Goal: Task Accomplishment & Management: Use online tool/utility

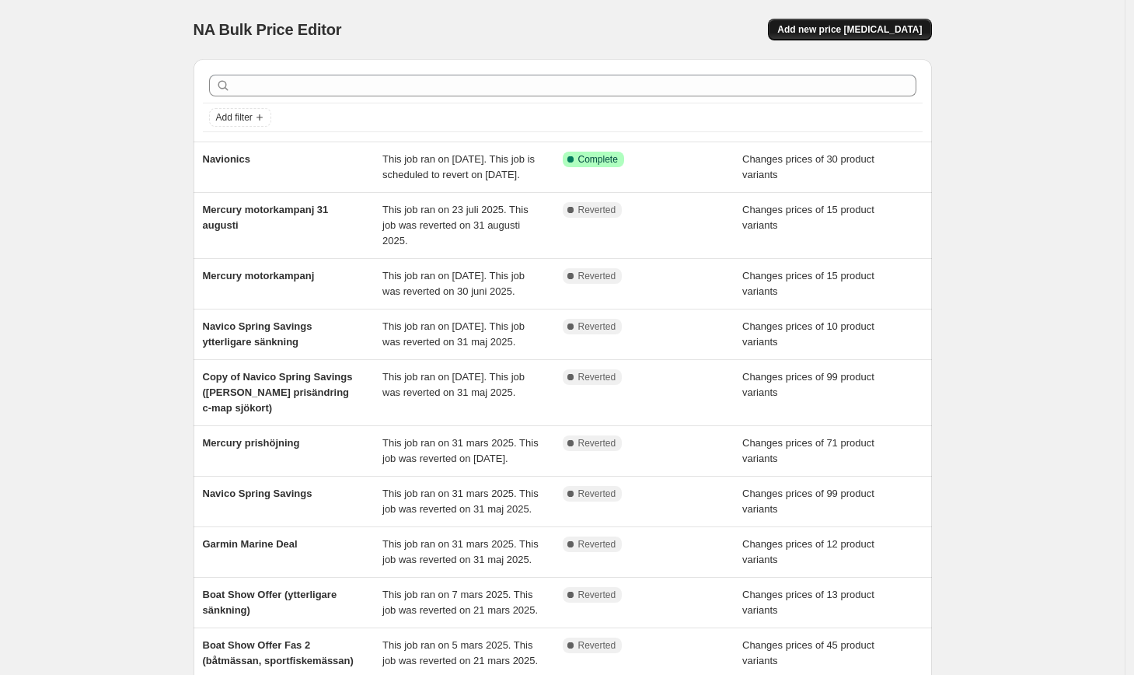
click at [871, 33] on span "Add new price [MEDICAL_DATA]" at bounding box center [849, 29] width 145 height 12
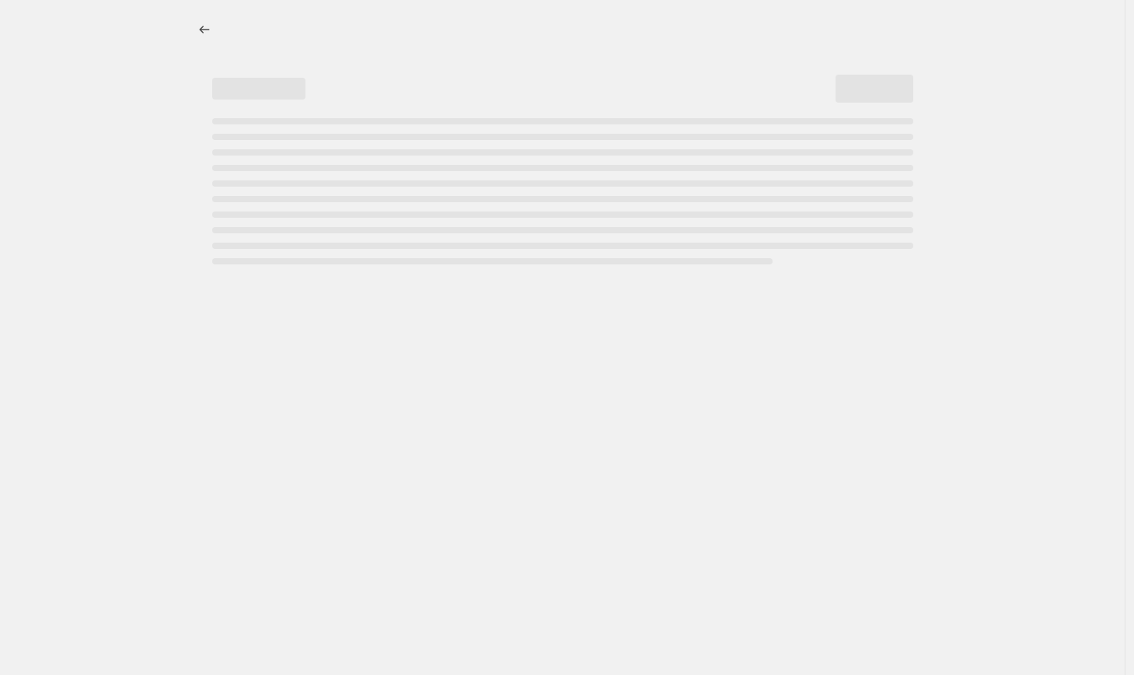
select select "percentage"
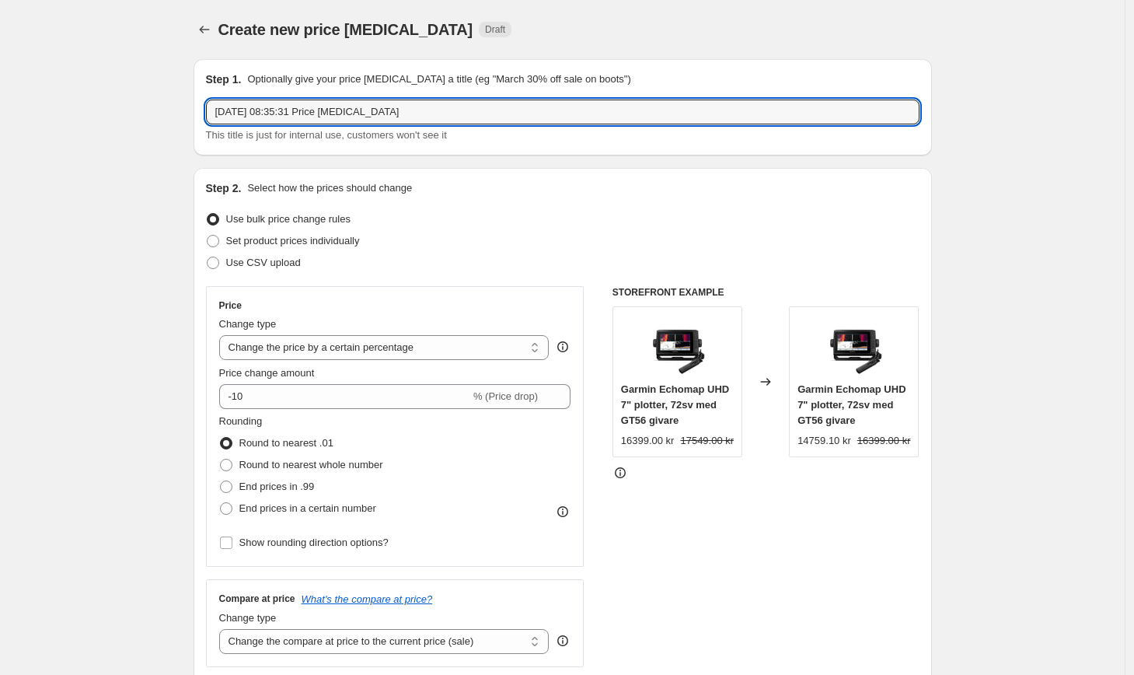
drag, startPoint x: 431, startPoint y: 113, endPoint x: 178, endPoint y: 96, distance: 254.0
type input "Navico Autumn Deals"
click at [289, 246] on span "Set product prices individually" at bounding box center [293, 241] width 134 height 12
click at [208, 236] on input "Set product prices individually" at bounding box center [207, 235] width 1 height 1
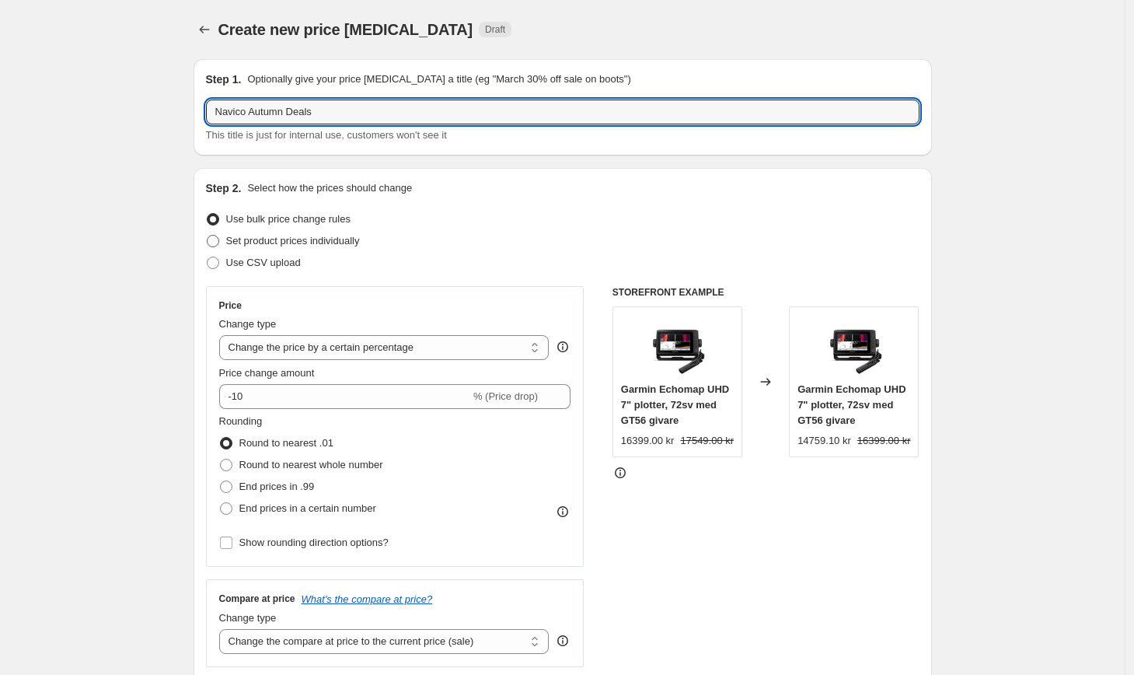
radio input "true"
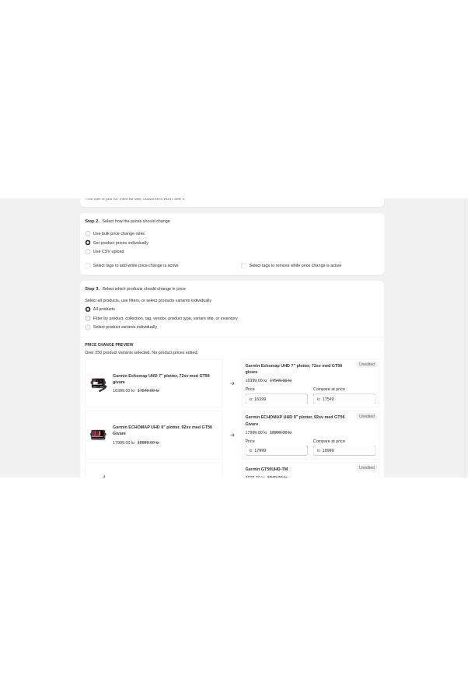
scroll to position [134, 0]
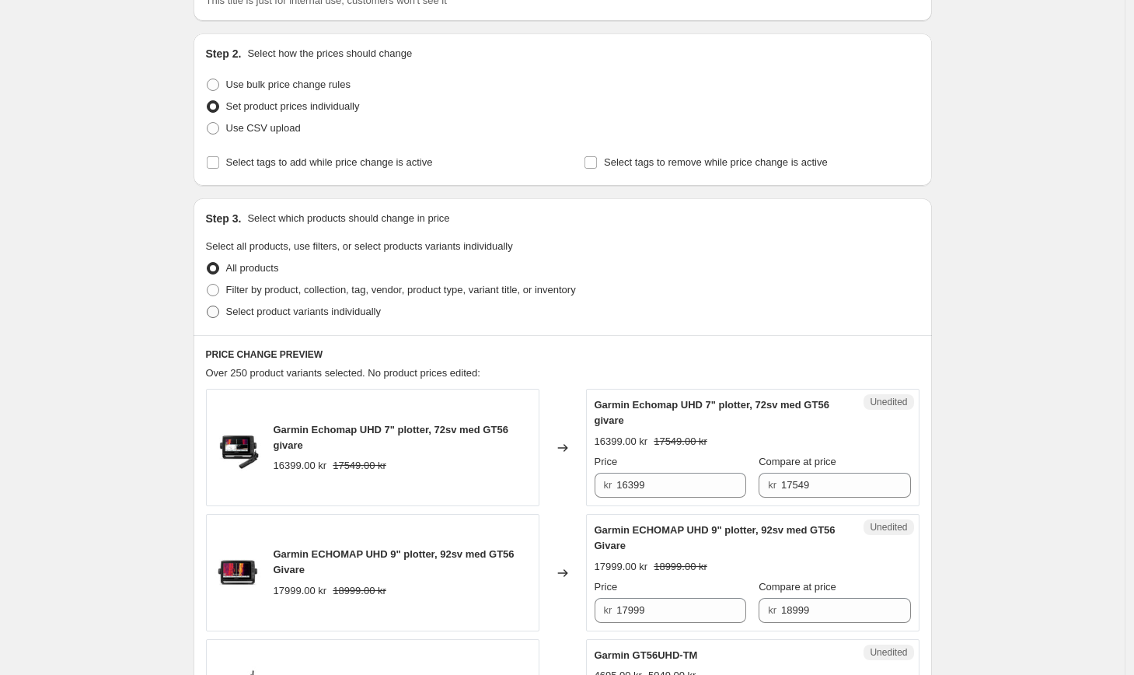
click at [284, 316] on span "Select product variants individually" at bounding box center [303, 312] width 155 height 12
click at [208, 306] on input "Select product variants individually" at bounding box center [207, 306] width 1 height 1
radio input "true"
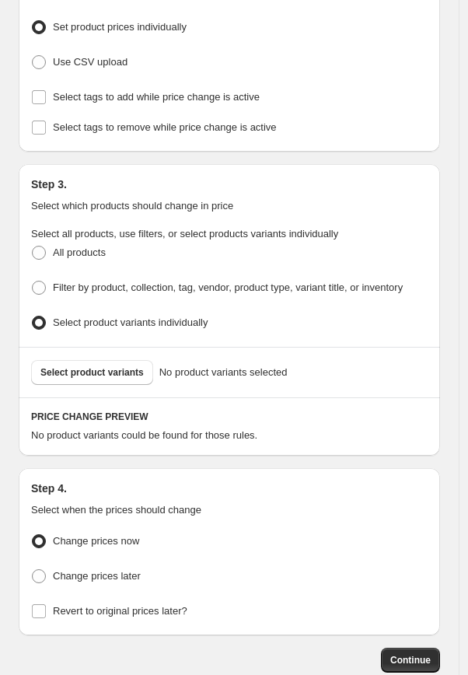
scroll to position [392, 0]
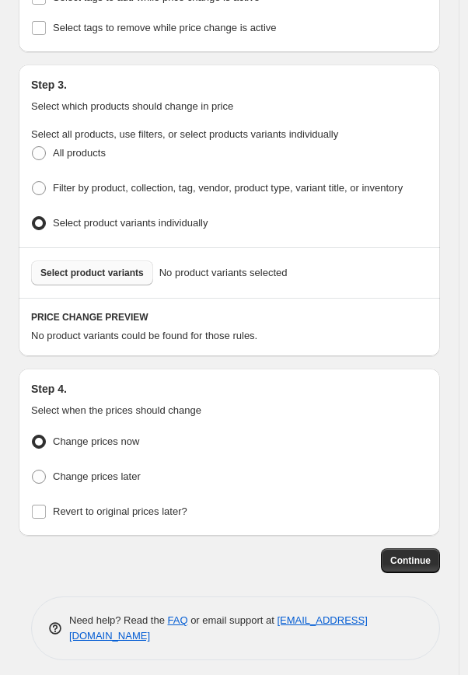
click at [93, 267] on span "Select product variants" at bounding box center [91, 273] width 103 height 12
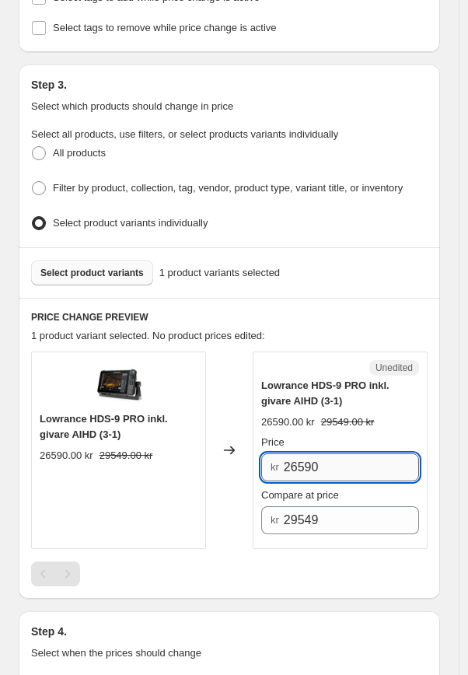
click at [349, 462] on input "26590" at bounding box center [351, 467] width 135 height 28
drag, startPoint x: 357, startPoint y: 456, endPoint x: 255, endPoint y: 456, distance: 101.8
click at [255, 456] on div "Lowrance HDS-9 PRO inkl. givare AIHD [PHONE_NUMBER] kr 29549.00 kr Changed to U…" at bounding box center [229, 449] width 396 height 197
type input "21199"
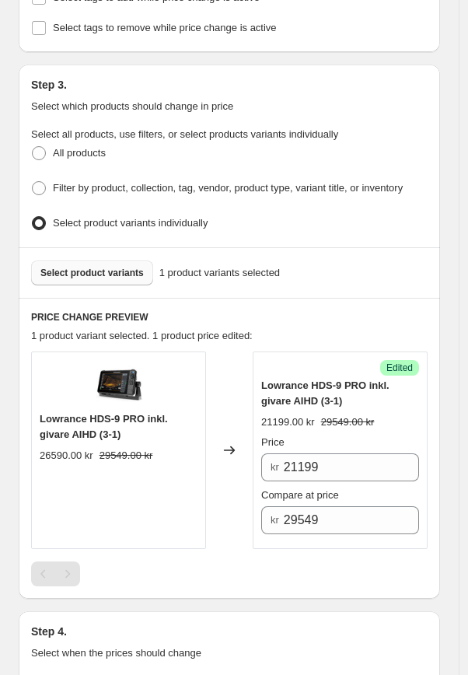
click at [218, 597] on div "Step 1. Optionally give your price [MEDICAL_DATA] a title (eg "March 30% off sa…" at bounding box center [223, 244] width 434 height 1142
click at [114, 268] on span "Select product variants" at bounding box center [91, 273] width 103 height 12
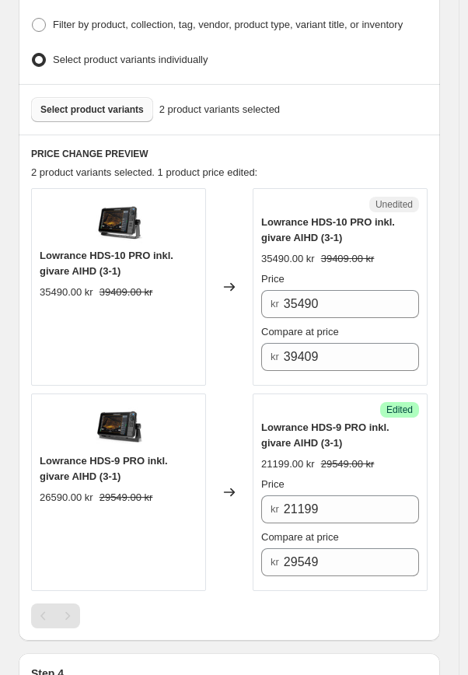
scroll to position [554, 0]
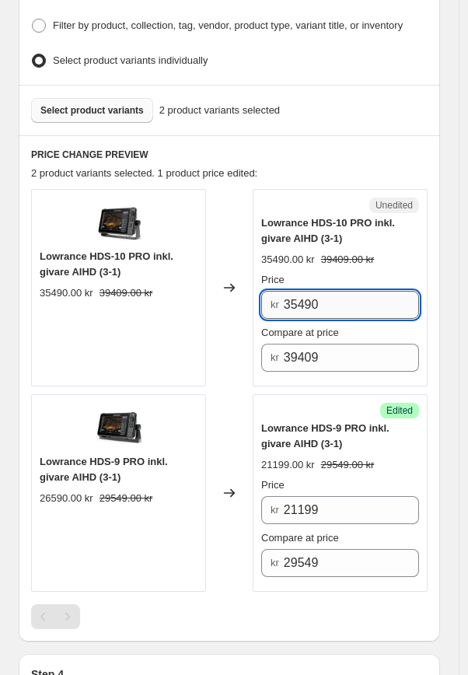
click at [372, 305] on input "35490" at bounding box center [351, 305] width 135 height 28
type input "3"
type input "23799"
click at [243, 324] on div "Changed to" at bounding box center [229, 287] width 47 height 197
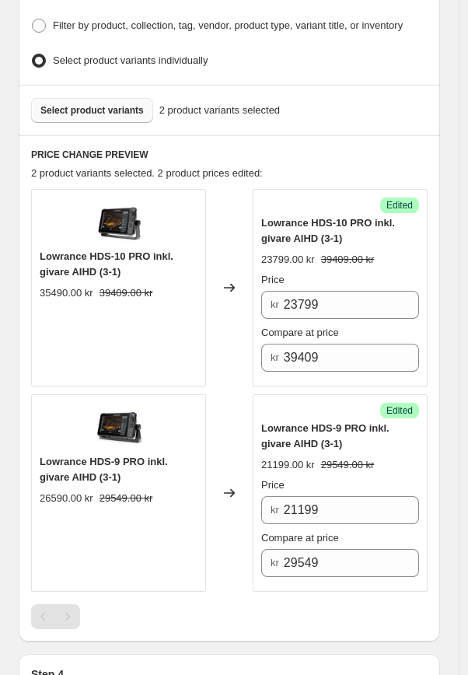
click at [98, 104] on span "Select product variants" at bounding box center [91, 110] width 103 height 12
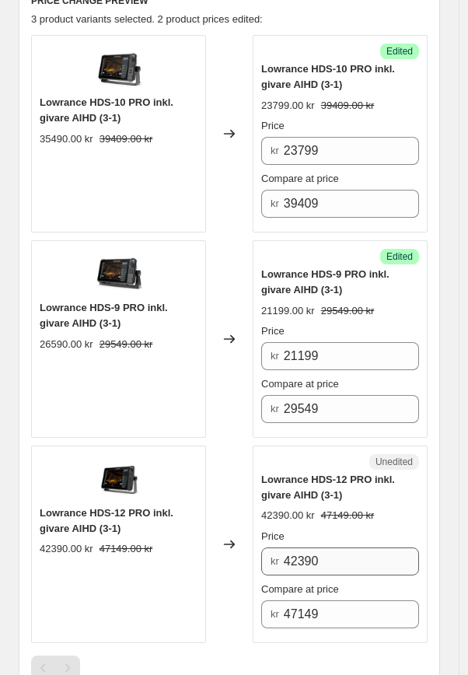
scroll to position [709, 0]
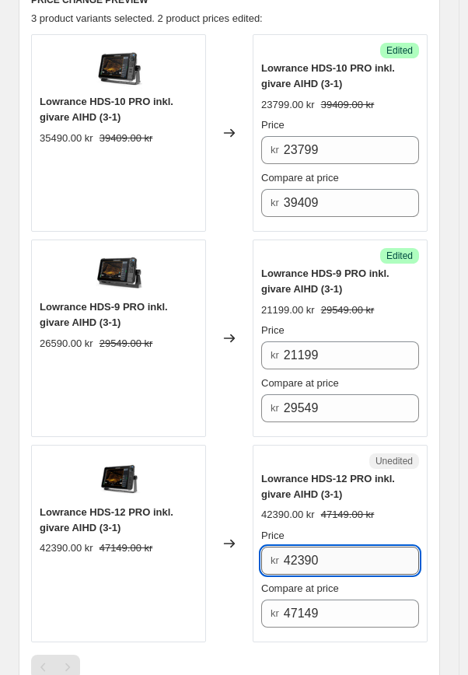
click at [368, 547] on input "42390" at bounding box center [351, 561] width 135 height 28
drag, startPoint x: 358, startPoint y: 551, endPoint x: 267, endPoint y: 557, distance: 90.3
click at [267, 557] on div "kr 42390" at bounding box center [340, 561] width 158 height 28
type input "30229"
click at [241, 580] on div "Changed to" at bounding box center [229, 543] width 47 height 197
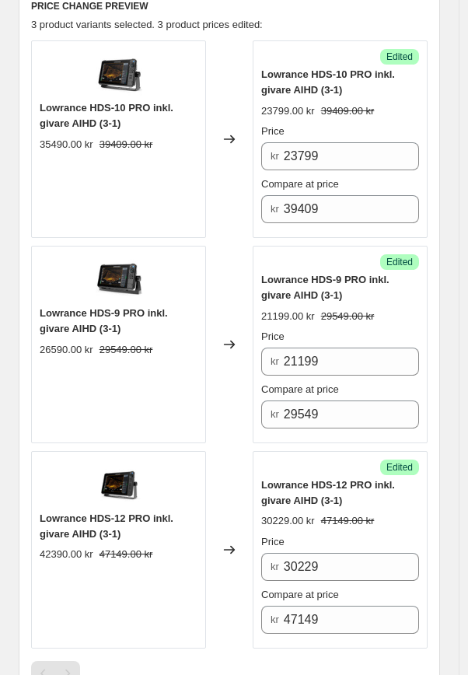
scroll to position [505, 0]
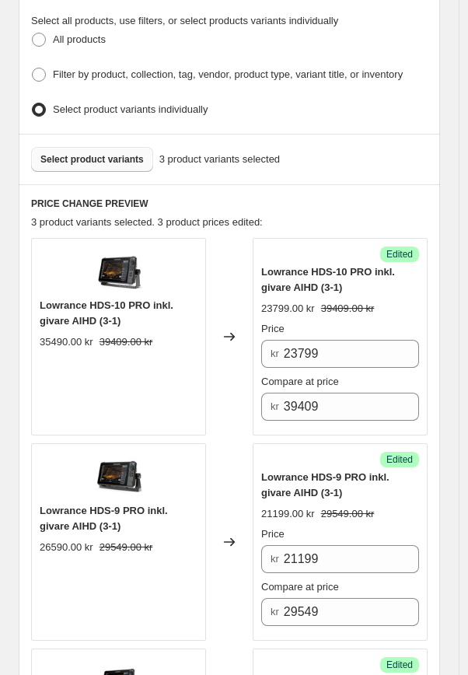
click at [93, 153] on span "Select product variants" at bounding box center [91, 159] width 103 height 12
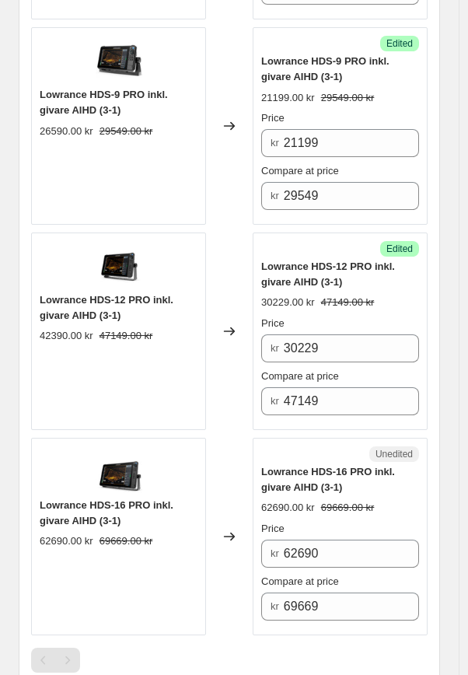
scroll to position [924, 0]
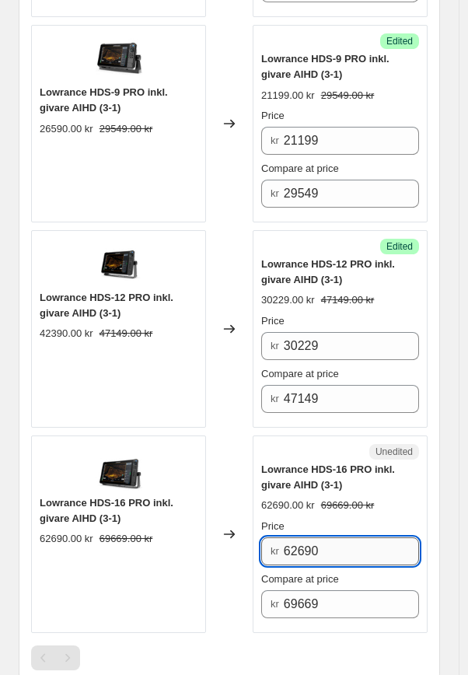
click at [358, 537] on input "62690" at bounding box center [351, 551] width 135 height 28
drag, startPoint x: 363, startPoint y: 540, endPoint x: 250, endPoint y: 543, distance: 113.5
click at [250, 543] on div "Lowrance HDS-16 PRO inkl. givare AIHD [PHONE_NUMBER] kr 69669.00 kr Changed to …" at bounding box center [229, 533] width 396 height 197
type input "46499"
click at [227, 578] on div "Changed to" at bounding box center [229, 533] width 47 height 197
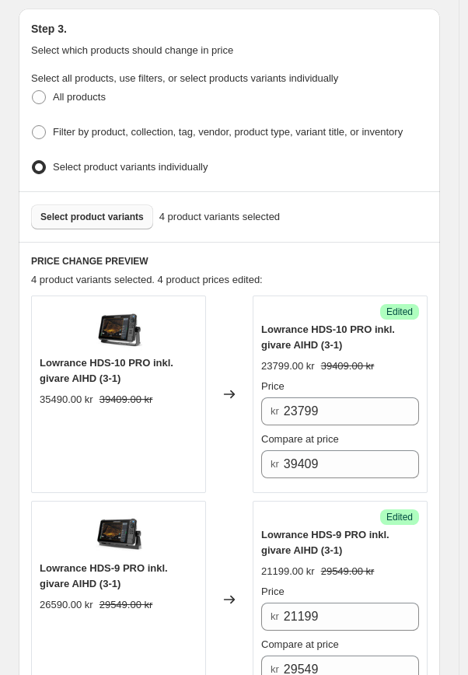
scroll to position [449, 0]
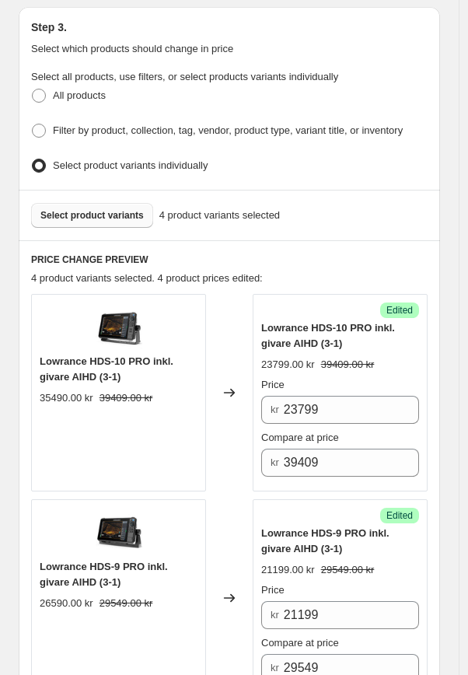
click at [87, 209] on span "Select product variants" at bounding box center [91, 215] width 103 height 12
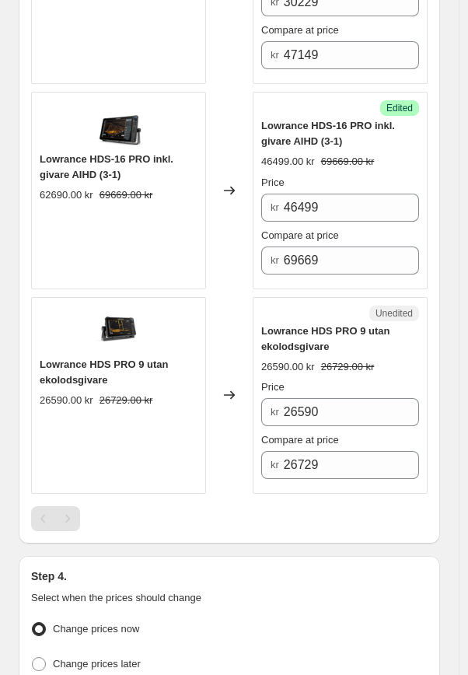
scroll to position [1266, 0]
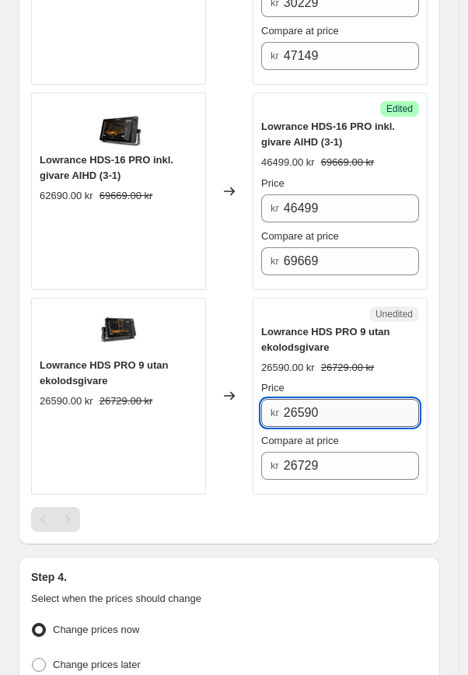
click at [334, 409] on input "26590" at bounding box center [351, 413] width 135 height 28
drag, startPoint x: 333, startPoint y: 407, endPoint x: 250, endPoint y: 408, distance: 82.4
click at [250, 408] on div "Lowrance HDS PRO 9 utan ekolodsgivare 26590.00 kr 26729.00 kr Changed to Unedit…" at bounding box center [229, 396] width 396 height 197
type input "18899"
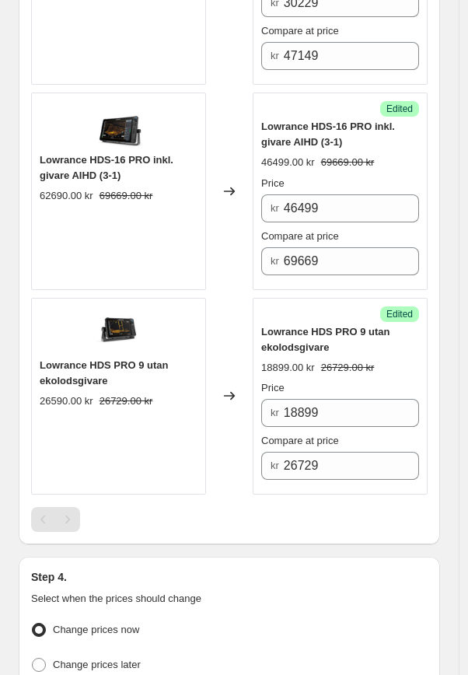
click at [386, 514] on div at bounding box center [229, 519] width 396 height 25
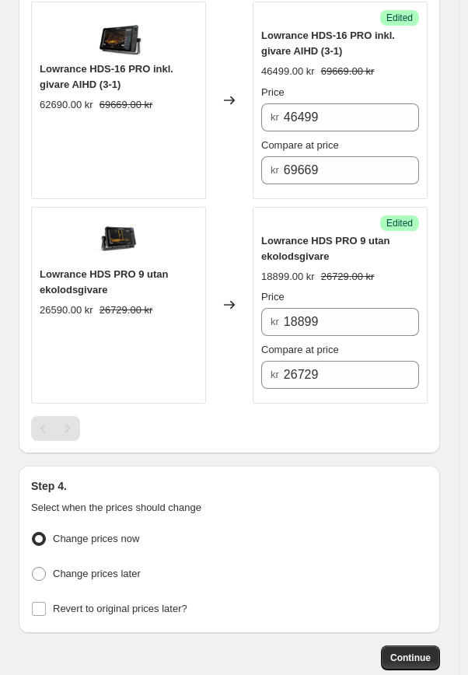
scroll to position [1363, 0]
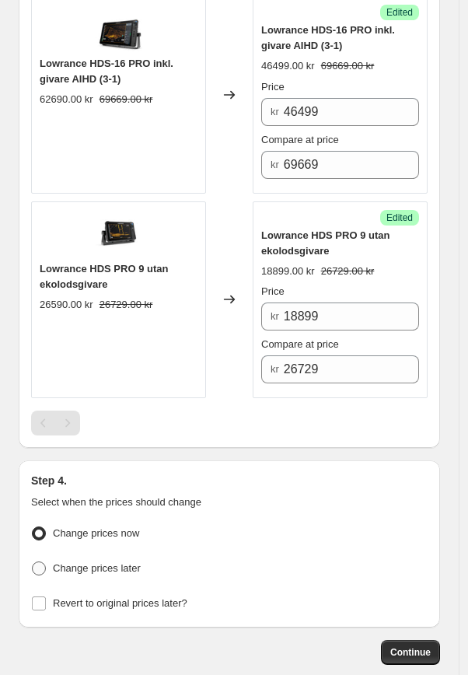
click at [112, 564] on span "Change prices later" at bounding box center [97, 568] width 88 height 12
click at [33, 562] on input "Change prices later" at bounding box center [32, 561] width 1 height 1
radio input "true"
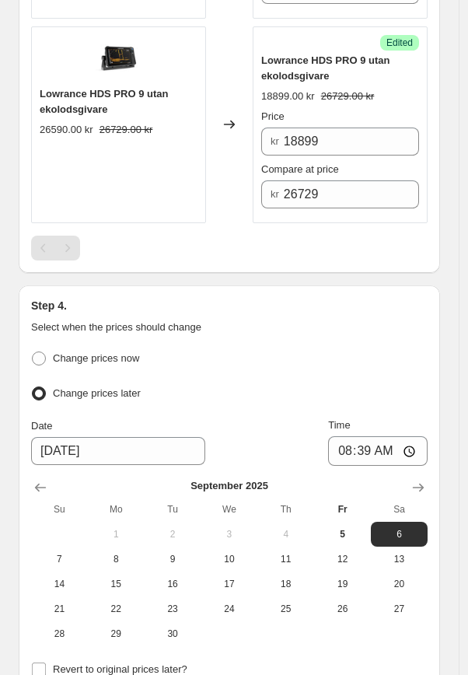
scroll to position [1547, 0]
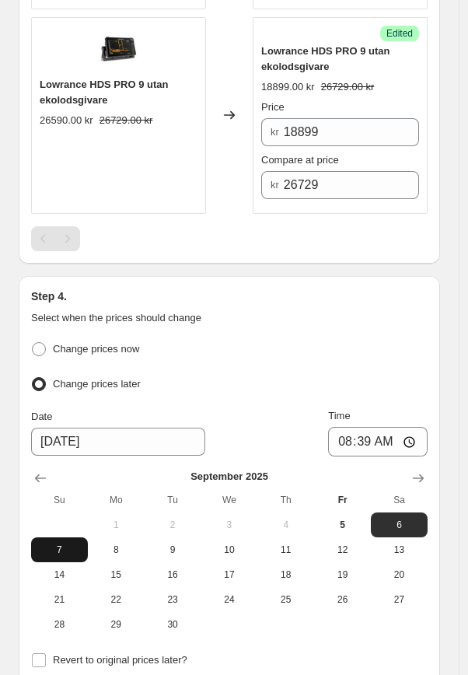
click at [75, 544] on span "7" at bounding box center [59, 549] width 44 height 12
type input "[DATE]"
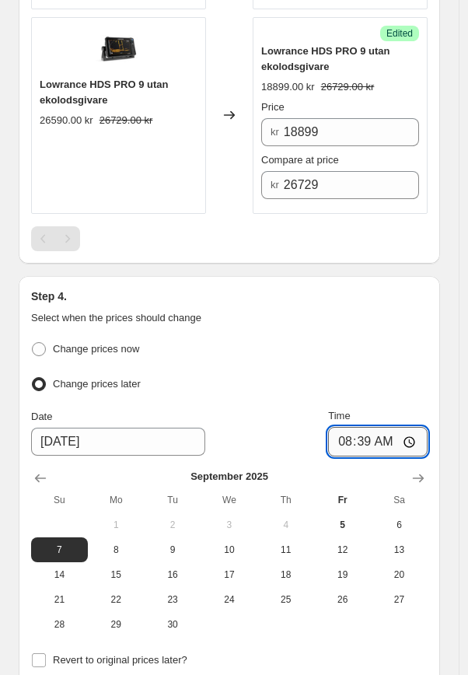
click at [376, 431] on input "08:39" at bounding box center [378, 442] width 100 height 30
click at [382, 438] on input "23:39" at bounding box center [378, 442] width 100 height 30
type input "22:59"
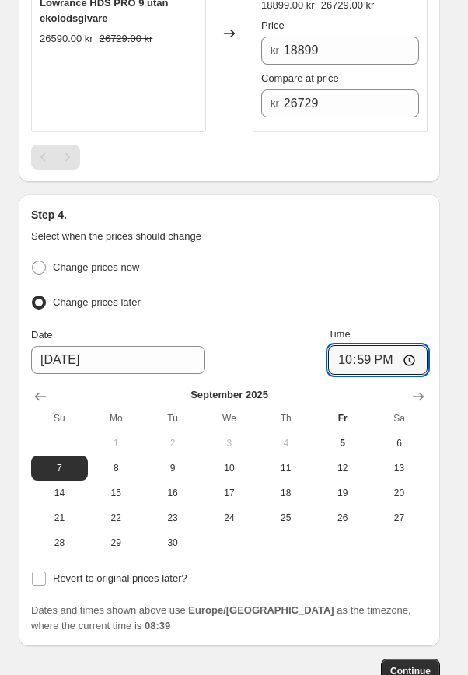
scroll to position [1632, 0]
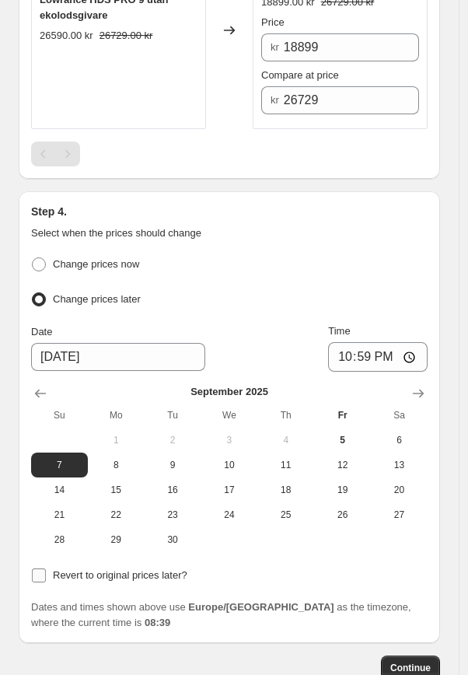
click at [37, 568] on input "Revert to original prices later?" at bounding box center [39, 575] width 14 height 14
checkbox input "true"
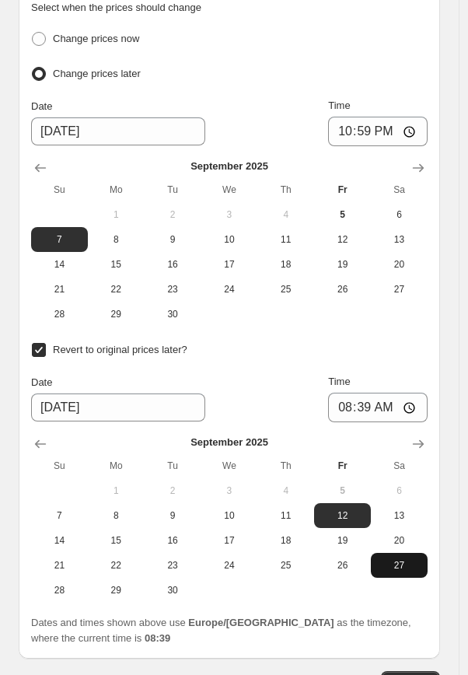
scroll to position [1858, 0]
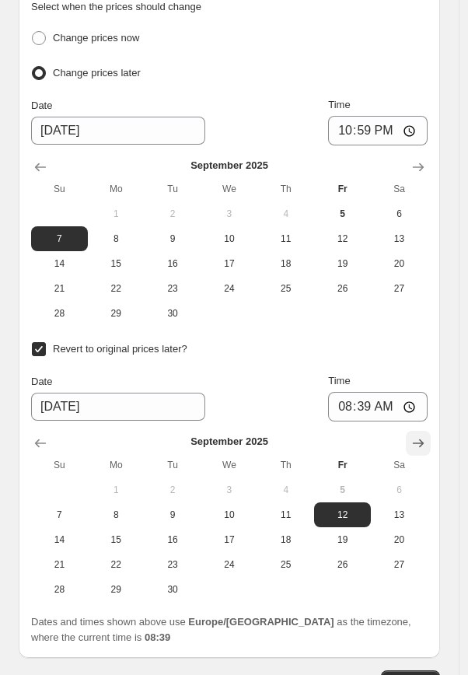
click at [423, 439] on icon "Show next month, October 2025" at bounding box center [418, 443] width 16 height 16
click at [423, 439] on icon "Show next month, November 2025" at bounding box center [418, 443] width 16 height 16
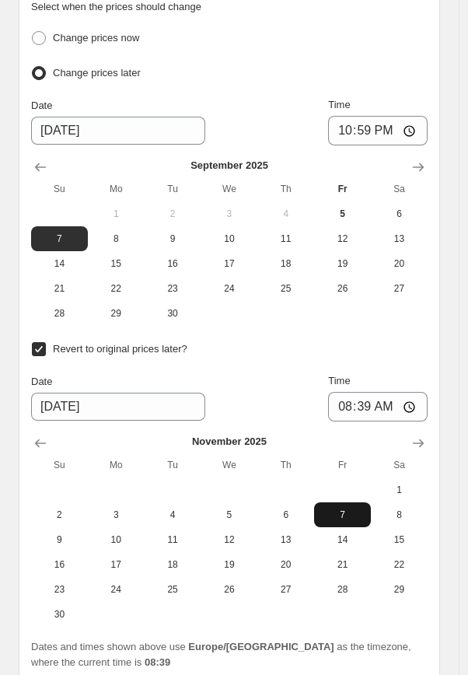
click at [365, 508] on span "7" at bounding box center [342, 514] width 44 height 12
type input "[DATE]"
click at [373, 400] on input "08:39" at bounding box center [378, 407] width 100 height 30
type input "23:59"
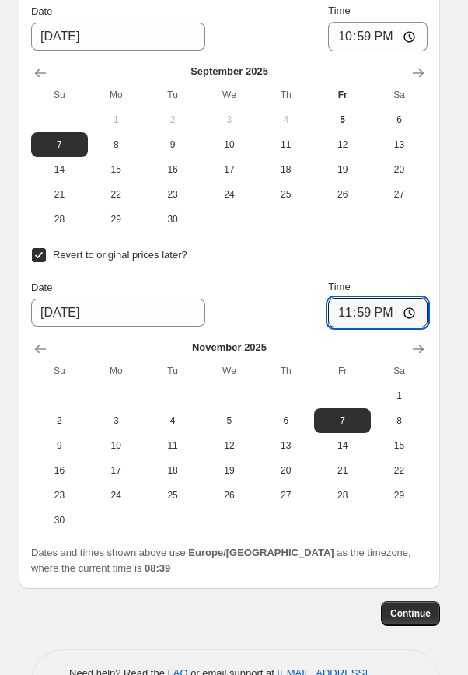
scroll to position [1954, 0]
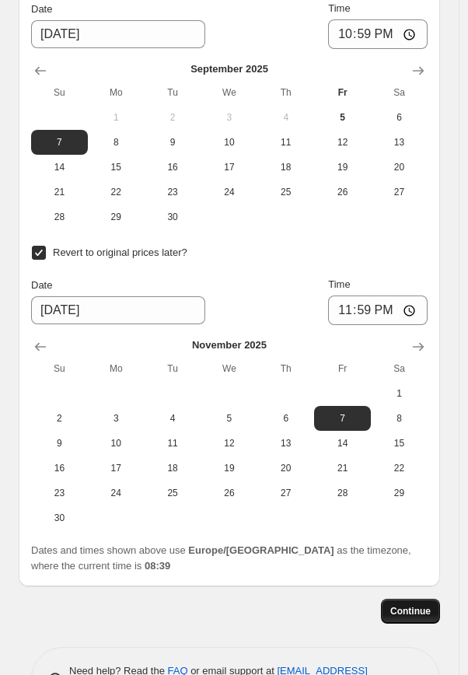
click at [424, 605] on span "Continue" at bounding box center [410, 611] width 40 height 12
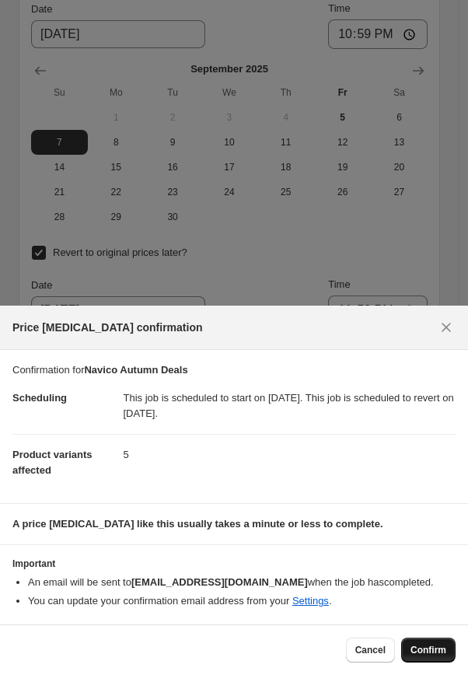
click at [422, 655] on span "Confirm" at bounding box center [428, 650] width 36 height 12
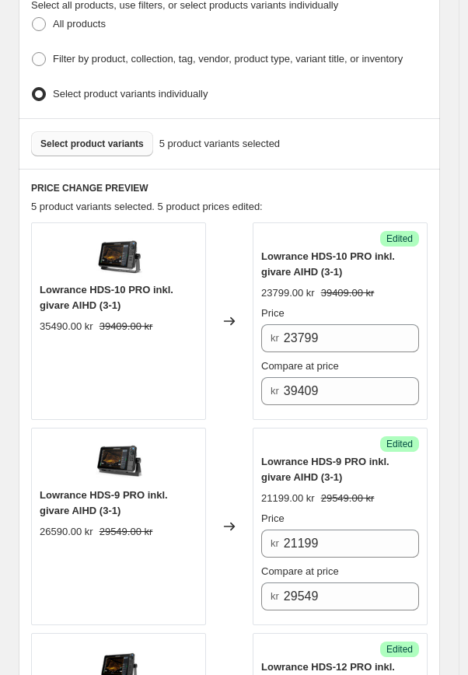
scroll to position [623, 0]
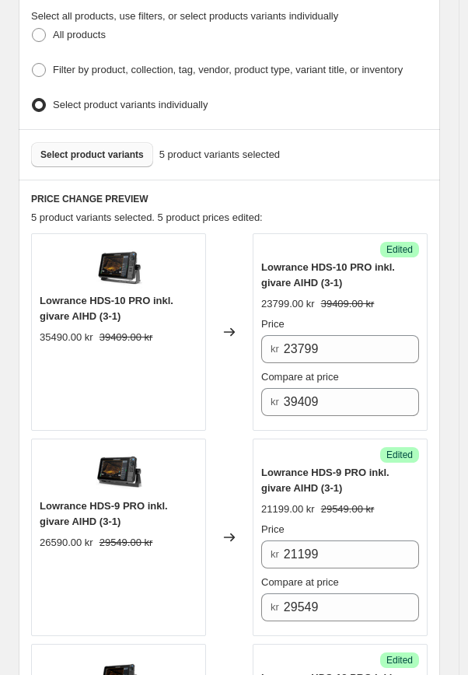
click at [98, 148] on span "Select product variants" at bounding box center [91, 154] width 103 height 12
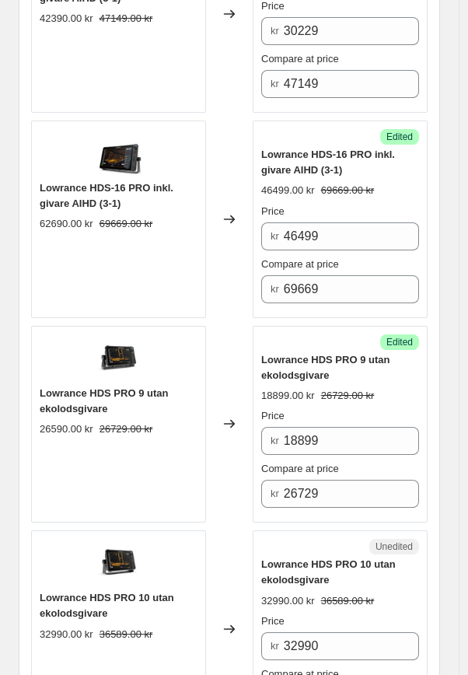
scroll to position [1521, 0]
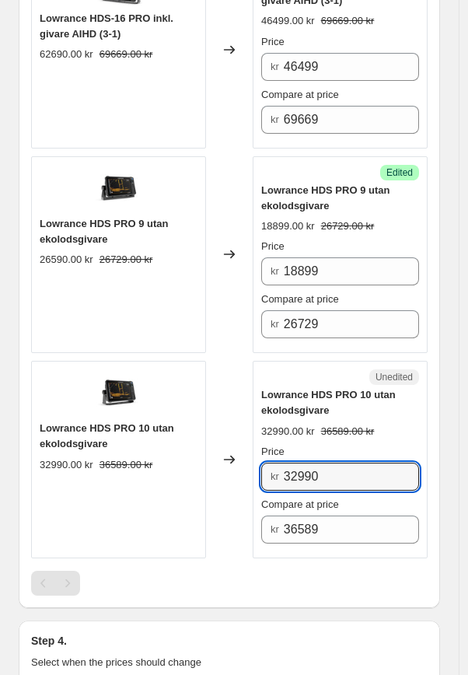
drag, startPoint x: 341, startPoint y: 471, endPoint x: 236, endPoint y: 463, distance: 105.2
click at [236, 463] on div "Lowrance HDS PRO 10 utan ekolodsgivare 32990.00 kr 36589.00 kr Changed to Unedi…" at bounding box center [229, 459] width 396 height 197
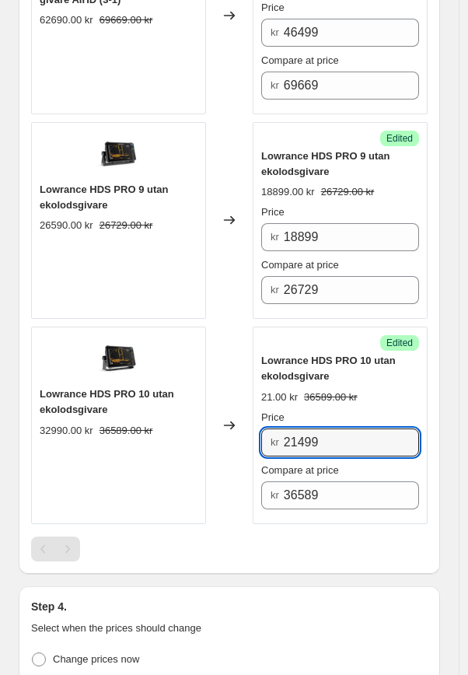
scroll to position [1556, 0]
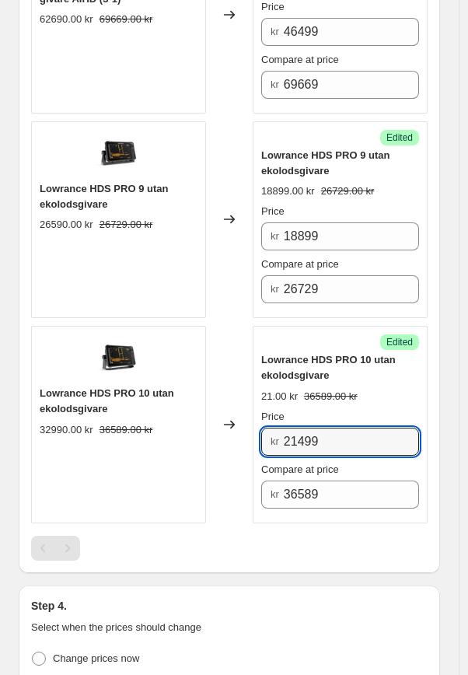
type input "21499"
click at [297, 542] on div at bounding box center [229, 548] width 396 height 25
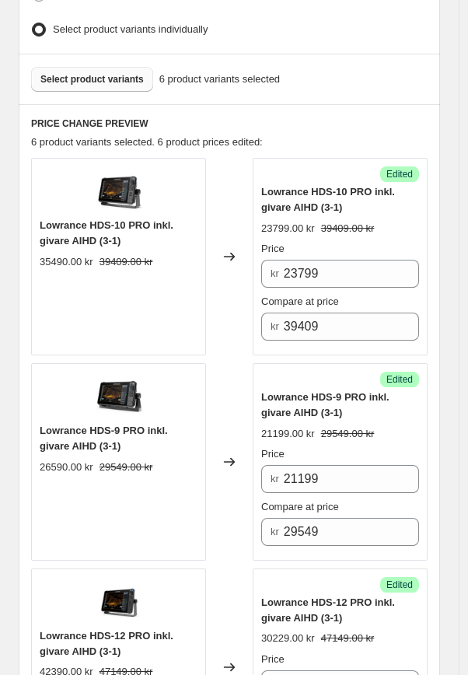
scroll to position [682, 0]
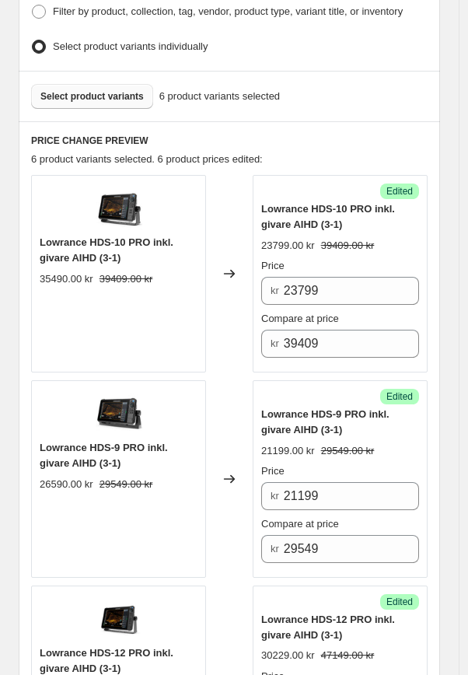
click at [112, 96] on button "Select product variants" at bounding box center [92, 96] width 122 height 25
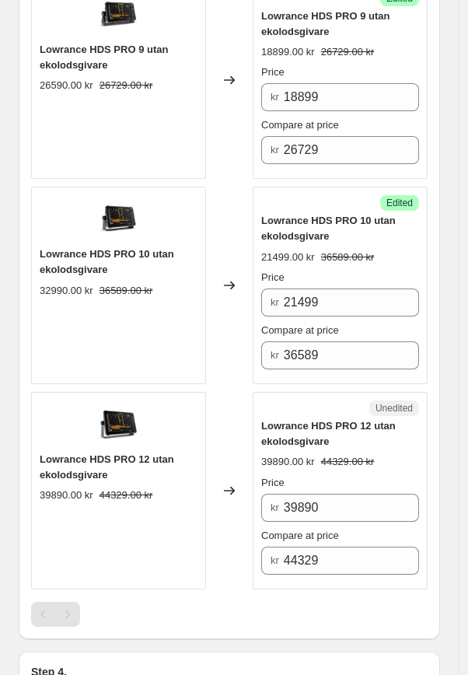
scroll to position [1730, 0]
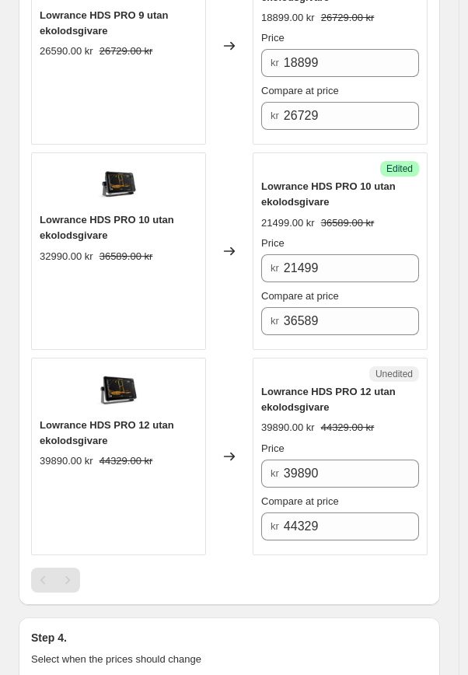
click at [340, 483] on div "Price kr 39890 Compare at price kr 44329" at bounding box center [340, 491] width 158 height 100
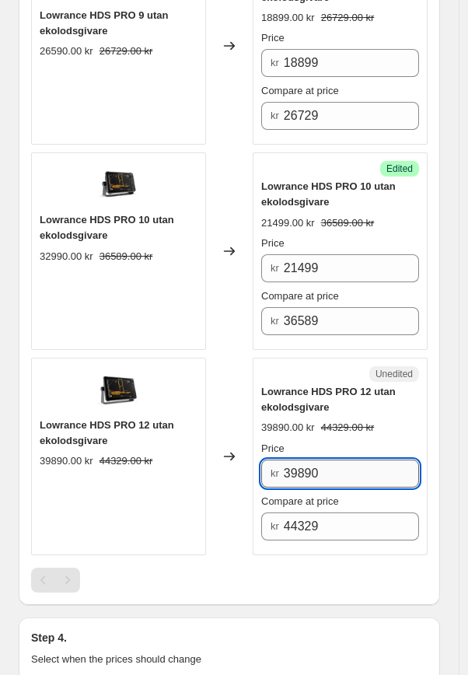
click at [340, 470] on input "39890" at bounding box center [351, 473] width 135 height 28
drag, startPoint x: 340, startPoint y: 470, endPoint x: 254, endPoint y: 465, distance: 86.4
click at [260, 465] on div "Unedited Lowrance HDS PRO 12 utan ekolodsgivare 39890.00 kr 44329.00 kr Price k…" at bounding box center [340, 456] width 175 height 197
type input "27899"
click at [295, 567] on div at bounding box center [229, 579] width 396 height 25
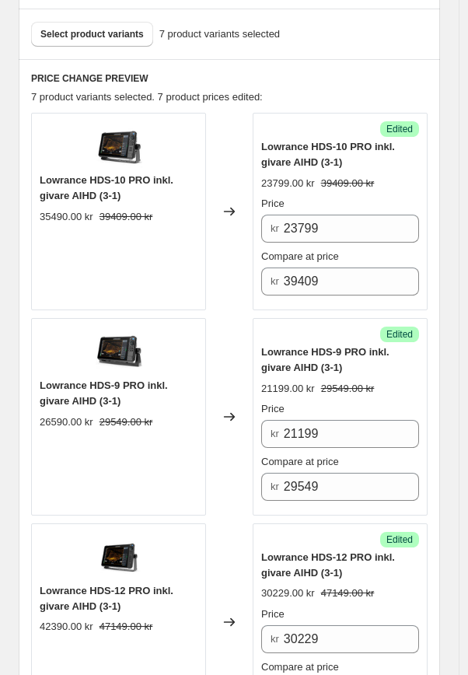
scroll to position [696, 0]
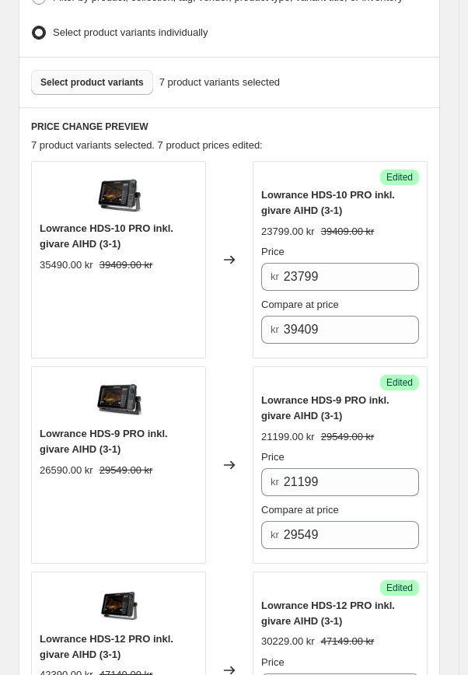
click at [117, 86] on button "Select product variants" at bounding box center [92, 82] width 122 height 25
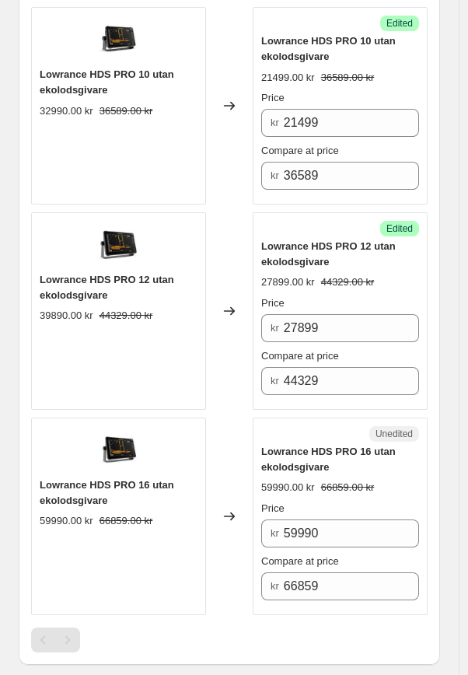
scroll to position [1908, 0]
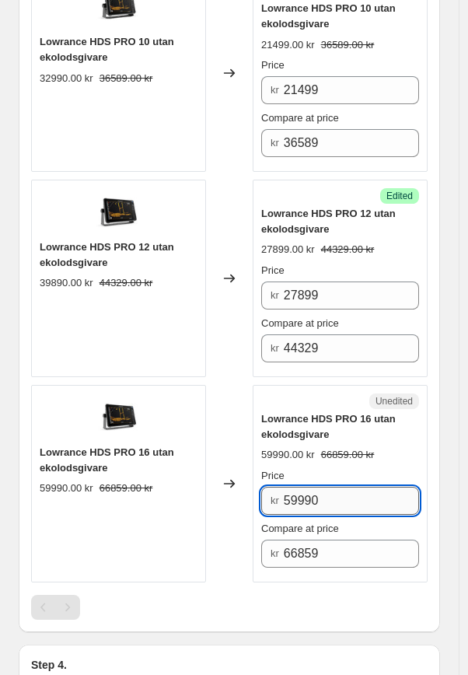
click at [346, 499] on input "59990" at bounding box center [351, 501] width 135 height 28
type input "5"
type input "44199"
click at [347, 599] on div at bounding box center [229, 607] width 396 height 25
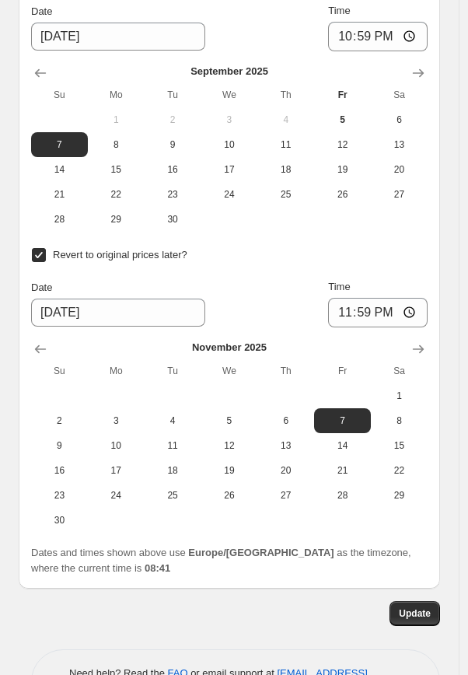
scroll to position [2734, 0]
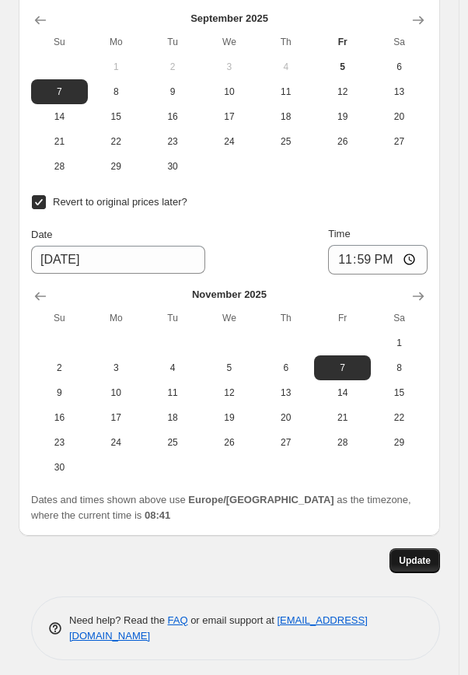
click at [406, 554] on span "Update" at bounding box center [415, 560] width 32 height 12
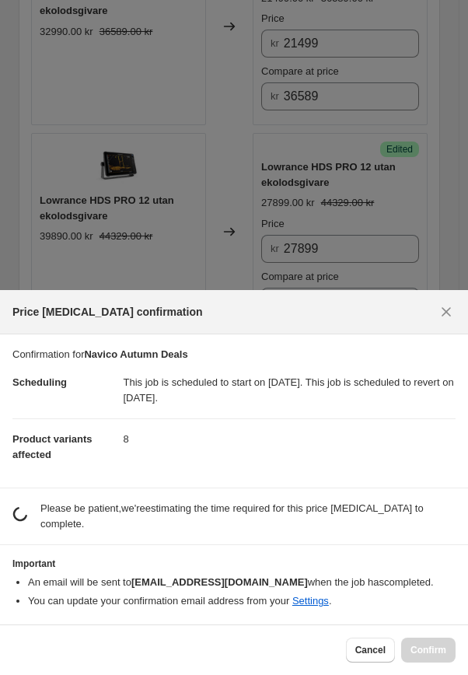
scroll to position [0, 0]
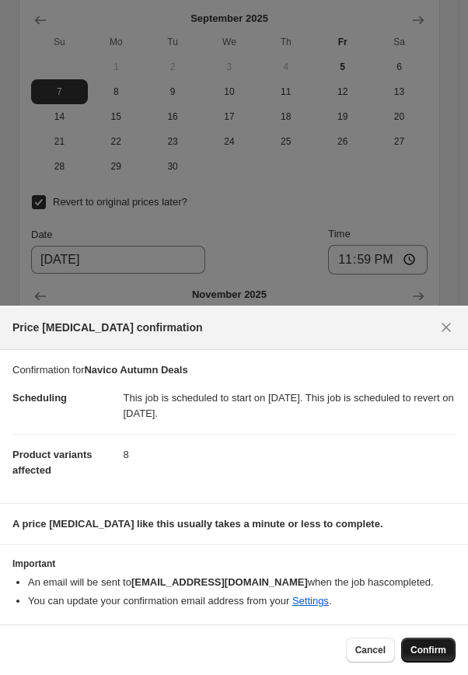
click at [428, 645] on span "Confirm" at bounding box center [428, 650] width 36 height 12
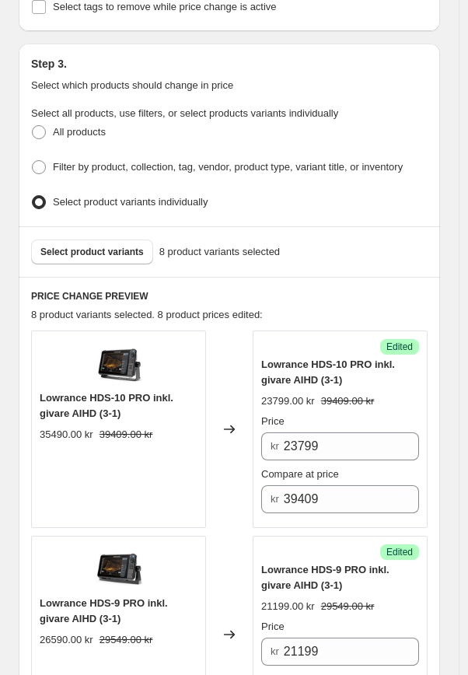
scroll to position [510, 0]
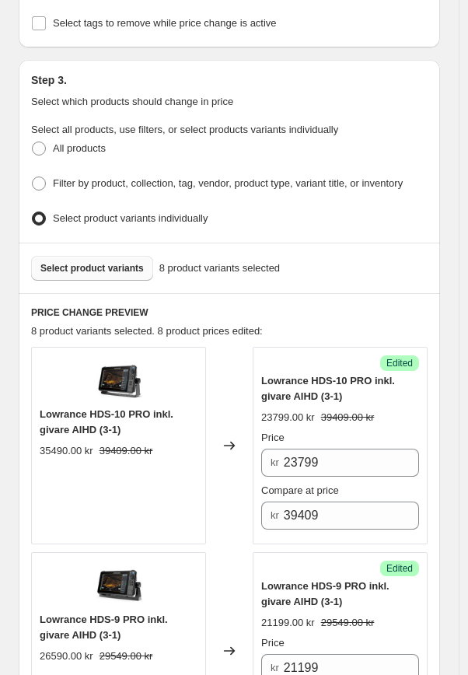
click at [113, 270] on button "Select product variants" at bounding box center [92, 268] width 122 height 25
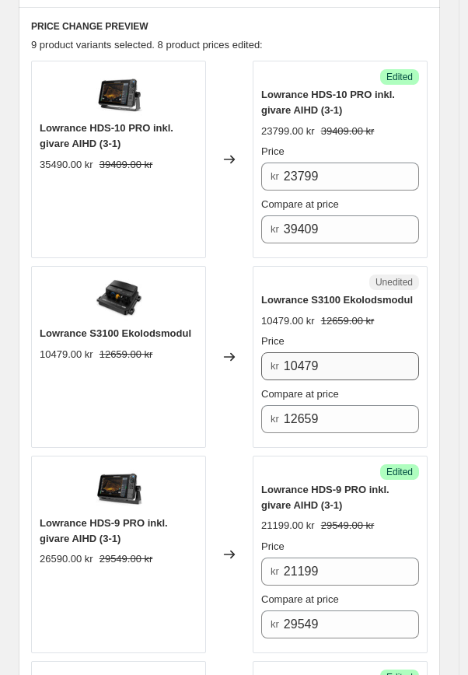
scroll to position [795, 0]
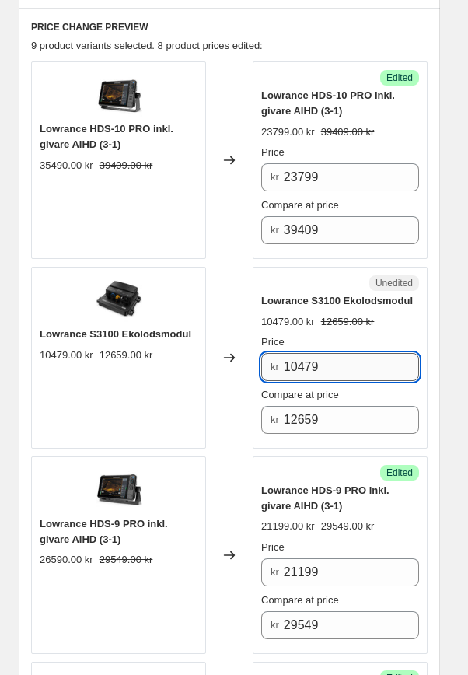
click at [369, 353] on input "10479" at bounding box center [351, 367] width 135 height 28
click at [317, 355] on input "10479" at bounding box center [351, 367] width 135 height 28
type input "10469"
click at [231, 276] on div "Changed to" at bounding box center [229, 358] width 47 height 182
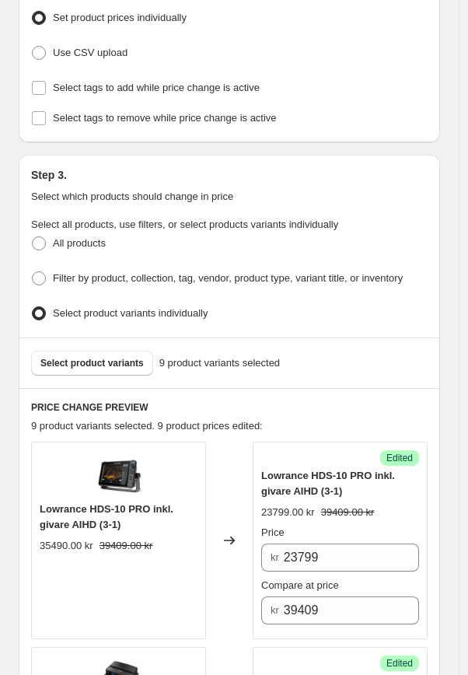
scroll to position [416, 0]
click at [86, 356] on span "Select product variants" at bounding box center [91, 362] width 103 height 12
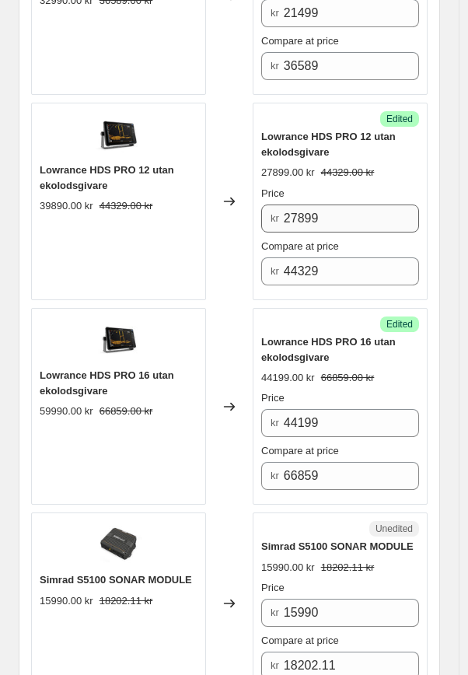
scroll to position [2220, 0]
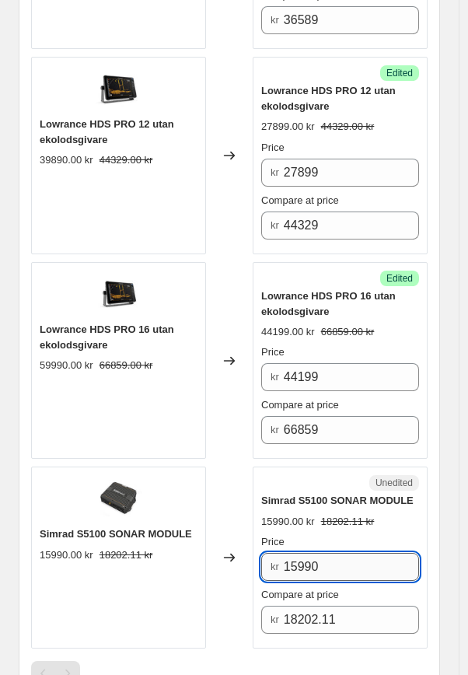
click at [344, 565] on input "15990" at bounding box center [351, 567] width 135 height 28
click at [308, 562] on input "15990" at bounding box center [351, 567] width 135 height 28
click at [331, 561] on input "15990" at bounding box center [351, 567] width 135 height 28
type input "15899"
click at [219, 478] on div "Changed to" at bounding box center [229, 557] width 47 height 182
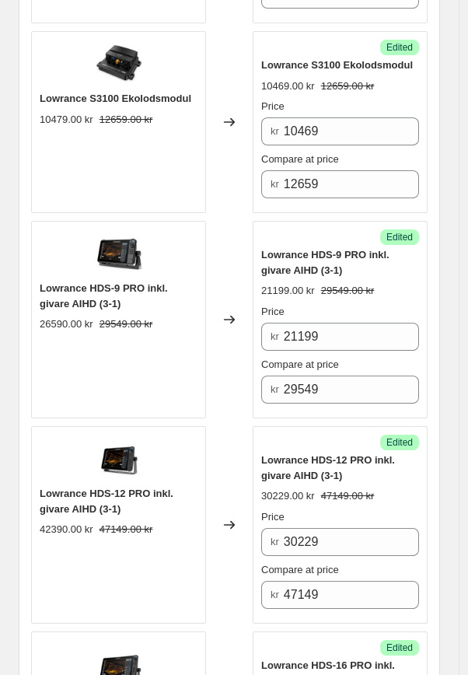
scroll to position [651, 0]
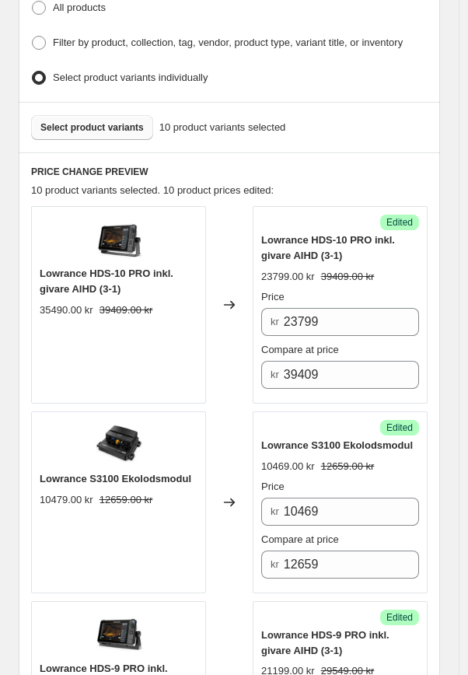
click at [116, 121] on span "Select product variants" at bounding box center [91, 127] width 103 height 12
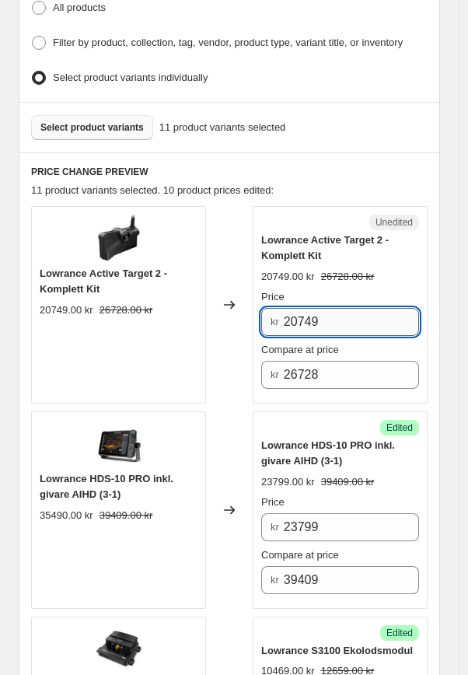
click at [351, 308] on input "20749" at bounding box center [351, 322] width 135 height 28
type input "2"
type input "19899"
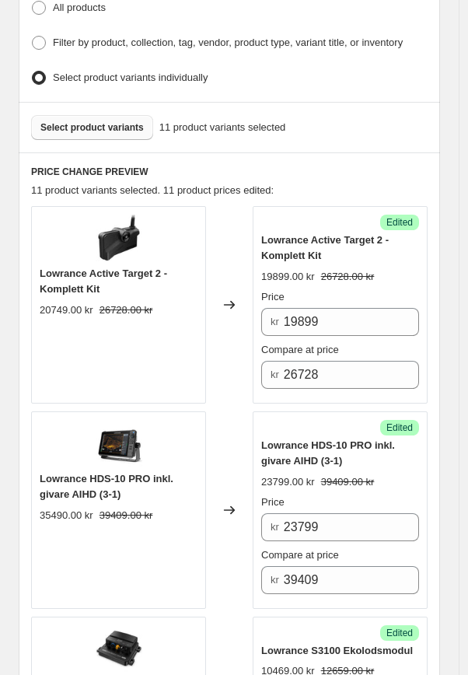
click at [236, 339] on div "Changed to" at bounding box center [229, 304] width 47 height 197
click at [97, 121] on span "Select product variants" at bounding box center [91, 127] width 103 height 12
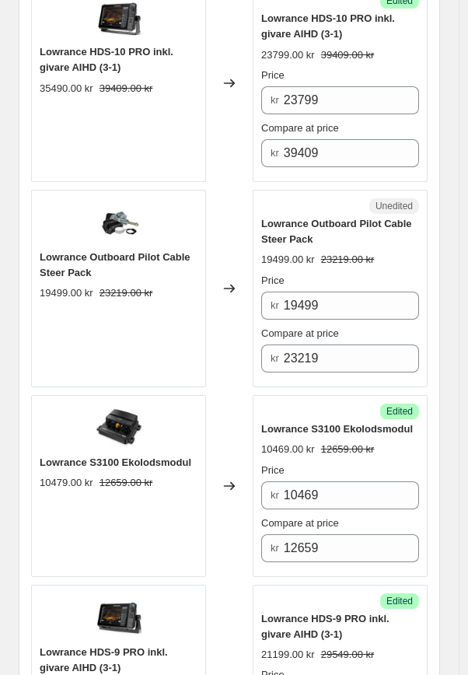
scroll to position [1124, 0]
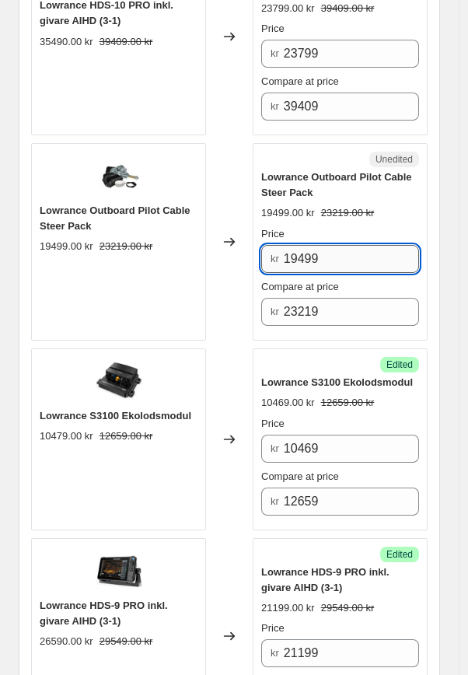
click at [343, 245] on input "19499" at bounding box center [351, 259] width 135 height 28
type input "1"
type input "18299"
click at [368, 326] on div "Unedited Lowrance Outboard Pilot Cable Steer Pack 19499.00 kr 23219.00 kr Price…" at bounding box center [340, 241] width 175 height 197
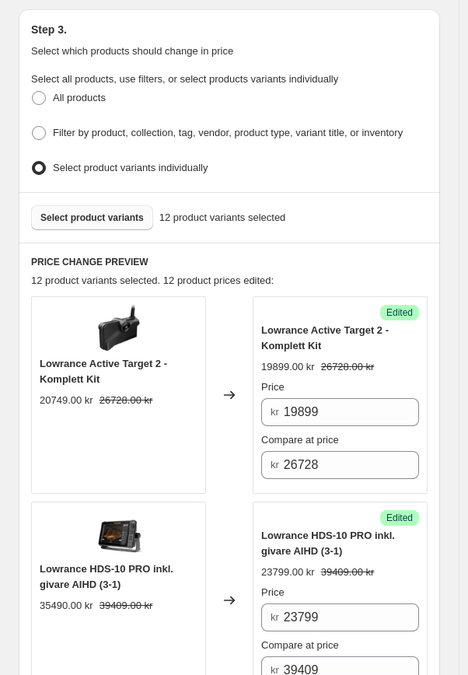
scroll to position [547, 0]
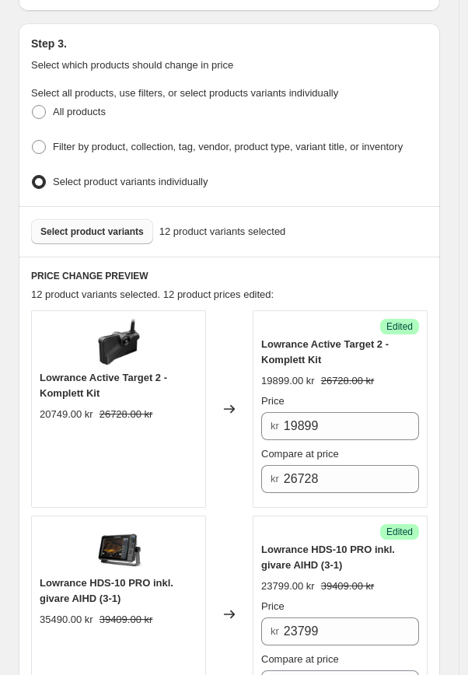
click at [82, 226] on span "Select product variants" at bounding box center [91, 231] width 103 height 12
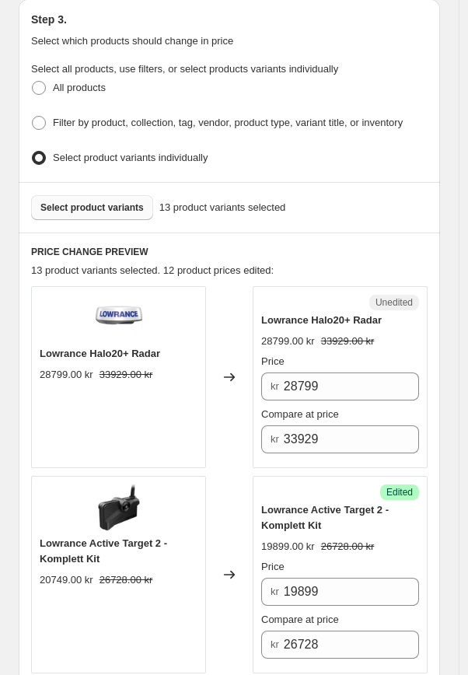
scroll to position [573, 0]
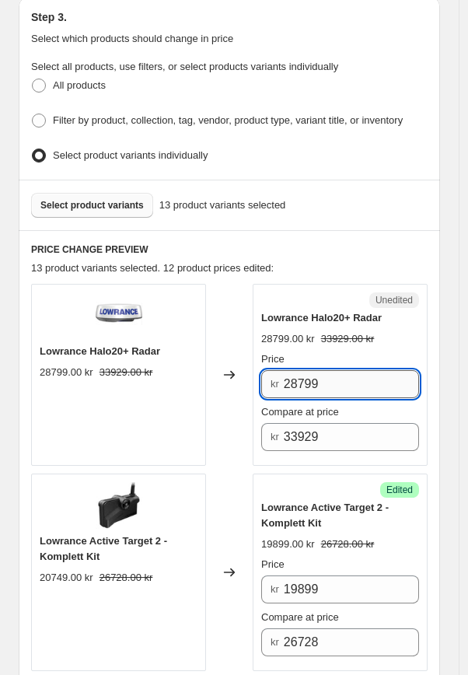
click at [341, 384] on input "28799" at bounding box center [351, 384] width 135 height 28
drag, startPoint x: 341, startPoint y: 384, endPoint x: 233, endPoint y: 383, distance: 108.1
click at [233, 383] on div "Lowrance Halo20+ Radar 28799.00 kr 33929.00 kr Changed to Unedited Lowrance Hal…" at bounding box center [229, 375] width 396 height 182
type input "25399"
click at [314, 260] on div "13 product variants selected. 12 product prices edited:" at bounding box center [229, 268] width 396 height 16
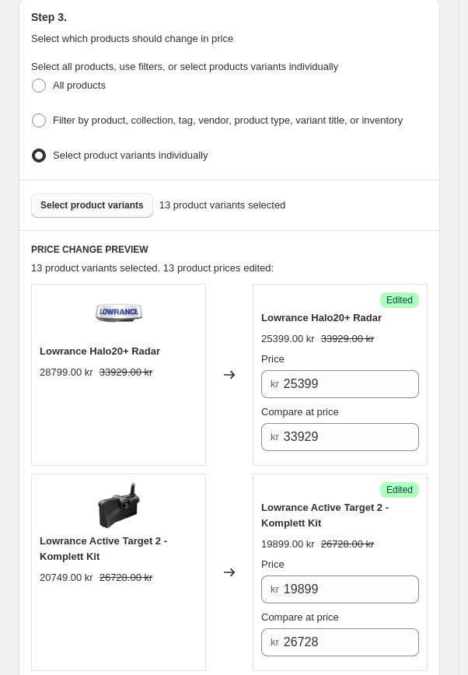
click at [109, 199] on span "Select product variants" at bounding box center [91, 205] width 103 height 12
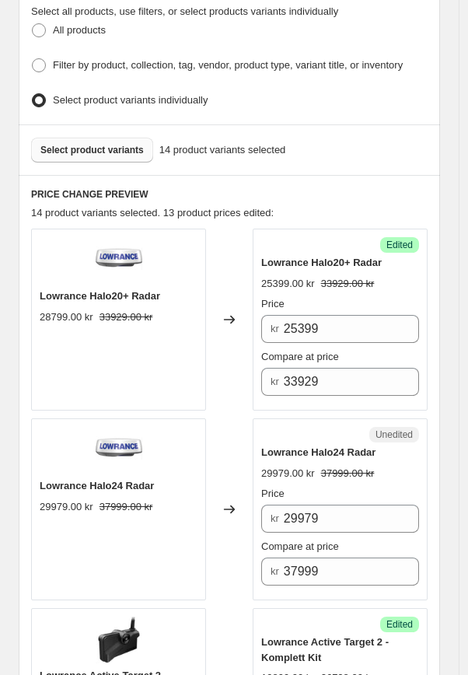
scroll to position [642, 0]
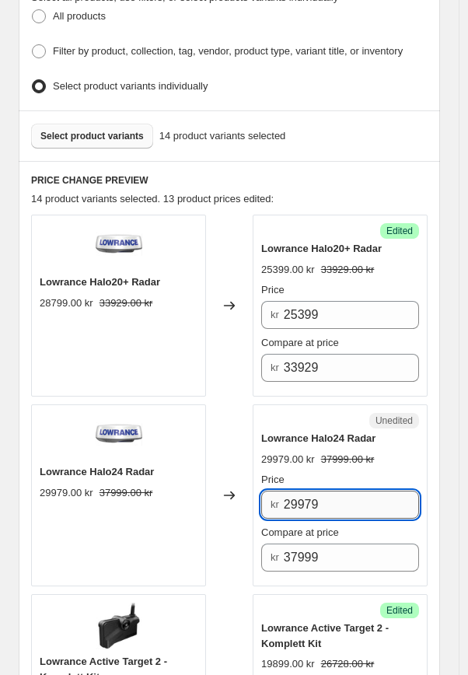
click at [358, 495] on input "29979" at bounding box center [351, 505] width 135 height 28
drag, startPoint x: 358, startPoint y: 495, endPoint x: 215, endPoint y: 492, distance: 143.1
click at [215, 492] on div "Lowrance Halo24 Radar 29979.00 kr 37999.00 kr Changed to Unedited Lowrance Halo…" at bounding box center [229, 495] width 396 height 182
type input "28799"
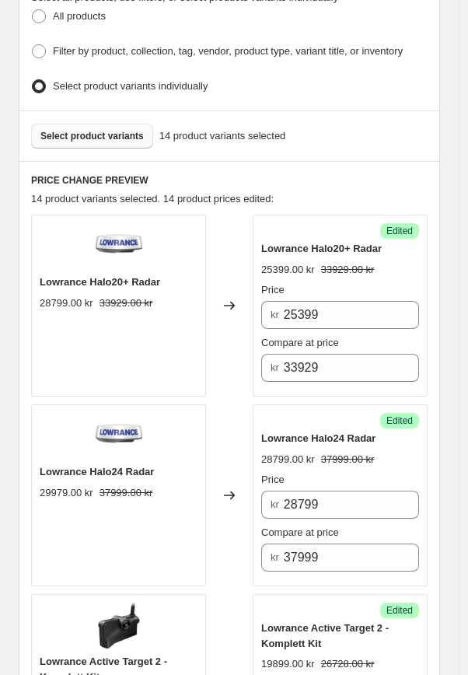
click at [90, 130] on span "Select product variants" at bounding box center [91, 136] width 103 height 12
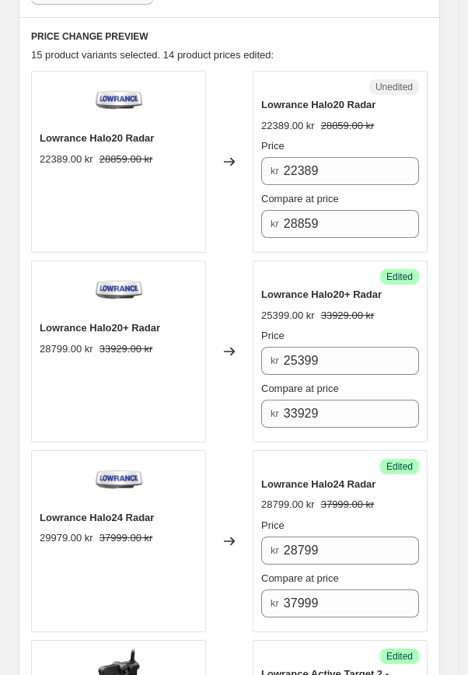
scroll to position [787, 0]
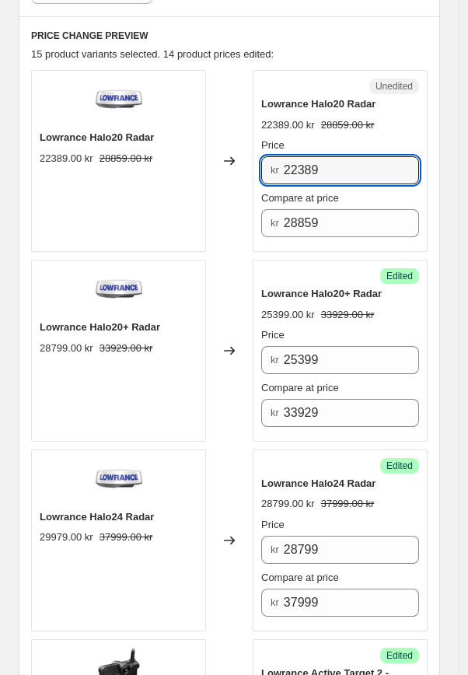
drag, startPoint x: 340, startPoint y: 164, endPoint x: 250, endPoint y: 166, distance: 90.2
click at [250, 166] on div "Lowrance Halo20 Radar 22389.00 kr 28859.00 kr Changed to Unedited Lowrance Halo…" at bounding box center [229, 161] width 396 height 182
type input "21229"
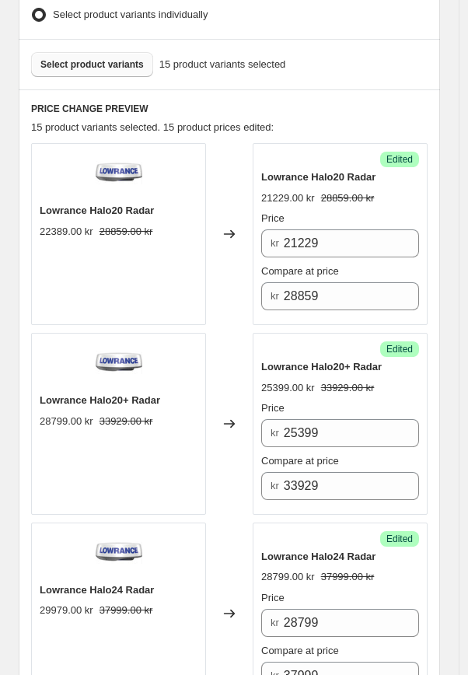
scroll to position [683, 0]
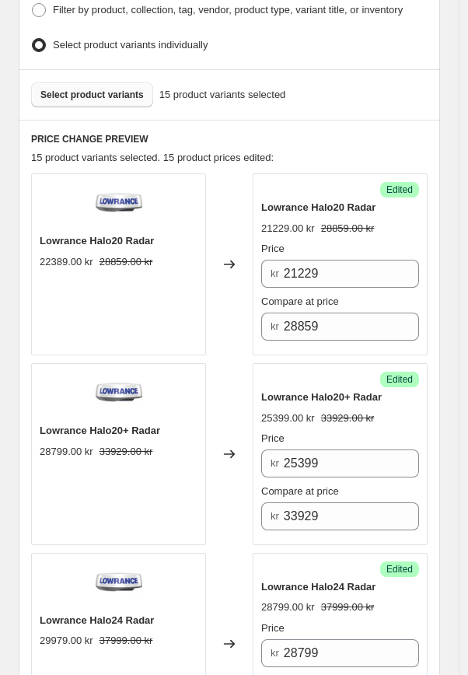
click at [110, 89] on span "Select product variants" at bounding box center [91, 95] width 103 height 12
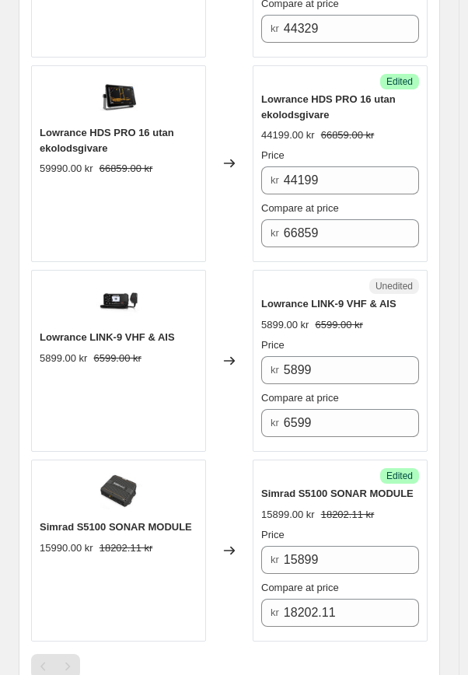
scroll to position [3399, 0]
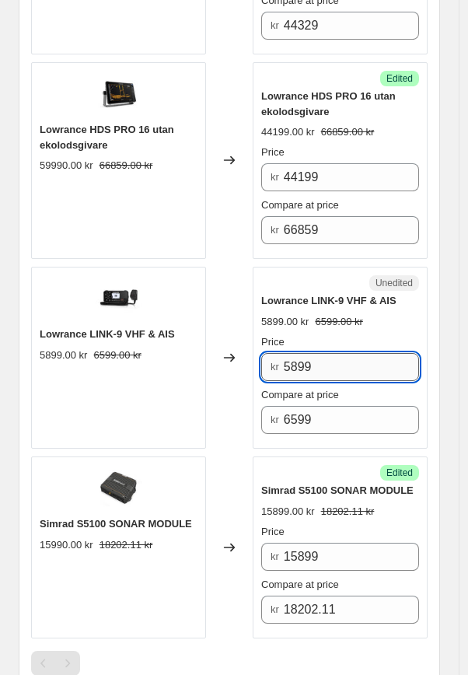
click at [355, 359] on input "5899" at bounding box center [351, 367] width 135 height 28
drag, startPoint x: 355, startPoint y: 359, endPoint x: 258, endPoint y: 357, distance: 97.2
click at [258, 357] on div "Unedited Lowrance LINK-9 VHF & AIS 5899.00 kr 6599.00 kr Price kr 5899 Compare …" at bounding box center [340, 358] width 175 height 182
type input "2899"
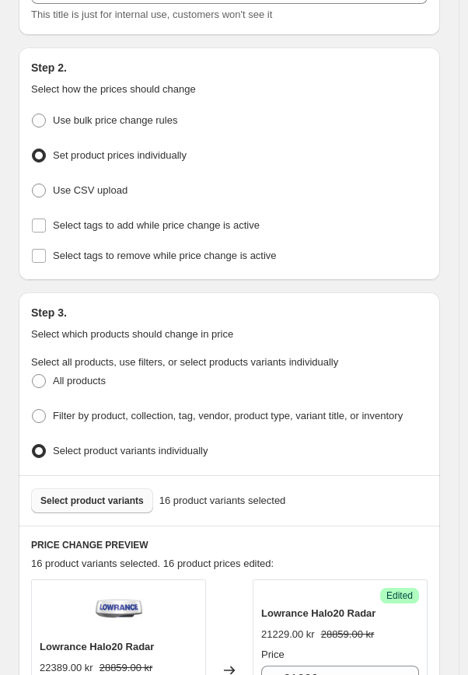
scroll to position [500, 0]
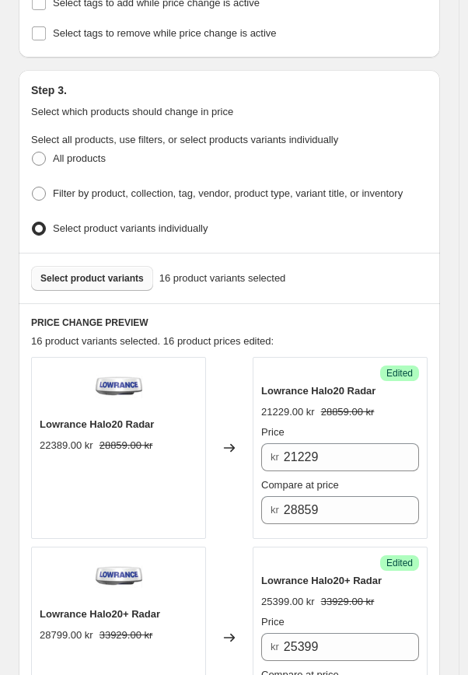
click at [108, 273] on span "Select product variants" at bounding box center [91, 278] width 103 height 12
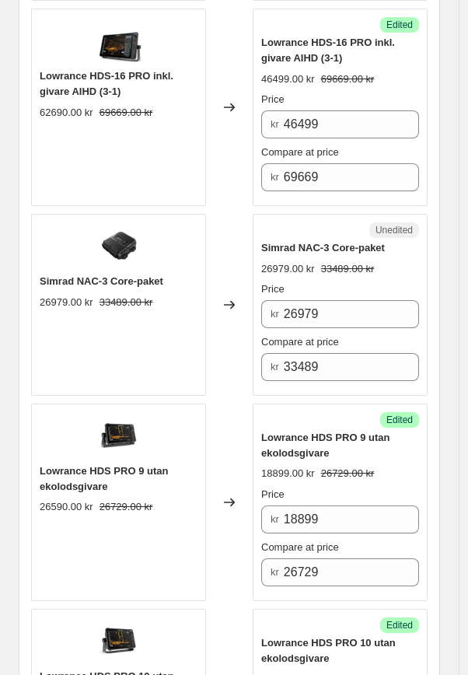
scroll to position [2637, 0]
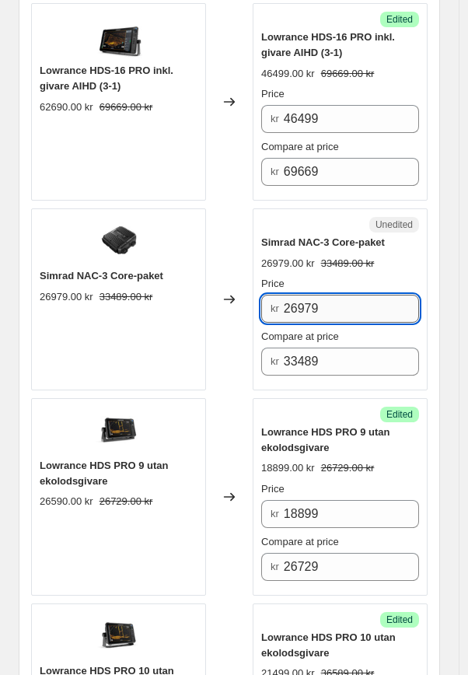
click at [334, 305] on input "26979" at bounding box center [351, 309] width 135 height 28
drag, startPoint x: 342, startPoint y: 306, endPoint x: 239, endPoint y: 299, distance: 103.7
click at [239, 299] on div "Simrad NAC-3 Core-paket 26979.00 kr 33489.00 kr Changed to Unedited Simrad NAC-…" at bounding box center [229, 299] width 396 height 182
type input "20699"
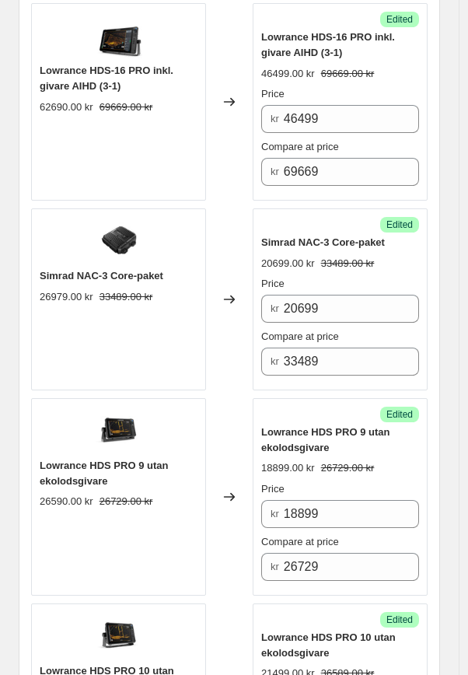
click at [428, 334] on div "Success Edited [PERSON_NAME]-3 Core-paket 20699.00 kr 33489.00 kr Price kr 2069…" at bounding box center [340, 299] width 175 height 182
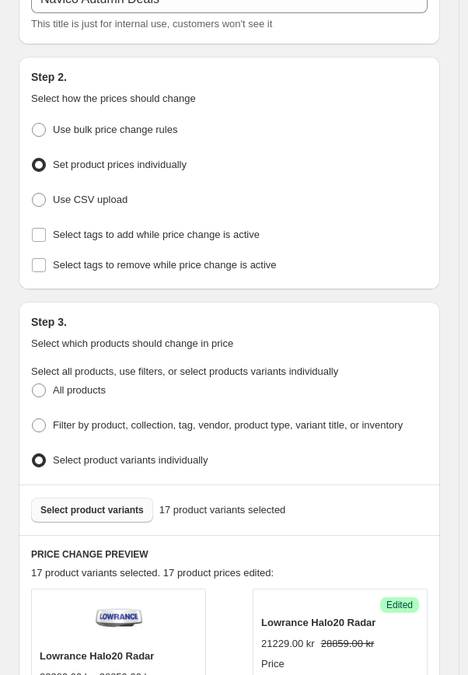
scroll to position [257, 0]
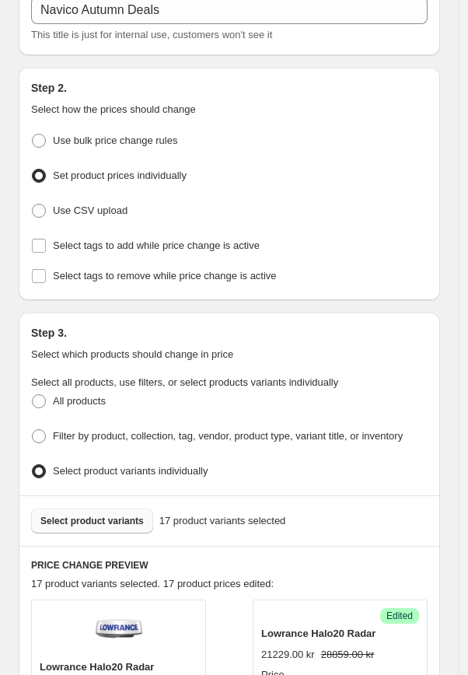
click at [86, 515] on span "Select product variants" at bounding box center [91, 521] width 103 height 12
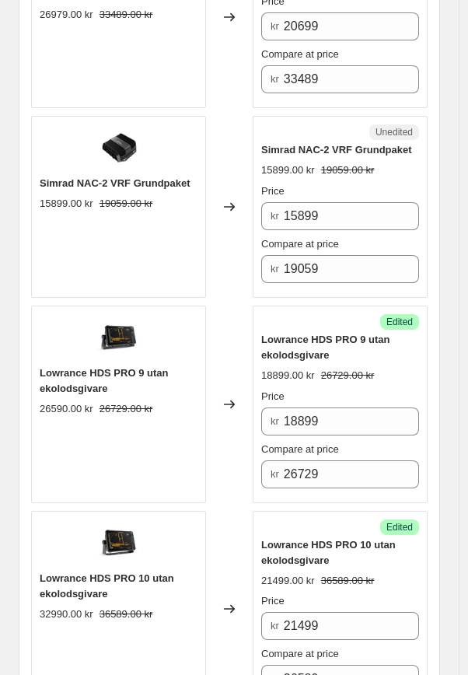
scroll to position [2914, 0]
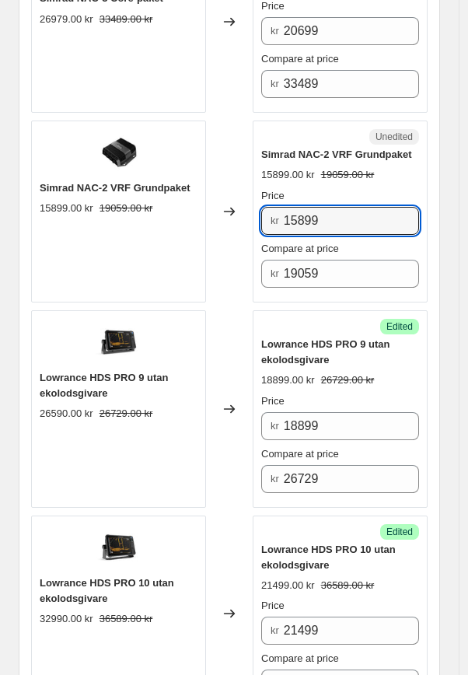
drag, startPoint x: 327, startPoint y: 215, endPoint x: 250, endPoint y: 205, distance: 77.6
click at [250, 205] on div "Simrad NAC-2 VRF Grundpaket 15899.00 kr 19059.00 kr Changed to Unedited Simrad …" at bounding box center [229, 211] width 396 height 182
type input "12299"
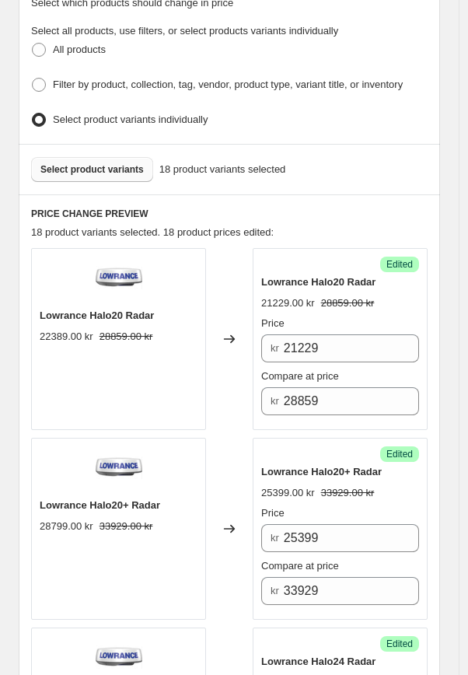
scroll to position [603, 0]
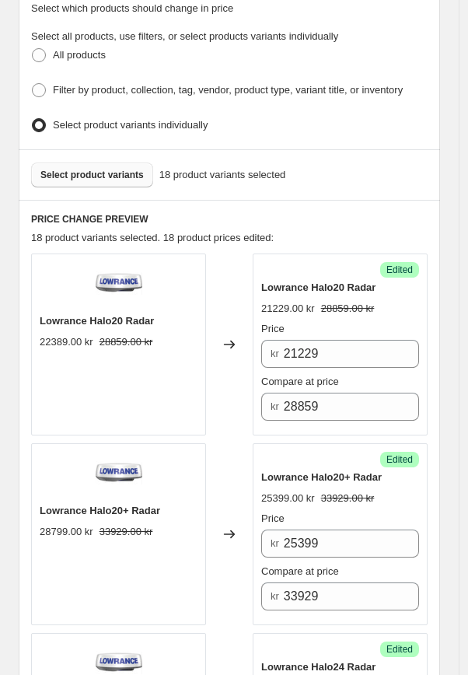
click at [106, 171] on span "Select product variants" at bounding box center [91, 175] width 103 height 12
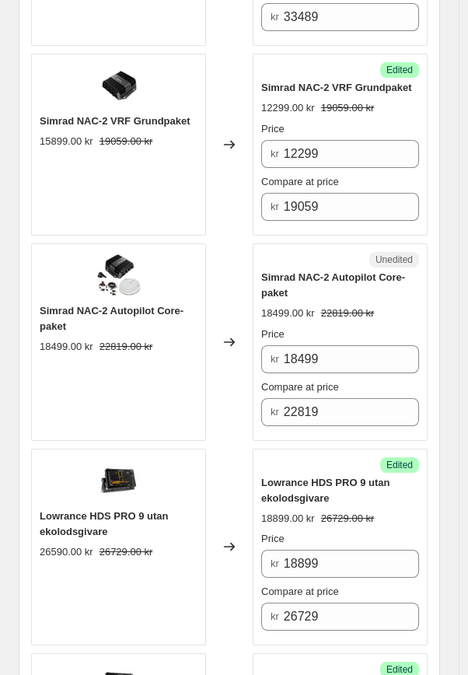
scroll to position [2981, 0]
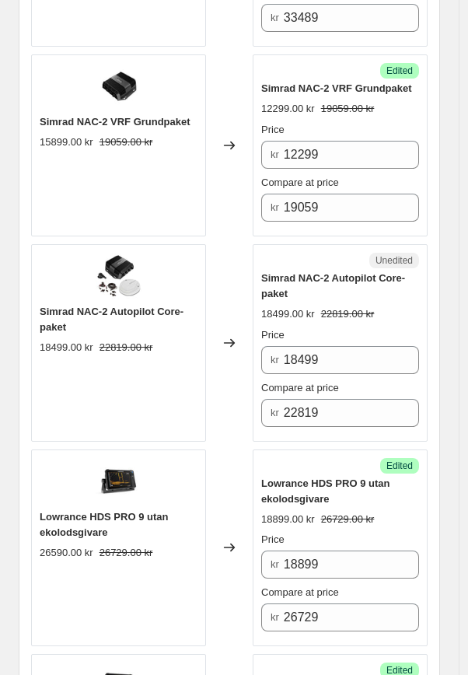
click at [338, 371] on div "Price kr 18499 Compare at price kr 22819" at bounding box center [340, 377] width 158 height 100
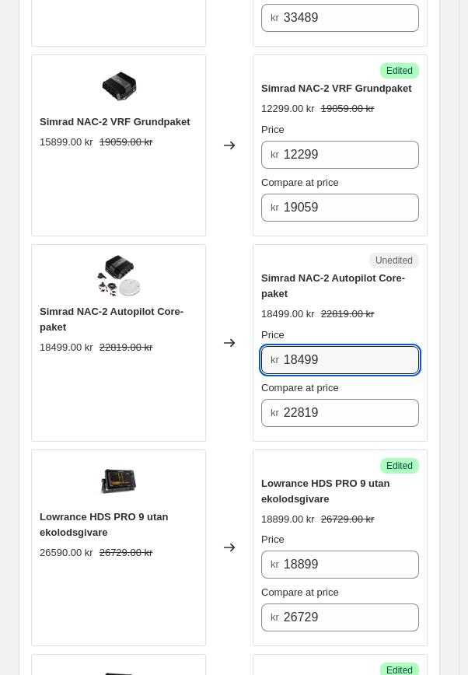
drag, startPoint x: 338, startPoint y: 359, endPoint x: 234, endPoint y: 351, distance: 104.5
click at [234, 351] on div "Simrad NAC-2 Autopilot Core-paket 18499.00 kr 22819.00 kr Changed to Unedited S…" at bounding box center [229, 342] width 396 height 197
type input "15399"
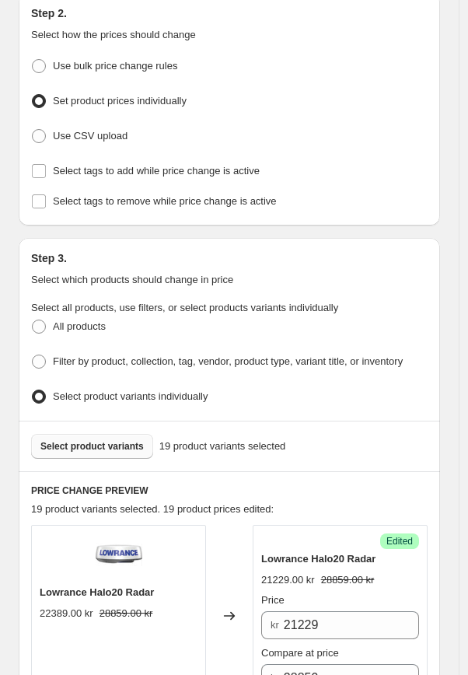
scroll to position [375, 0]
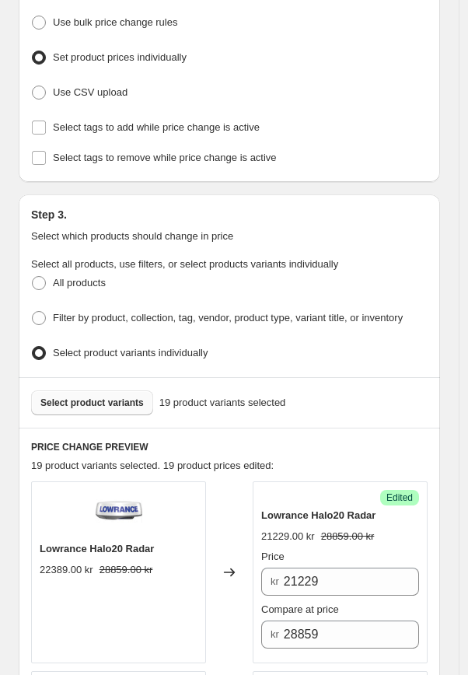
click at [121, 396] on span "Select product variants" at bounding box center [91, 402] width 103 height 12
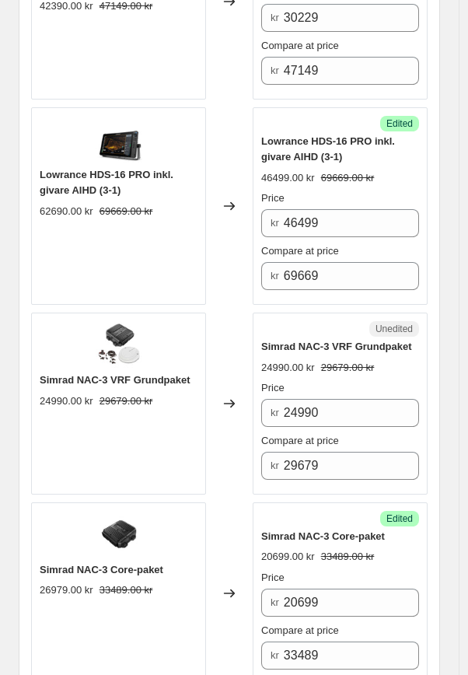
scroll to position [2558, 0]
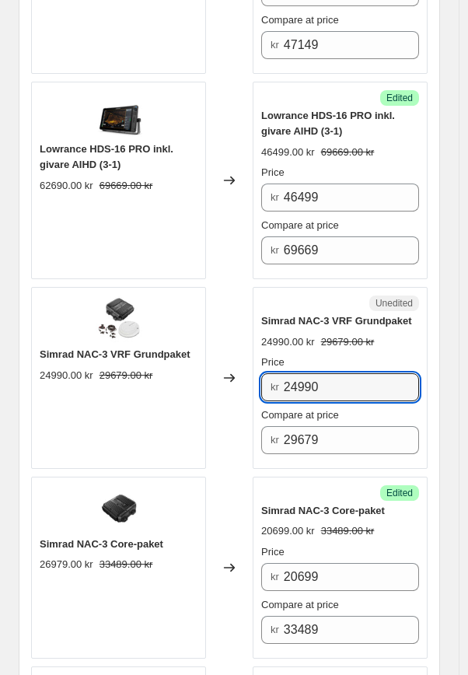
drag, startPoint x: 349, startPoint y: 386, endPoint x: 228, endPoint y: 381, distance: 121.4
click at [228, 381] on div "Simrad NAC-3 VRF Grundpaket 24990.00 kr 29679.00 kr Changed to Unedited Simrad …" at bounding box center [229, 378] width 396 height 182
type input "17599"
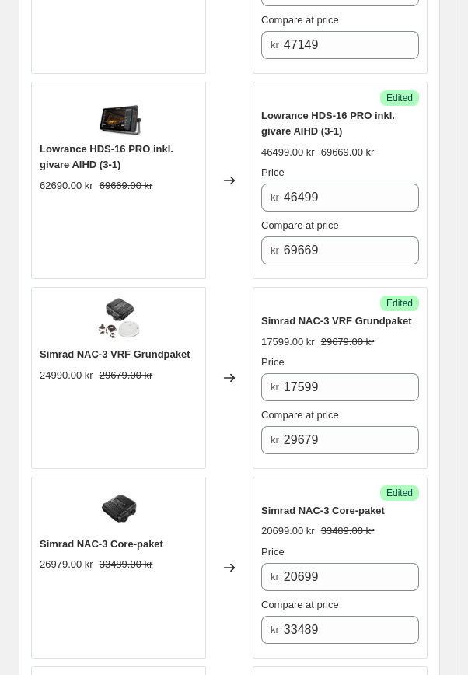
click at [440, 391] on div "PRICE CHANGE PREVIEW 20 product variants selected. 20 product prices edited: Lo…" at bounding box center [229, 273] width 421 height 4057
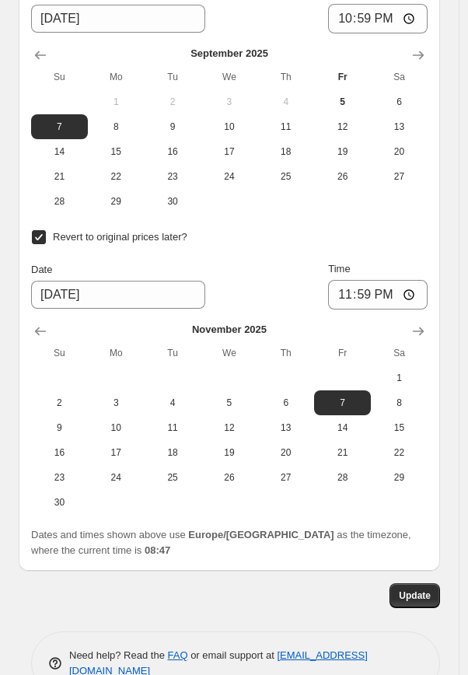
scroll to position [5027, 0]
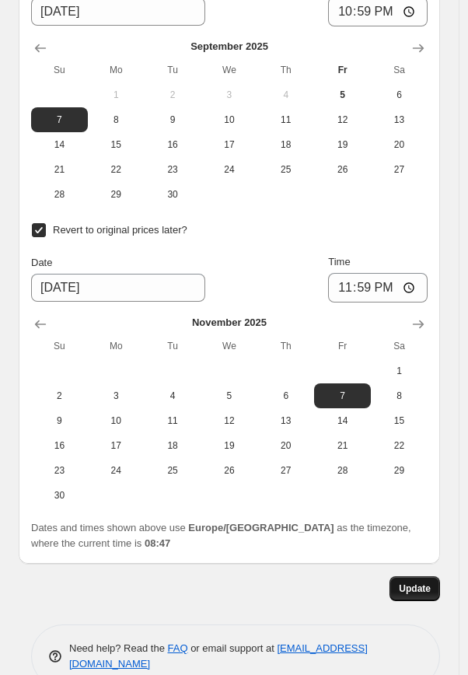
click at [414, 576] on button "Update" at bounding box center [414, 588] width 51 height 25
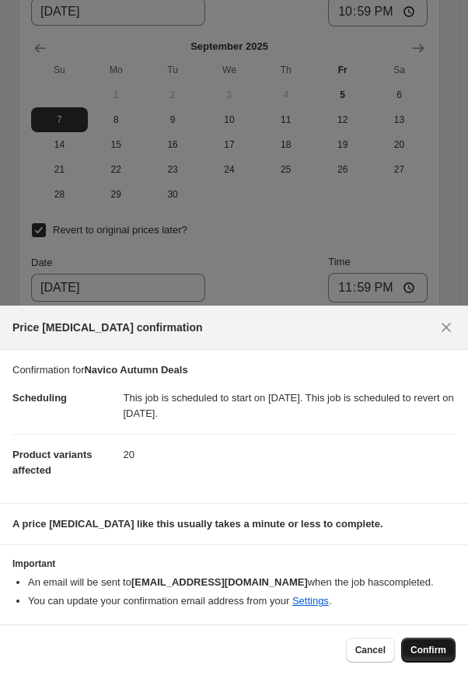
click at [432, 646] on span "Confirm" at bounding box center [428, 650] width 36 height 12
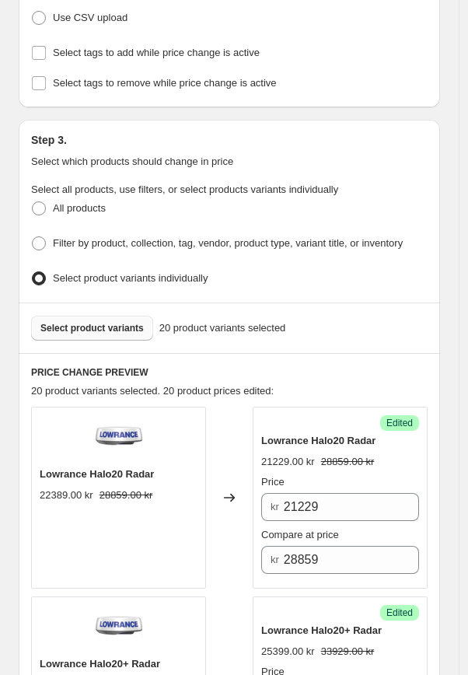
scroll to position [449, 0]
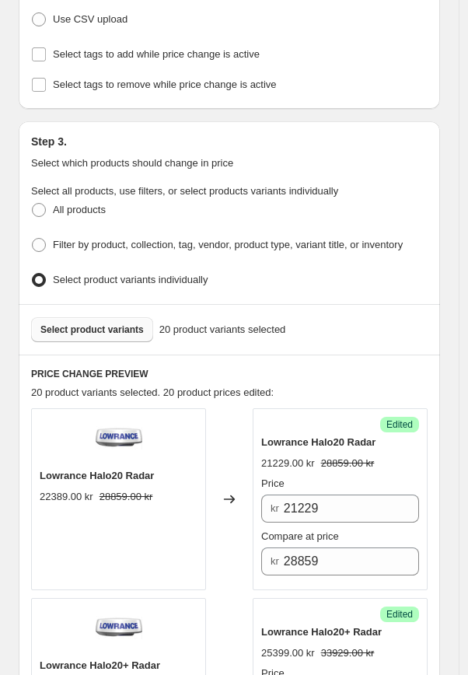
click at [131, 325] on span "Select product variants" at bounding box center [91, 329] width 103 height 12
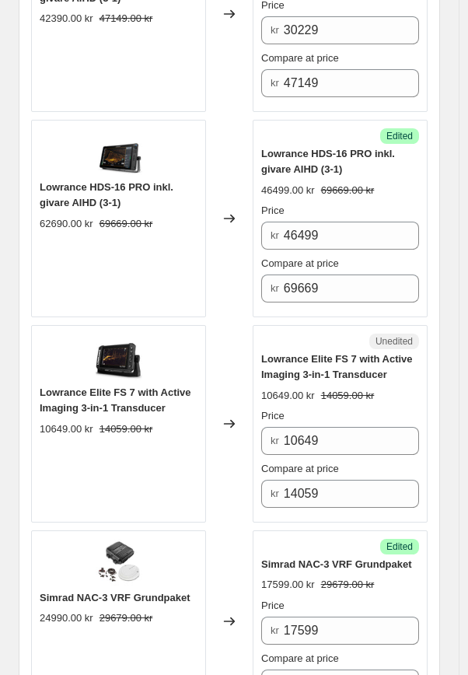
scroll to position [2540, 0]
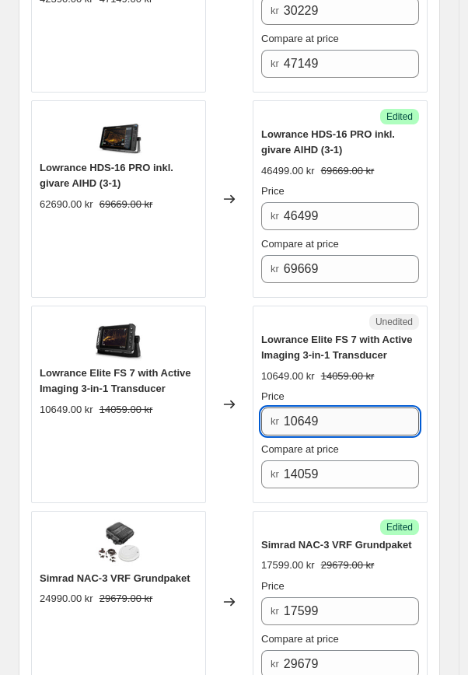
click at [334, 412] on input "10649" at bounding box center [351, 421] width 135 height 28
click at [316, 414] on input "10649" at bounding box center [351, 421] width 135 height 28
type input "10639"
click at [449, 407] on div "Navico Autumn Deals. This page is ready Navico Autumn Deals Info Scheduled Pric…" at bounding box center [229, 336] width 459 height 5753
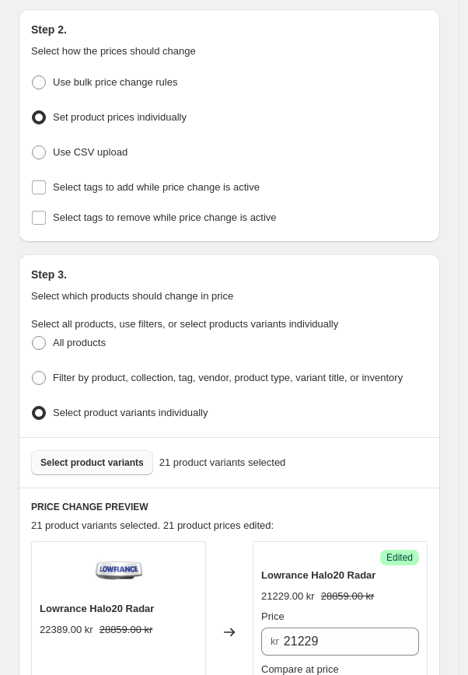
scroll to position [316, 0]
click at [117, 462] on button "Select product variants" at bounding box center [92, 461] width 122 height 25
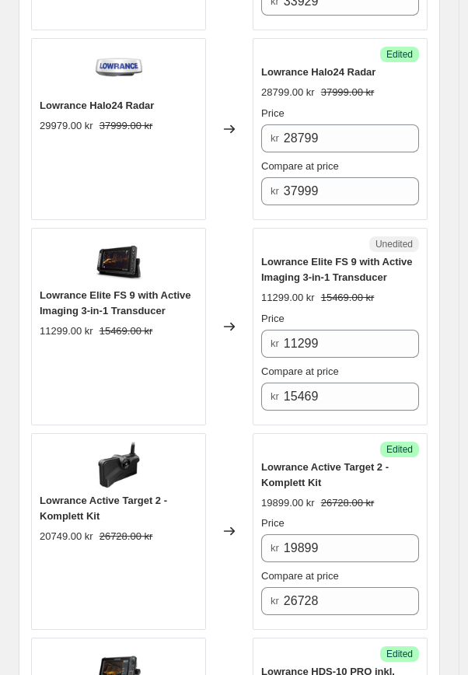
scroll to position [1201, 0]
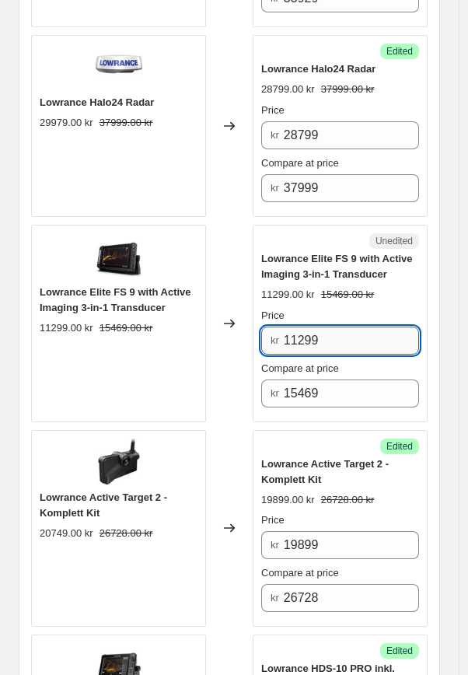
click at [315, 335] on input "11299" at bounding box center [351, 341] width 135 height 28
type input "11289"
click at [229, 243] on div "Changed to" at bounding box center [229, 323] width 47 height 197
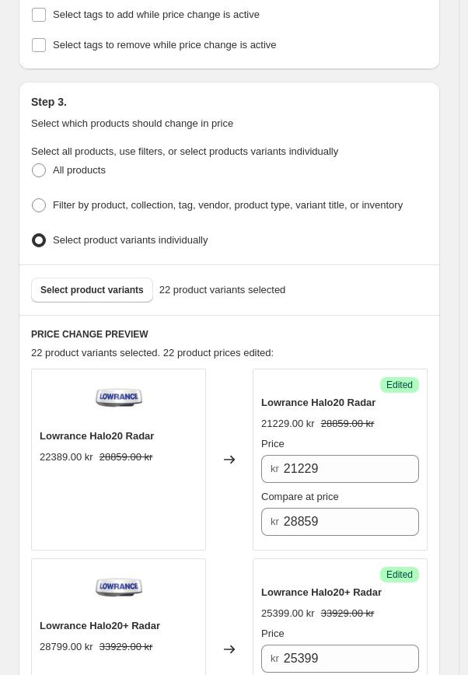
scroll to position [483, 0]
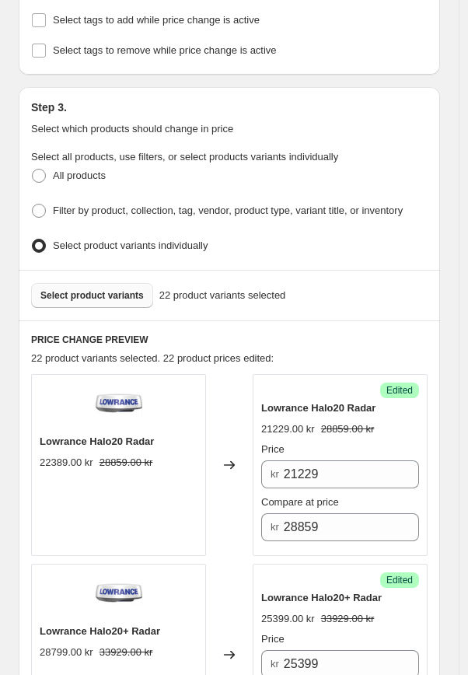
click at [86, 295] on button "Select product variants" at bounding box center [92, 295] width 122 height 25
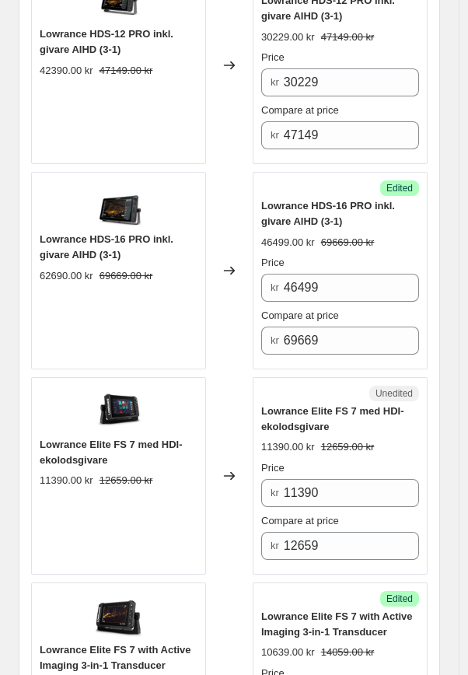
scroll to position [2674, 0]
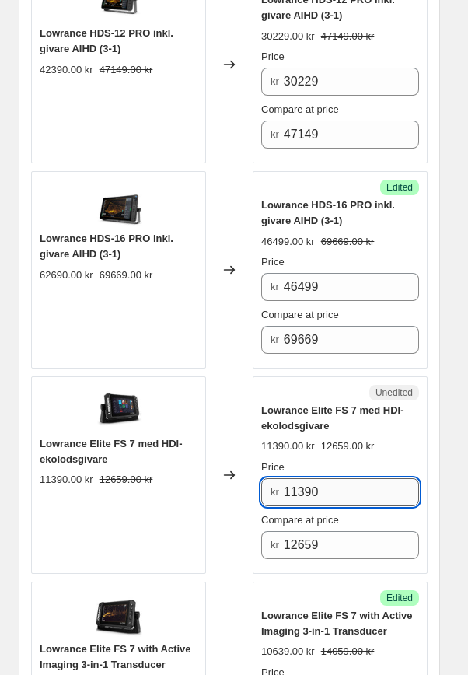
click at [362, 491] on input "11390" at bounding box center [351, 492] width 135 height 28
drag, startPoint x: 327, startPoint y: 489, endPoint x: 249, endPoint y: 480, distance: 78.2
click at [249, 480] on div "Lowrance Elite FS 7 med HDI-ekolodsgivare 11390.00 kr 12659.00 kr Changed to Un…" at bounding box center [229, 474] width 396 height 197
type input "9999"
click at [230, 367] on div "Lowrance Halo20 Radar 22389.00 kr 28859.00 kr Changed to Success Edited Lowranc…" at bounding box center [229, 174] width 396 height 3985
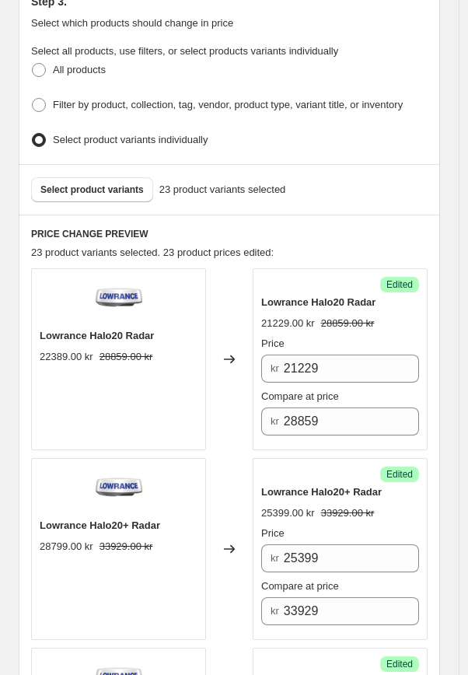
scroll to position [584, 0]
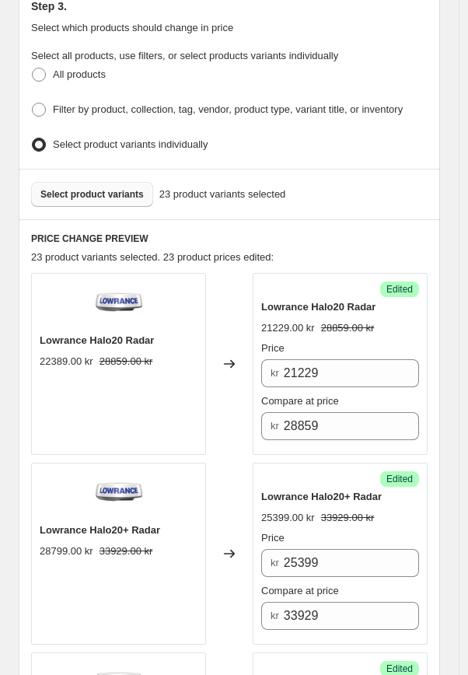
click at [89, 188] on span "Select product variants" at bounding box center [91, 194] width 103 height 12
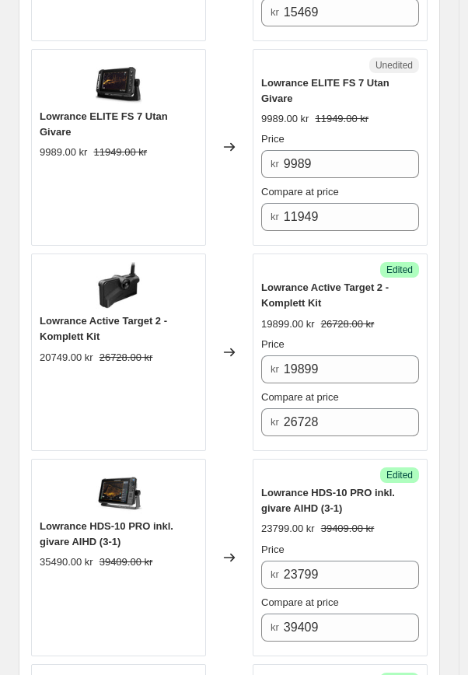
scroll to position [1559, 0]
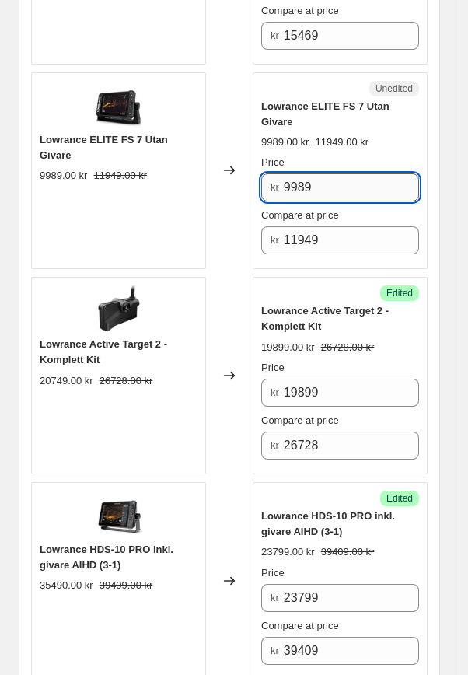
click at [368, 173] on input "9989" at bounding box center [351, 187] width 135 height 28
drag, startPoint x: 331, startPoint y: 183, endPoint x: 232, endPoint y: 172, distance: 99.3
click at [232, 172] on div "Lowrance ELITE FS 7 Utan Givare 9989.00 kr 11949.00 kr Changed to Unedited Lowr…" at bounding box center [229, 170] width 396 height 197
type input "9449"
click at [253, 248] on div "Changed to" at bounding box center [229, 170] width 47 height 197
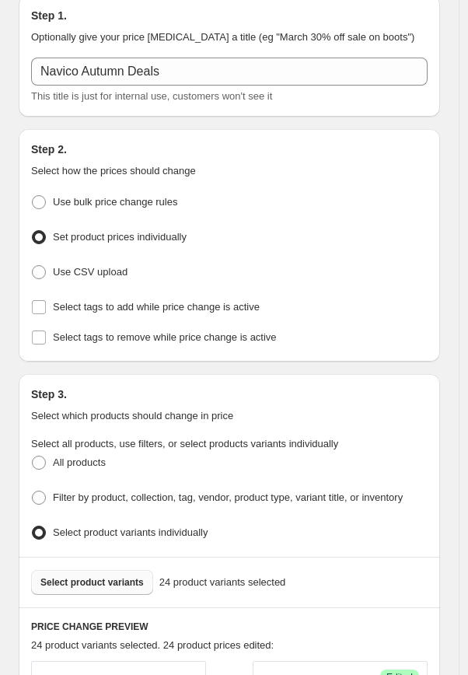
scroll to position [220, 0]
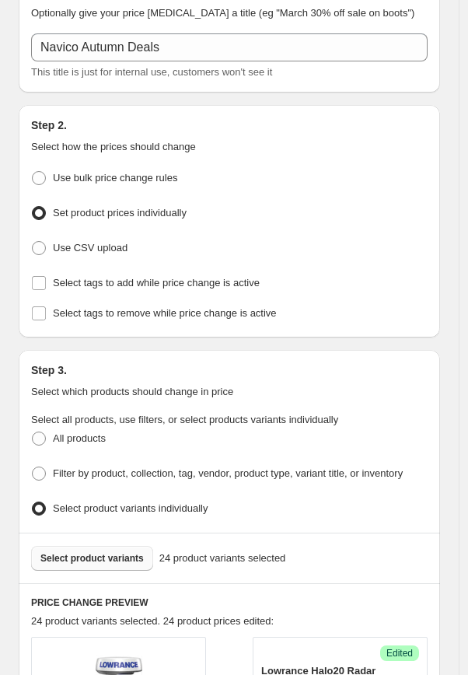
click at [113, 553] on span "Select product variants" at bounding box center [91, 558] width 103 height 12
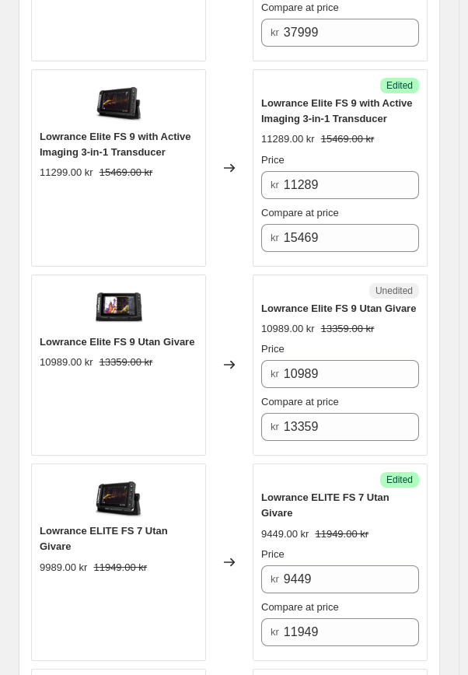
scroll to position [1360, 0]
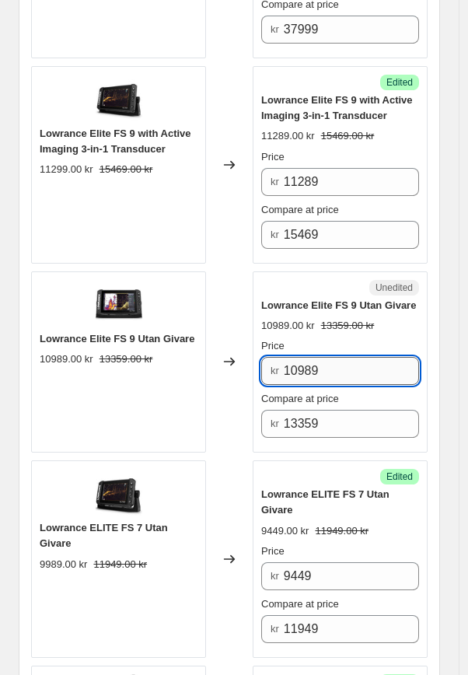
click at [333, 371] on input "10989" at bounding box center [351, 371] width 135 height 28
type input "10599"
click at [212, 256] on div "Changed to" at bounding box center [229, 164] width 47 height 197
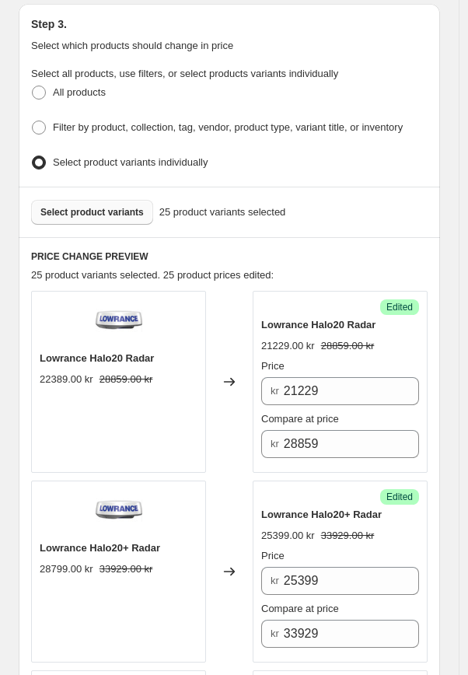
scroll to position [565, 0]
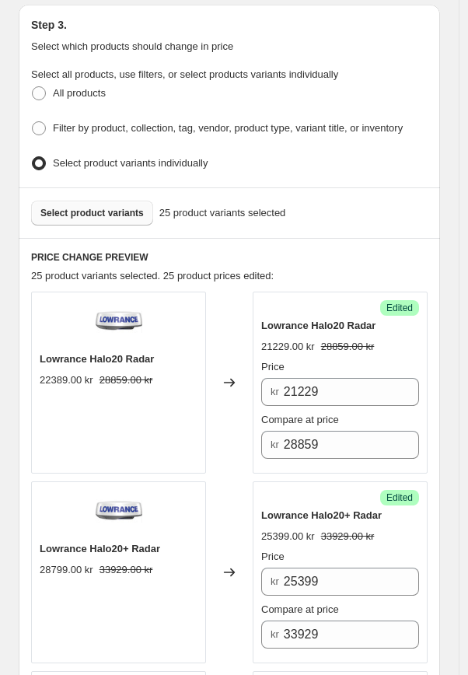
click at [126, 208] on span "Select product variants" at bounding box center [91, 213] width 103 height 12
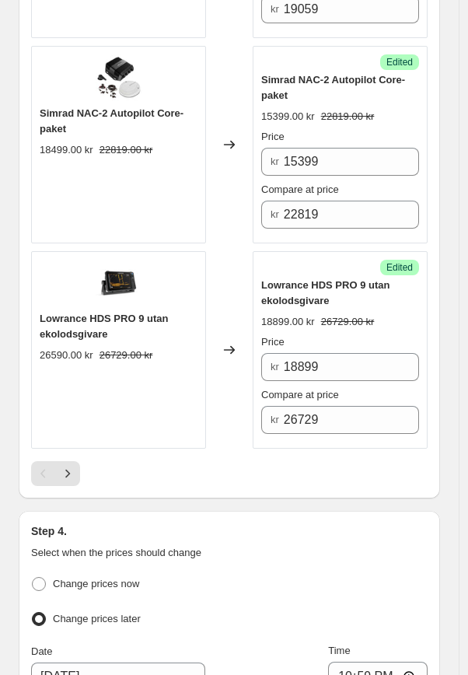
scroll to position [4381, 0]
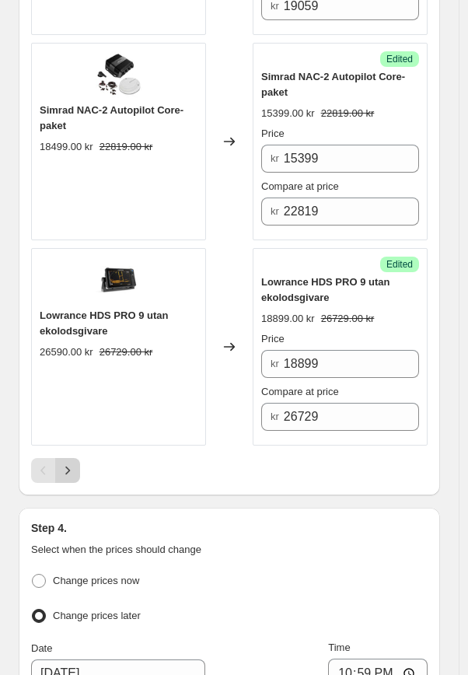
click at [67, 465] on icon "Next" at bounding box center [68, 471] width 16 height 16
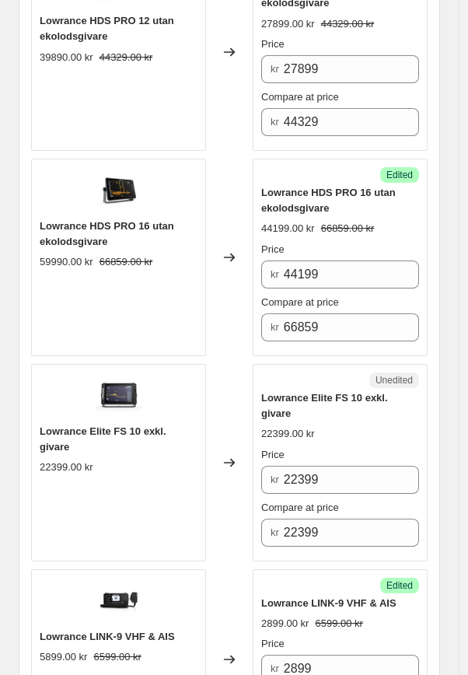
scroll to position [1091, 0]
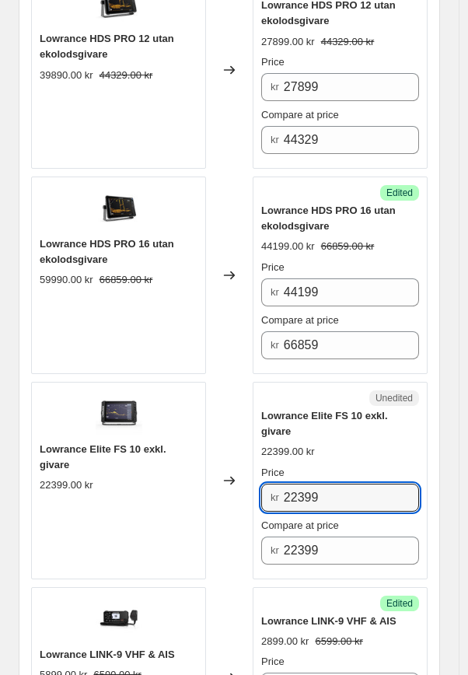
drag, startPoint x: 336, startPoint y: 487, endPoint x: 250, endPoint y: 469, distance: 88.3
click at [250, 469] on div "Lowrance Elite FS 10 exkl. givare 22399.00 kr Changed to Unedited Lowrance Elit…" at bounding box center [229, 480] width 396 height 197
type input "11499"
click at [454, 462] on div "Navico Autumn Deals. This page is ready Navico Autumn Deals Info Scheduled Pric…" at bounding box center [229, 397] width 459 height 2976
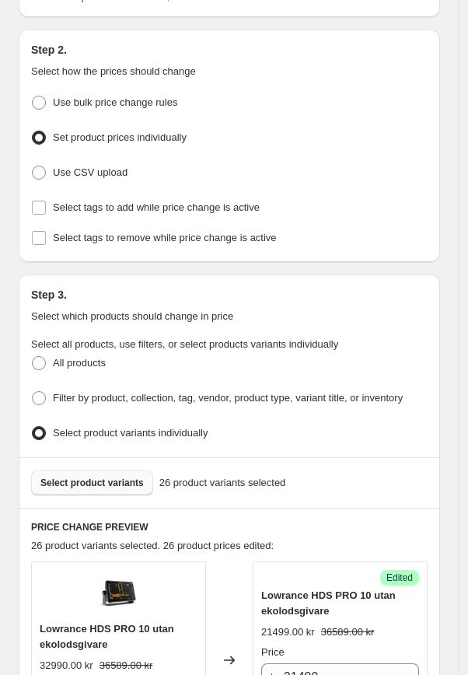
scroll to position [301, 0]
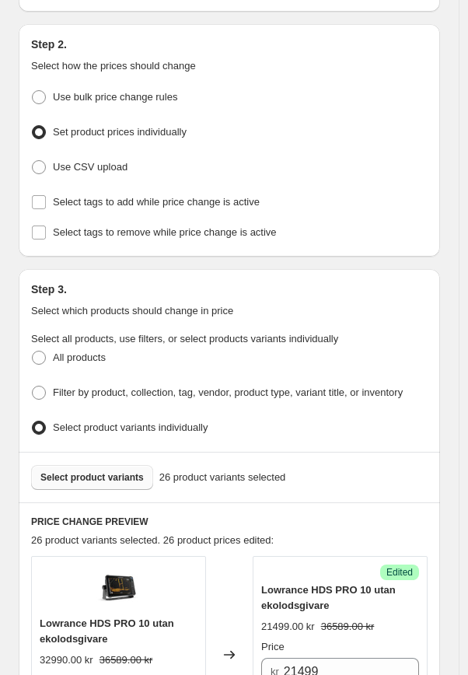
click at [111, 471] on span "Select product variants" at bounding box center [91, 477] width 103 height 12
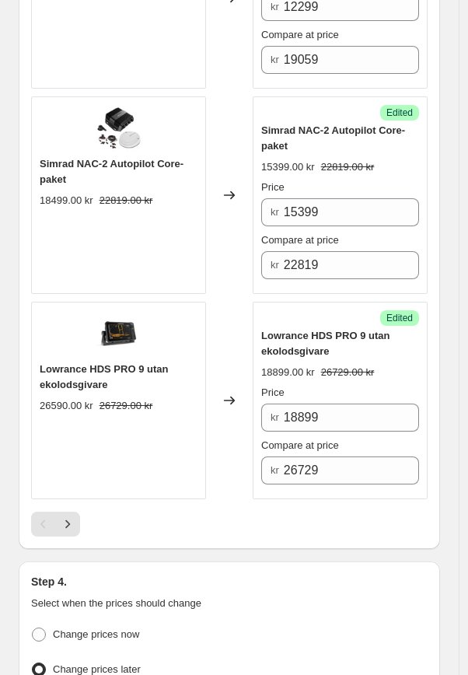
scroll to position [4329, 0]
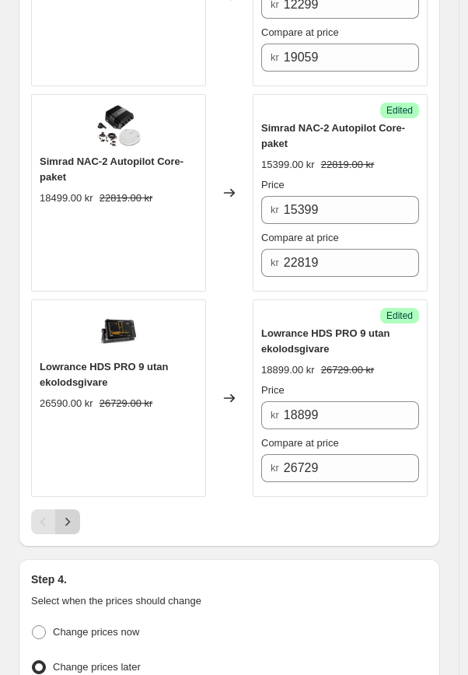
click at [72, 519] on icon "Next" at bounding box center [68, 522] width 16 height 16
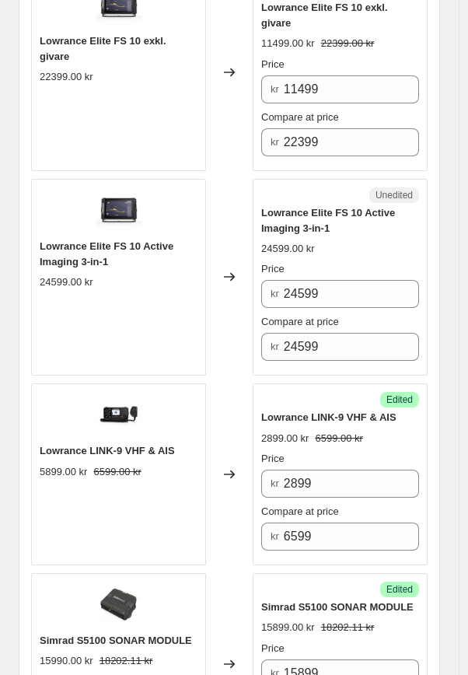
scroll to position [1490, 0]
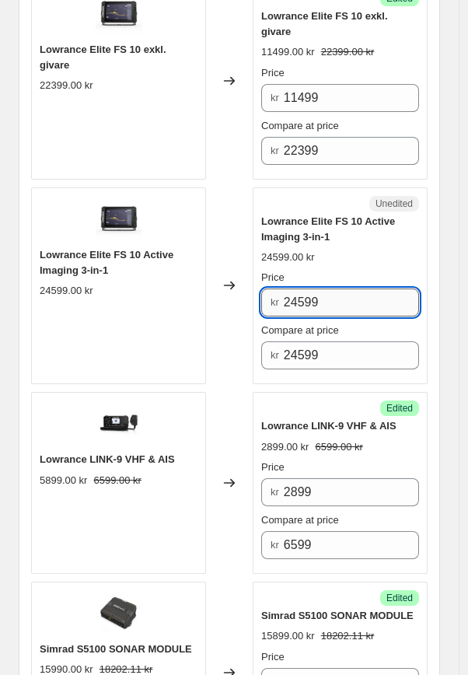
click at [338, 288] on input "24599" at bounding box center [351, 302] width 135 height 28
drag, startPoint x: 338, startPoint y: 279, endPoint x: 230, endPoint y: 269, distance: 108.5
click at [232, 270] on div "Lowrance Elite FS 10 Active Imaging 3-in-1 24599.00 kr Changed to Unedited Lowr…" at bounding box center [229, 285] width 396 height 197
type input "13299"
click at [232, 311] on div "Changed to" at bounding box center [229, 285] width 47 height 197
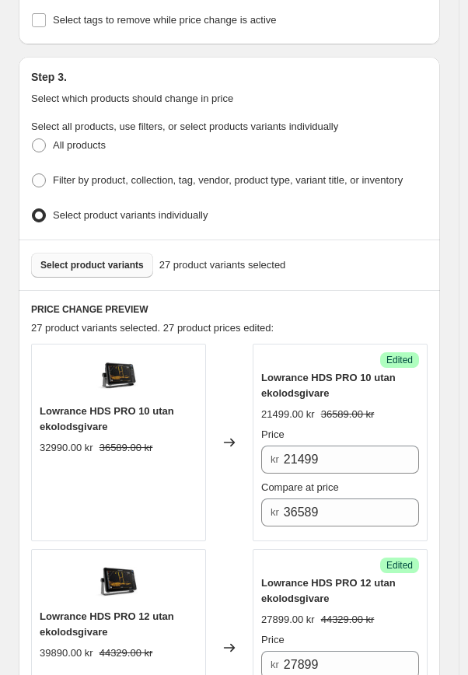
scroll to position [494, 0]
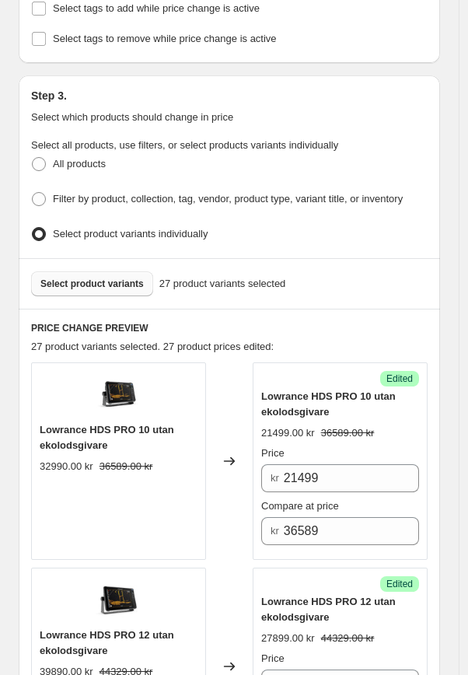
click at [131, 279] on span "Select product variants" at bounding box center [91, 284] width 103 height 12
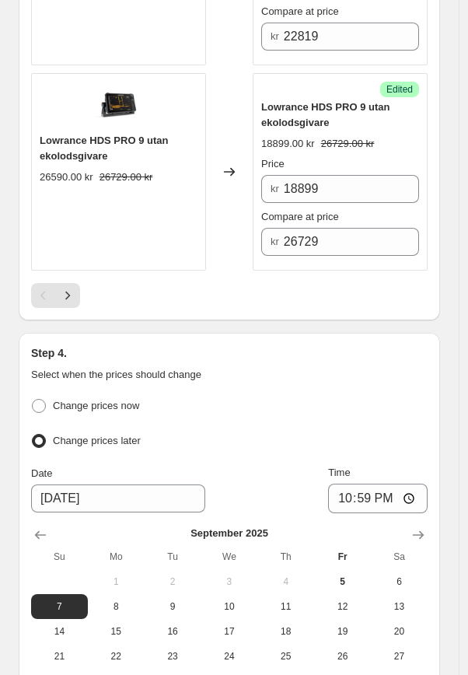
scroll to position [4556, 0]
click at [70, 292] on icon "Next" at bounding box center [68, 295] width 16 height 16
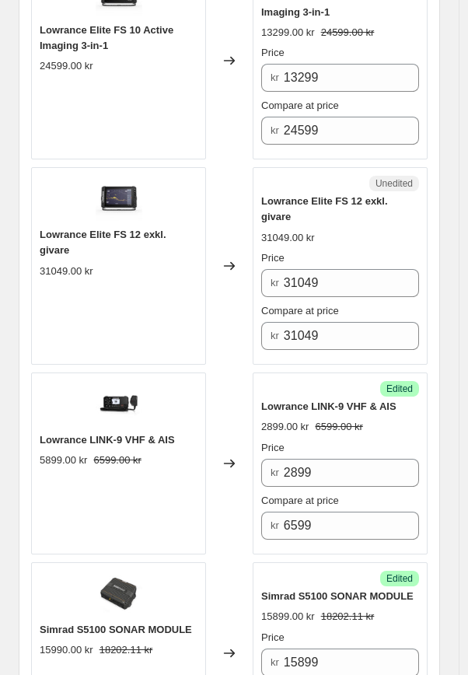
scroll to position [1704, 0]
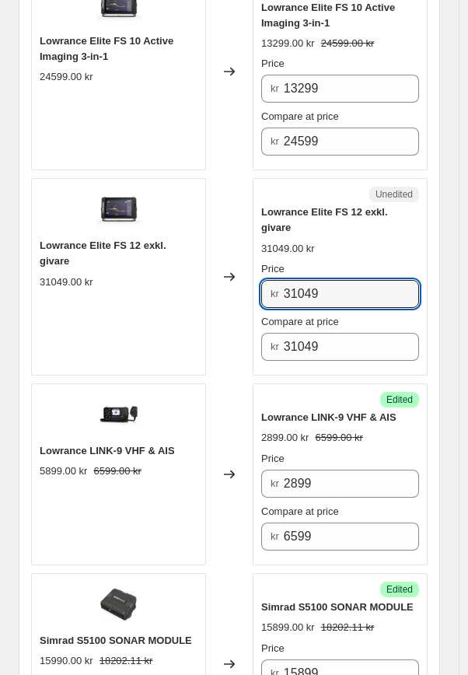
drag, startPoint x: 396, startPoint y: 253, endPoint x: 253, endPoint y: 247, distance: 143.2
click at [255, 248] on div "Lowrance Elite FS 12 exkl. givare 31049.00 kr Changed to Unedited Lowrance Elit…" at bounding box center [229, 276] width 396 height 197
type input "19749"
click at [225, 284] on div "Changed to" at bounding box center [229, 276] width 47 height 197
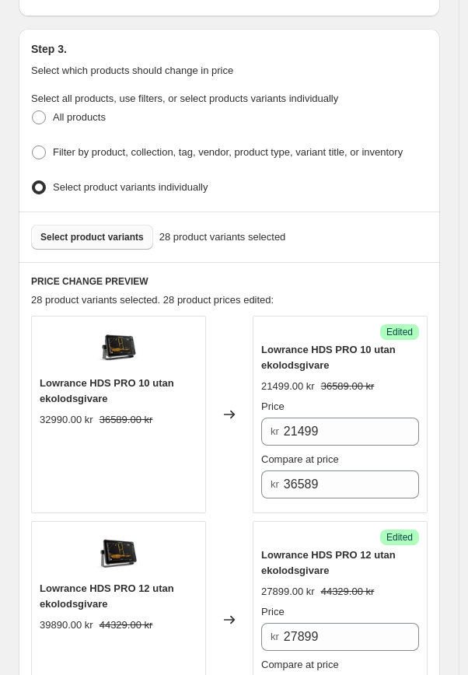
scroll to position [533, 0]
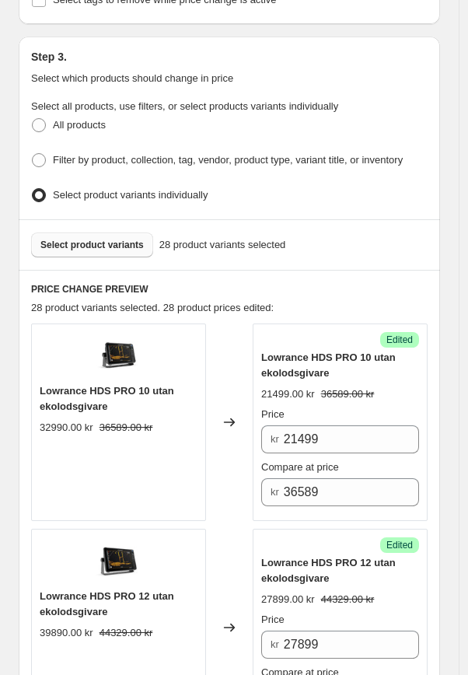
click at [100, 239] on span "Select product variants" at bounding box center [91, 245] width 103 height 12
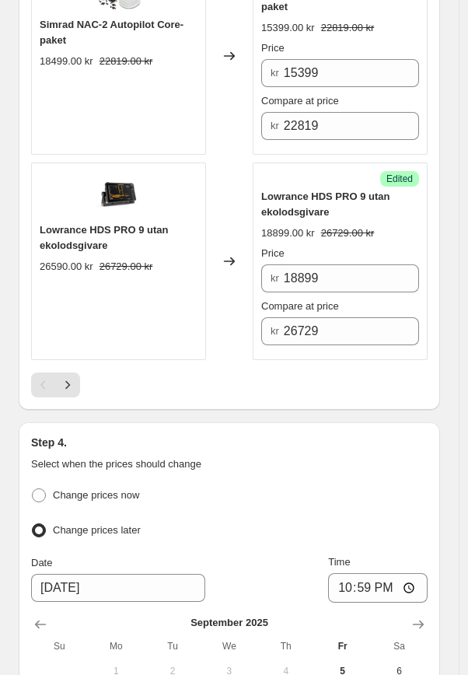
scroll to position [4500, 0]
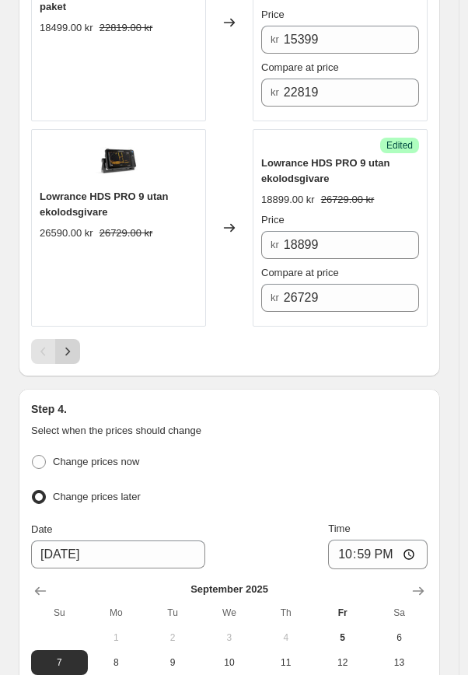
click at [73, 344] on icon "Next" at bounding box center [68, 352] width 16 height 16
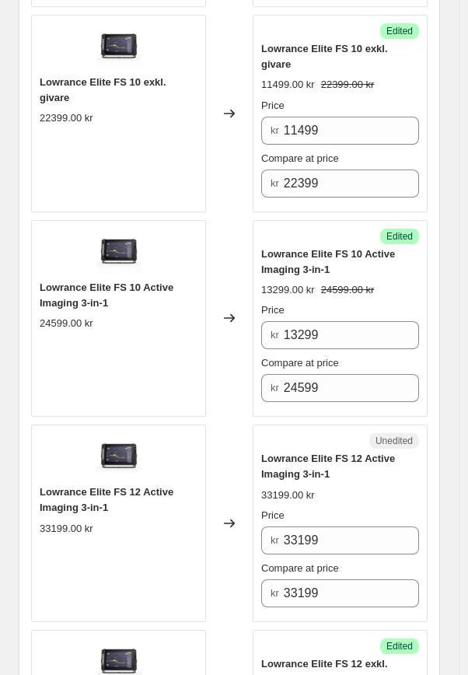
scroll to position [1457, 0]
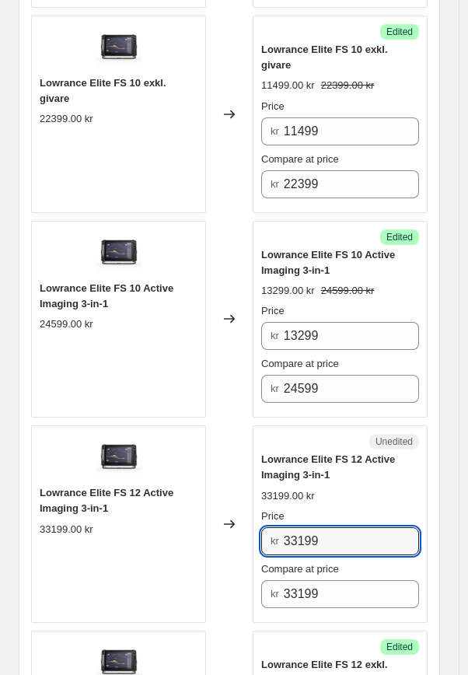
drag, startPoint x: 338, startPoint y: 519, endPoint x: 256, endPoint y: 501, distance: 84.3
click at [260, 501] on div "Unedited Lowrance Elite FS 12 Active Imaging 3-in-1 33199.00 kr Price kr 33199 …" at bounding box center [340, 523] width 175 height 197
type input "16399"
click at [456, 459] on div "Navico Autumn Deals. This page is ready Navico Autumn Deals Info Scheduled Pric…" at bounding box center [229, 338] width 459 height 3591
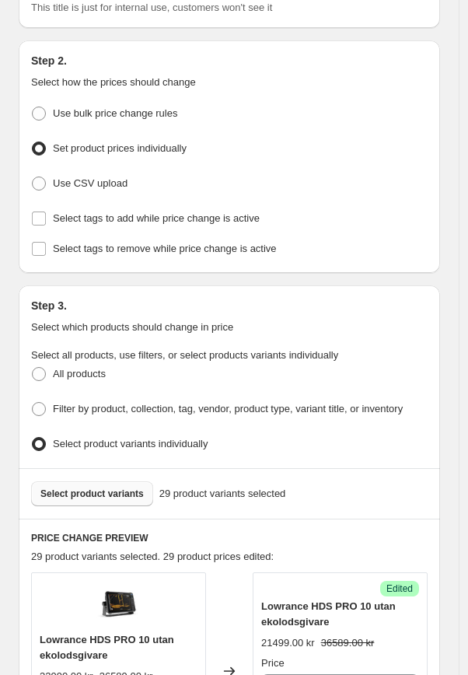
scroll to position [284, 0]
click at [123, 490] on span "Select product variants" at bounding box center [91, 494] width 103 height 12
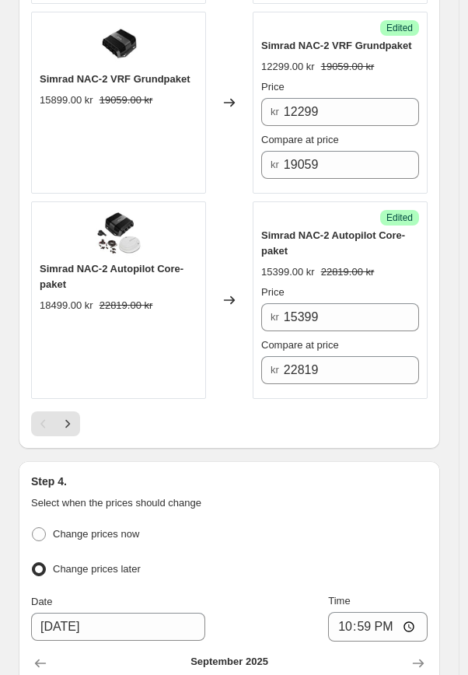
scroll to position [4414, 0]
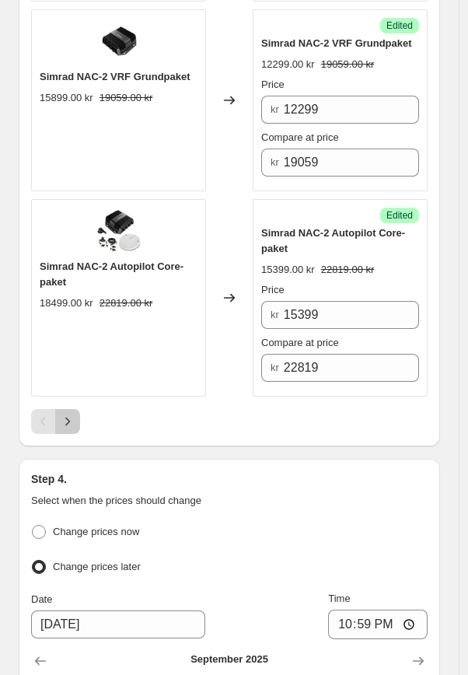
click at [72, 414] on icon "Next" at bounding box center [68, 422] width 16 height 16
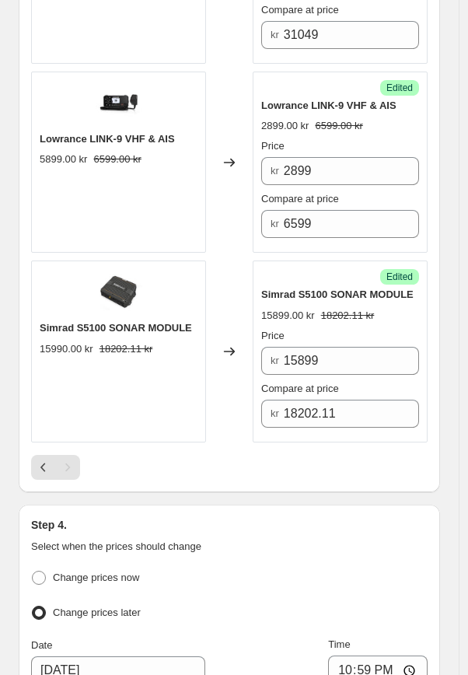
scroll to position [2427, 0]
click at [36, 459] on icon "Previous" at bounding box center [44, 467] width 16 height 16
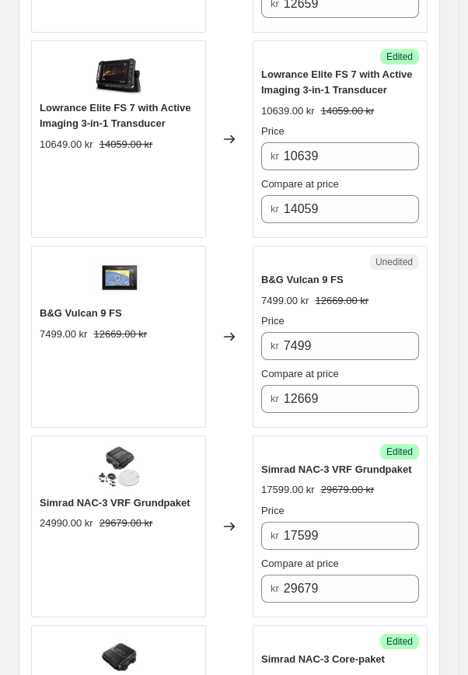
scroll to position [3637, 0]
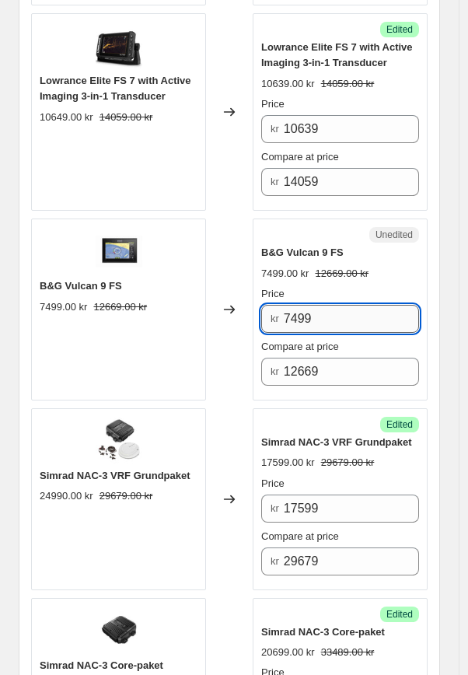
click at [343, 313] on input "7499" at bounding box center [351, 319] width 135 height 28
click at [308, 313] on input "7499" at bounding box center [351, 319] width 135 height 28
type input "7489"
click at [214, 372] on div "Changed to" at bounding box center [229, 309] width 47 height 182
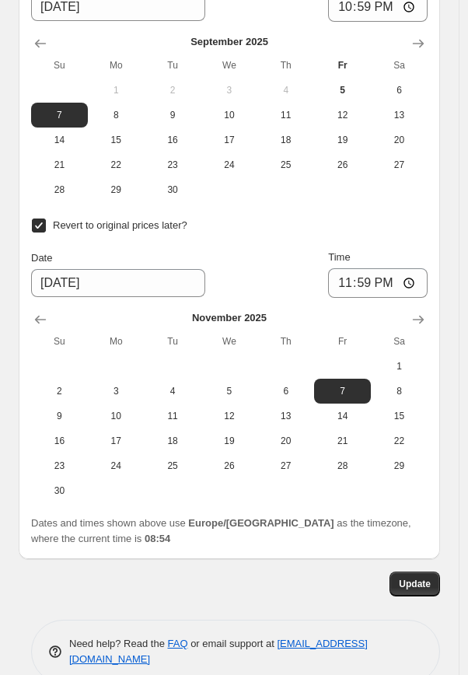
scroll to position [5034, 0]
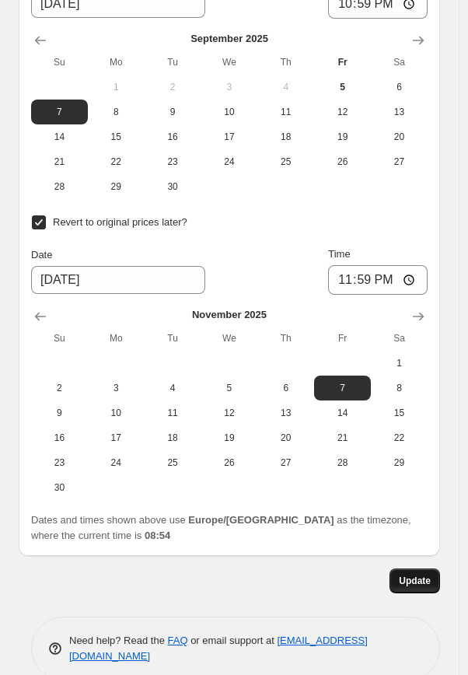
click at [425, 577] on span "Update" at bounding box center [415, 580] width 32 height 12
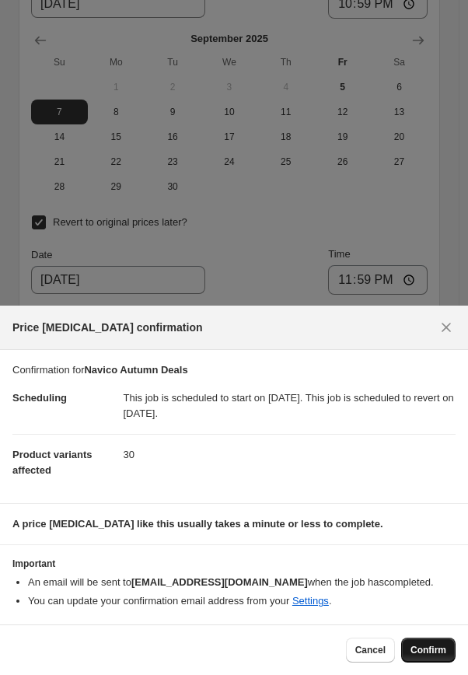
click at [430, 650] on span "Confirm" at bounding box center [428, 650] width 36 height 12
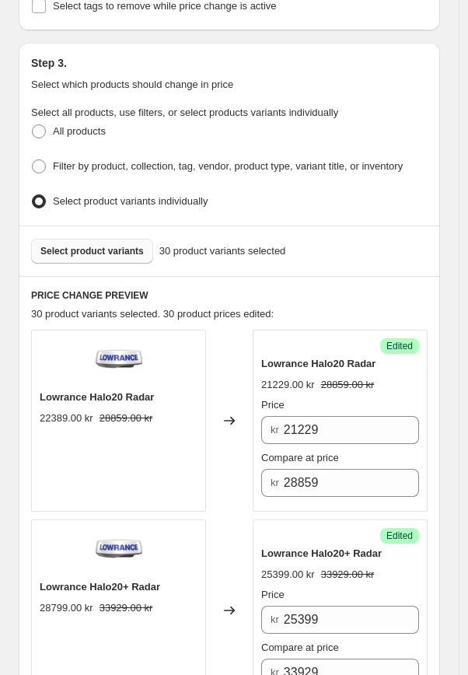
scroll to position [526, 0]
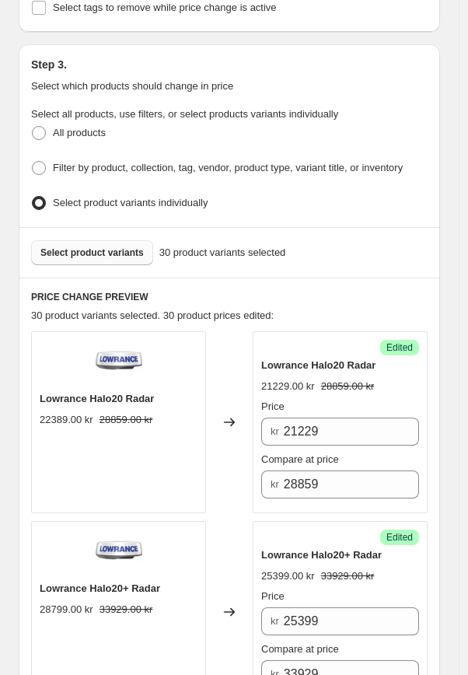
click at [113, 246] on span "Select product variants" at bounding box center [91, 252] width 103 height 12
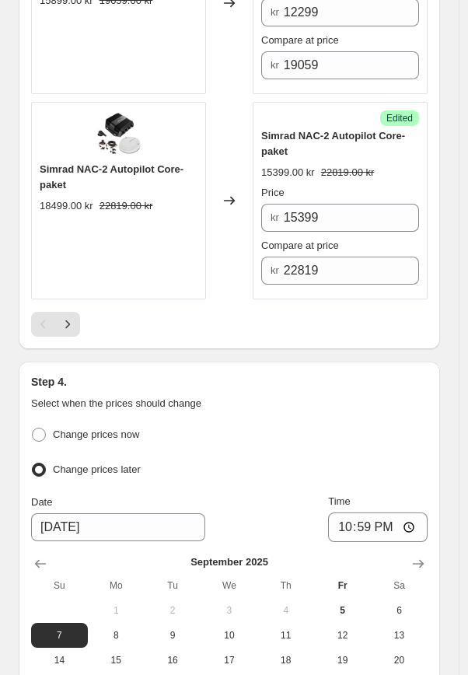
scroll to position [4562, 0]
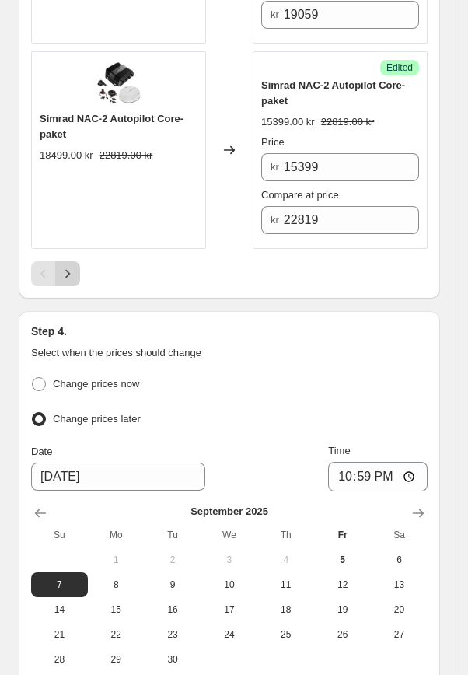
click at [64, 269] on icon "Next" at bounding box center [68, 274] width 16 height 16
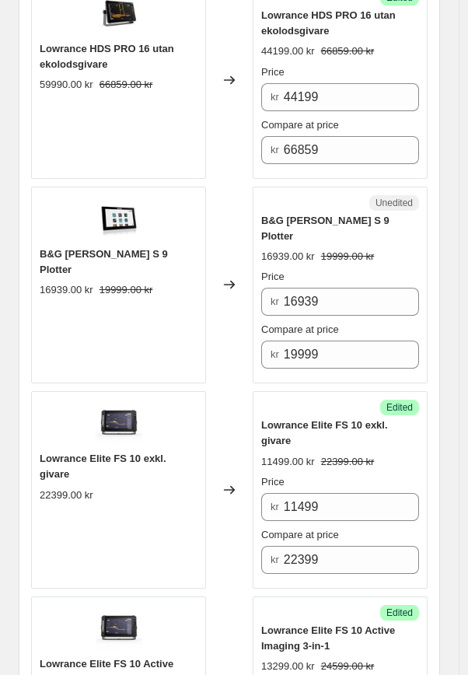
scroll to position [1479, 0]
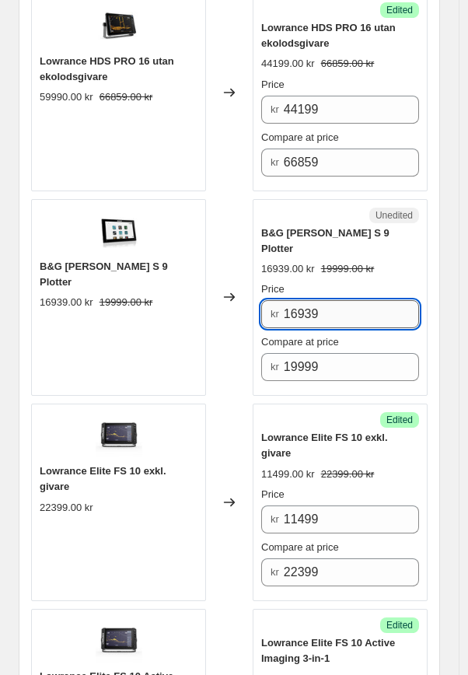
click at [339, 304] on input "16939" at bounding box center [351, 314] width 135 height 28
drag, startPoint x: 364, startPoint y: 297, endPoint x: 243, endPoint y: 284, distance: 121.2
click at [246, 285] on div "B&G [PERSON_NAME] S 9 Plotter 16939.00 kr 19999.00 kr Changed to Unedited B&G Z…" at bounding box center [229, 297] width 396 height 197
type input "14899"
click at [242, 343] on div "Changed to" at bounding box center [229, 297] width 47 height 197
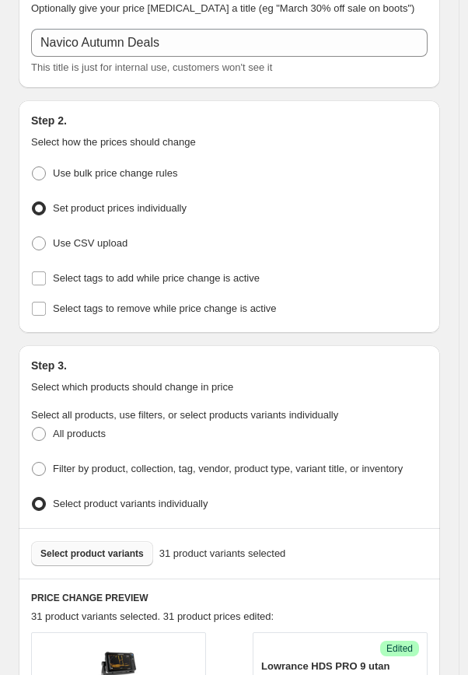
scroll to position [258, 0]
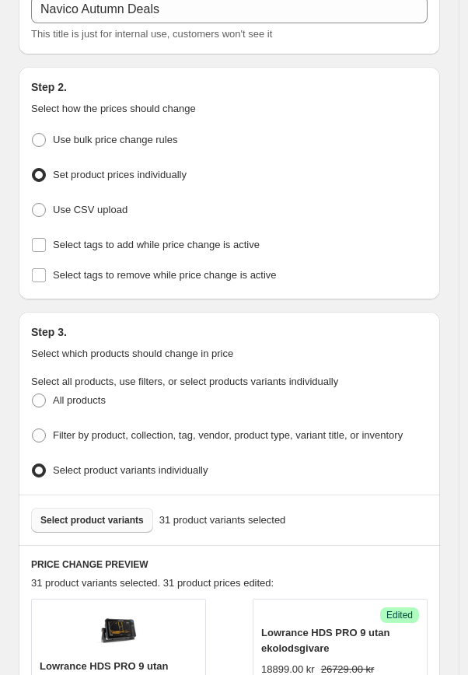
click at [128, 519] on span "Select product variants" at bounding box center [91, 520] width 103 height 12
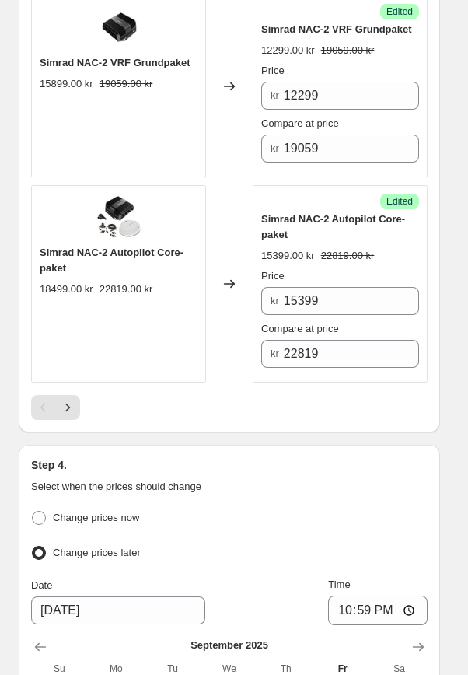
scroll to position [4456, 0]
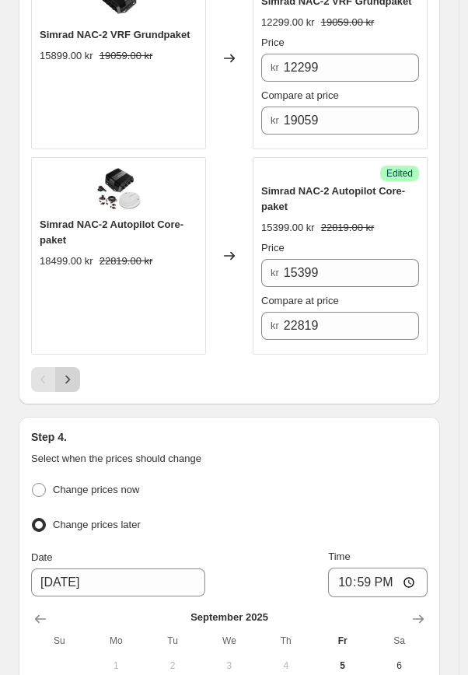
click at [75, 372] on icon "Next" at bounding box center [68, 380] width 16 height 16
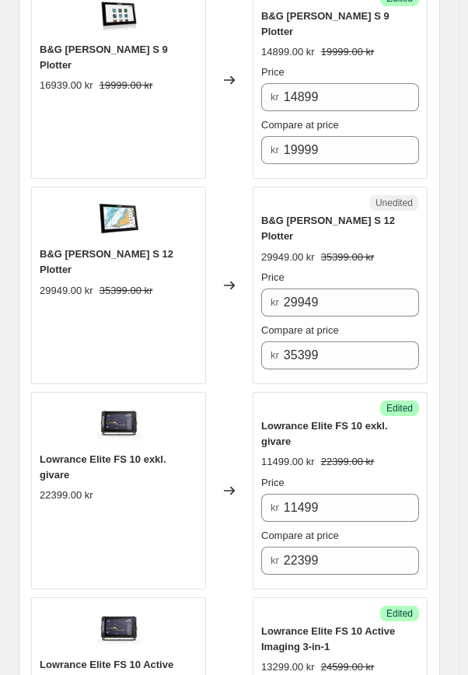
scroll to position [1692, 0]
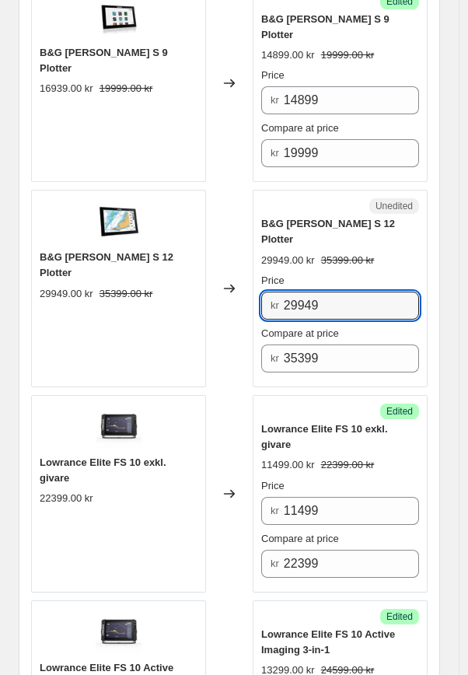
drag, startPoint x: 347, startPoint y: 276, endPoint x: 234, endPoint y: 257, distance: 114.4
click at [234, 257] on div "B&G [PERSON_NAME] S 12 Plotter 29949.00 kr 35399.00 kr Changed to Unedited B&G …" at bounding box center [229, 288] width 396 height 197
click at [313, 292] on input "24099" at bounding box center [351, 306] width 135 height 28
type input "24199"
click at [318, 403] on div "Success Edited" at bounding box center [340, 411] width 158 height 16
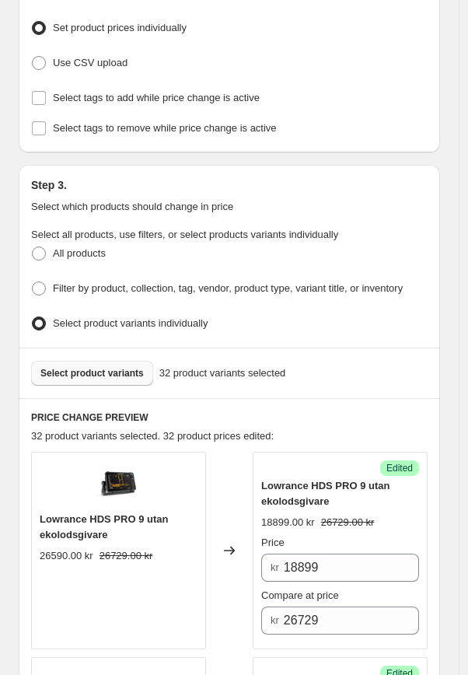
scroll to position [372, 0]
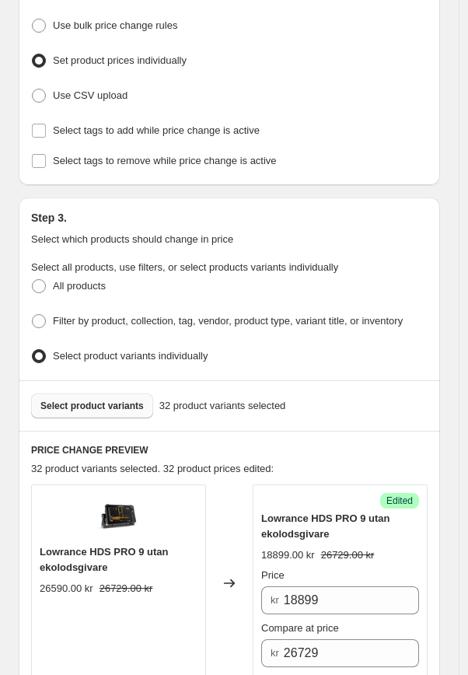
click at [117, 400] on span "Select product variants" at bounding box center [91, 406] width 103 height 12
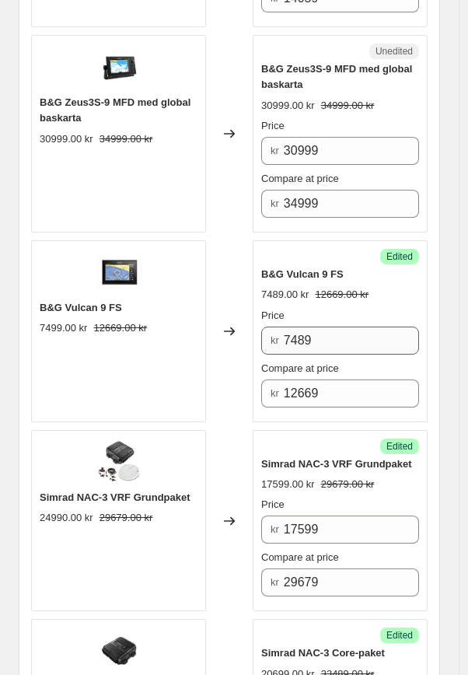
scroll to position [3784, 0]
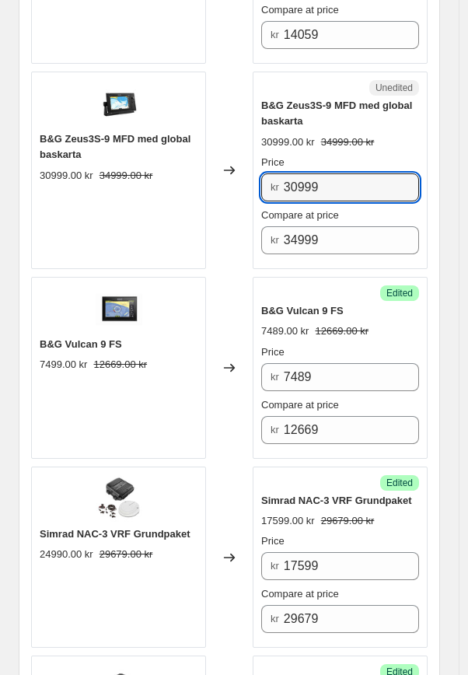
drag, startPoint x: 338, startPoint y: 181, endPoint x: 253, endPoint y: 173, distance: 85.1
click at [253, 173] on div "B&G Zeus3S-9 MFD med global baskarta 30999.00 kr 34999.00 kr Changed to Unedite…" at bounding box center [229, 170] width 396 height 197
type input "25599"
click at [253, 238] on div "Changed to" at bounding box center [229, 170] width 47 height 197
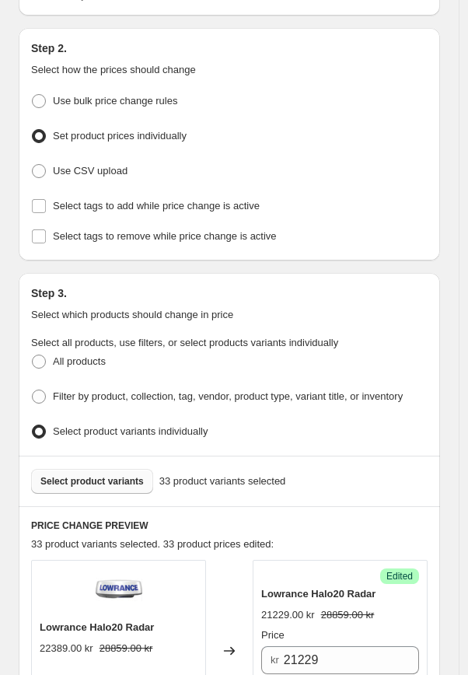
scroll to position [295, 0]
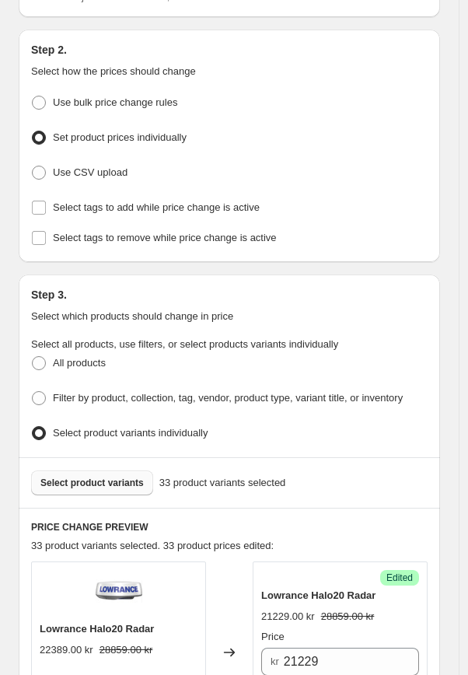
click at [113, 477] on span "Select product variants" at bounding box center [91, 483] width 103 height 12
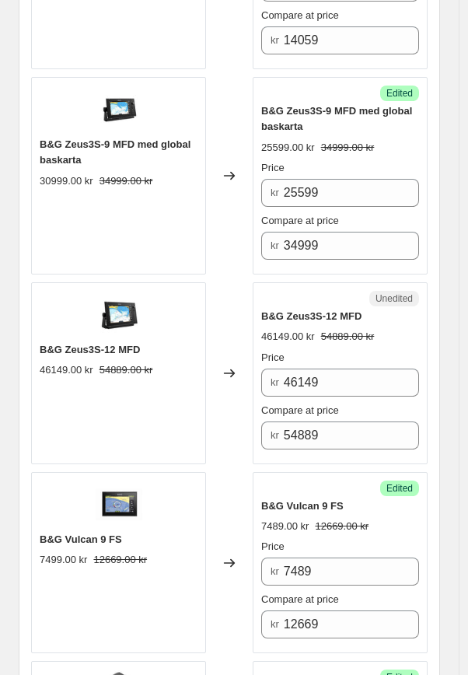
scroll to position [3780, 0]
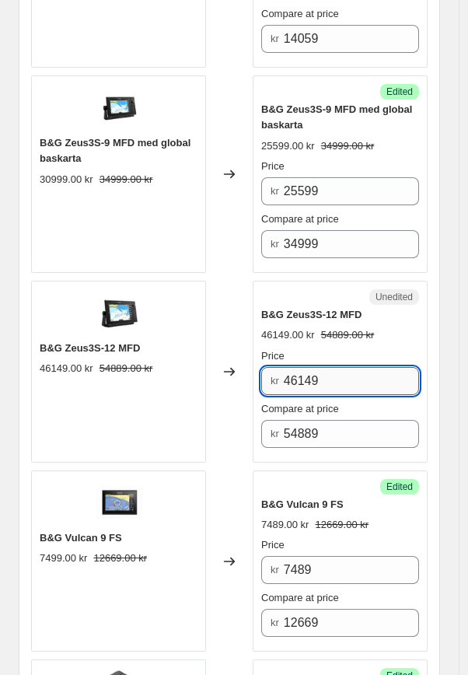
click at [351, 386] on input "46149" at bounding box center [351, 381] width 135 height 28
drag, startPoint x: 359, startPoint y: 382, endPoint x: 243, endPoint y: 372, distance: 116.2
click at [247, 374] on div "B&G Zeus3S-12 MFD 46149.00 kr 54889.00 kr Changed to Unedited B&G Zeus3S-12 MFD…" at bounding box center [229, 372] width 396 height 182
type input "38399"
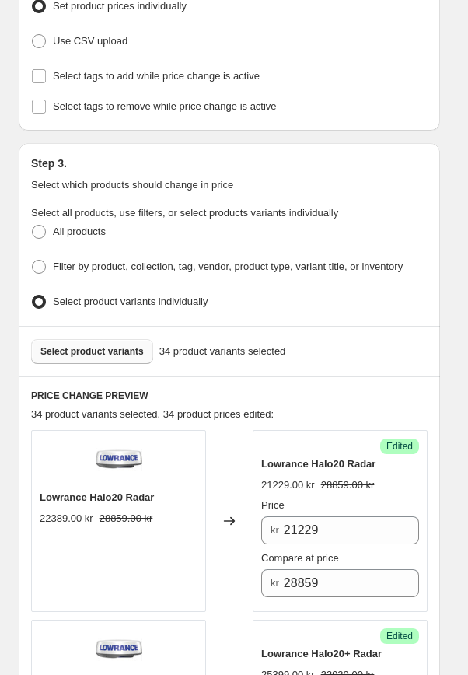
scroll to position [424, 0]
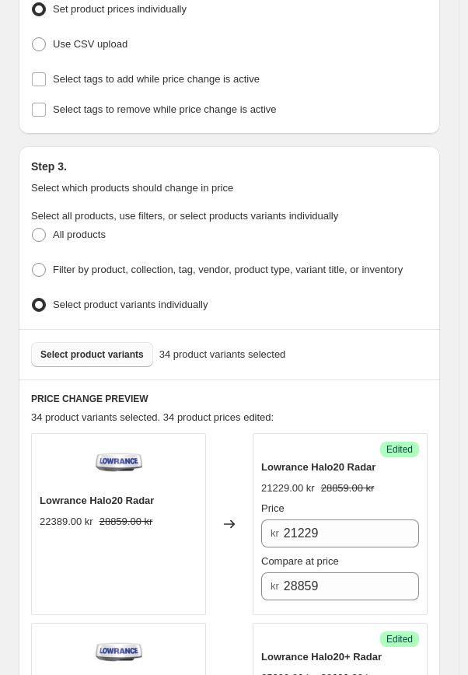
click at [102, 348] on span "Select product variants" at bounding box center [91, 354] width 103 height 12
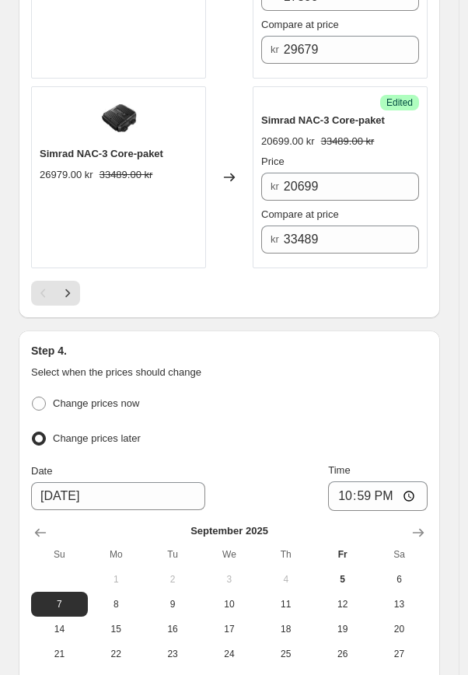
scroll to position [4546, 0]
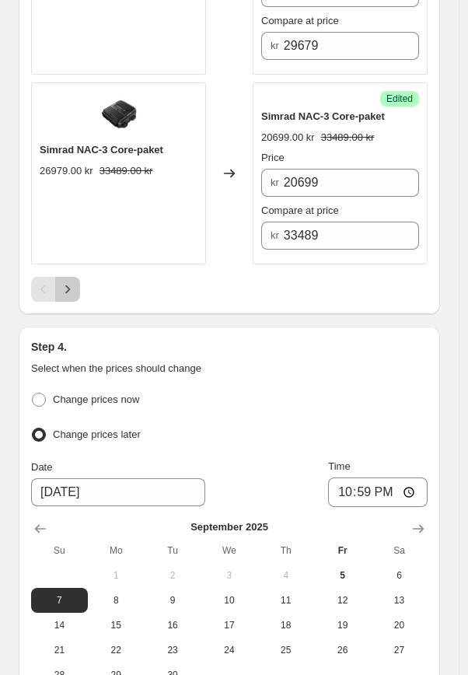
click at [68, 285] on icon "Next" at bounding box center [67, 289] width 5 height 9
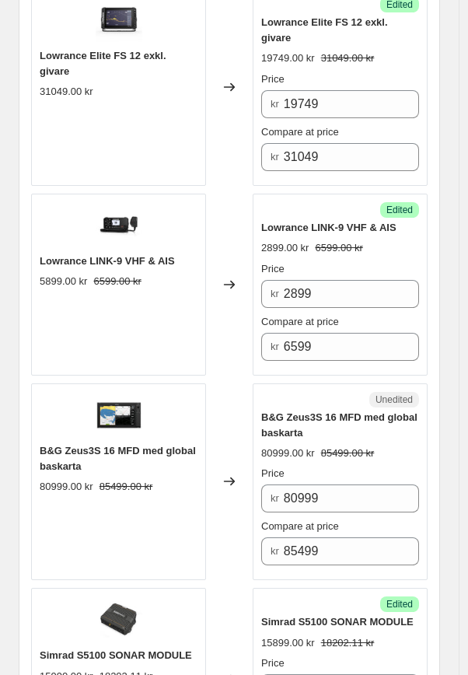
scroll to position [3102, 0]
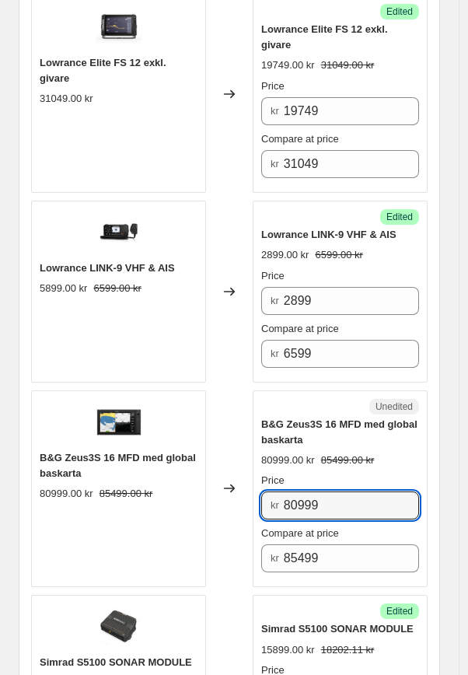
drag, startPoint x: 347, startPoint y: 431, endPoint x: 262, endPoint y: 415, distance: 86.3
click at [263, 415] on div "Unedited B&G Zeus3S 16 MFD med global baskarta 80999.00 kr 85499.00 kr Price kr…" at bounding box center [340, 488] width 175 height 197
type input "56799"
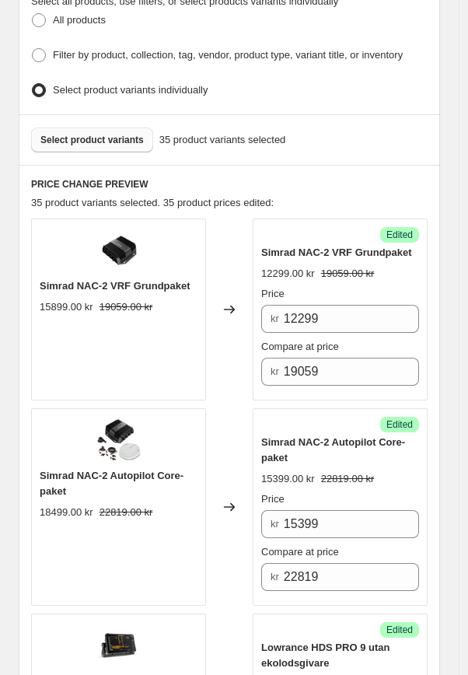
scroll to position [630, 0]
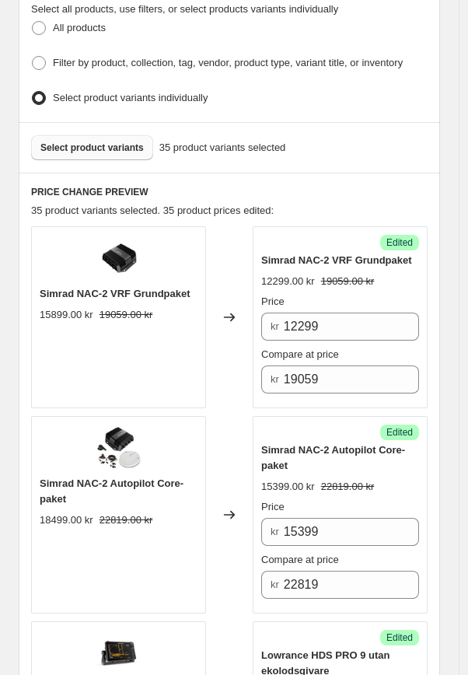
click at [126, 142] on span "Select product variants" at bounding box center [91, 147] width 103 height 12
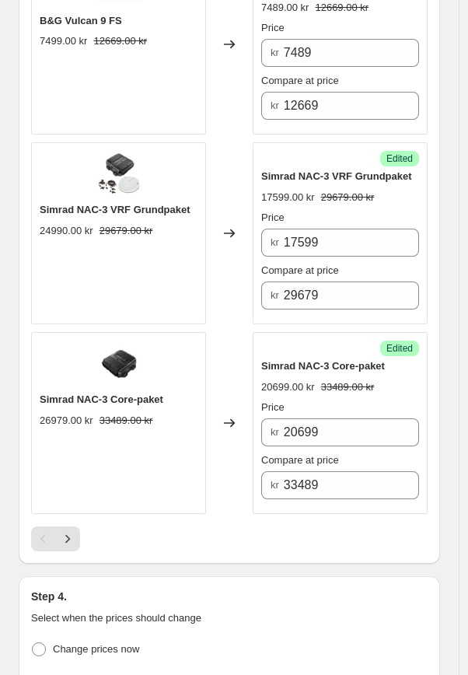
scroll to position [4308, 0]
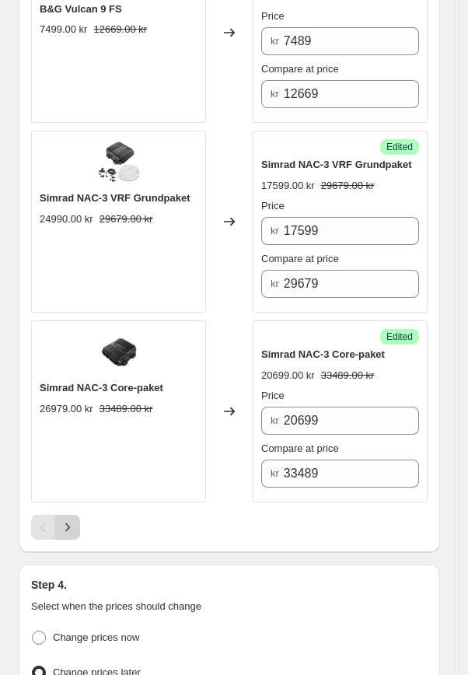
click at [78, 519] on button "Next" at bounding box center [67, 527] width 25 height 25
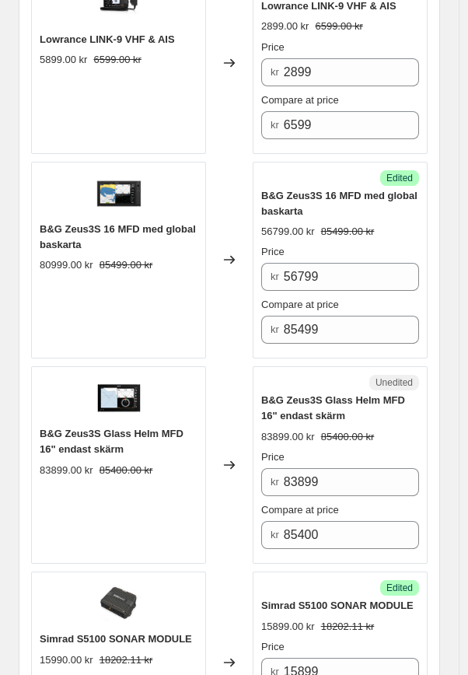
scroll to position [3316, 0]
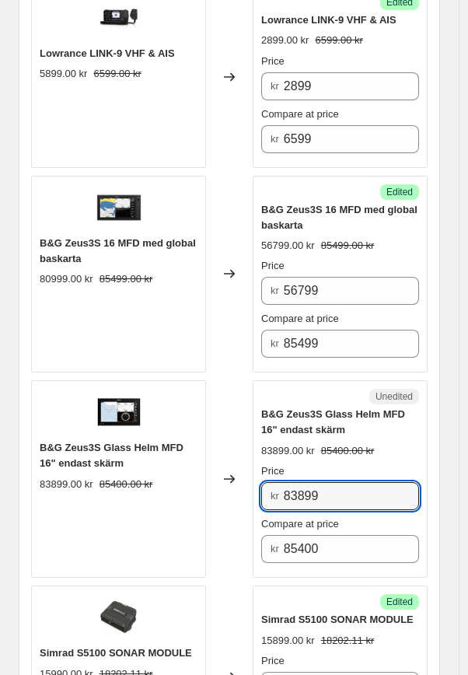
drag, startPoint x: 350, startPoint y: 428, endPoint x: 245, endPoint y: 424, distance: 105.1
click at [245, 424] on div "B&G Zeus3S Glass Helm MFD 16" endast skärm 83899.00 kr 85400.00 kr Changed to U…" at bounding box center [229, 478] width 396 height 197
type input "56699"
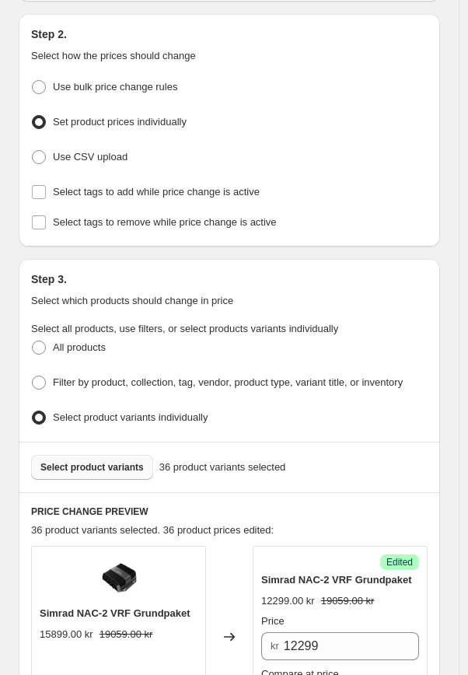
scroll to position [319, 0]
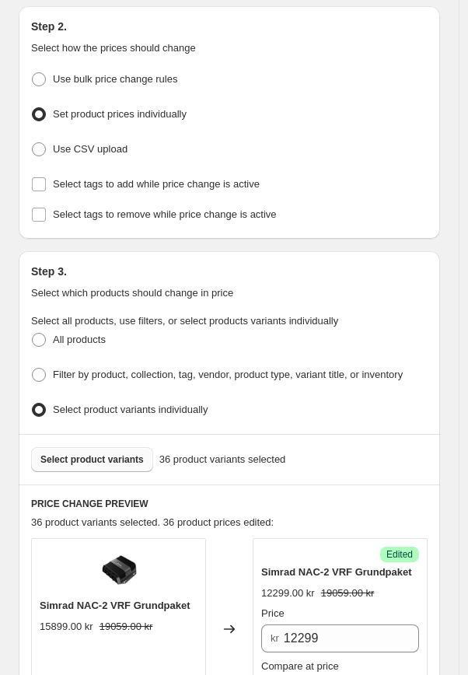
click at [105, 453] on span "Select product variants" at bounding box center [91, 459] width 103 height 12
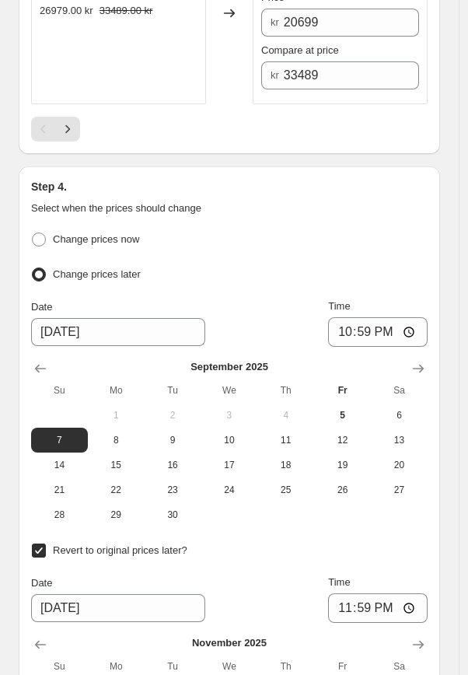
scroll to position [4449, 0]
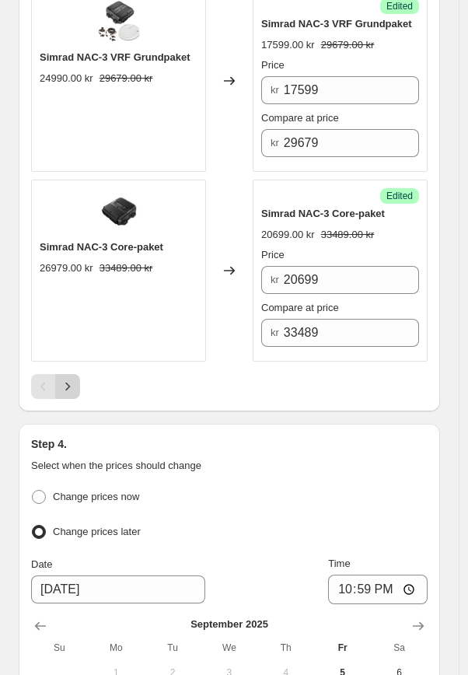
click at [71, 379] on icon "Next" at bounding box center [68, 387] width 16 height 16
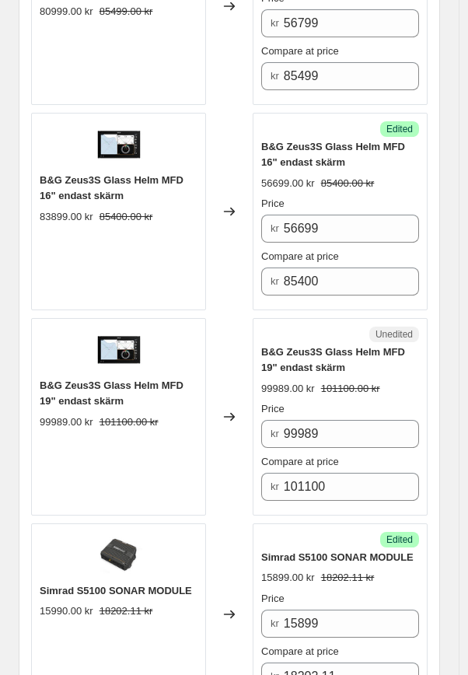
scroll to position [3575, 0]
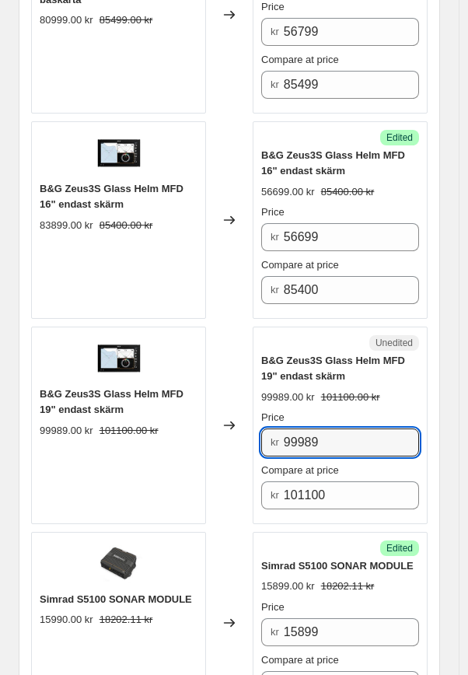
drag, startPoint x: 337, startPoint y: 374, endPoint x: 254, endPoint y: 361, distance: 83.5
click at [257, 361] on div "Unedited B&G Zeus3S Glass Helm MFD 19" endast skärm 99989.00 kr 101100.00 kr Pr…" at bounding box center [340, 425] width 175 height 197
type input "69599"
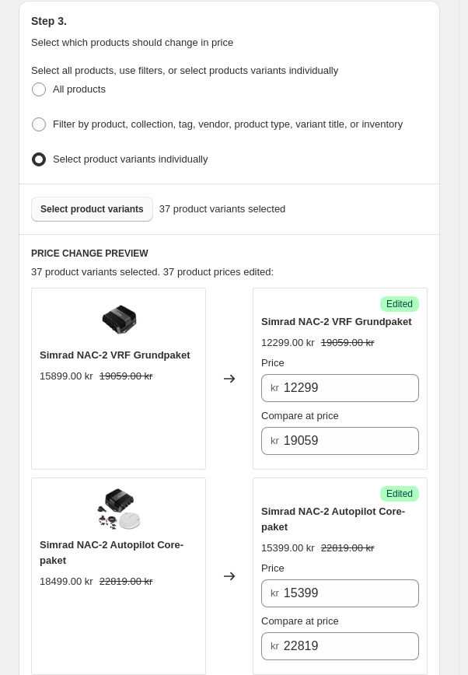
scroll to position [560, 0]
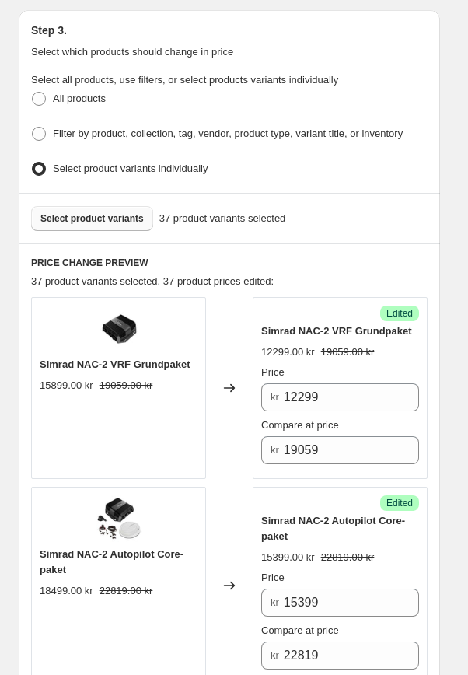
click at [93, 218] on span "Select product variants" at bounding box center [91, 218] width 103 height 12
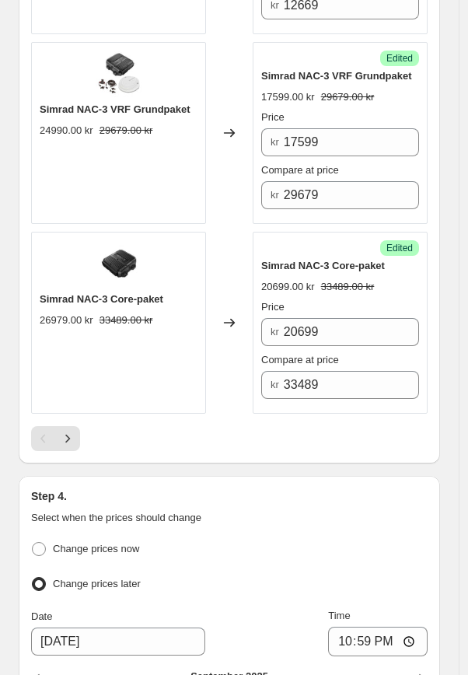
scroll to position [4479, 0]
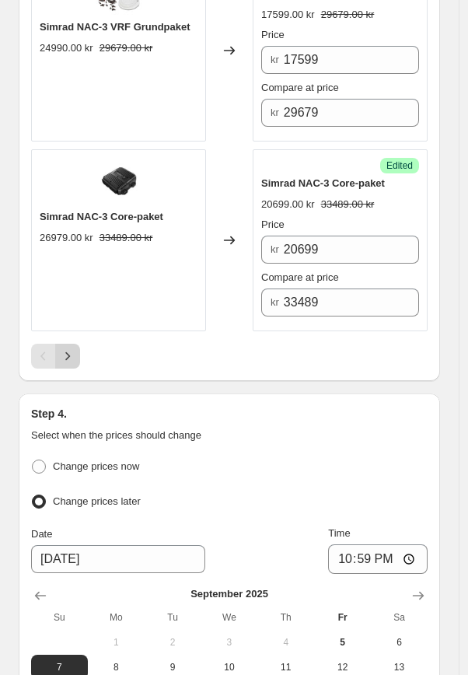
click at [62, 351] on icon "Next" at bounding box center [68, 356] width 16 height 16
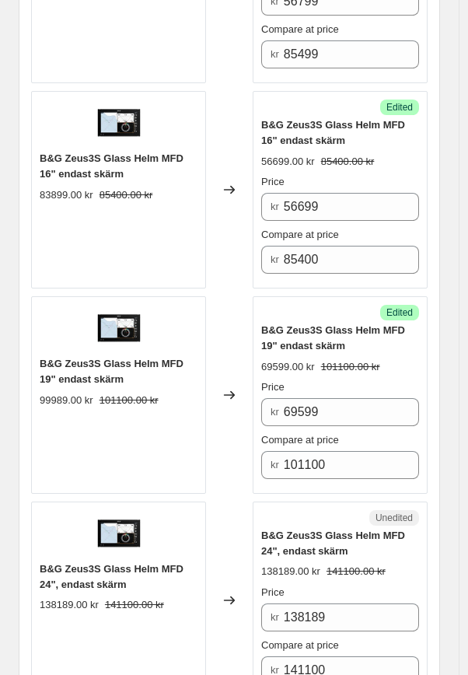
scroll to position [3655, 0]
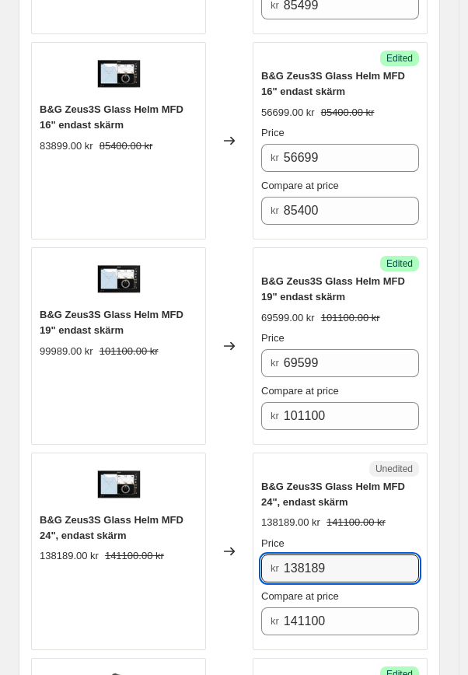
drag, startPoint x: 375, startPoint y: 494, endPoint x: 271, endPoint y: 481, distance: 104.9
click at [274, 536] on div "Price kr 138189" at bounding box center [340, 559] width 158 height 47
type input "102999"
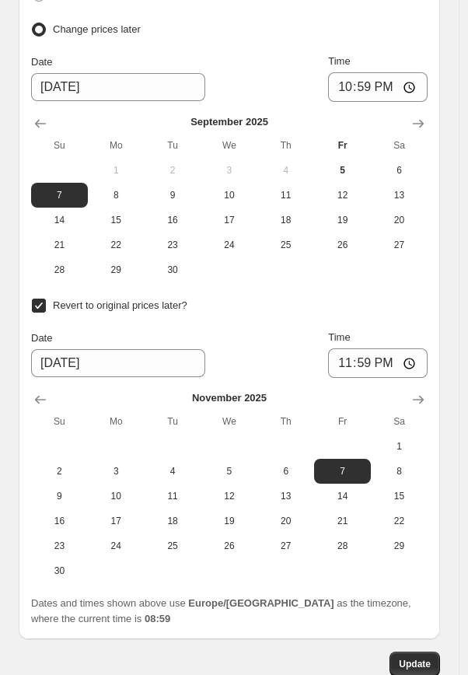
scroll to position [4675, 0]
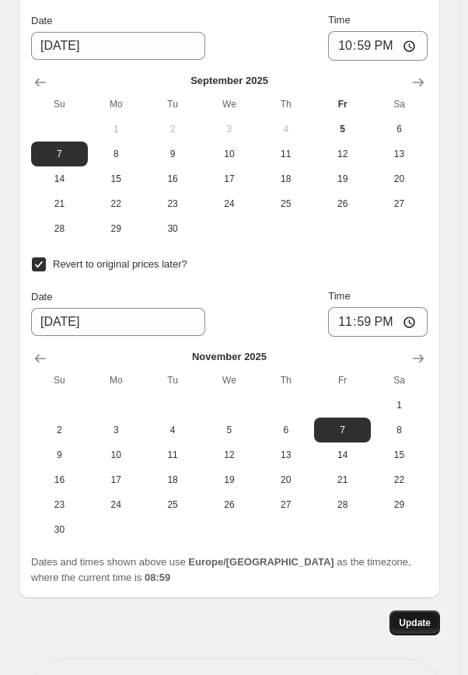
click at [414, 610] on button "Update" at bounding box center [414, 622] width 51 height 25
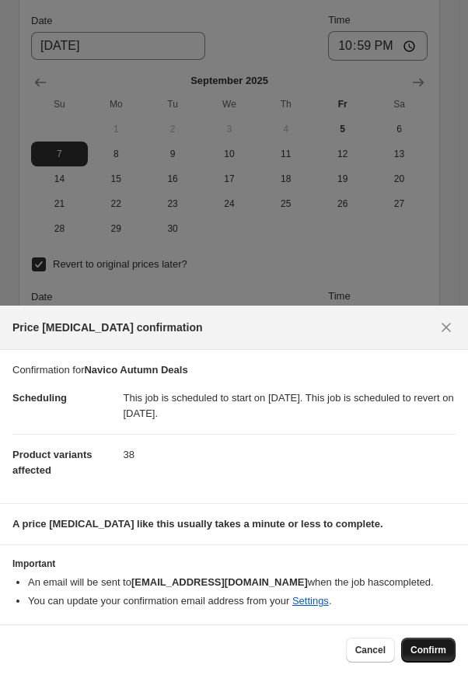
click at [441, 652] on span "Confirm" at bounding box center [428, 650] width 36 height 12
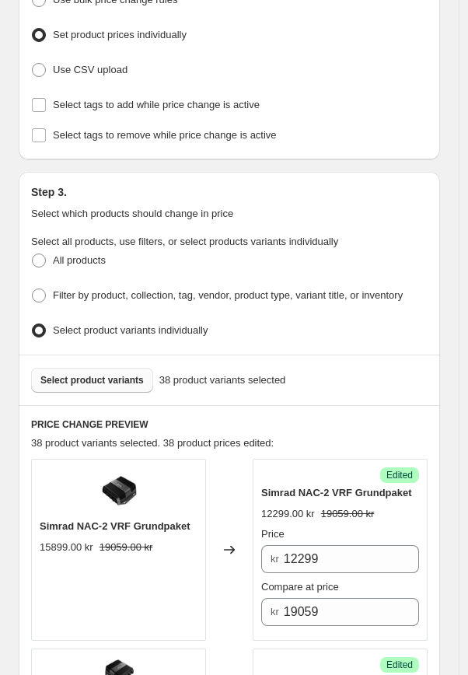
scroll to position [392, 0]
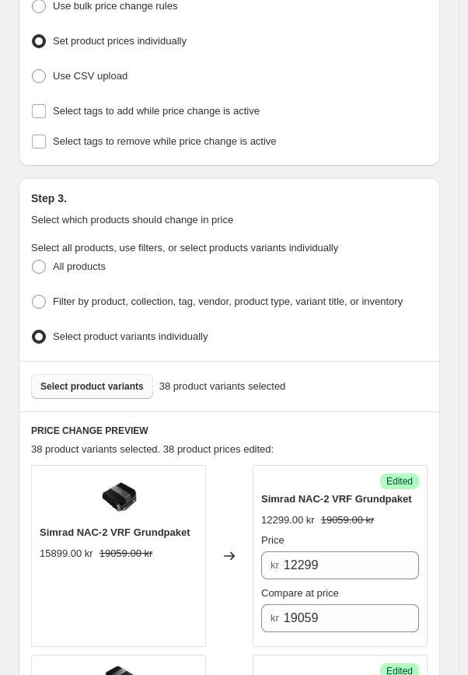
click at [128, 383] on span "Select product variants" at bounding box center [91, 386] width 103 height 12
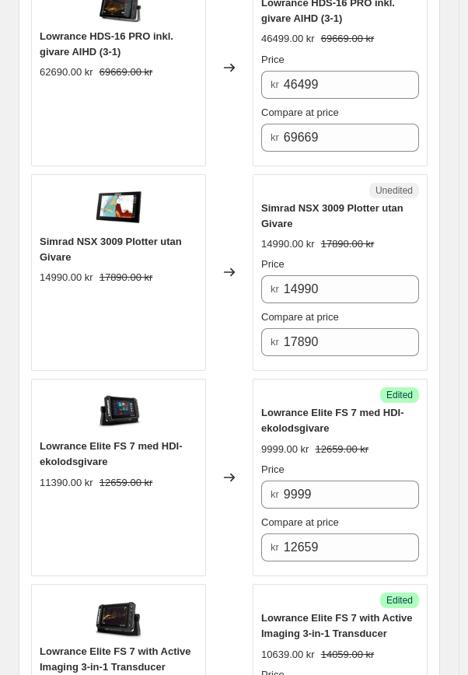
scroll to position [3258, 0]
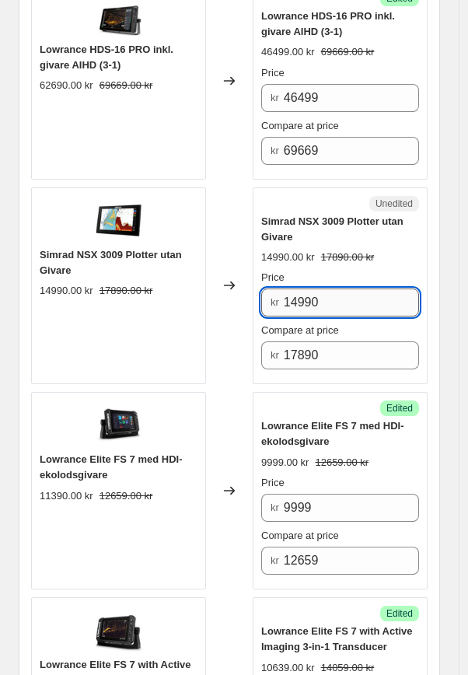
click at [327, 295] on input "14990" at bounding box center [351, 302] width 135 height 28
type input "14749"
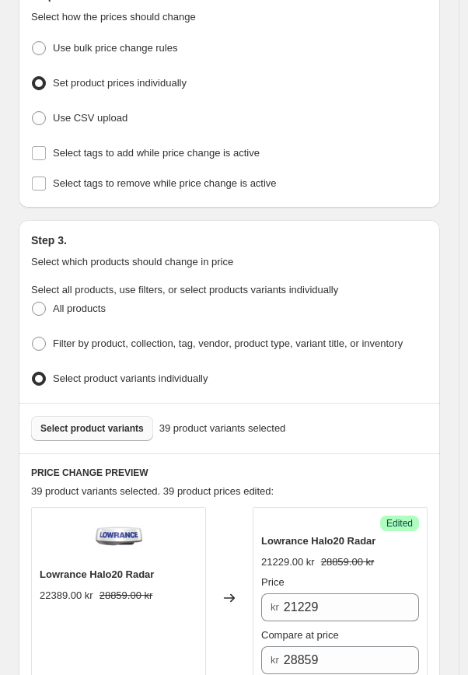
scroll to position [357, 0]
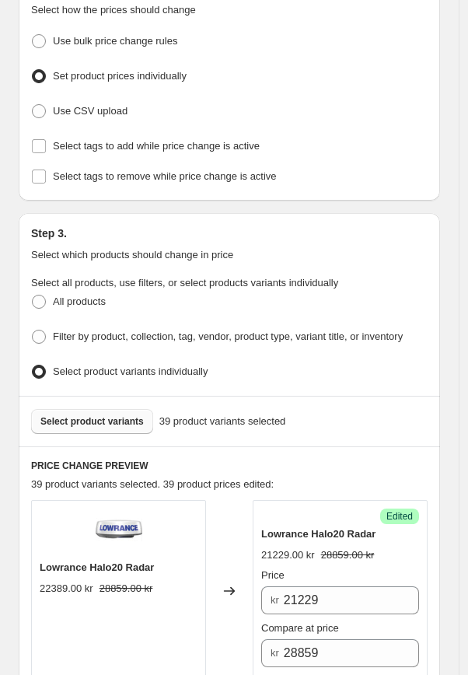
click at [103, 416] on span "Select product variants" at bounding box center [91, 421] width 103 height 12
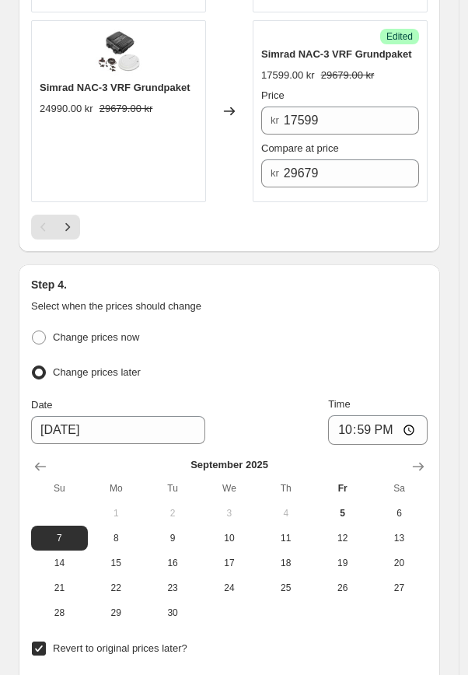
scroll to position [4665, 0]
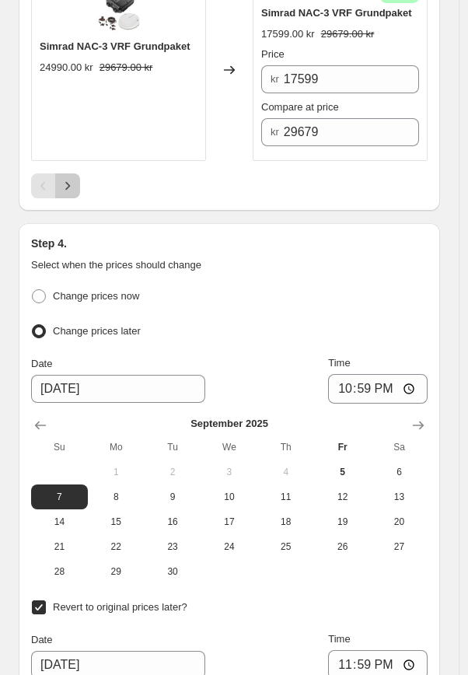
click at [67, 182] on icon "Next" at bounding box center [67, 186] width 5 height 9
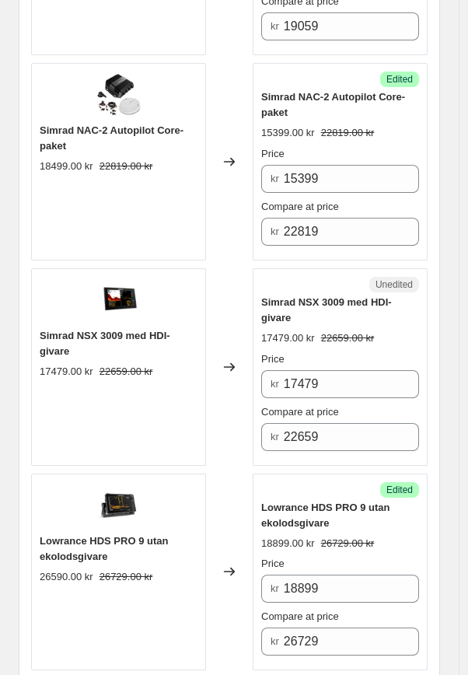
scroll to position [1168, 0]
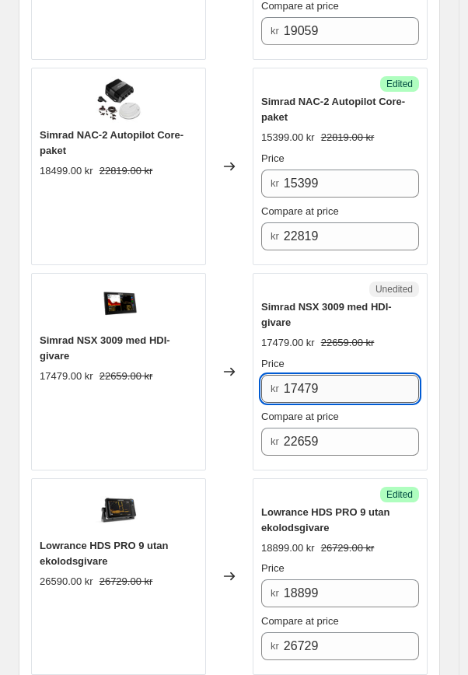
click at [342, 387] on input "17479" at bounding box center [351, 389] width 135 height 28
type input "16299"
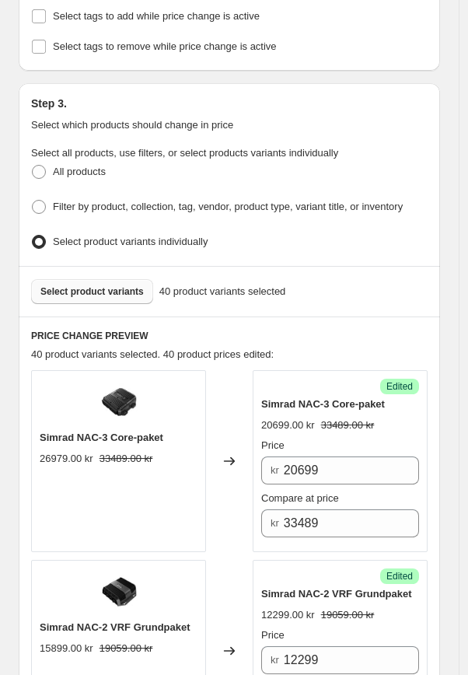
scroll to position [460, 0]
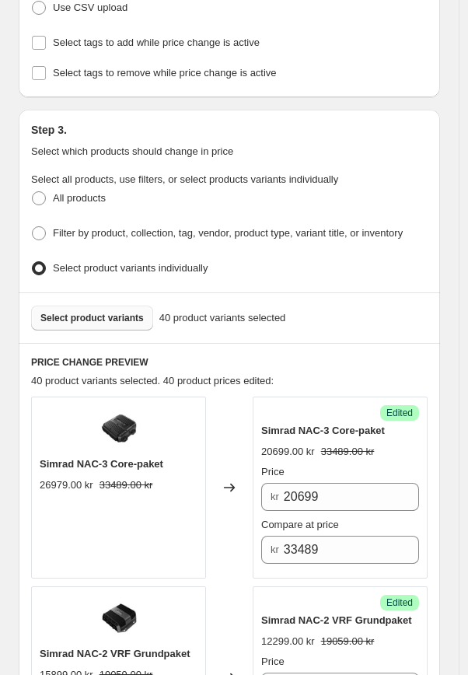
click at [86, 312] on span "Select product variants" at bounding box center [91, 318] width 103 height 12
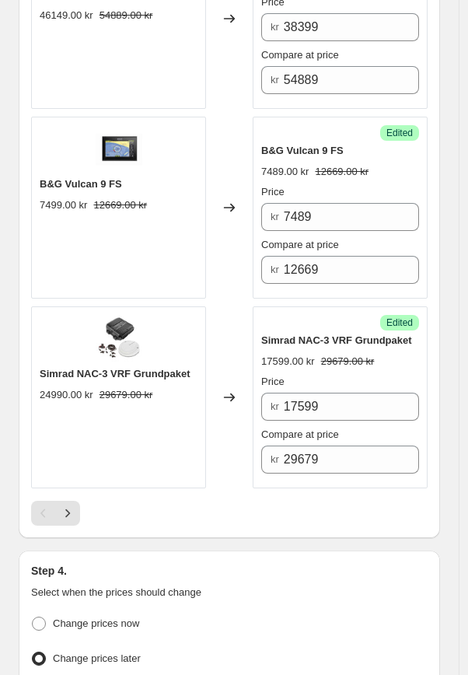
scroll to position [4358, 0]
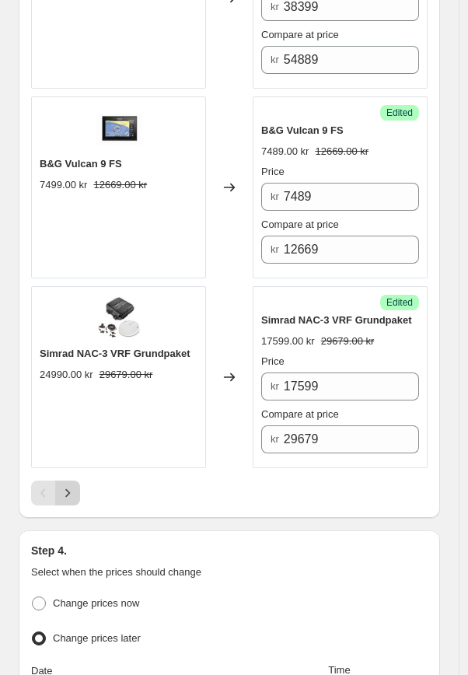
click at [63, 490] on icon "Next" at bounding box center [68, 493] width 16 height 16
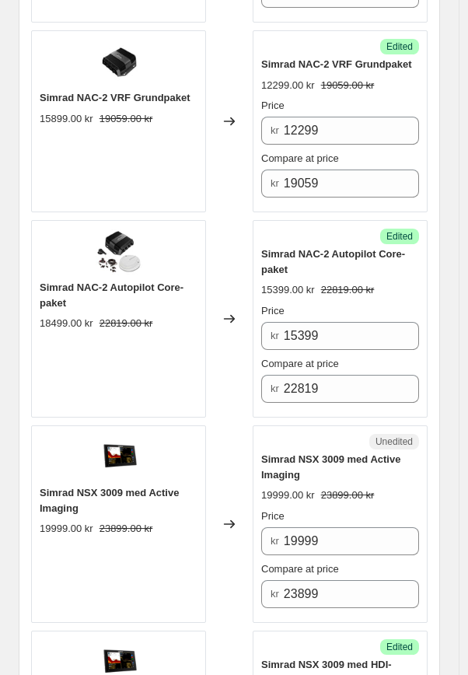
scroll to position [1032, 0]
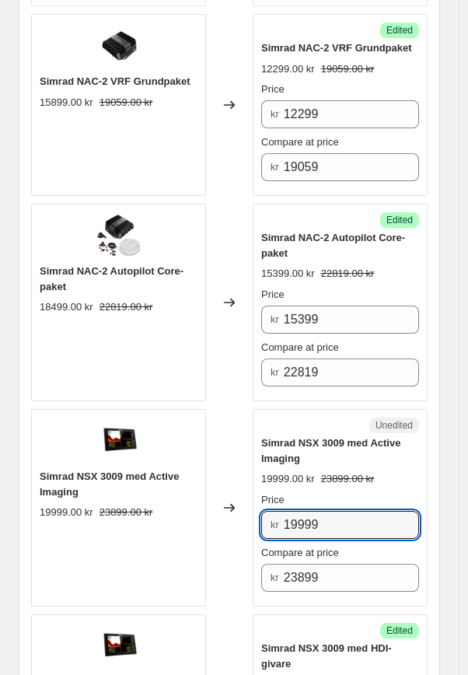
drag, startPoint x: 337, startPoint y: 521, endPoint x: 253, endPoint y: 503, distance: 85.8
click at [257, 508] on div "Unedited Simrad NSX 3009 med Active Imaging 19999.00 kr 23899.00 kr Price kr 19…" at bounding box center [340, 507] width 175 height 197
type input "17999"
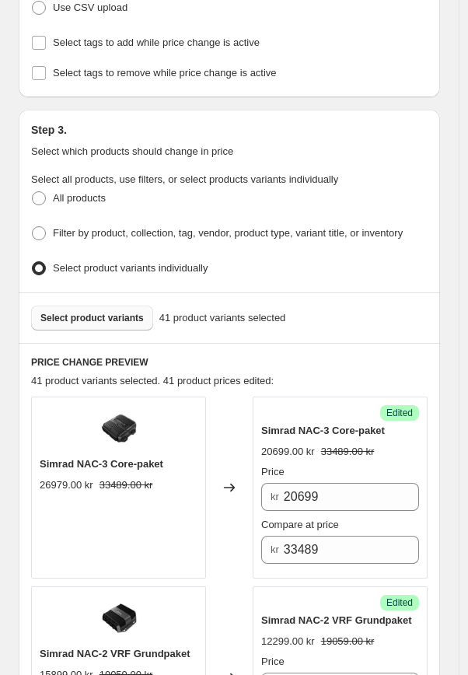
scroll to position [424, 0]
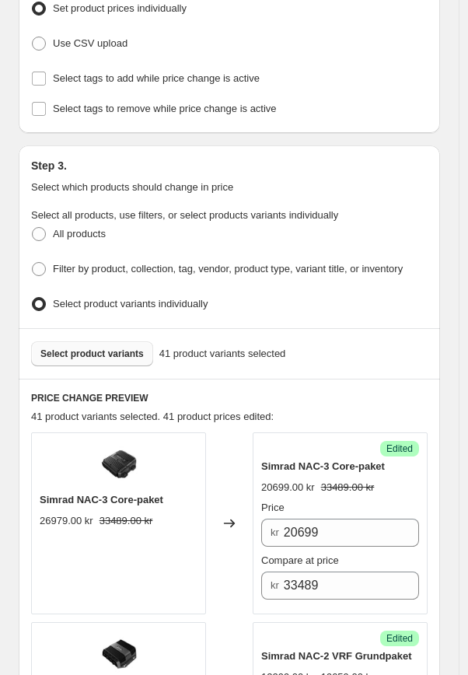
click at [110, 347] on span "Select product variants" at bounding box center [91, 353] width 103 height 12
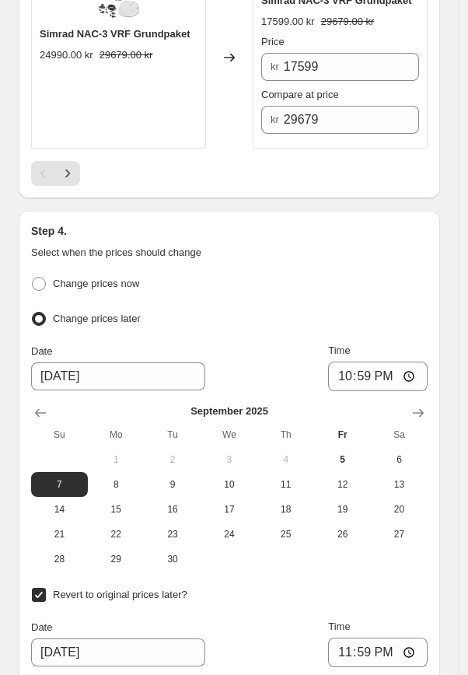
scroll to position [4516, 0]
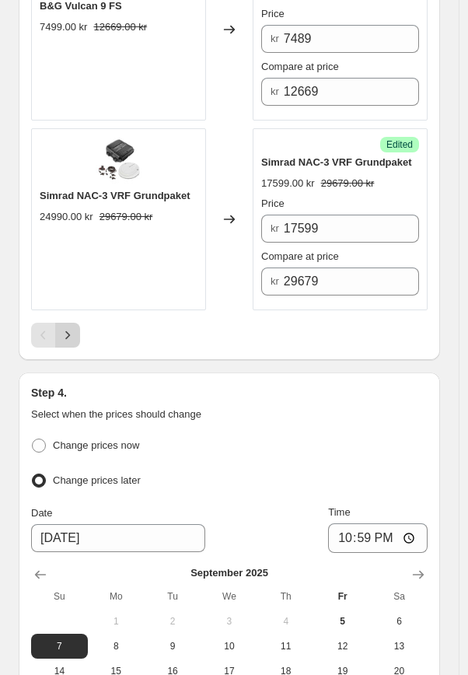
click at [70, 332] on icon "Next" at bounding box center [68, 335] width 16 height 16
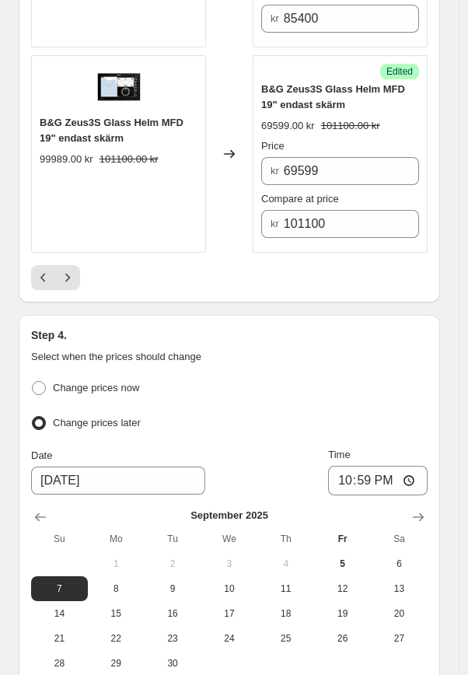
scroll to position [4646, 0]
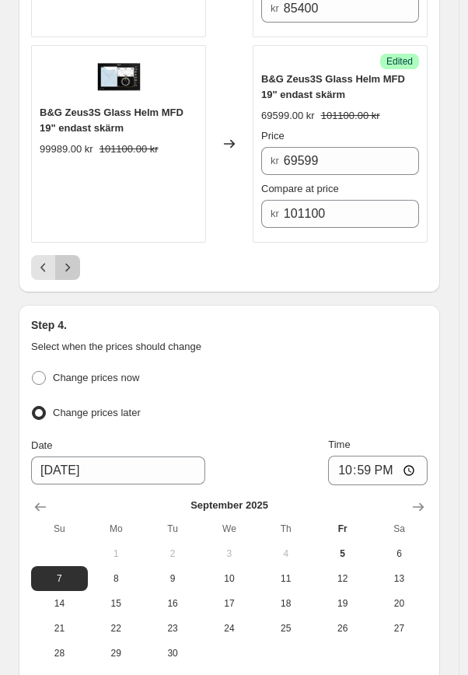
click at [68, 260] on icon "Next" at bounding box center [68, 268] width 16 height 16
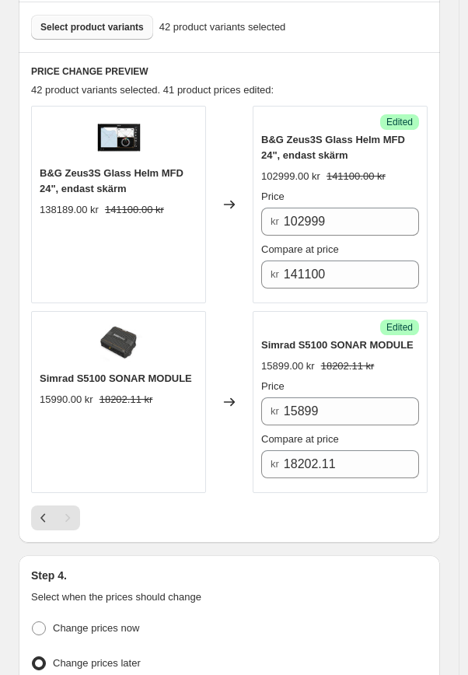
scroll to position [755, 0]
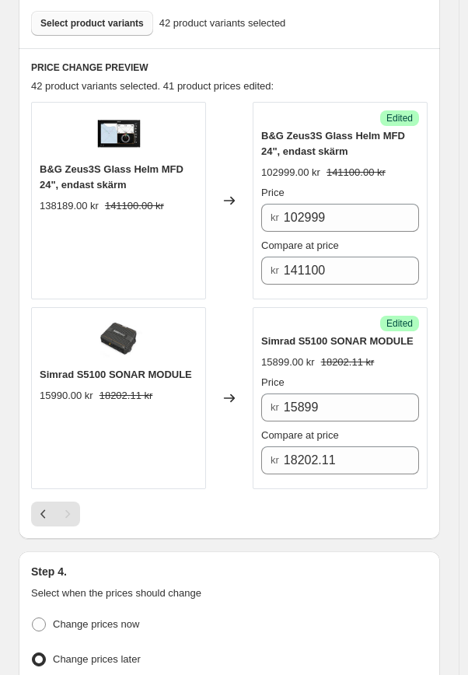
click at [38, 494] on div "B&G Zeus3S Glass Helm MFD 24", endast skärm 138189.00 kr 141100.00 kr Changed t…" at bounding box center [229, 314] width 396 height 424
click at [41, 509] on icon "Previous" at bounding box center [42, 513] width 5 height 9
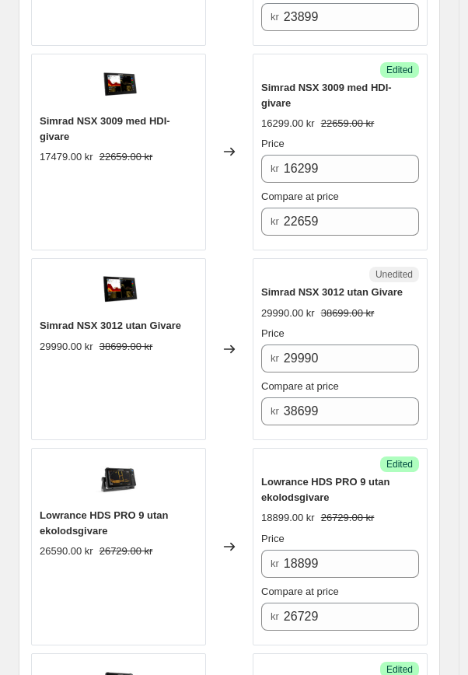
scroll to position [1603, 0]
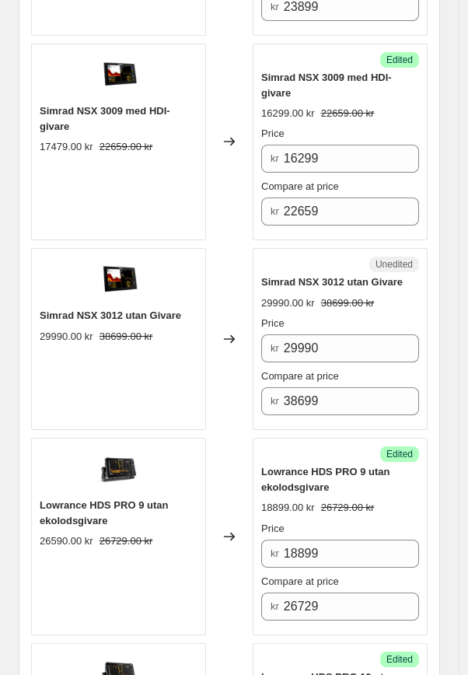
click at [337, 358] on div "Price kr 29990 Compare at price kr 38699" at bounding box center [340, 366] width 158 height 100
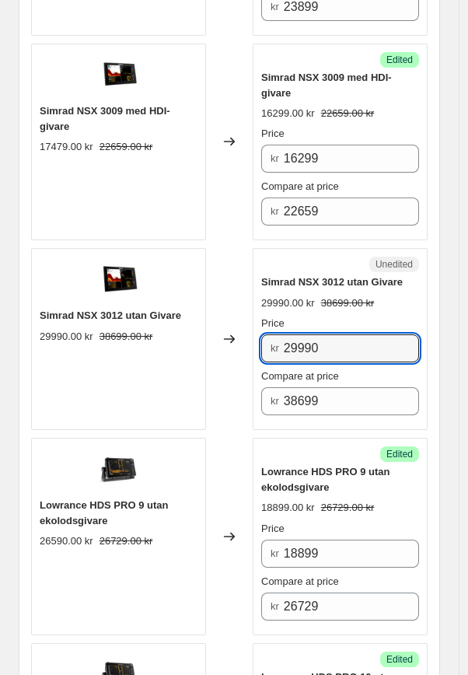
drag, startPoint x: 353, startPoint y: 348, endPoint x: 218, endPoint y: 345, distance: 134.5
click at [218, 345] on div "Simrad NSX 3012 utan Givare 29990.00 kr 38699.00 kr Changed to Unedited Simrad …" at bounding box center [229, 339] width 396 height 182
type input "26749"
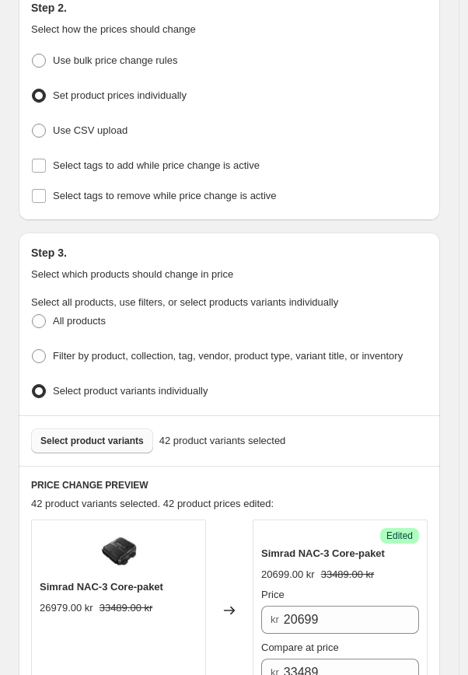
scroll to position [347, 0]
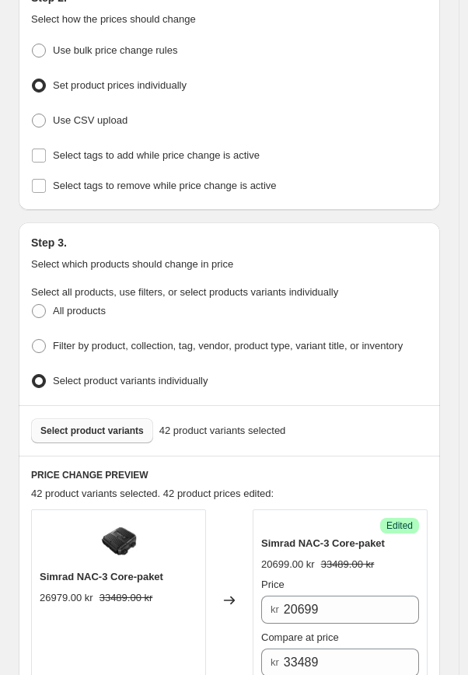
click at [108, 424] on span "Select product variants" at bounding box center [91, 430] width 103 height 12
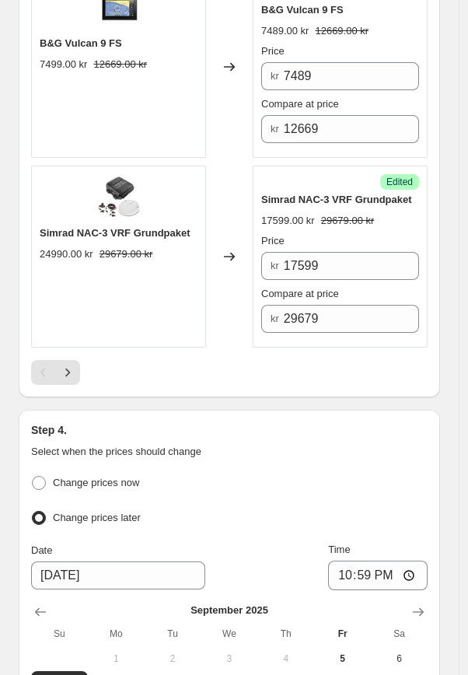
scroll to position [4496, 0]
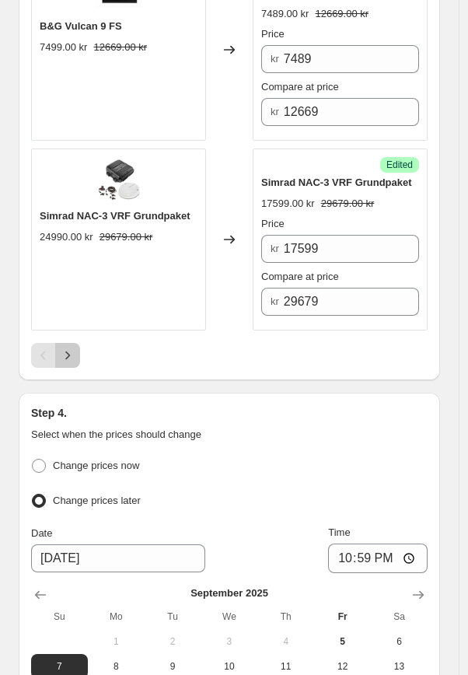
click at [73, 347] on icon "Next" at bounding box center [68, 355] width 16 height 16
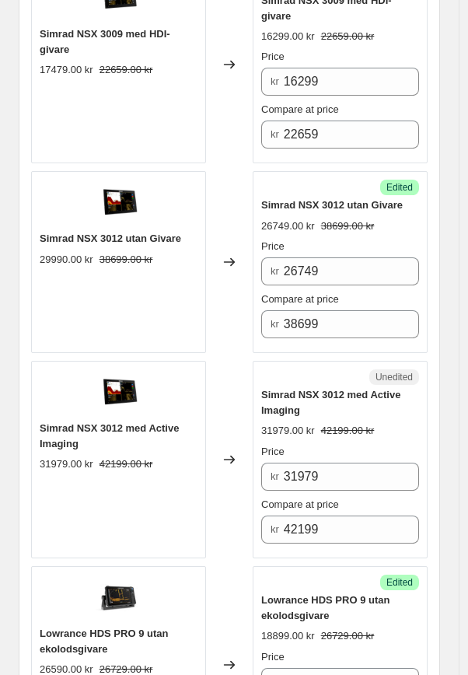
scroll to position [1633, 0]
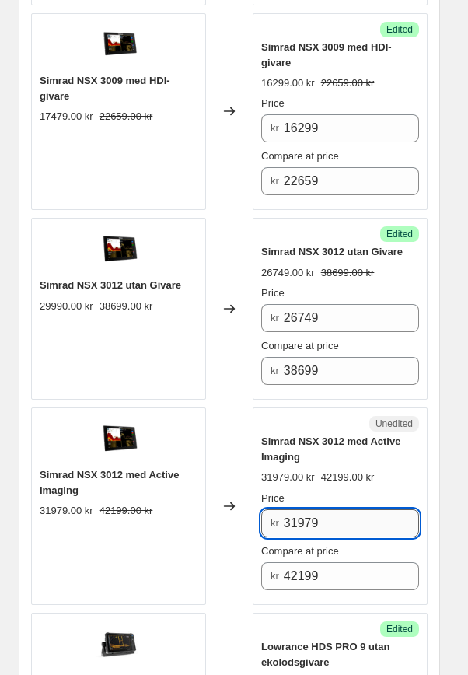
click at [368, 509] on input "31979" at bounding box center [351, 523] width 135 height 28
drag, startPoint x: 365, startPoint y: 515, endPoint x: 224, endPoint y: 515, distance: 141.5
click at [224, 515] on div "Simrad NSX 3012 med Active Imaging 31979.00 kr 42199.00 kr Changed to Unedited …" at bounding box center [229, 505] width 396 height 197
type input "29649"
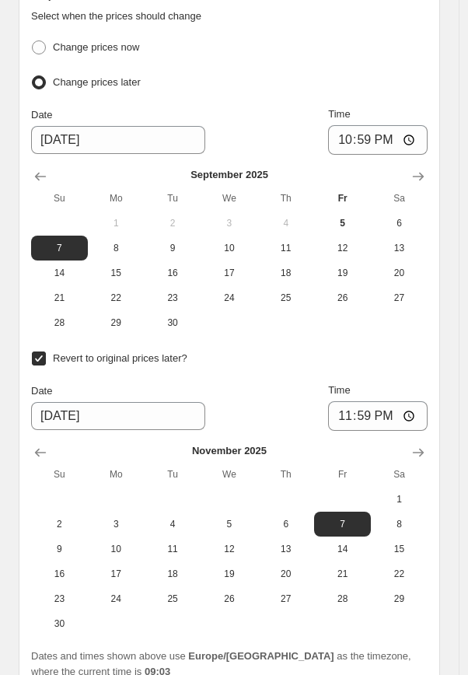
scroll to position [4986, 0]
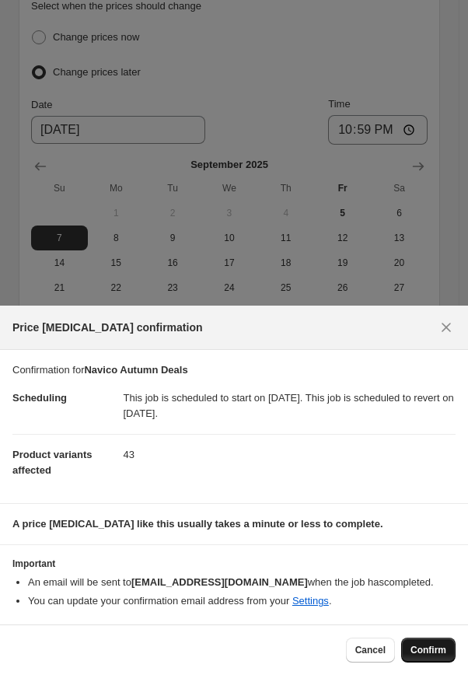
click at [429, 658] on button "Confirm" at bounding box center [428, 649] width 54 height 25
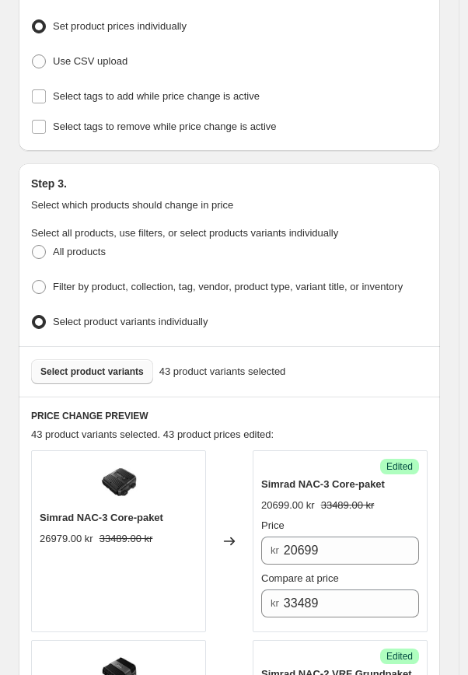
scroll to position [443, 0]
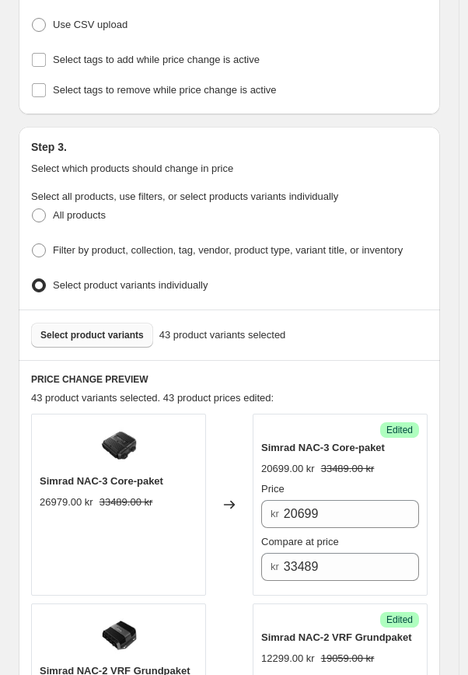
click at [103, 331] on span "Select product variants" at bounding box center [91, 335] width 103 height 12
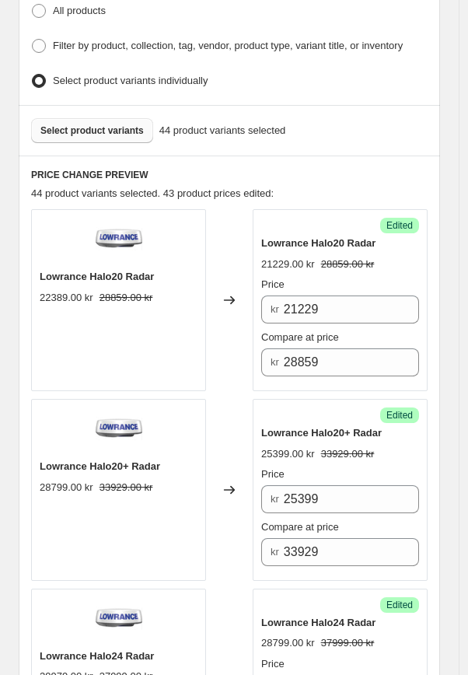
scroll to position [652, 0]
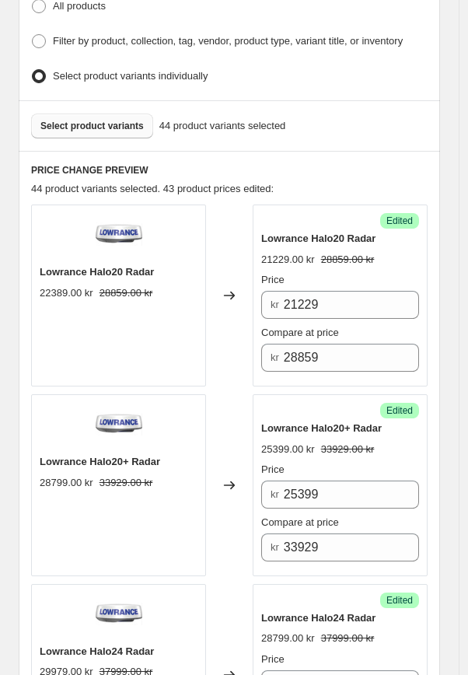
click at [105, 113] on button "Select product variants" at bounding box center [92, 125] width 122 height 25
click at [118, 120] on span "Select product variants" at bounding box center [91, 126] width 103 height 12
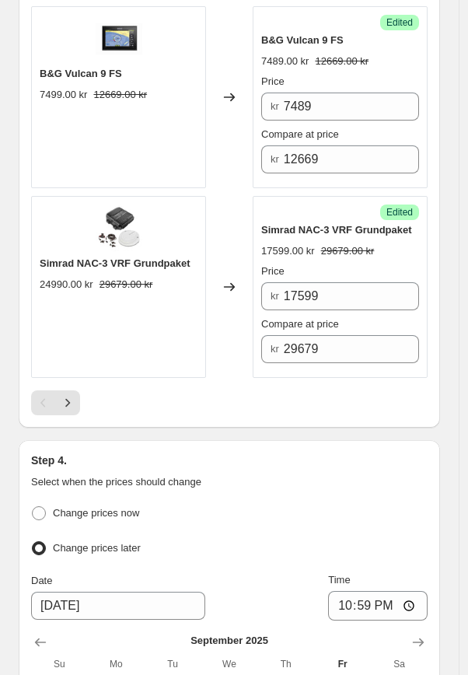
scroll to position [4478, 0]
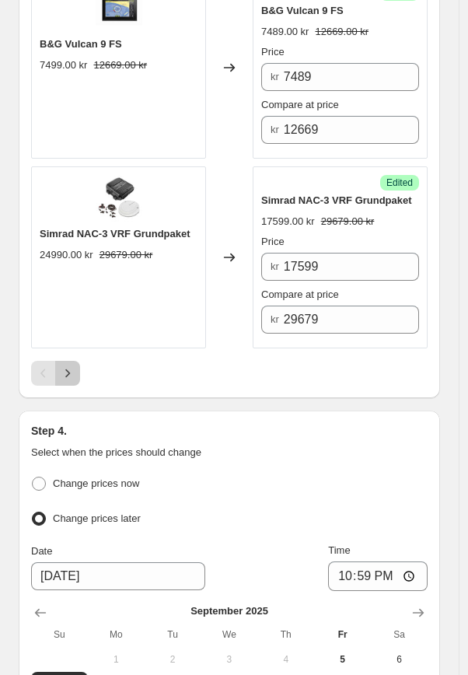
click at [77, 366] on button "Next" at bounding box center [67, 373] width 25 height 25
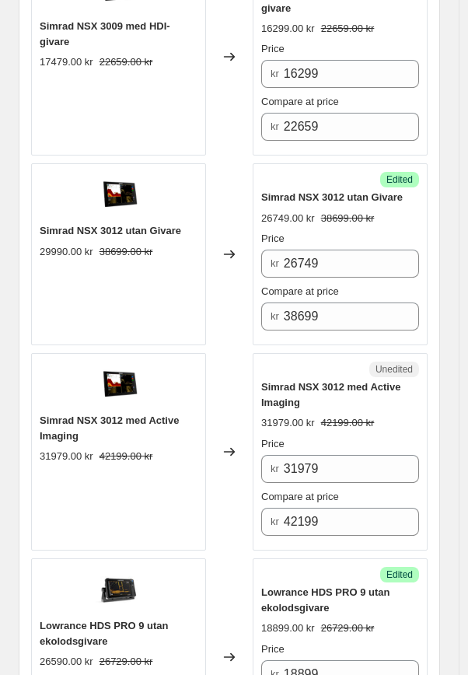
scroll to position [1811, 0]
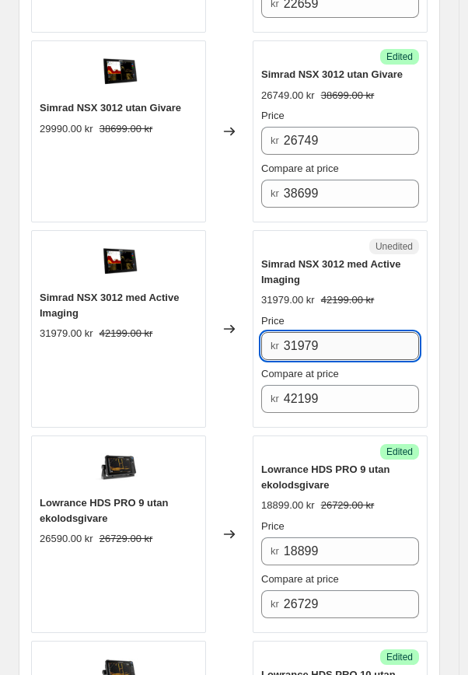
click at [336, 342] on input "31979" at bounding box center [351, 346] width 135 height 28
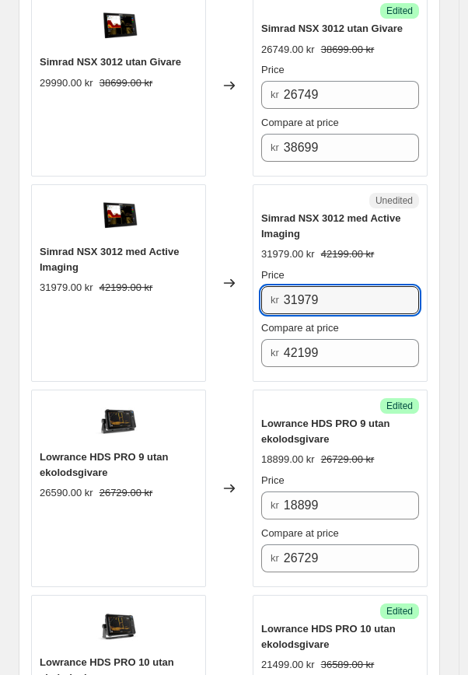
drag, startPoint x: 346, startPoint y: 290, endPoint x: 226, endPoint y: 289, distance: 119.7
click at [226, 289] on div "Simrad NSX 3012 med Active Imaging 31979.00 kr 42199.00 kr Changed to Unedited …" at bounding box center [229, 282] width 396 height 197
type input "29649"
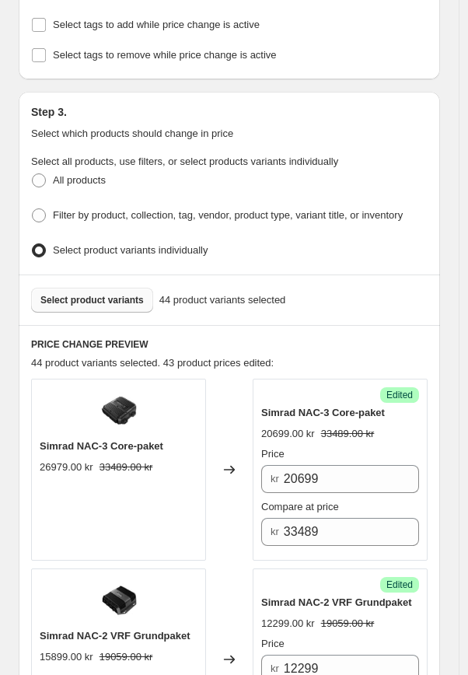
scroll to position [449, 0]
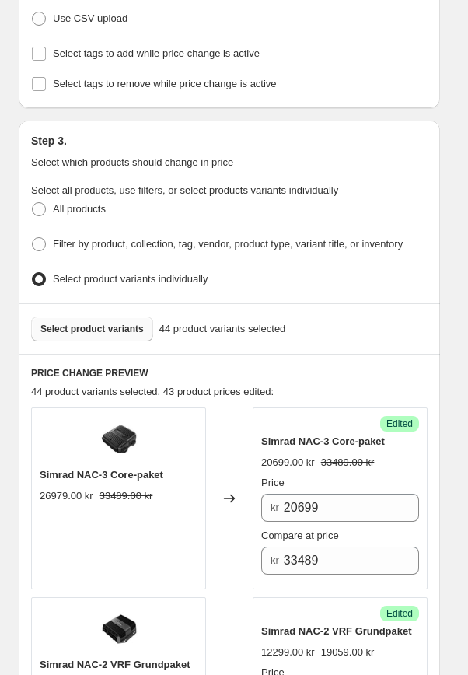
click at [120, 323] on span "Select product variants" at bounding box center [91, 329] width 103 height 12
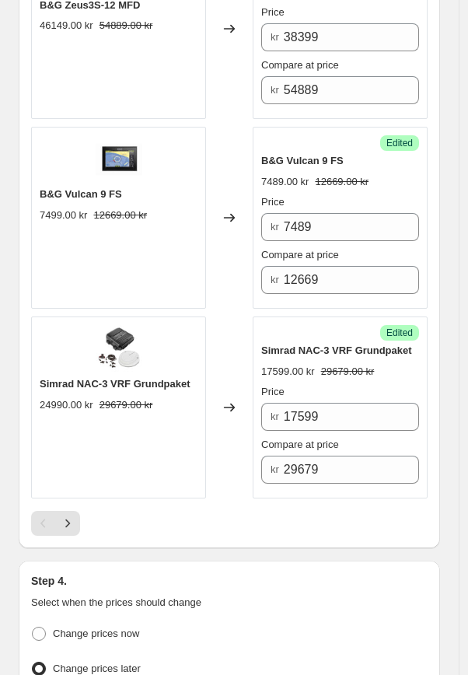
scroll to position [4427, 0]
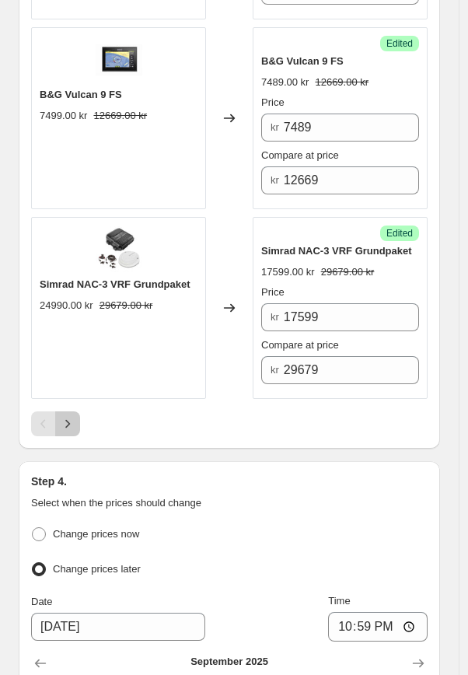
click at [68, 420] on icon "Next" at bounding box center [67, 424] width 5 height 9
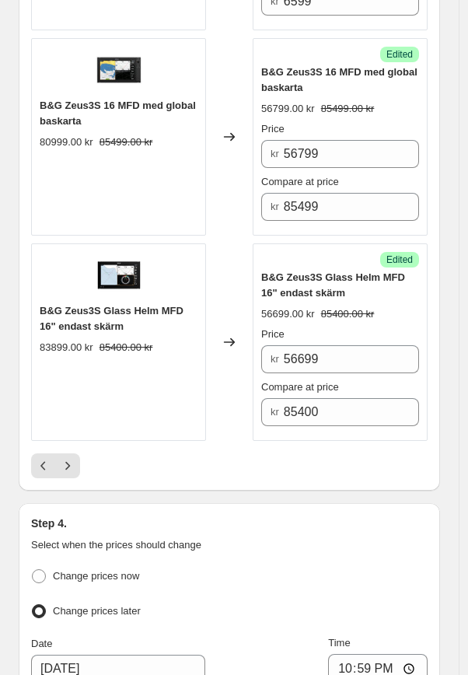
scroll to position [4451, 0]
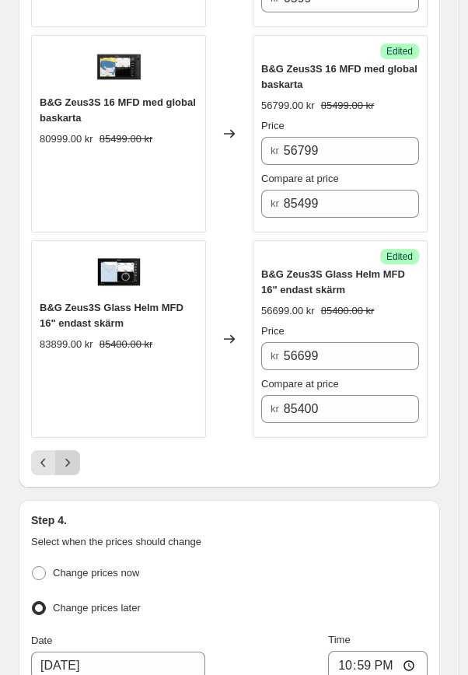
click at [66, 455] on icon "Next" at bounding box center [68, 463] width 16 height 16
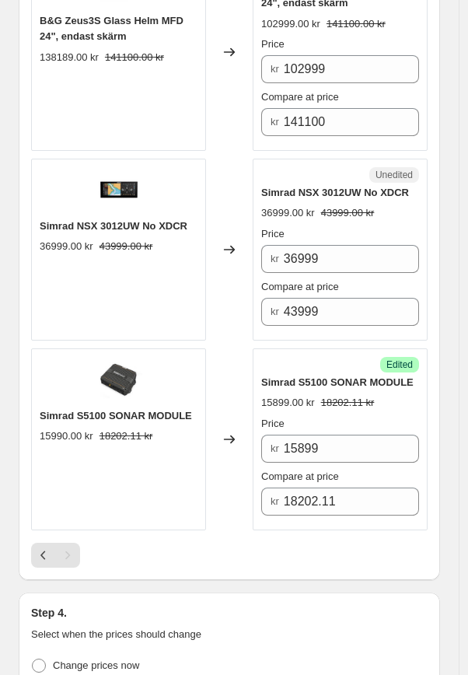
scroll to position [1087, 0]
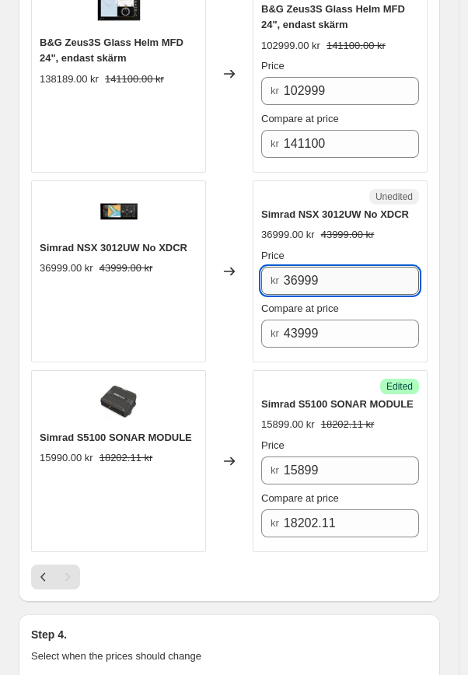
click at [365, 268] on input "36999" at bounding box center [351, 281] width 135 height 28
drag, startPoint x: 362, startPoint y: 278, endPoint x: 252, endPoint y: 265, distance: 111.1
click at [252, 265] on div "Simrad NSX 3012UW No XDCR 36999.00 kr 43999.00 kr Changed to Unedited Simrad NS…" at bounding box center [229, 271] width 396 height 182
type input "27899"
click at [459, 258] on div "Navico Autumn Deals. This page is ready Navico Autumn Deals Info Scheduled Pric…" at bounding box center [229, 196] width 459 height 2566
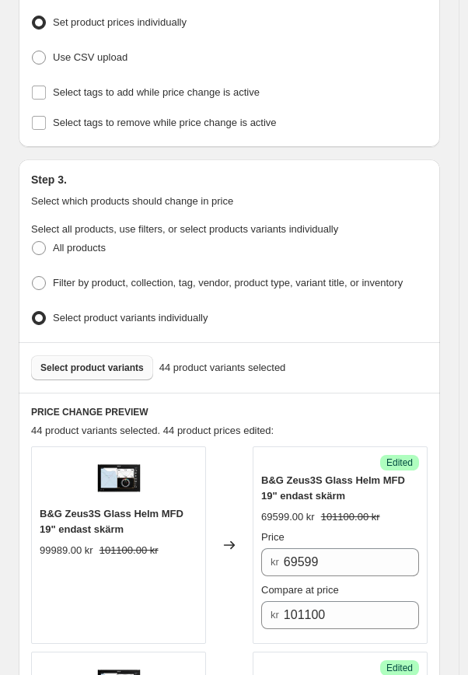
scroll to position [417, 0]
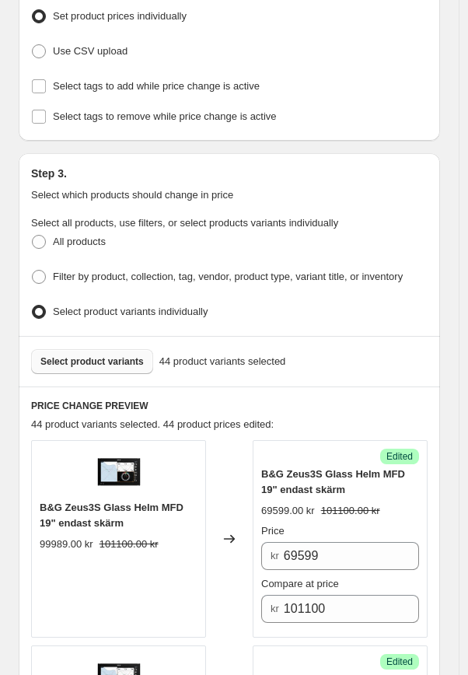
click at [114, 362] on button "Select product variants" at bounding box center [92, 361] width 122 height 25
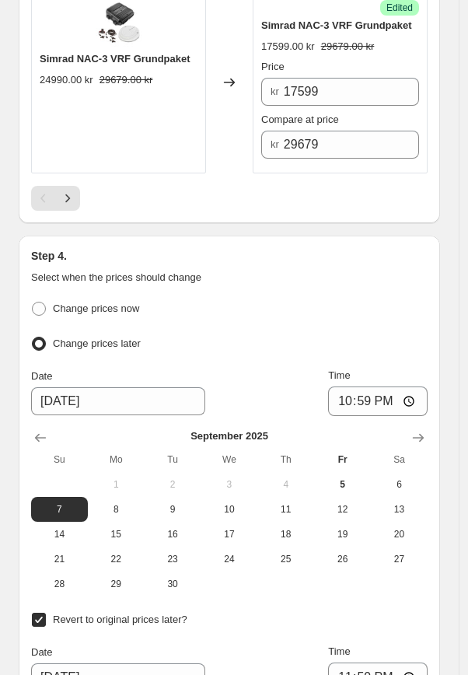
scroll to position [4607, 0]
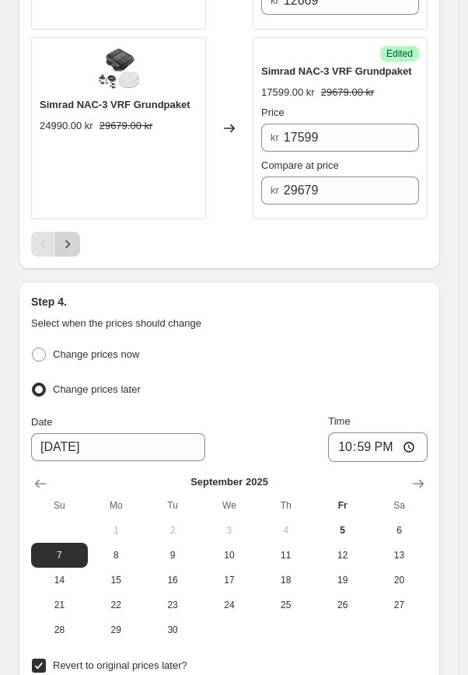
click at [73, 240] on icon "Next" at bounding box center [68, 244] width 16 height 16
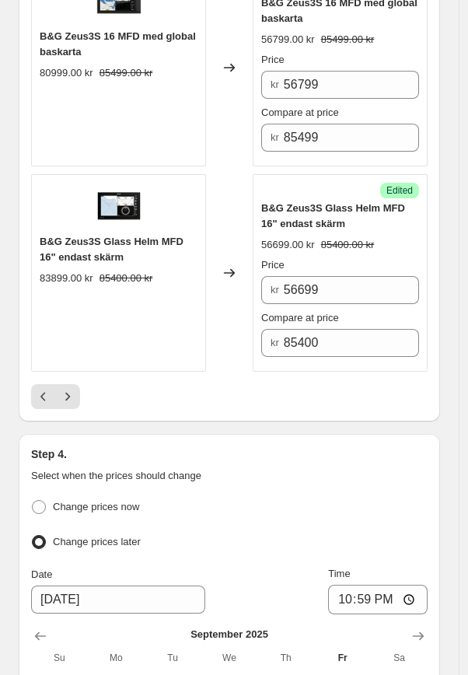
scroll to position [4520, 0]
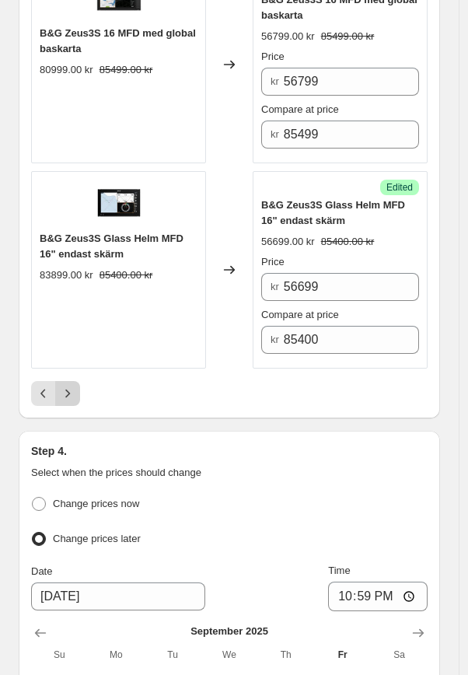
click at [64, 386] on icon "Next" at bounding box center [68, 394] width 16 height 16
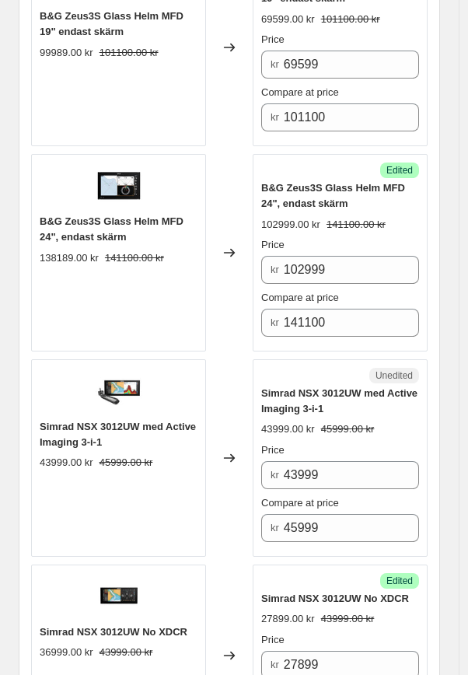
scroll to position [921, 0]
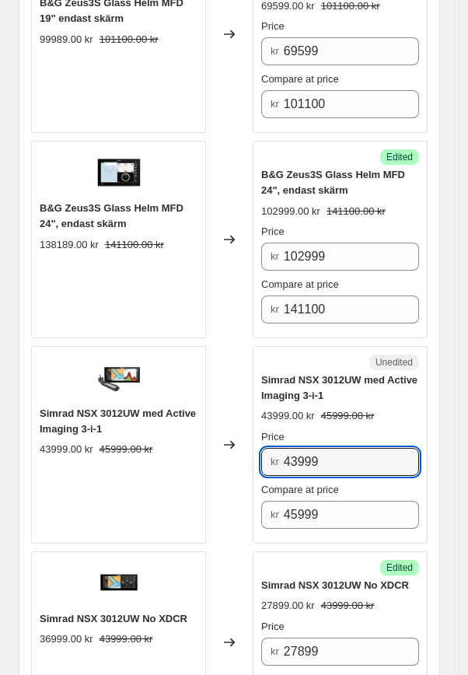
drag, startPoint x: 341, startPoint y: 455, endPoint x: 247, endPoint y: 454, distance: 94.1
click at [247, 454] on div "Simrad NSX 3012UW med Active Imaging 3-i-1 43999.00 kr 45999.00 kr Changed to U…" at bounding box center [229, 444] width 396 height 197
type input "29699"
click at [236, 393] on div "Changed to" at bounding box center [229, 444] width 47 height 197
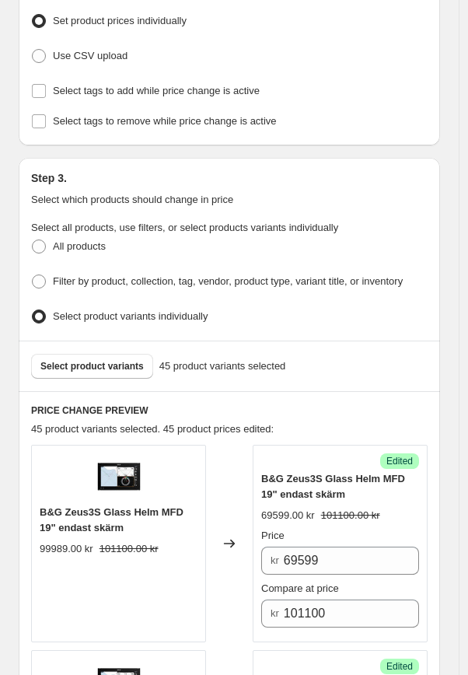
scroll to position [323, 0]
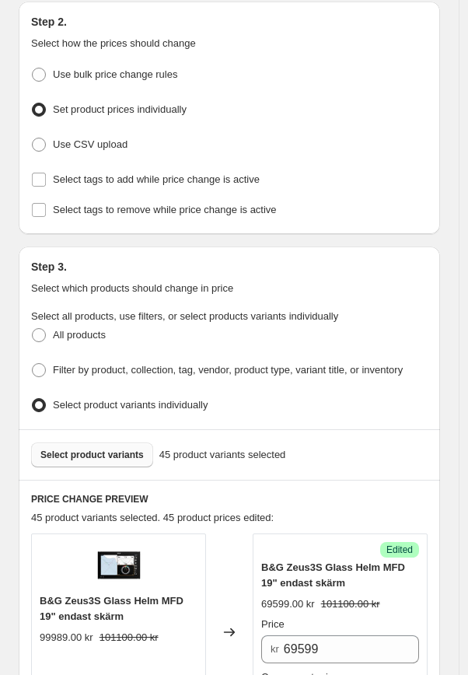
click at [119, 449] on span "Select product variants" at bounding box center [91, 455] width 103 height 12
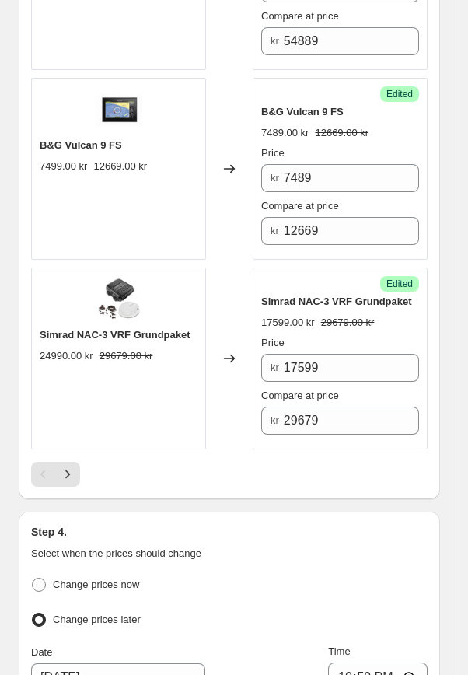
scroll to position [4479, 0]
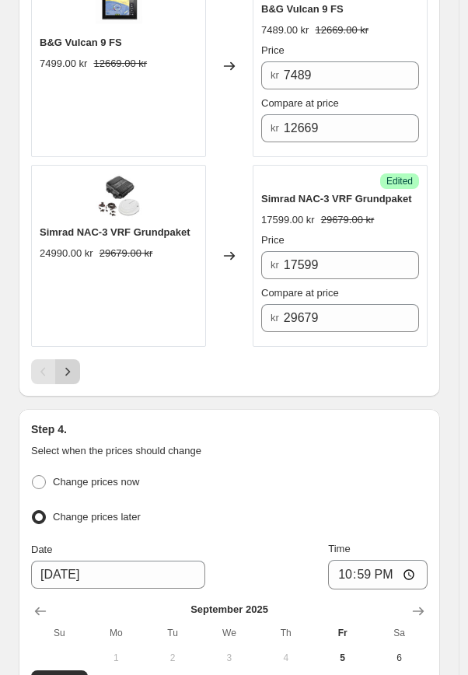
click at [68, 368] on icon "Next" at bounding box center [67, 372] width 5 height 9
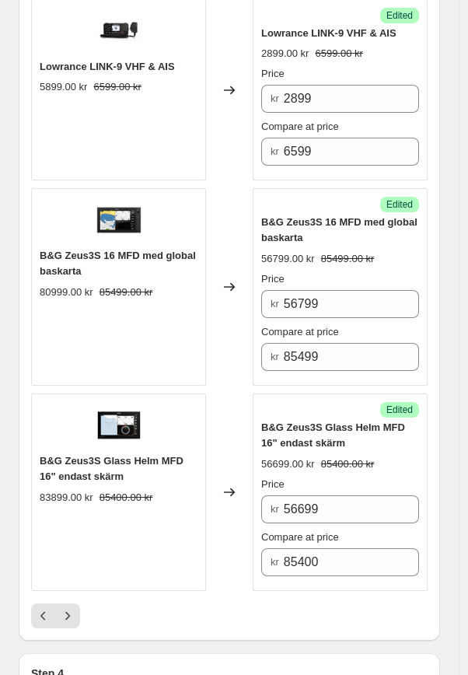
scroll to position [4299, 0]
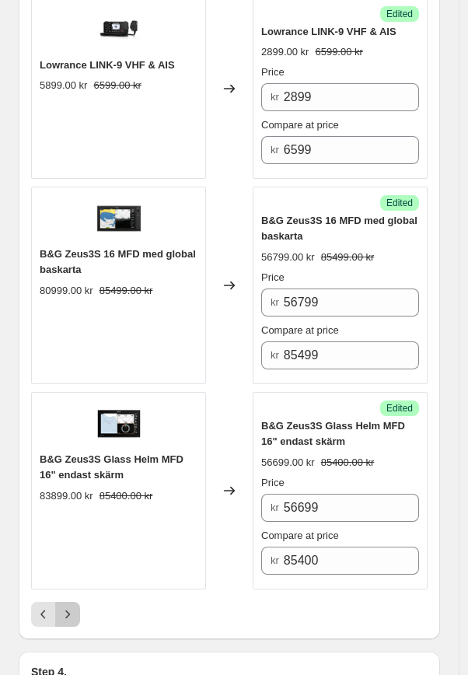
click at [69, 606] on icon "Next" at bounding box center [68, 614] width 16 height 16
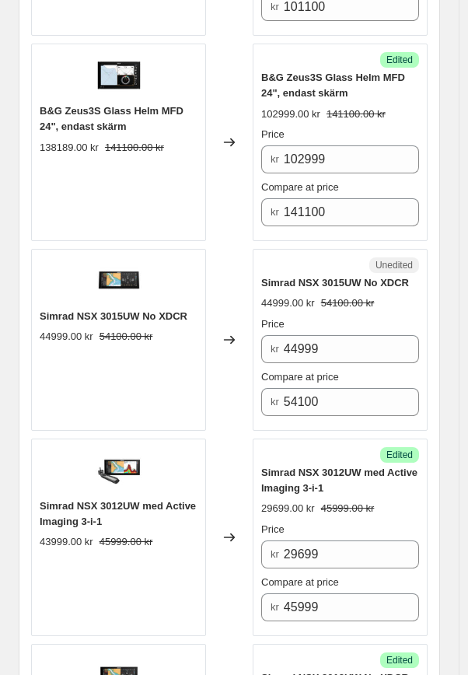
scroll to position [994, 0]
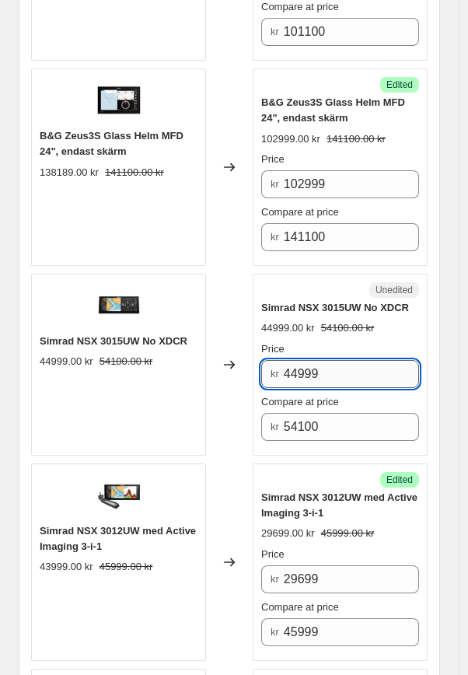
click at [349, 367] on input "44999" at bounding box center [351, 374] width 135 height 28
drag, startPoint x: 349, startPoint y: 367, endPoint x: 268, endPoint y: 372, distance: 81.0
click at [268, 372] on div "kr 44999" at bounding box center [340, 374] width 158 height 28
drag, startPoint x: 347, startPoint y: 369, endPoint x: 258, endPoint y: 367, distance: 89.4
click at [258, 367] on div "Unedited Simrad NSX 3015UW No XDCR 44999.00 kr 54100.00 kr Price kr 44999 Compa…" at bounding box center [340, 365] width 175 height 182
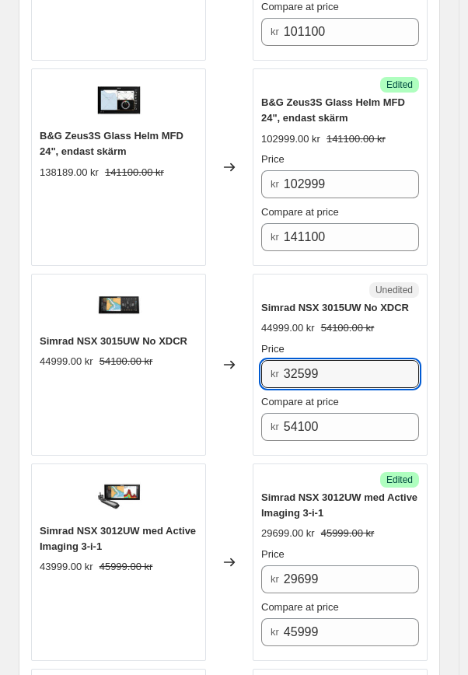
type input "32599"
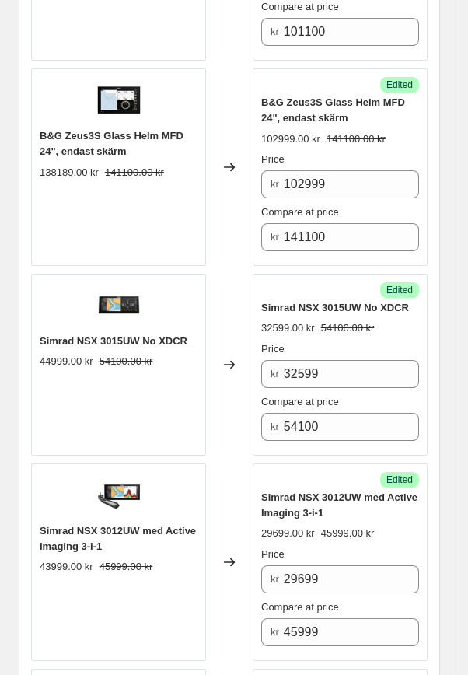
click at [440, 460] on div "PRICE CHANGE PREVIEW 46 product variants selected. 46 product prices edited: B&…" at bounding box center [229, 450] width 421 height 1280
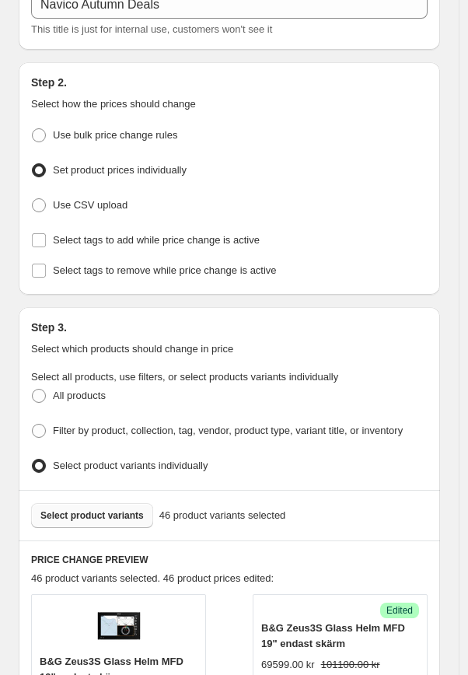
scroll to position [264, 0]
click at [121, 508] on span "Select product variants" at bounding box center [91, 514] width 103 height 12
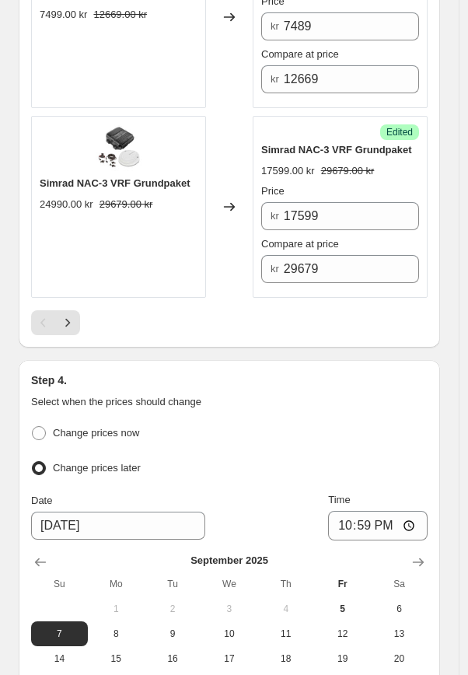
scroll to position [4533, 0]
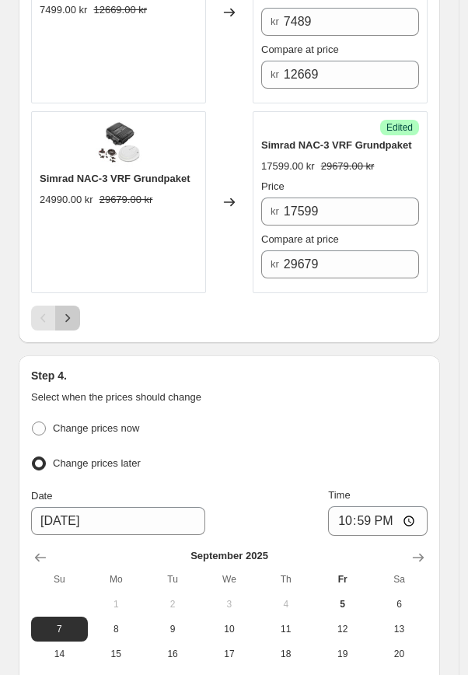
click at [72, 312] on icon "Next" at bounding box center [68, 318] width 16 height 16
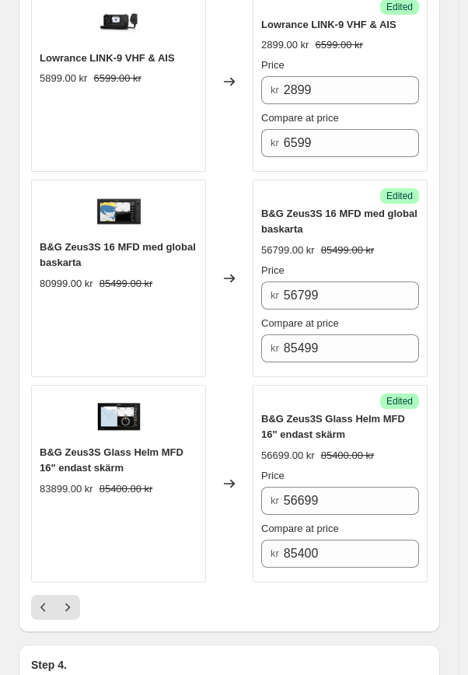
scroll to position [4486, 0]
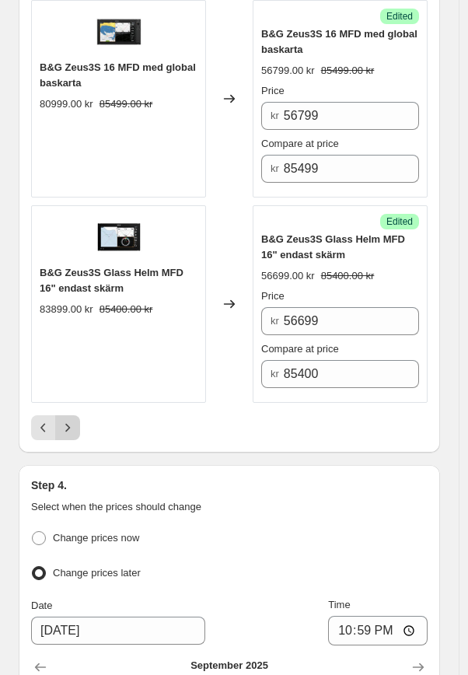
click at [79, 415] on button "Next" at bounding box center [67, 427] width 25 height 25
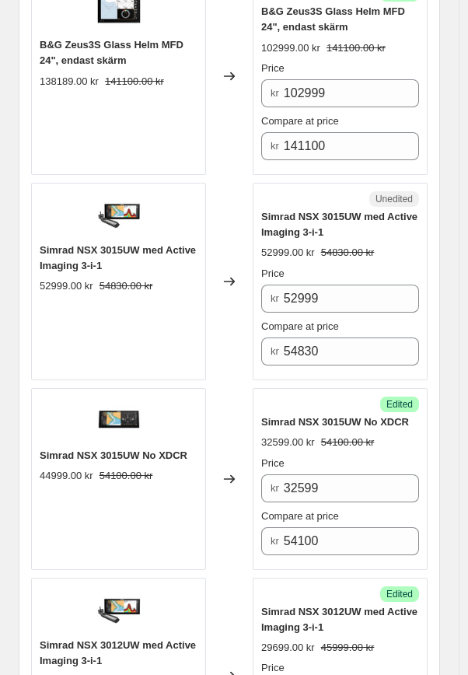
scroll to position [1039, 0]
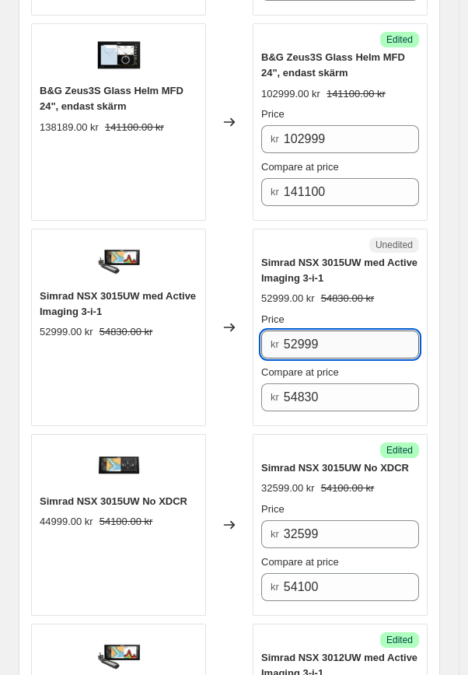
click at [368, 347] on input "52999" at bounding box center [351, 344] width 135 height 28
drag, startPoint x: 339, startPoint y: 342, endPoint x: 266, endPoint y: 341, distance: 73.1
click at [266, 341] on div "kr 52999" at bounding box center [340, 344] width 158 height 28
type input "33199"
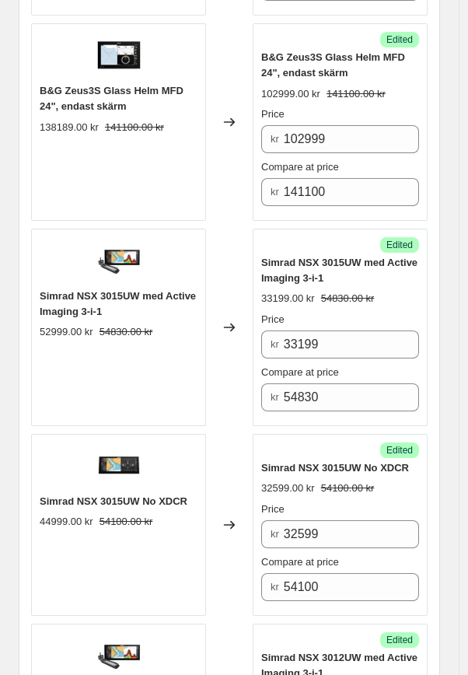
click at [438, 365] on div "PRICE CHANGE PREVIEW 47 product variants selected. 47 product prices edited: B&…" at bounding box center [229, 506] width 421 height 1485
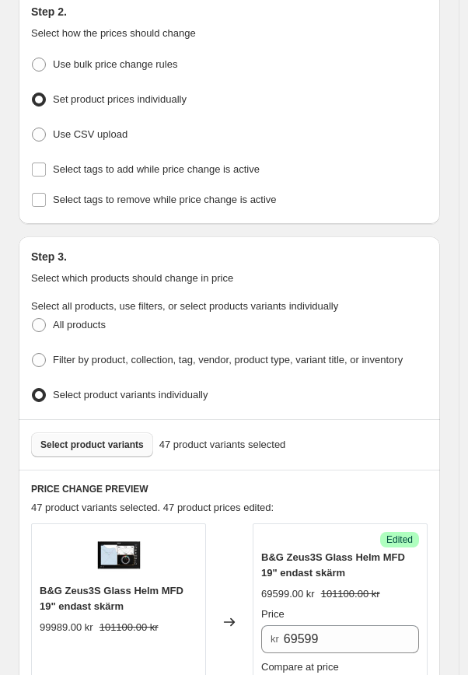
scroll to position [393, 0]
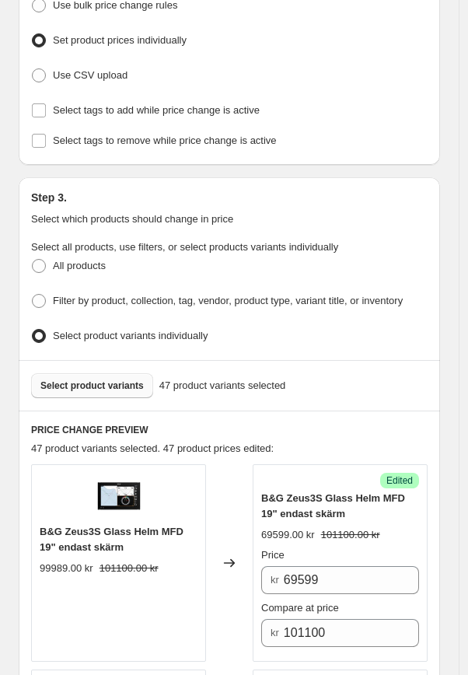
click at [122, 379] on span "Select product variants" at bounding box center [91, 385] width 103 height 12
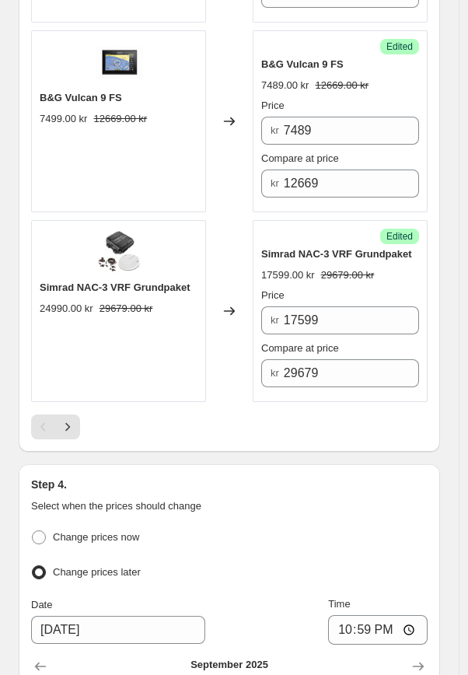
scroll to position [4437, 0]
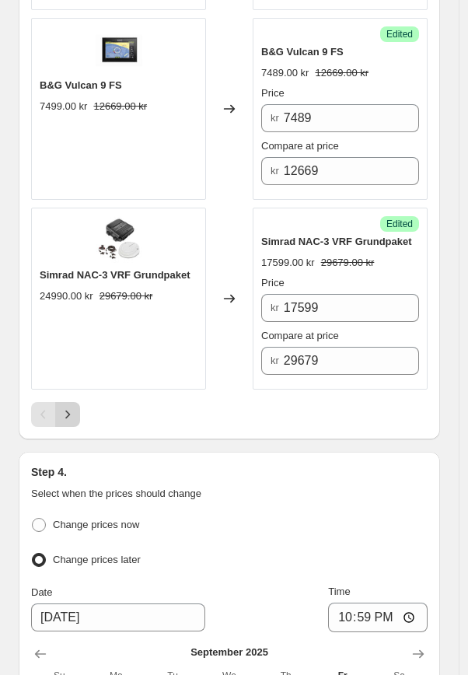
click at [70, 409] on icon "Next" at bounding box center [68, 415] width 16 height 16
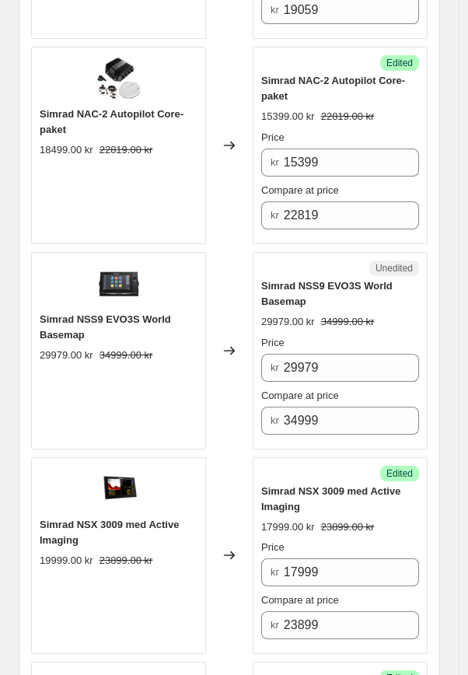
scroll to position [1186, 0]
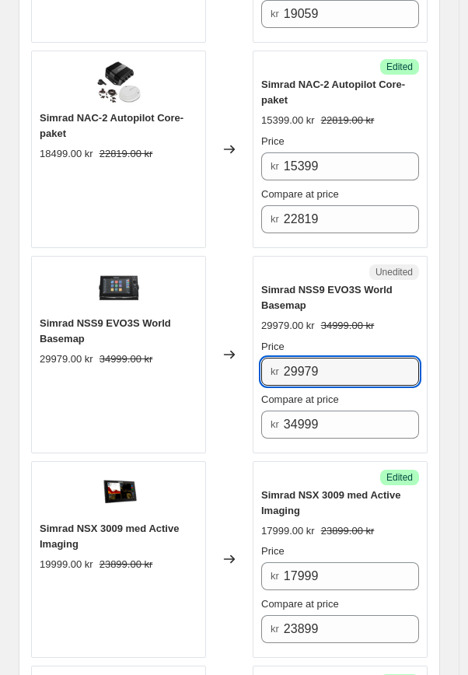
drag, startPoint x: 342, startPoint y: 362, endPoint x: 227, endPoint y: 353, distance: 115.4
click at [239, 354] on div "Simrad NSS9 EVO3S World Basemap 29979.00 kr 34999.00 kr Changed to Unedited Sim…" at bounding box center [229, 354] width 396 height 197
type input "25599"
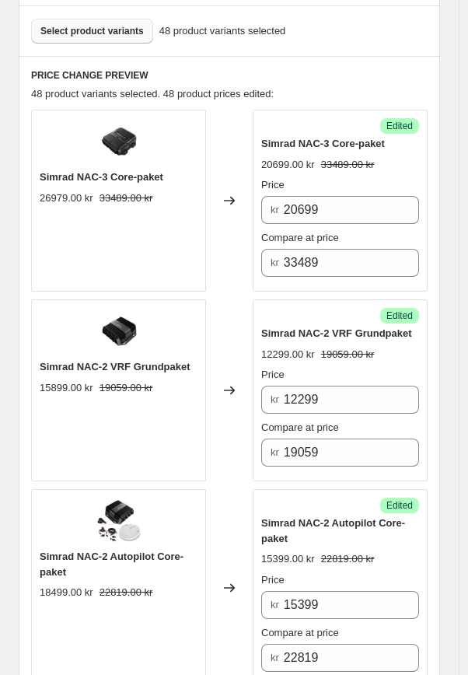
scroll to position [624, 0]
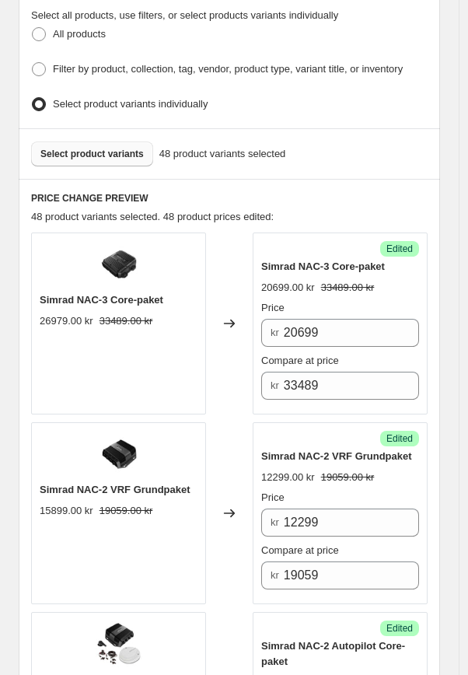
click at [99, 148] on span "Select product variants" at bounding box center [91, 154] width 103 height 12
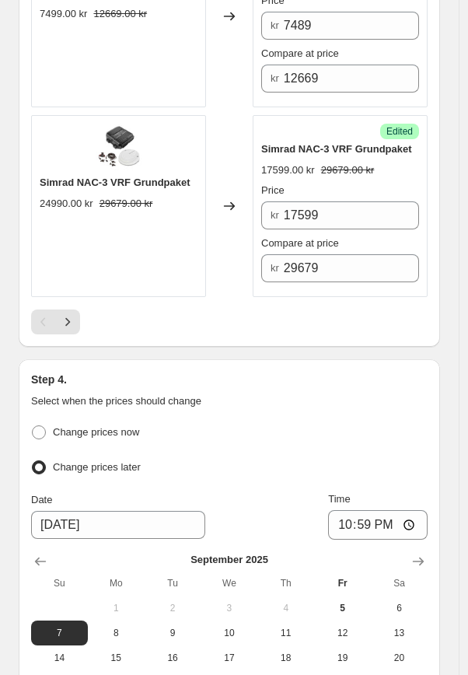
scroll to position [4530, 0]
click at [67, 313] on icon "Next" at bounding box center [68, 321] width 16 height 16
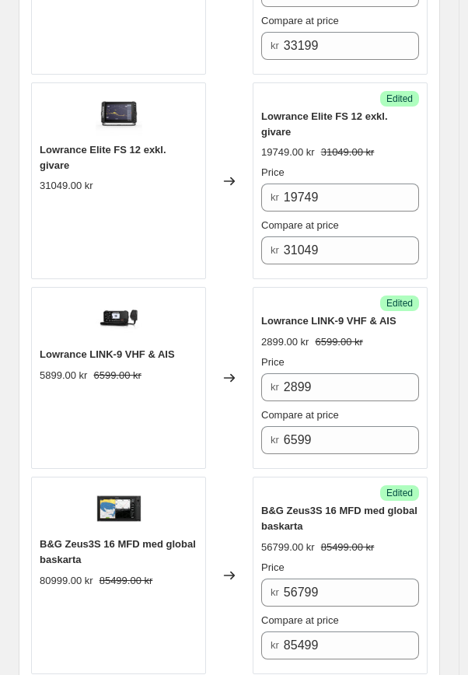
scroll to position [4472, 0]
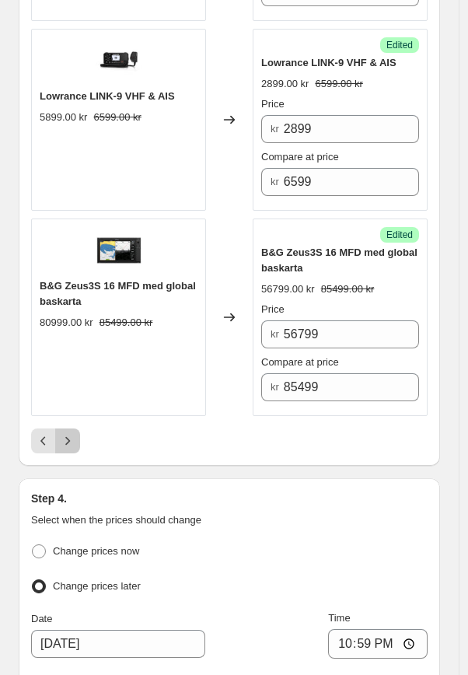
click at [67, 433] on icon "Next" at bounding box center [68, 441] width 16 height 16
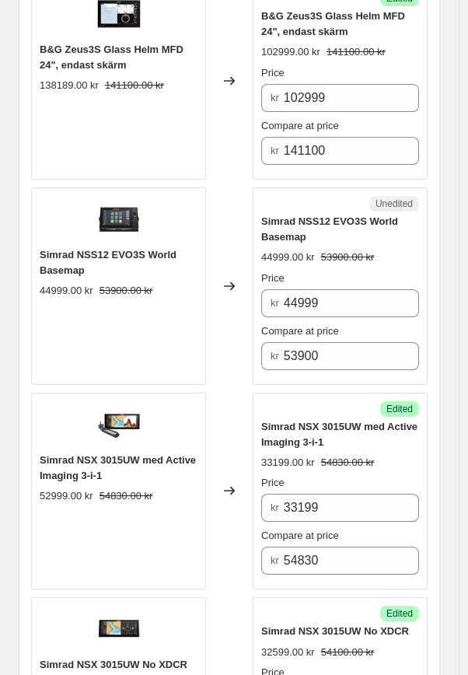
scroll to position [1279, 0]
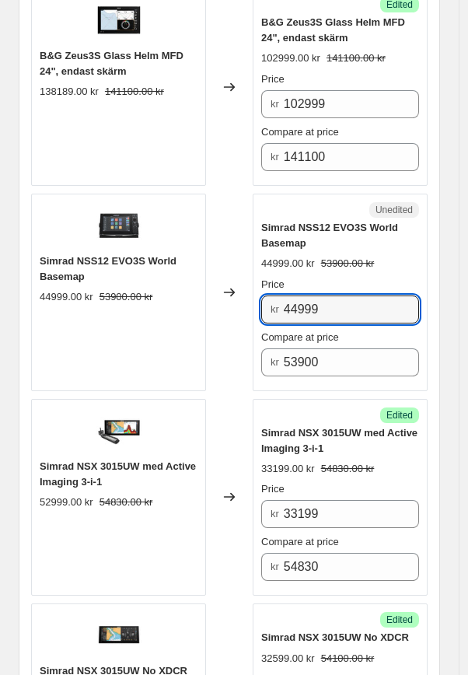
drag, startPoint x: 341, startPoint y: 306, endPoint x: 258, endPoint y: 300, distance: 83.4
click at [258, 300] on div "Unedited Simrad NSS12 EVO3S World Basemap 44999.00 kr 53900.00 kr Price kr 4499…" at bounding box center [340, 292] width 175 height 197
click at [295, 304] on input "26799" at bounding box center [351, 309] width 135 height 28
type input "36799"
click at [232, 290] on icon at bounding box center [230, 293] width 16 height 16
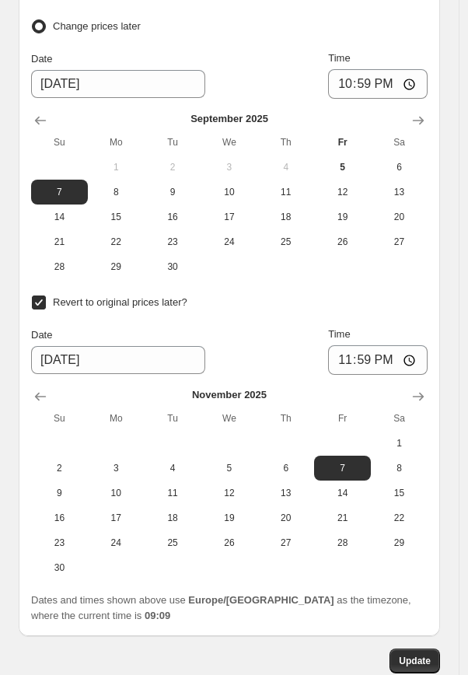
scroll to position [2873, 0]
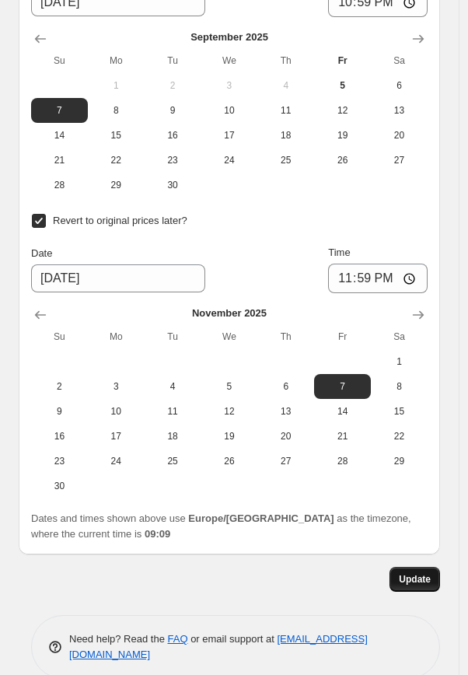
click at [405, 573] on span "Update" at bounding box center [415, 579] width 32 height 12
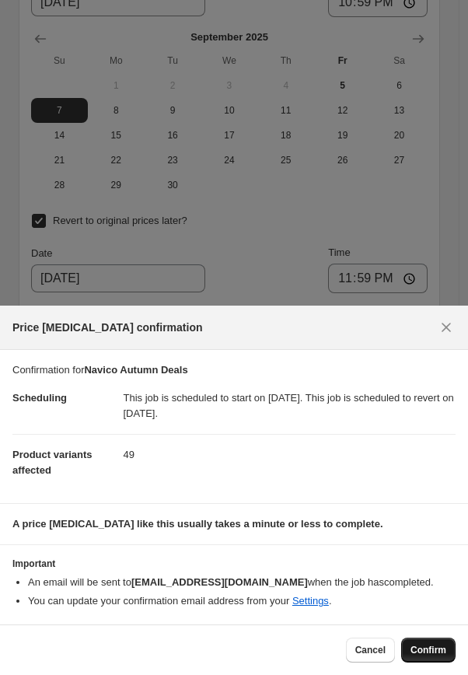
click at [434, 655] on span "Confirm" at bounding box center [428, 650] width 36 height 12
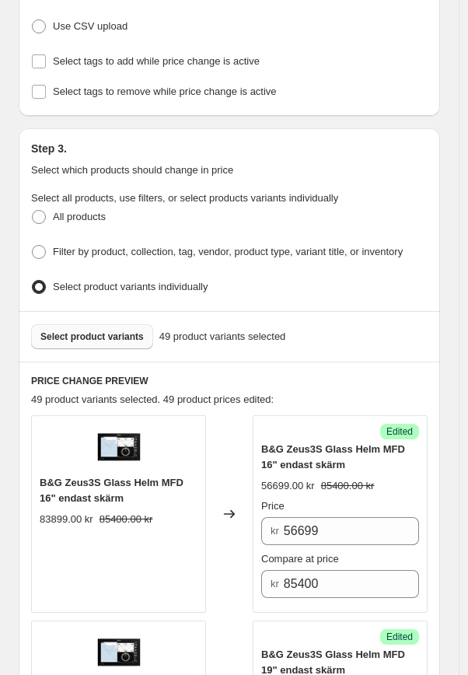
scroll to position [400, 0]
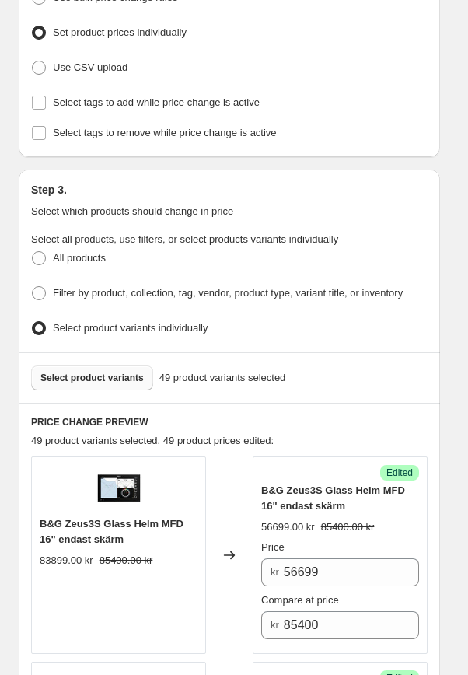
click at [112, 374] on span "Select product variants" at bounding box center [91, 378] width 103 height 12
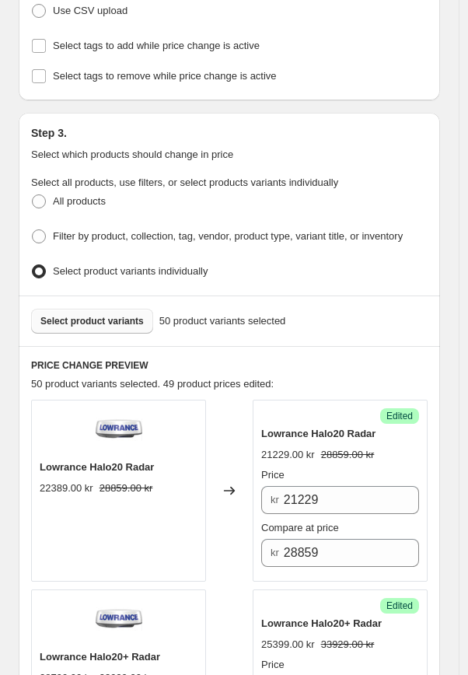
scroll to position [456, 0]
click at [93, 316] on span "Select product variants" at bounding box center [91, 322] width 103 height 12
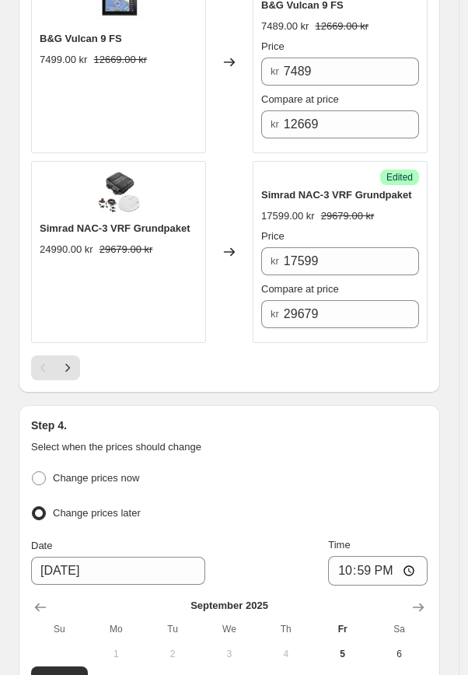
scroll to position [4496, 0]
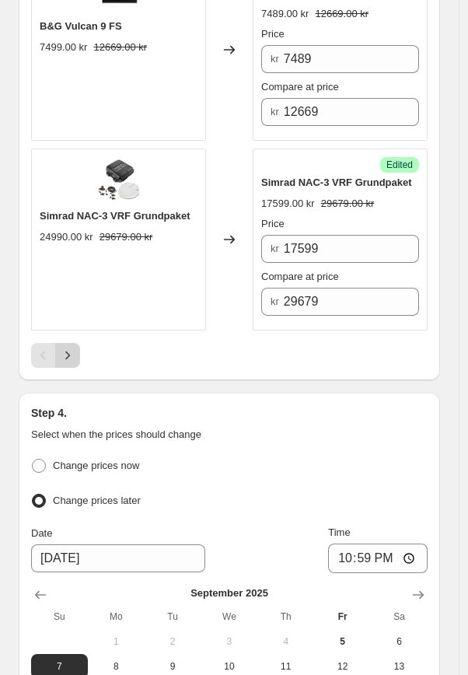
click at [69, 352] on icon "Next" at bounding box center [68, 355] width 16 height 16
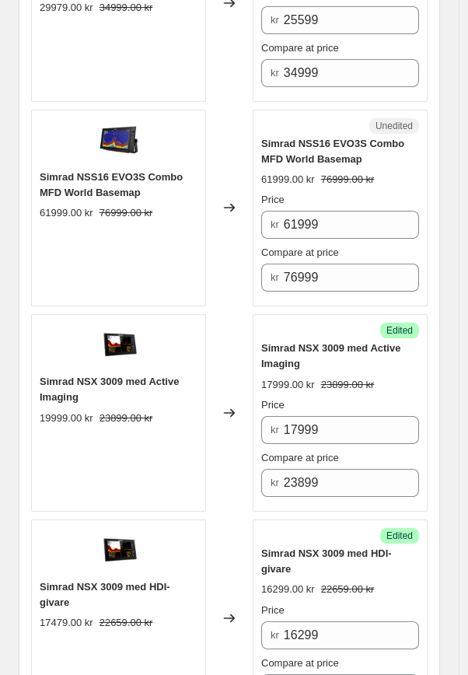
scroll to position [1450, 0]
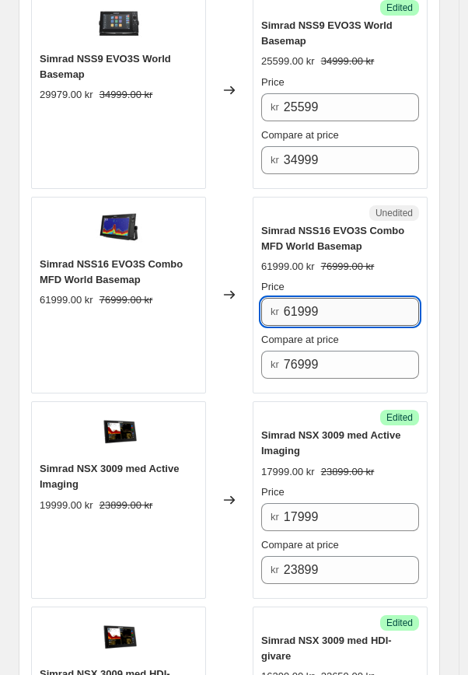
click at [342, 303] on input "61999" at bounding box center [351, 312] width 135 height 28
drag, startPoint x: 340, startPoint y: 302, endPoint x: 229, endPoint y: 302, distance: 111.9
click at [229, 302] on div "Simrad NSS16 EVO3S Combo MFD World Basemap 61999.00 kr 76999.00 kr Changed to U…" at bounding box center [229, 295] width 396 height 197
type input "49999"
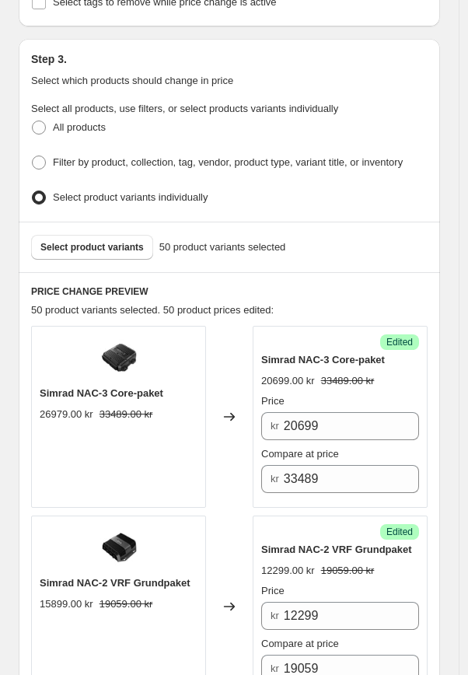
scroll to position [530, 0]
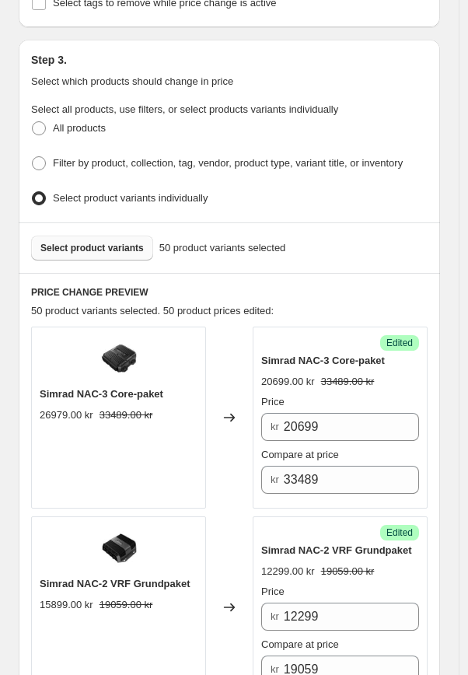
click at [86, 242] on span "Select product variants" at bounding box center [91, 248] width 103 height 12
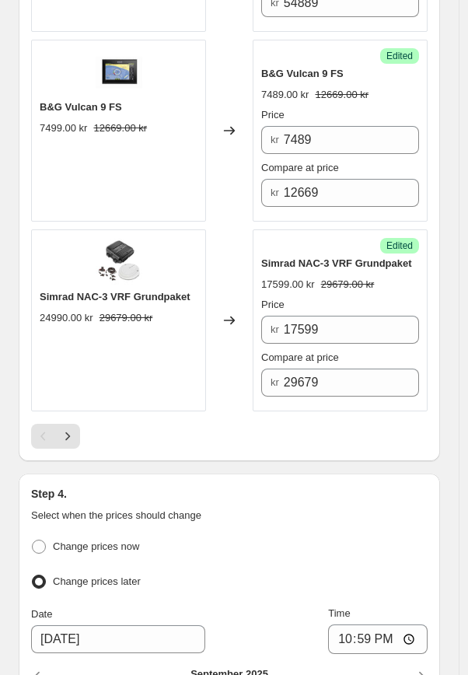
scroll to position [4414, 0]
click at [65, 434] on icon "Next" at bounding box center [68, 437] width 16 height 16
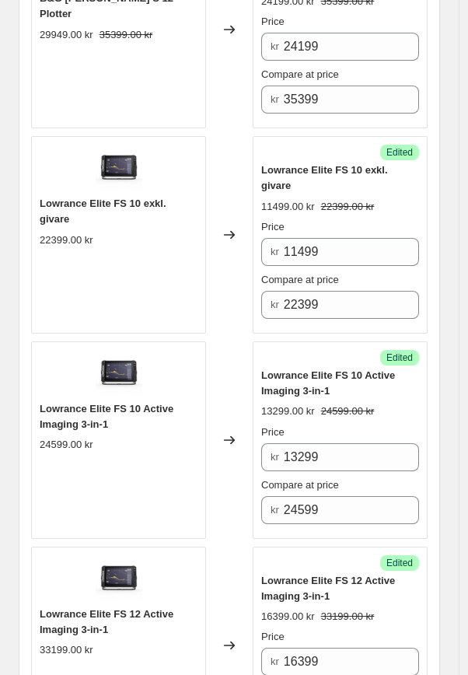
scroll to position [4344, 0]
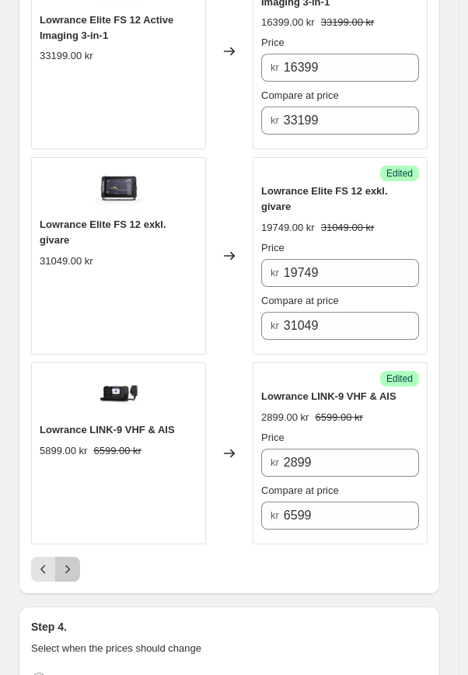
click at [75, 557] on button "Next" at bounding box center [67, 569] width 25 height 25
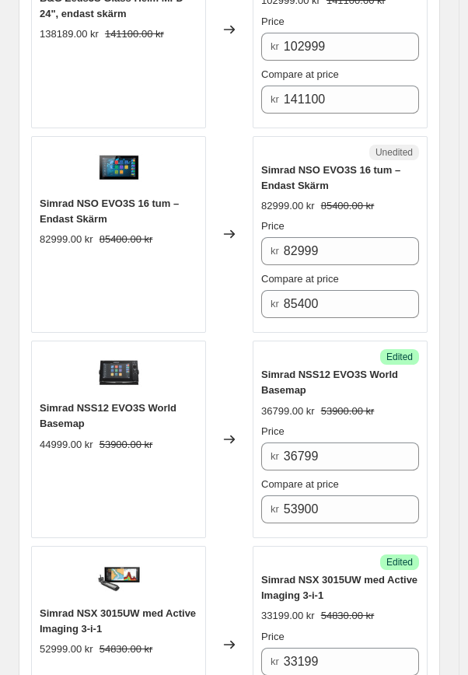
scroll to position [1528, 0]
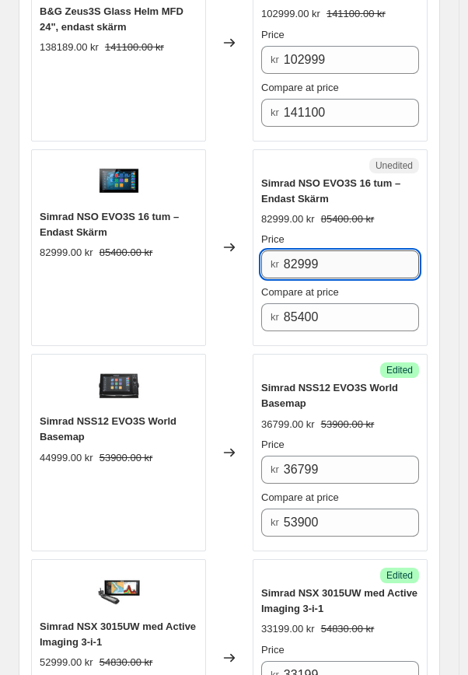
click at [379, 253] on input "82999" at bounding box center [351, 264] width 135 height 28
drag, startPoint x: 339, startPoint y: 254, endPoint x: 236, endPoint y: 256, distance: 102.6
click at [243, 255] on div "Simrad NSO EVO3S 16 tum – Endast Skärm 82999.00 kr 85400.00 kr Changed to Unedi…" at bounding box center [229, 247] width 396 height 197
type input "56699"
click at [459, 278] on div "Navico Autumn Deals. This page is ready Navico Autumn Deals Info Scheduled Pric…" at bounding box center [229, 465] width 459 height 3986
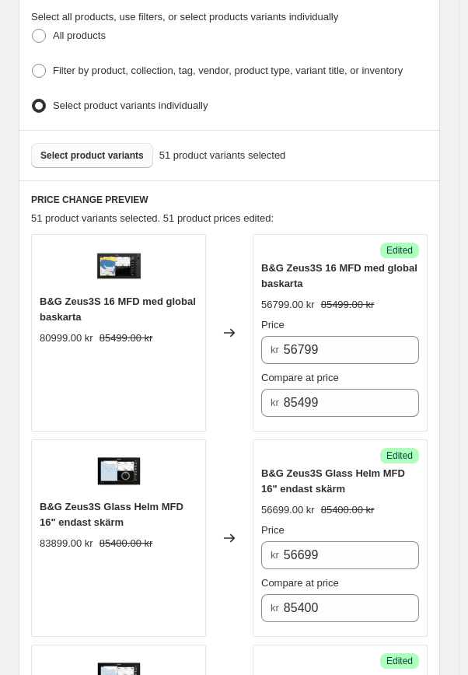
scroll to position [466, 0]
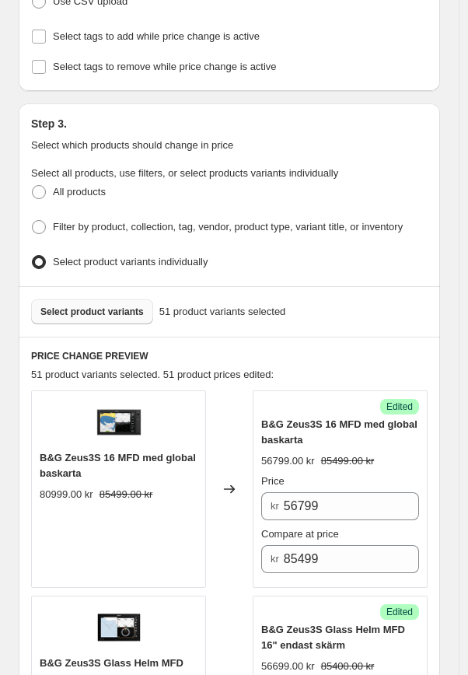
click at [92, 309] on span "Select product variants" at bounding box center [91, 312] width 103 height 12
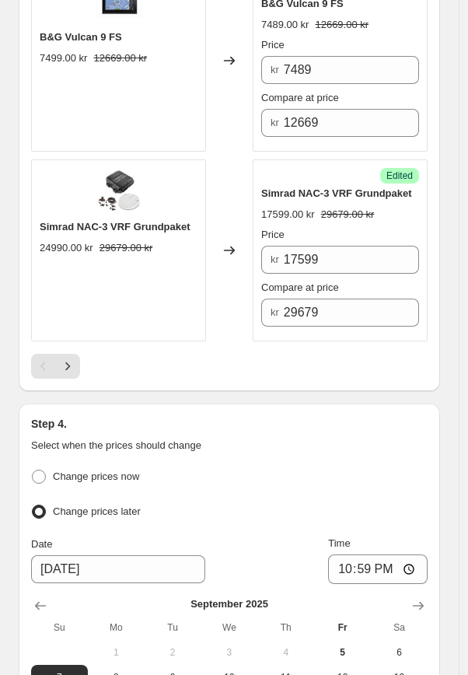
scroll to position [4486, 0]
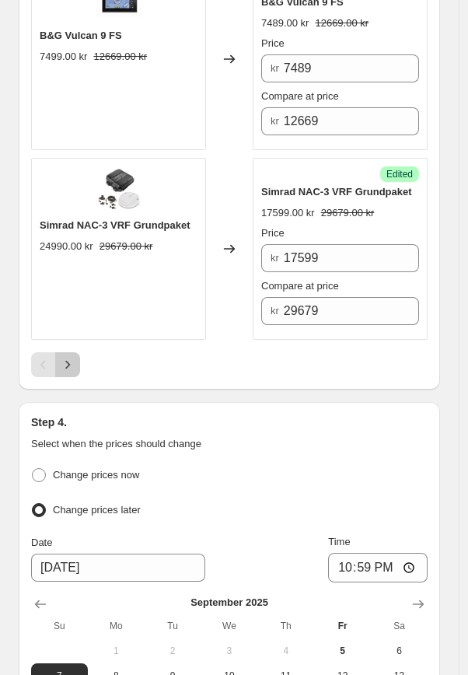
click at [68, 359] on icon "Next" at bounding box center [68, 365] width 16 height 16
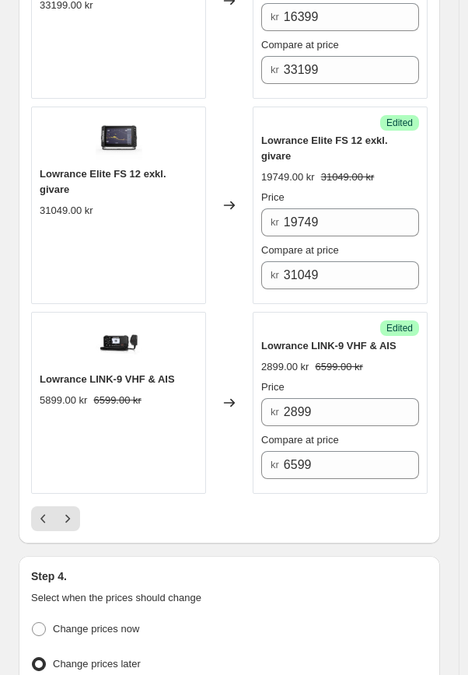
scroll to position [4400, 0]
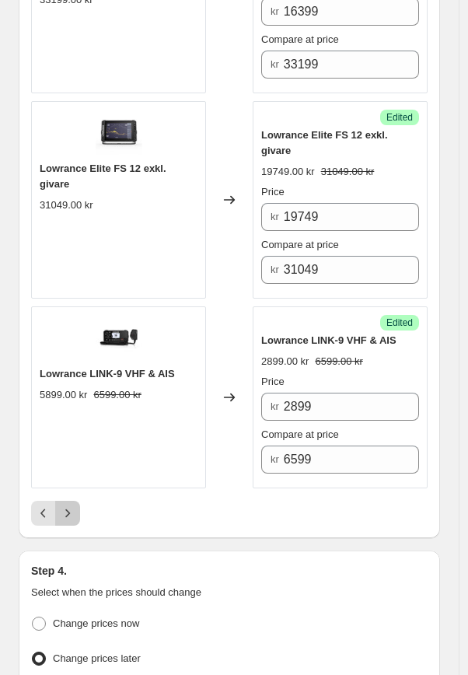
click at [66, 501] on button "Next" at bounding box center [67, 513] width 25 height 25
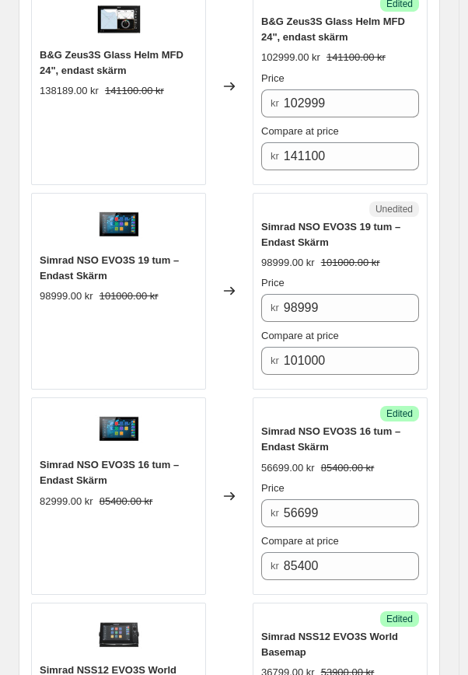
scroll to position [1478, 0]
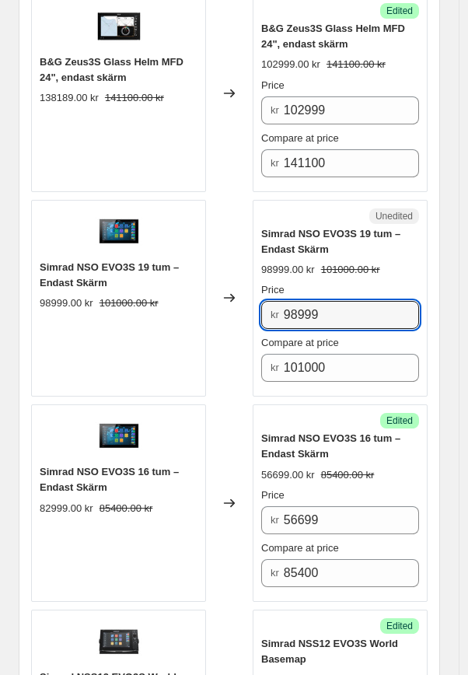
drag, startPoint x: 345, startPoint y: 317, endPoint x: 253, endPoint y: 317, distance: 91.7
click at [253, 317] on div "Simrad NSO EVO3S 19 tum – Endast Skärm 98999.00 kr 101000.00 kr Changed to Uned…" at bounding box center [229, 298] width 396 height 197
type input "69599"
click at [419, 335] on div "Compare at price" at bounding box center [340, 343] width 158 height 16
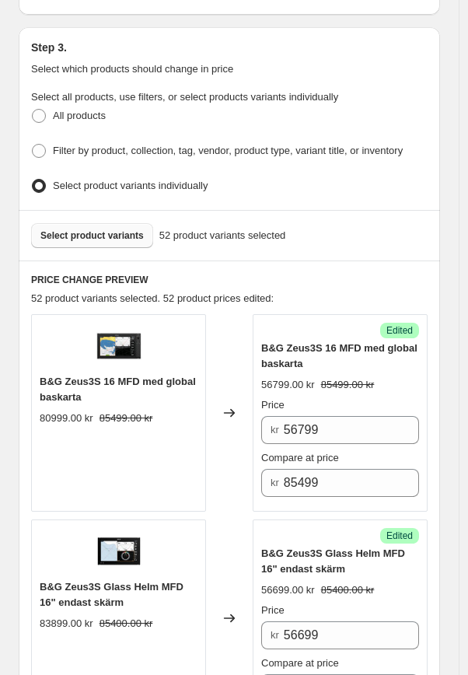
scroll to position [457, 0]
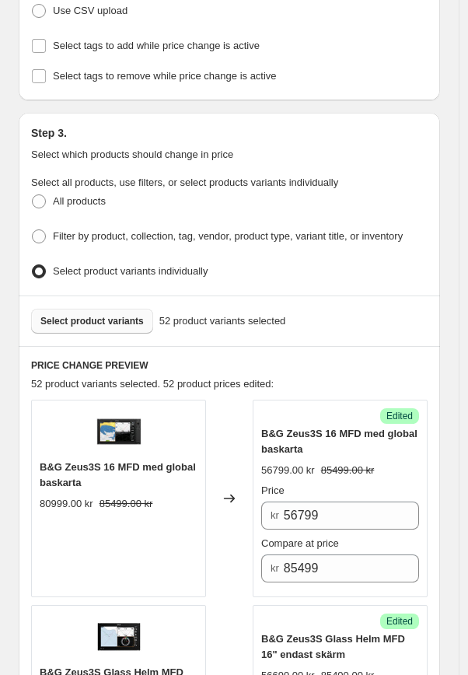
click at [111, 315] on span "Select product variants" at bounding box center [91, 321] width 103 height 12
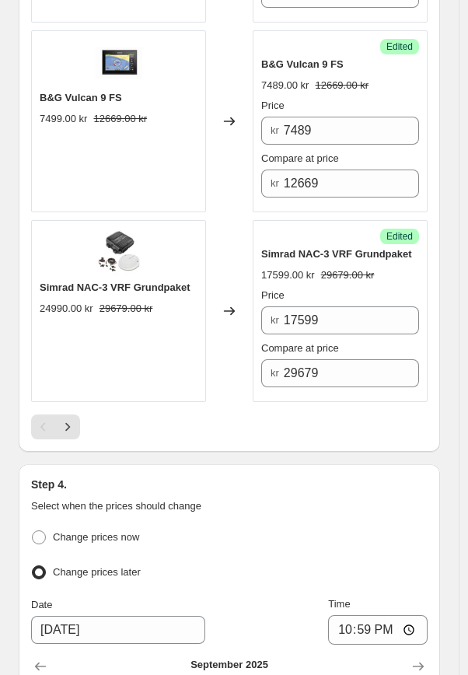
scroll to position [4425, 0]
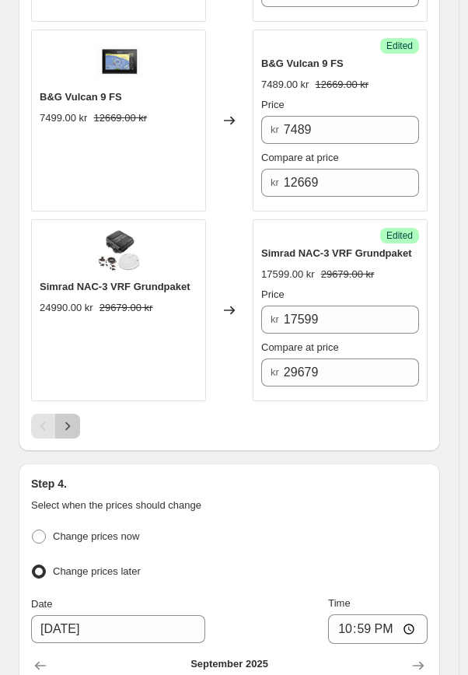
click at [71, 418] on icon "Next" at bounding box center [68, 426] width 16 height 16
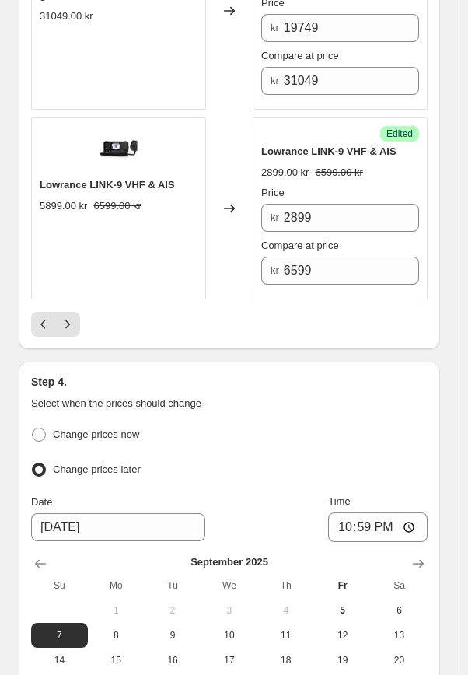
scroll to position [4678, 0]
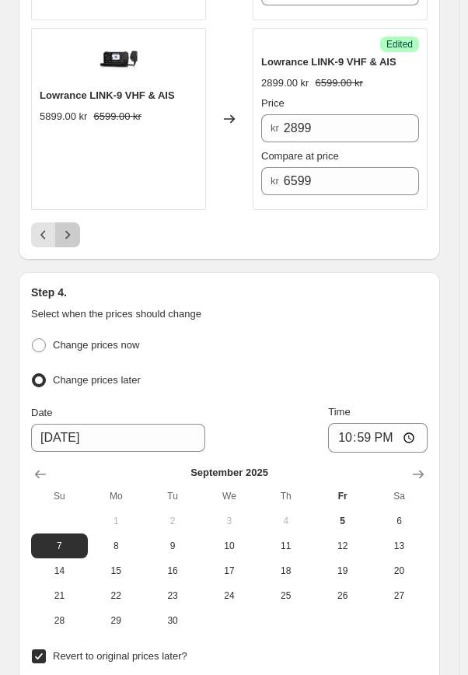
click at [72, 227] on icon "Next" at bounding box center [68, 235] width 16 height 16
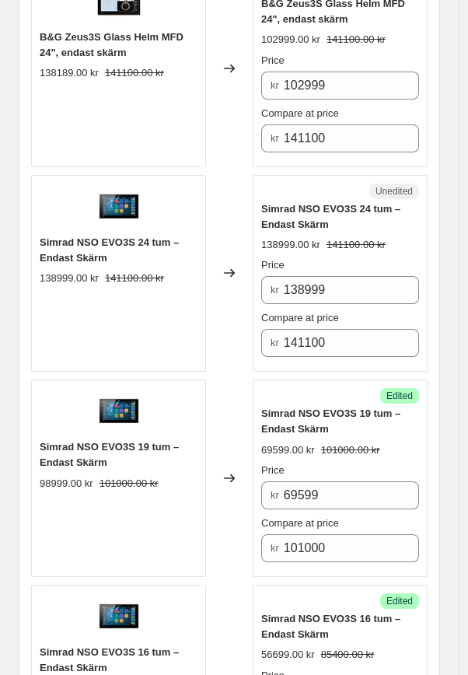
scroll to position [1502, 0]
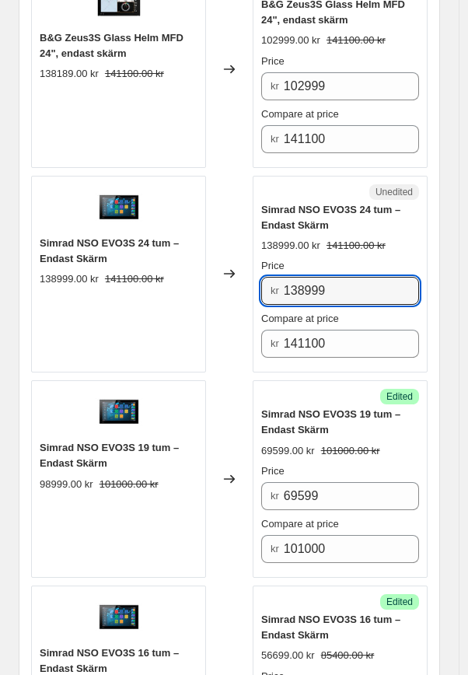
drag, startPoint x: 368, startPoint y: 290, endPoint x: 241, endPoint y: 308, distance: 128.7
click at [241, 308] on div "Simrad NSO EVO3S 24 tum – Endast Skärm 138999.00 kr 141100.00 kr Changed to Une…" at bounding box center [229, 274] width 396 height 197
type input "102599"
click at [440, 323] on div "PRICE CHANGE PREVIEW 53 product variants selected. 52 product prices edited: B&…" at bounding box center [229, 658] width 421 height 2715
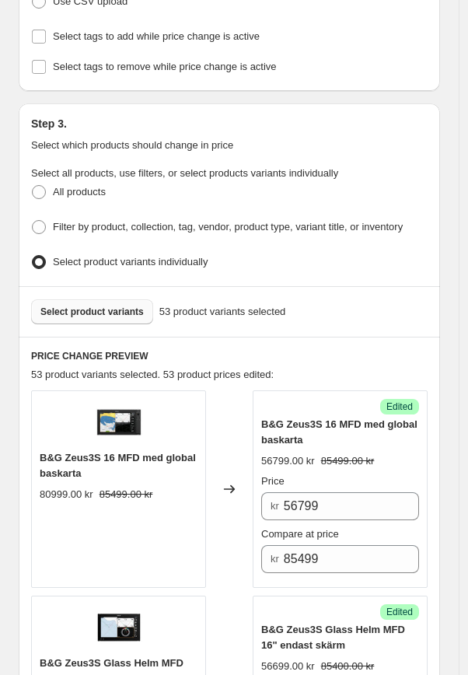
scroll to position [458, 0]
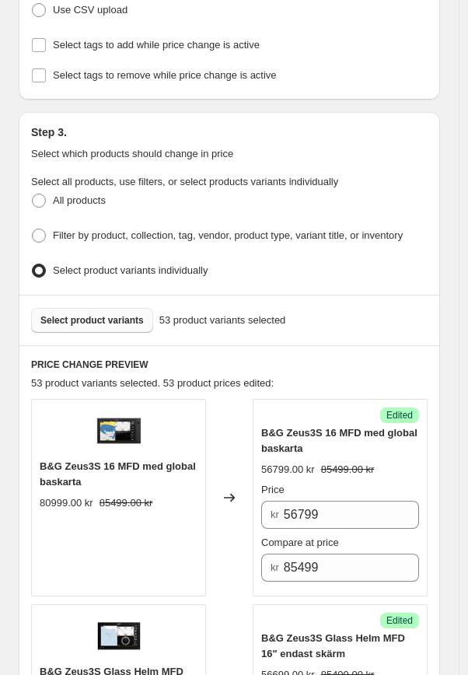
click at [70, 314] on span "Select product variants" at bounding box center [91, 320] width 103 height 12
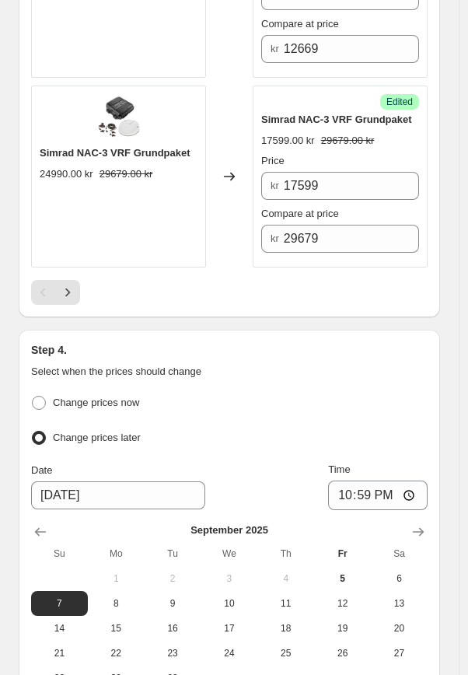
scroll to position [4563, 0]
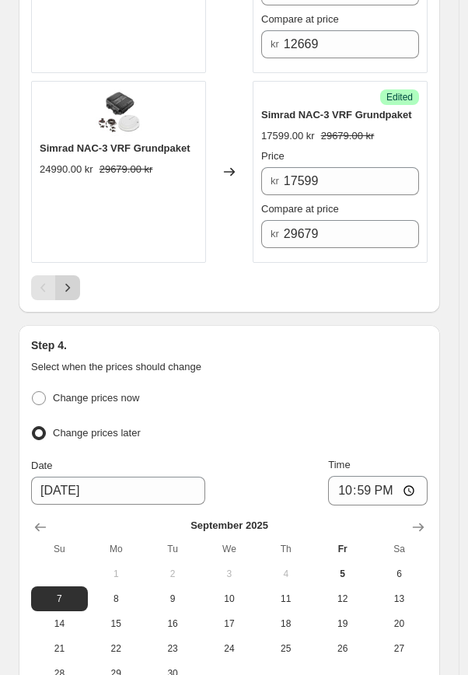
click at [71, 281] on icon "Next" at bounding box center [68, 288] width 16 height 16
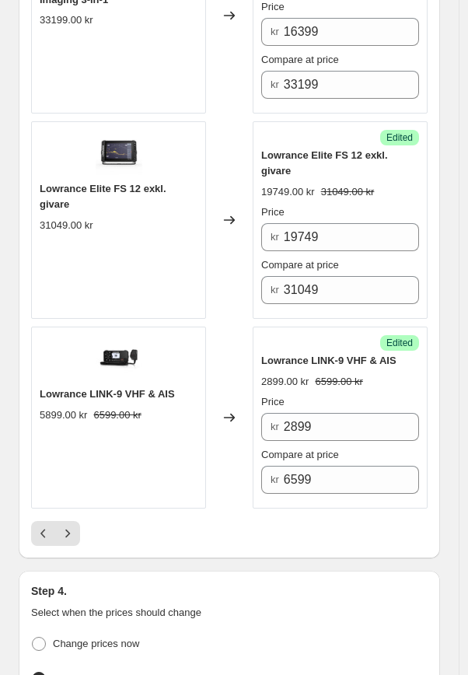
scroll to position [4384, 0]
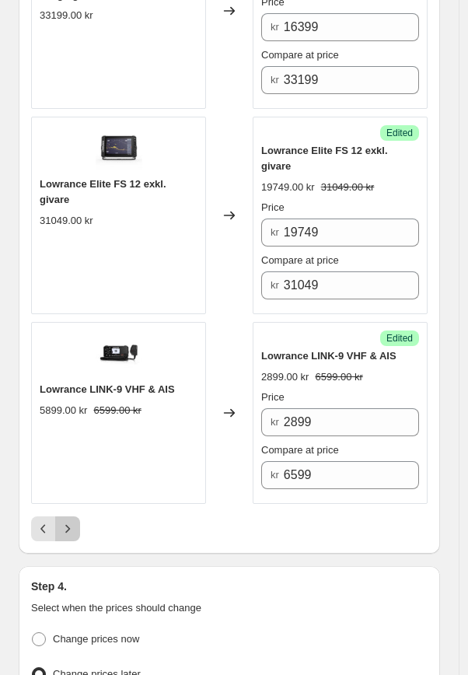
click at [62, 521] on icon "Next" at bounding box center [68, 529] width 16 height 16
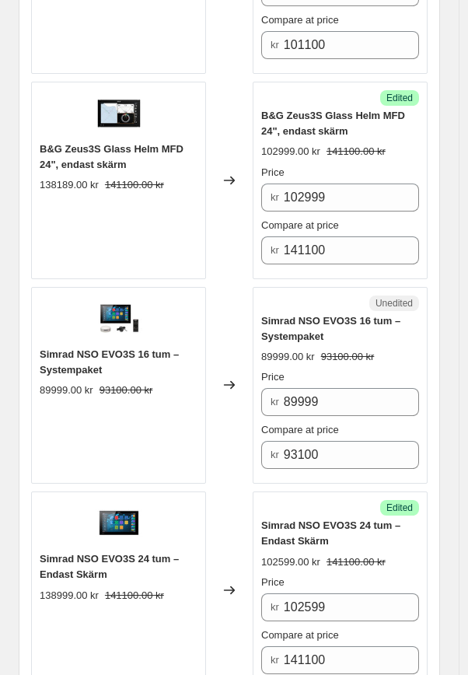
scroll to position [1390, 0]
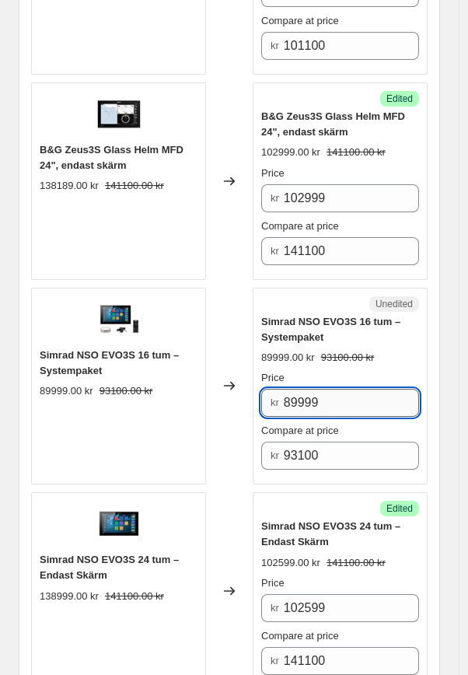
click at [376, 389] on input "89999" at bounding box center [351, 403] width 135 height 28
click at [361, 396] on input "89999" at bounding box center [351, 403] width 135 height 28
drag, startPoint x: 295, startPoint y: 400, endPoint x: 277, endPoint y: 396, distance: 19.1
click at [277, 396] on div "kr 89999" at bounding box center [340, 403] width 158 height 28
type input "62999"
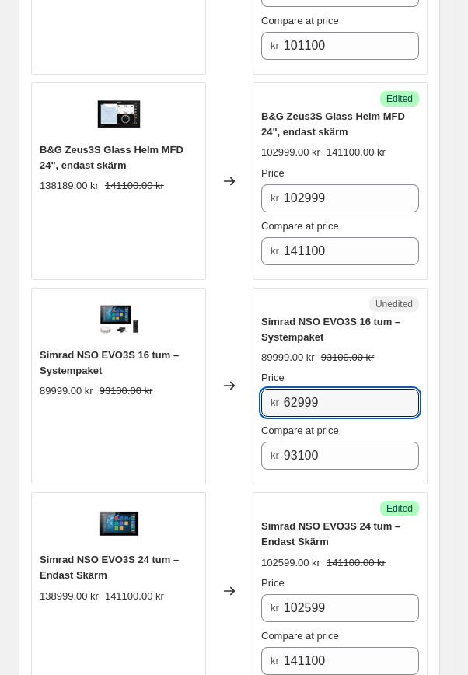
click at [228, 301] on div "Changed to" at bounding box center [229, 386] width 47 height 197
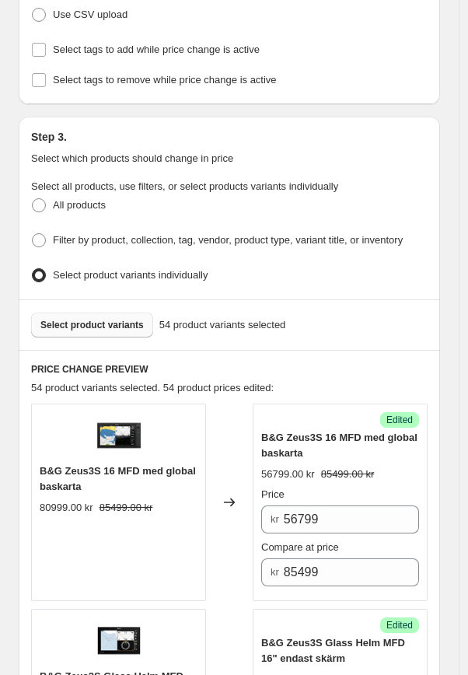
scroll to position [456, 0]
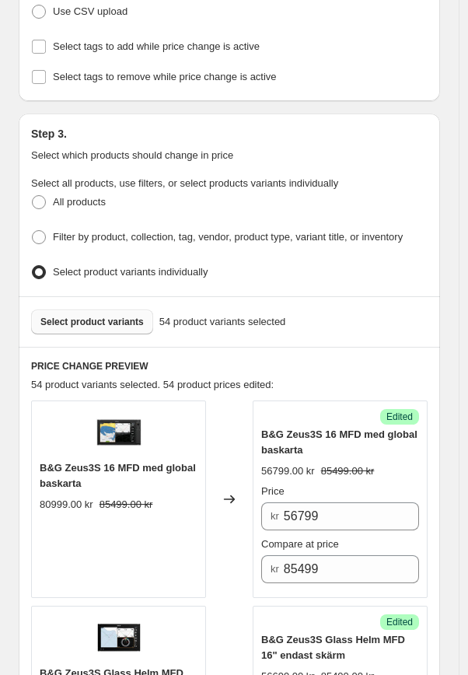
click at [114, 316] on span "Select product variants" at bounding box center [91, 322] width 103 height 12
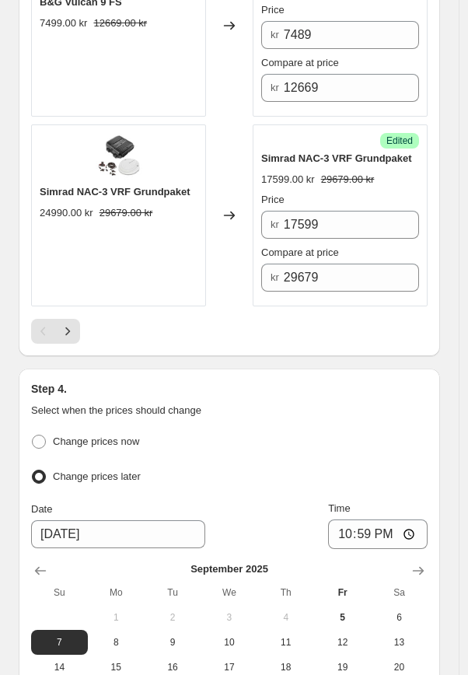
scroll to position [4545, 0]
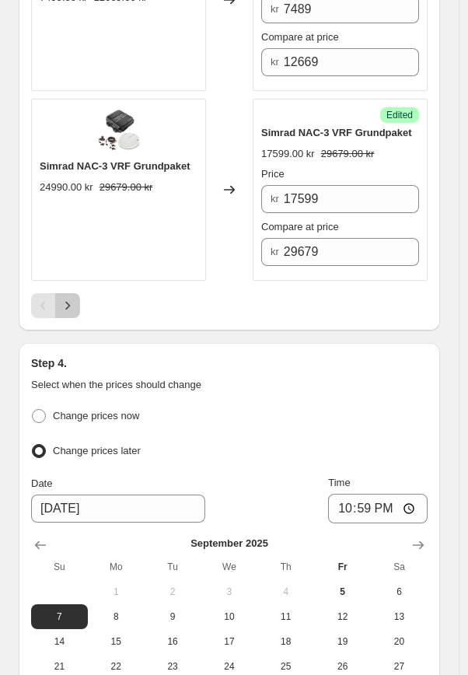
click at [63, 302] on icon "Next" at bounding box center [68, 306] width 16 height 16
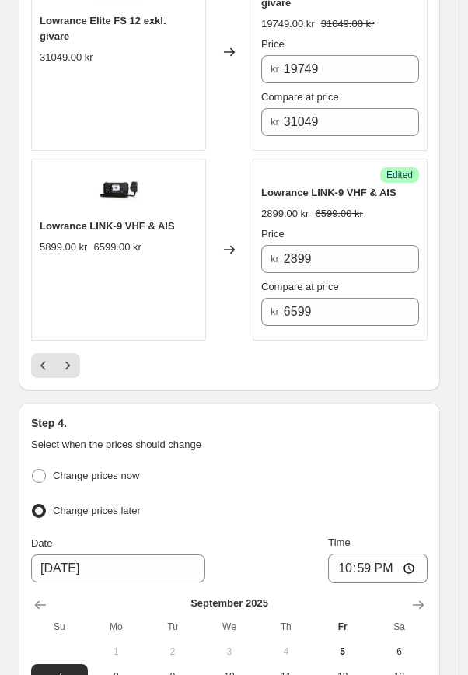
scroll to position [4557, 0]
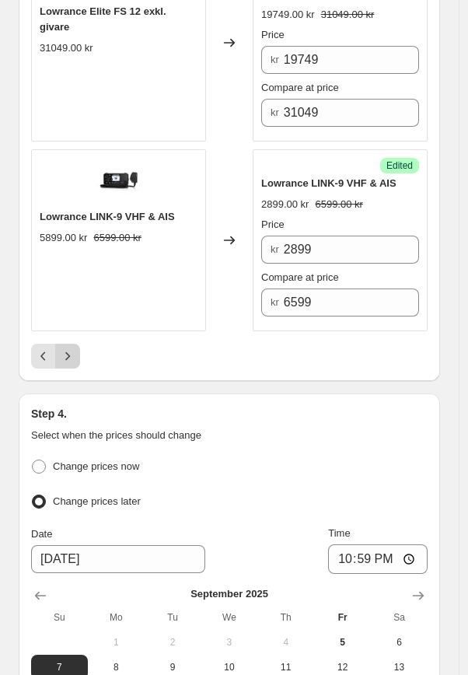
click at [67, 348] on icon "Next" at bounding box center [68, 356] width 16 height 16
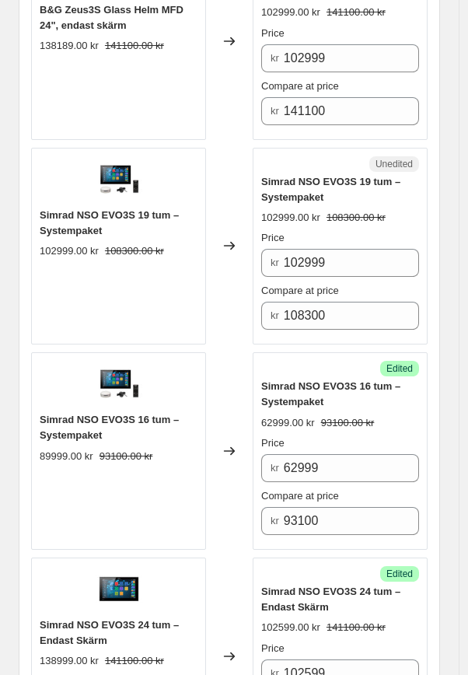
scroll to position [1524, 0]
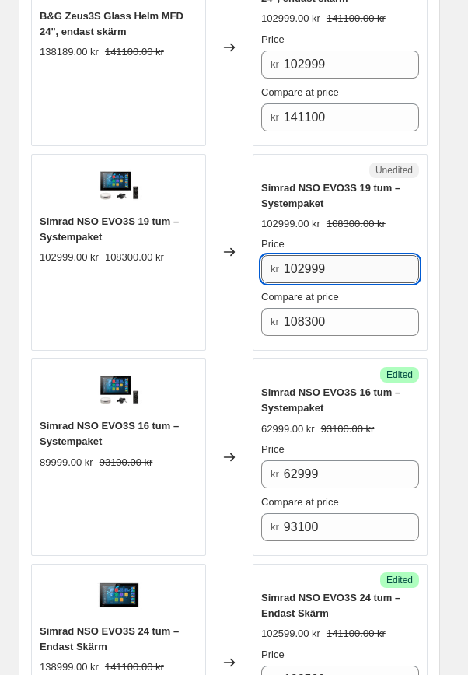
click at [349, 266] on input "102999" at bounding box center [351, 269] width 135 height 28
drag, startPoint x: 352, startPoint y: 264, endPoint x: 236, endPoint y: 250, distance: 117.4
click at [236, 251] on div "Simrad NSO EVO3S 19 tum – Systempaket 102999.00 kr 108300.00 kr Changed to Uned…" at bounding box center [229, 252] width 396 height 197
type input "75599"
click at [257, 309] on div "Unedited Simrad NSO EVO3S 19 tum – Systempaket 102999.00 kr 108300.00 kr Price …" at bounding box center [340, 252] width 175 height 197
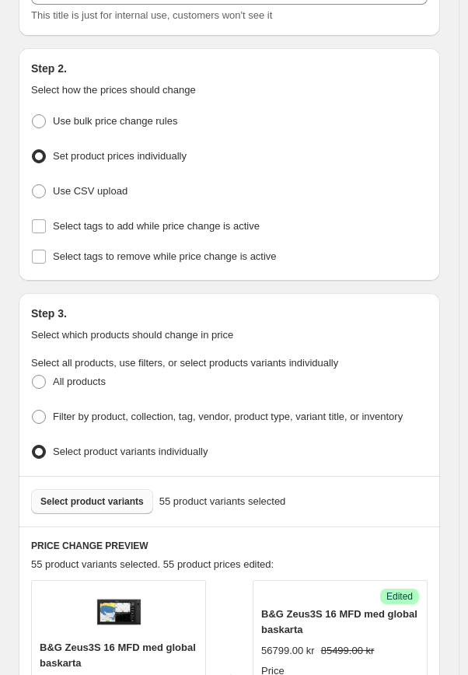
scroll to position [323, 0]
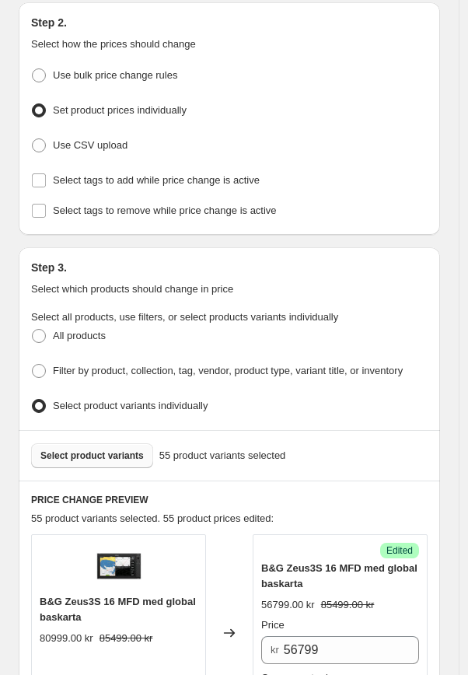
click at [123, 449] on span "Select product variants" at bounding box center [91, 455] width 103 height 12
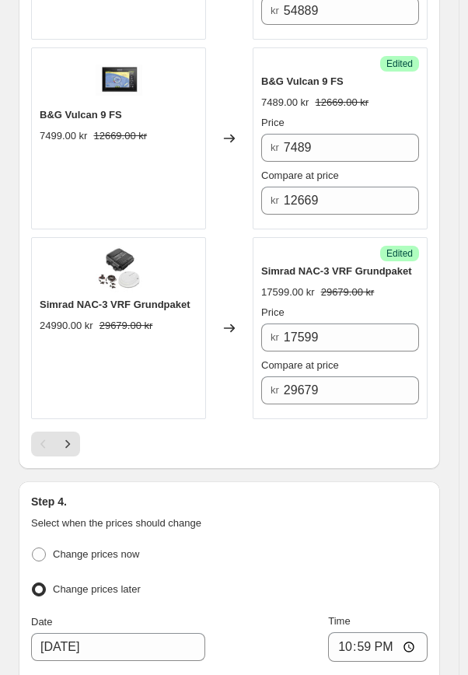
scroll to position [4408, 0]
click at [66, 436] on icon "Next" at bounding box center [68, 443] width 16 height 16
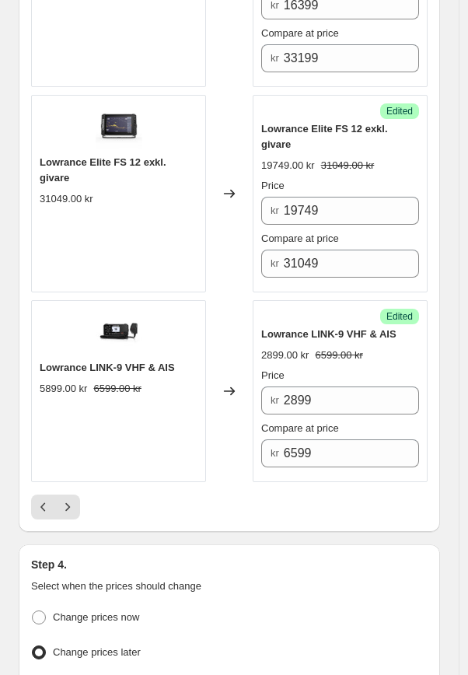
scroll to position [4409, 0]
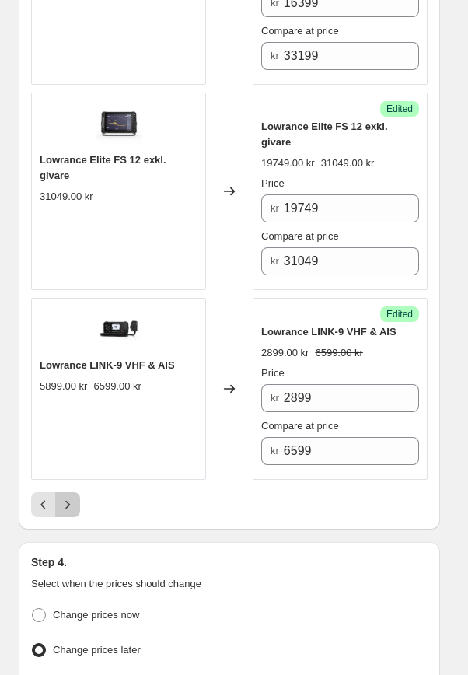
click at [69, 497] on icon "Next" at bounding box center [68, 505] width 16 height 16
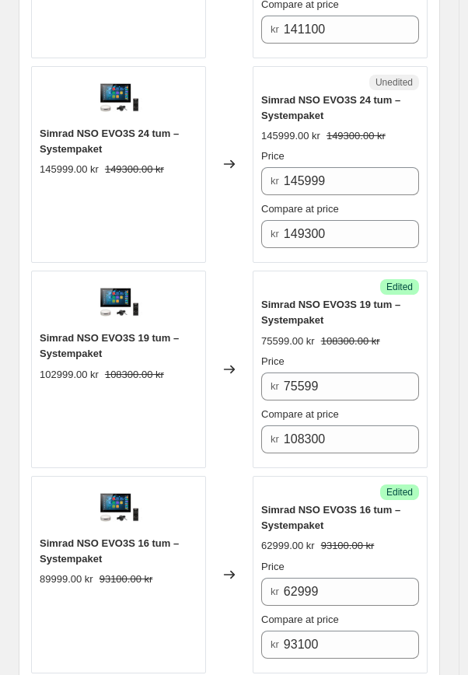
scroll to position [1493, 0]
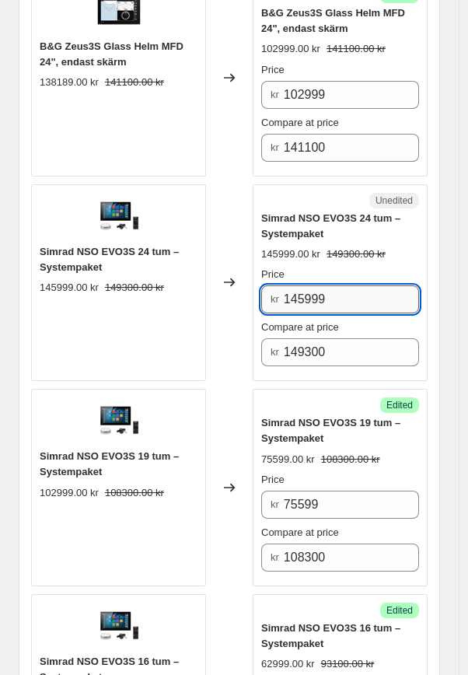
click at [358, 301] on input "145999" at bounding box center [351, 299] width 135 height 28
drag, startPoint x: 358, startPoint y: 299, endPoint x: 246, endPoint y: 280, distance: 113.6
click at [246, 280] on div "Simrad NSO EVO3S 24 tum – Systempaket 145999.00 kr 149300.00 kr Changed to Uned…" at bounding box center [229, 282] width 396 height 197
type input "109499"
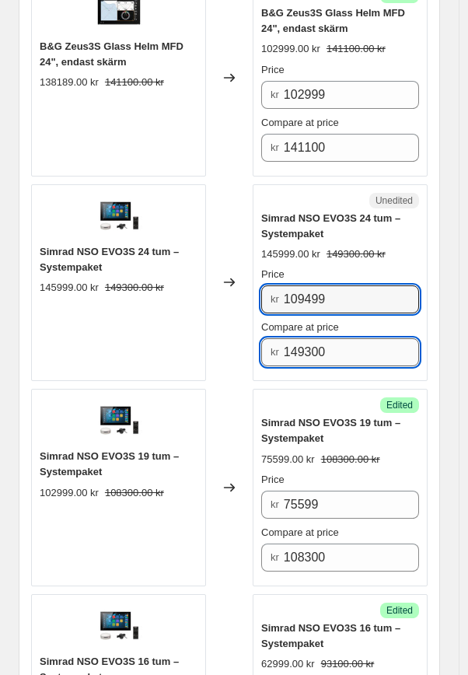
click at [303, 351] on input "149300" at bounding box center [351, 352] width 135 height 28
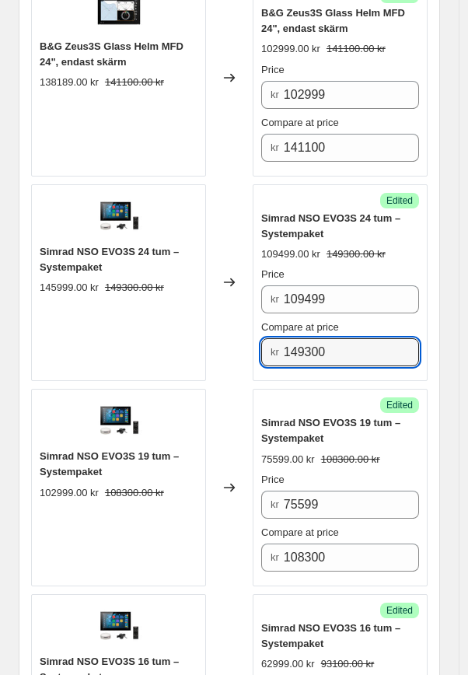
click at [348, 371] on div "Success Edited [PERSON_NAME] NSO EVO3S 24 tum – Systempaket 109499.00 kr 149300…" at bounding box center [340, 282] width 175 height 197
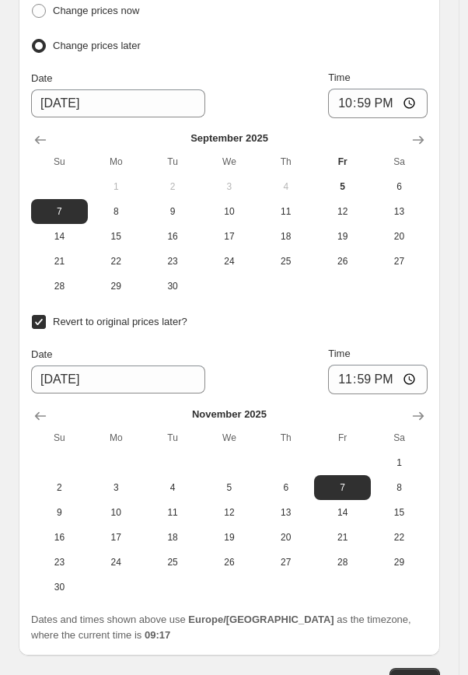
scroll to position [4262, 0]
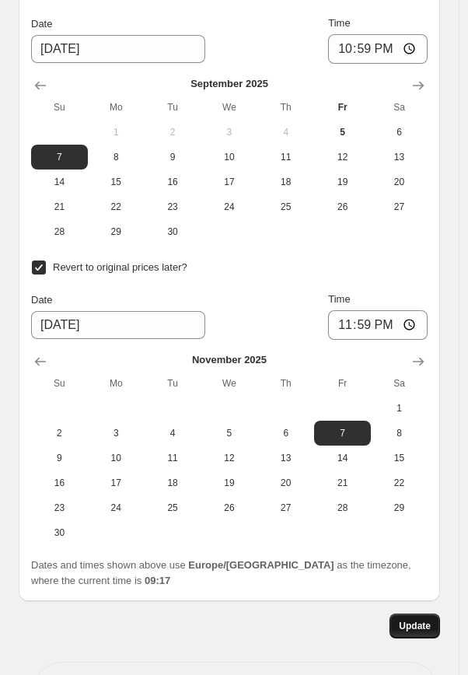
click at [431, 620] on span "Update" at bounding box center [415, 626] width 32 height 12
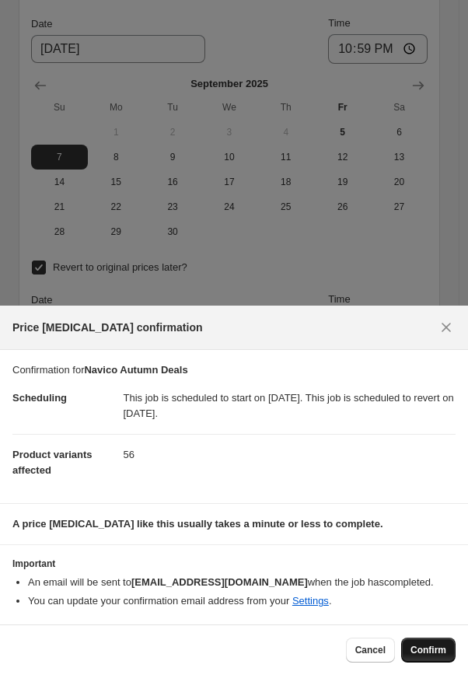
click at [428, 648] on span "Confirm" at bounding box center [428, 650] width 36 height 12
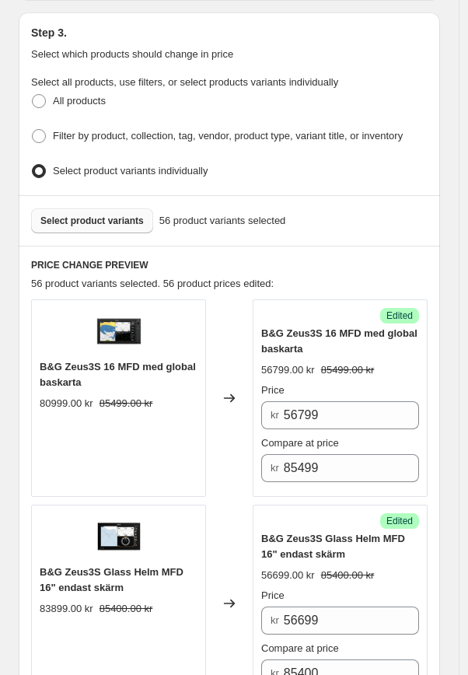
scroll to position [563, 0]
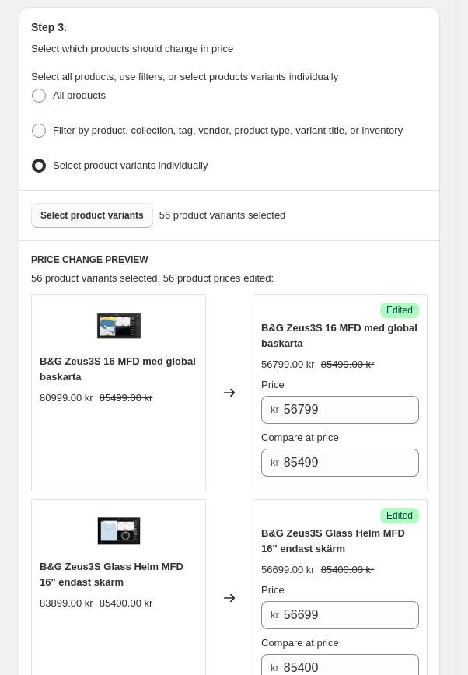
click at [134, 203] on button "Select product variants" at bounding box center [92, 215] width 122 height 25
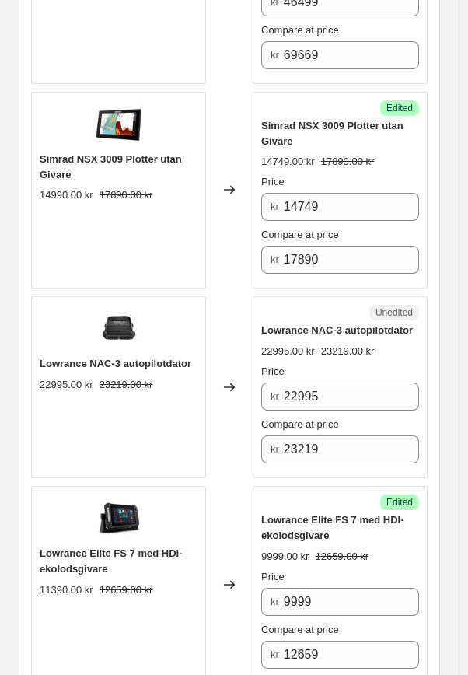
scroll to position [3440, 0]
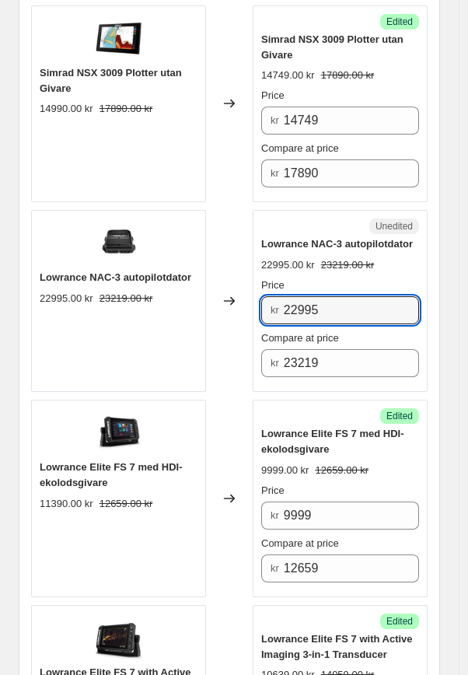
drag, startPoint x: 338, startPoint y: 306, endPoint x: 252, endPoint y: 305, distance: 86.3
click at [255, 302] on div "Lowrance NAC-3 autopilotdator 22995.00 kr 23219.00 kr Changed to Unedited Lowra…" at bounding box center [229, 301] width 396 height 182
type input "12299"
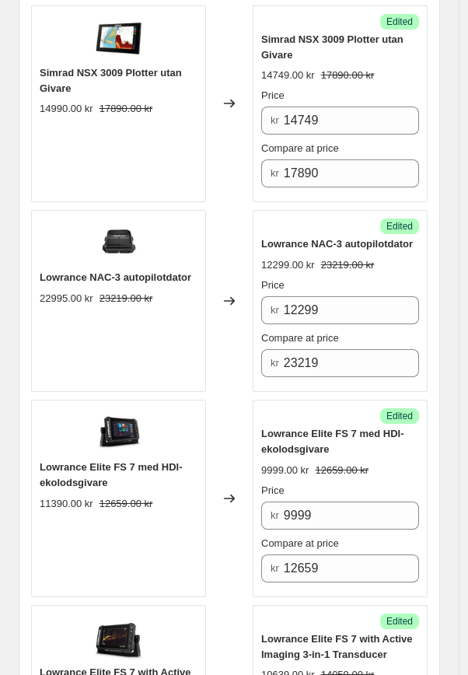
click at [239, 339] on div "Changed to" at bounding box center [229, 301] width 47 height 182
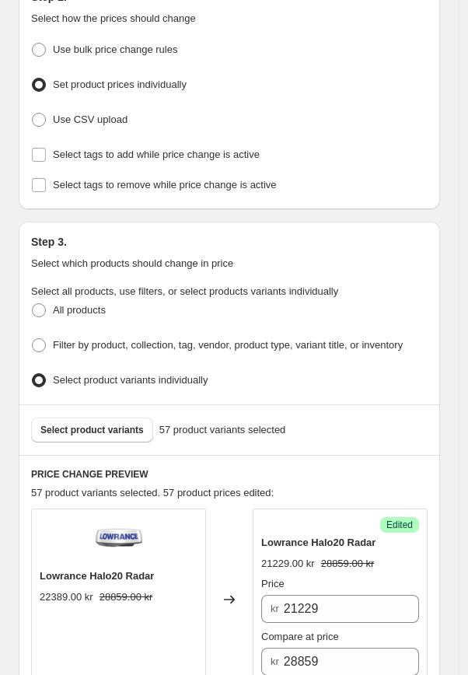
scroll to position [349, 0]
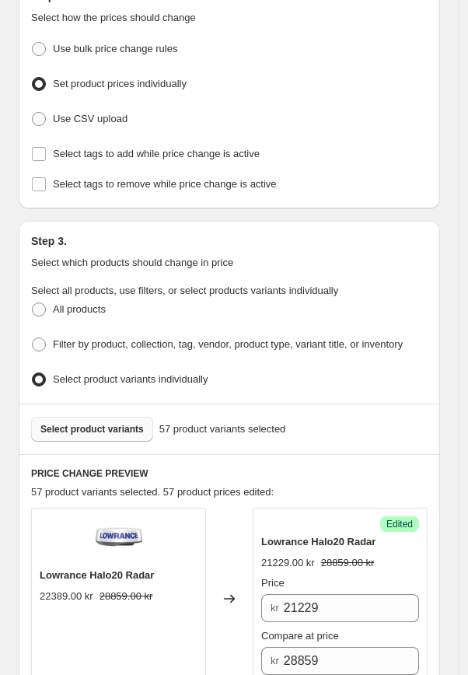
click at [127, 423] on span "Select product variants" at bounding box center [91, 429] width 103 height 12
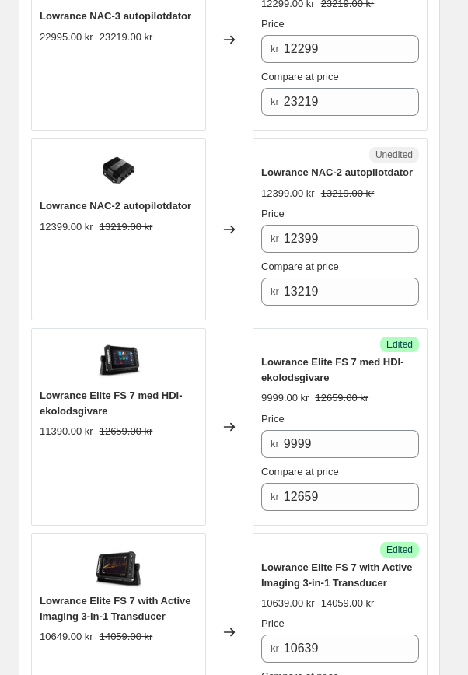
scroll to position [3704, 0]
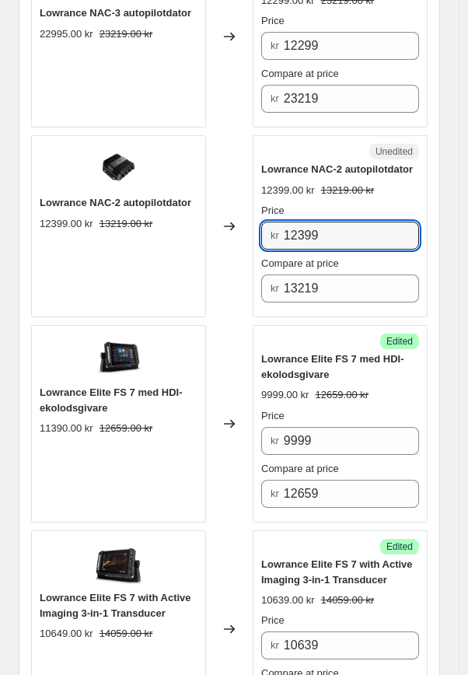
drag, startPoint x: 347, startPoint y: 231, endPoint x: 225, endPoint y: 224, distance: 121.5
click at [226, 225] on div "Lowrance NAC-2 autopilotdator 12399.00 kr 13219.00 kr Changed to Unedited Lowra…" at bounding box center [229, 226] width 396 height 182
type input "7449"
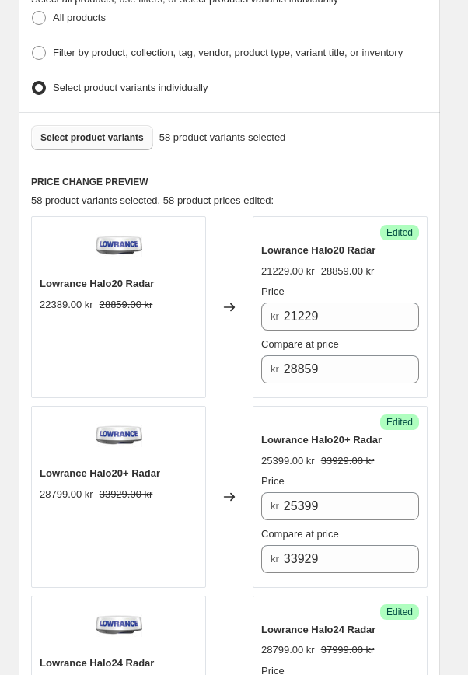
scroll to position [639, 0]
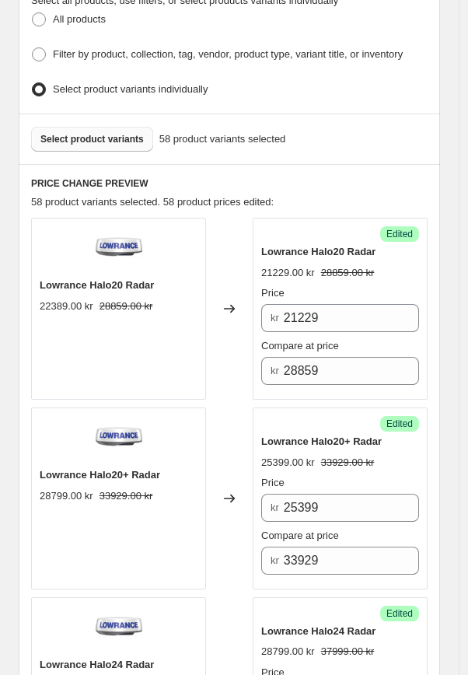
click at [100, 133] on span "Select product variants" at bounding box center [91, 139] width 103 height 12
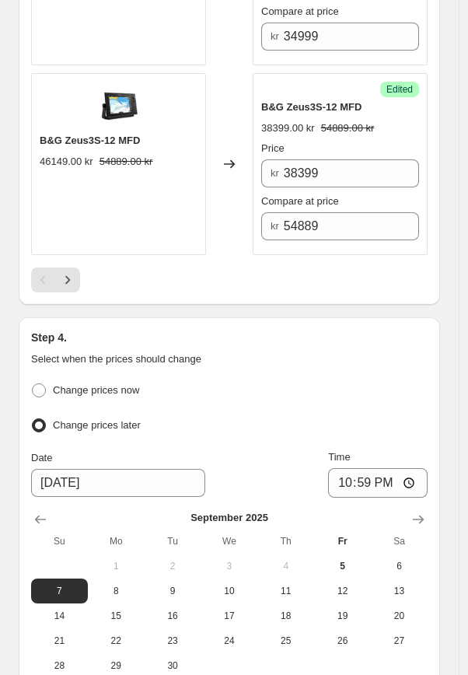
scroll to position [4594, 0]
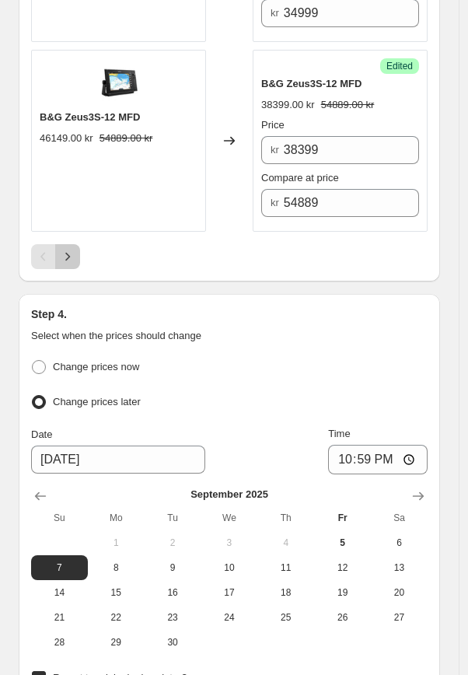
click at [69, 258] on button "Next" at bounding box center [67, 256] width 25 height 25
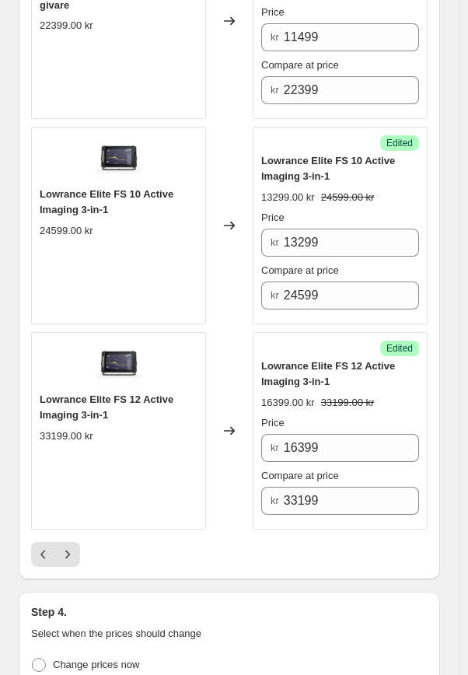
scroll to position [4412, 0]
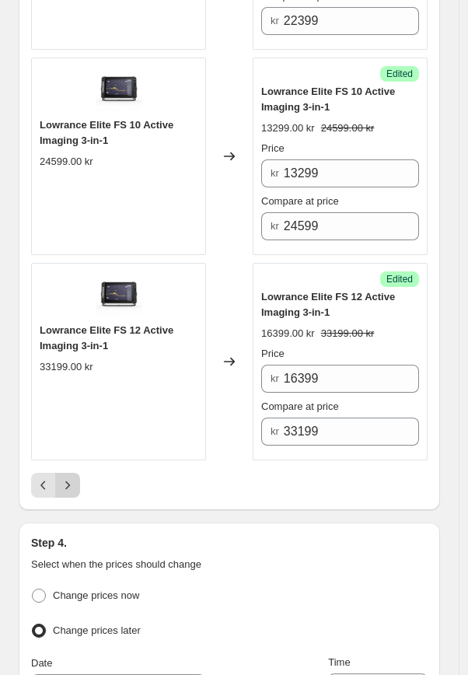
click at [65, 477] on icon "Next" at bounding box center [68, 485] width 16 height 16
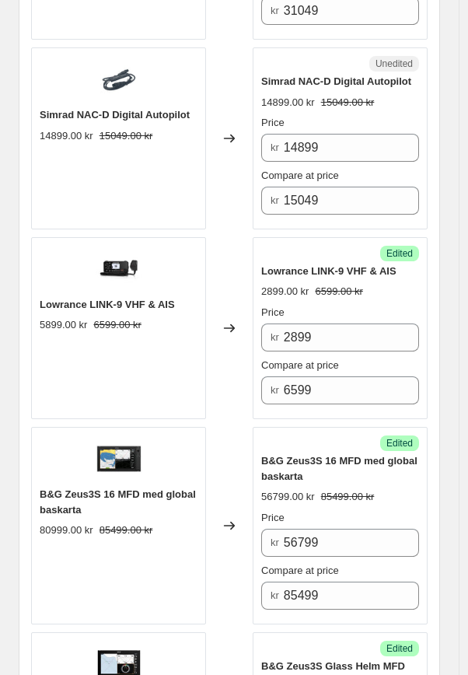
scroll to position [979, 0]
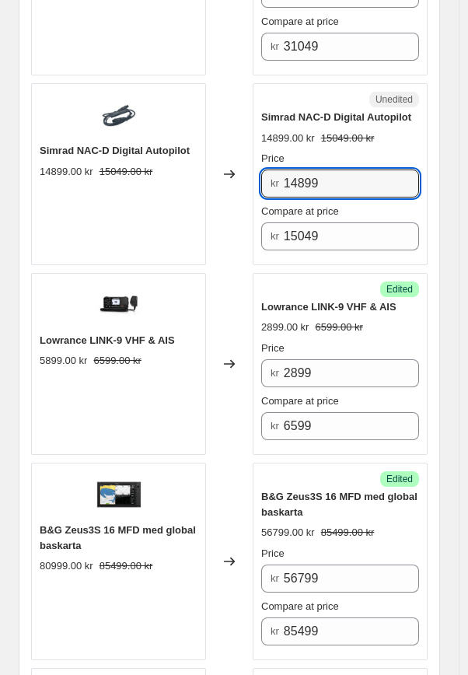
drag, startPoint x: 338, startPoint y: 157, endPoint x: 252, endPoint y: 153, distance: 86.4
click at [251, 152] on div "Simrad NAC-D Digital Autopilot 14899.00 kr 15049.00 kr Changed to Unedited Simr…" at bounding box center [229, 174] width 396 height 182
type input "8999"
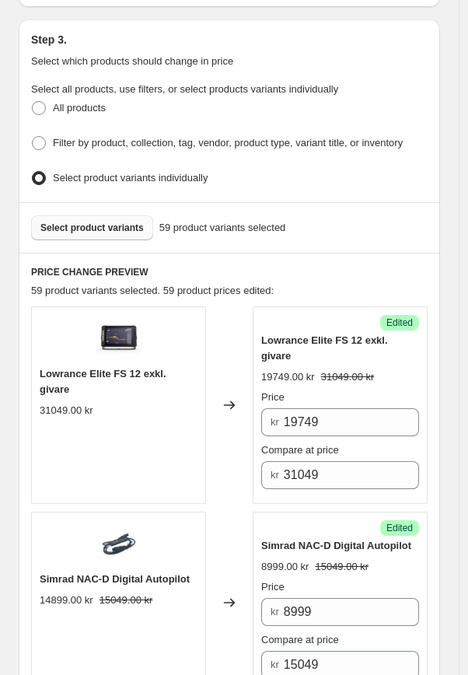
scroll to position [501, 0]
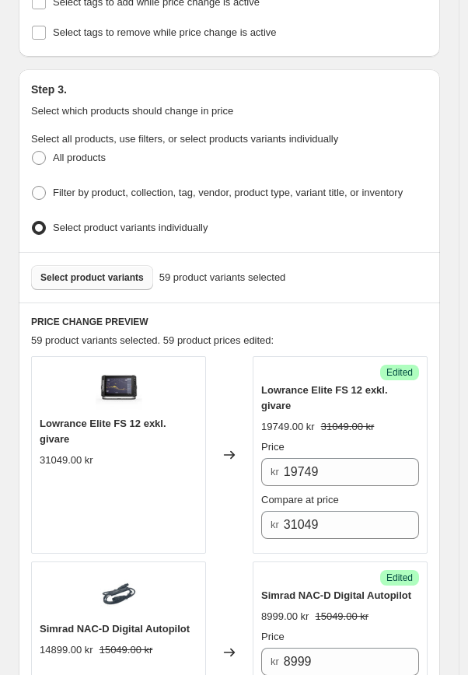
click at [97, 271] on span "Select product variants" at bounding box center [91, 277] width 103 height 12
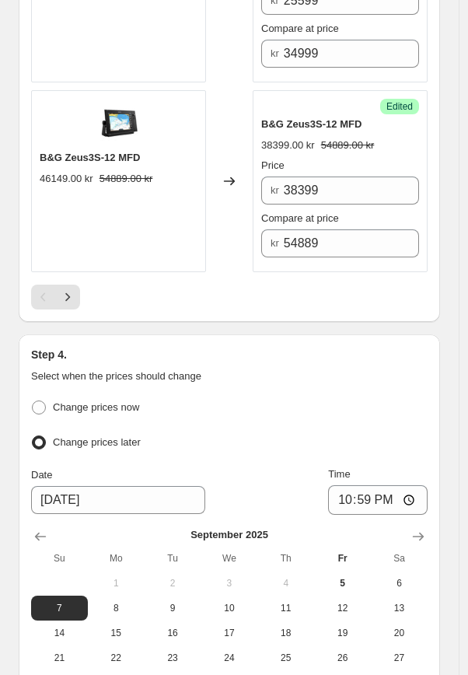
scroll to position [4601, 0]
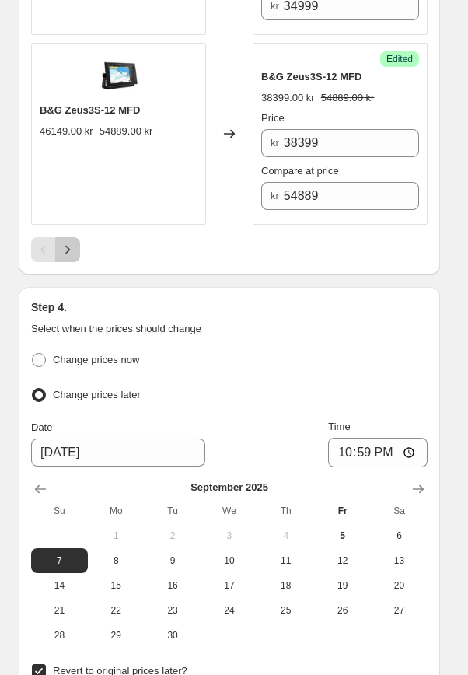
click at [74, 246] on icon "Next" at bounding box center [68, 250] width 16 height 16
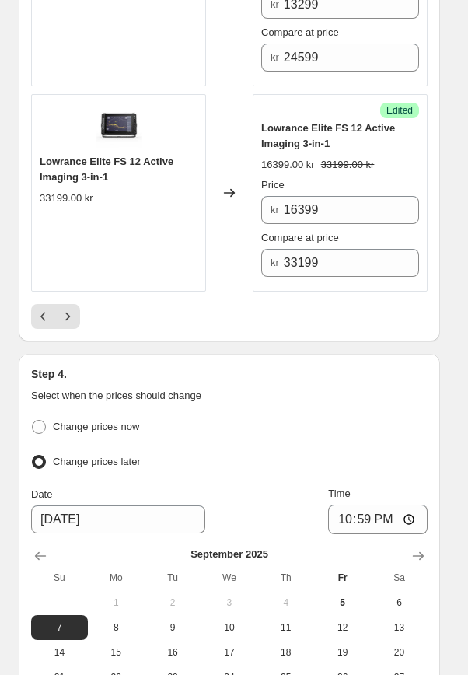
scroll to position [4618, 0]
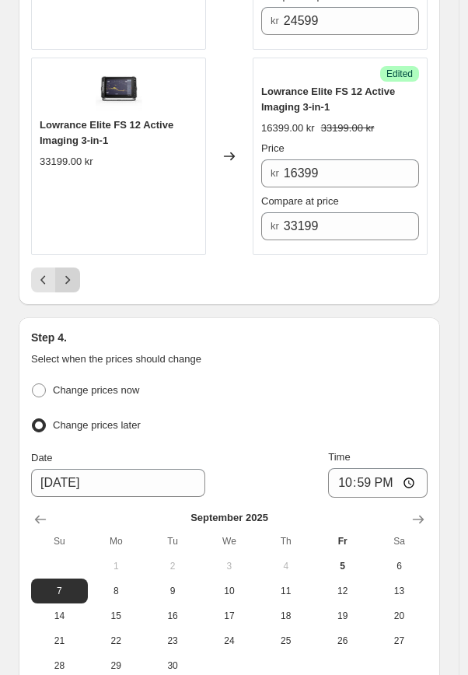
click at [76, 267] on button "Next" at bounding box center [67, 279] width 25 height 25
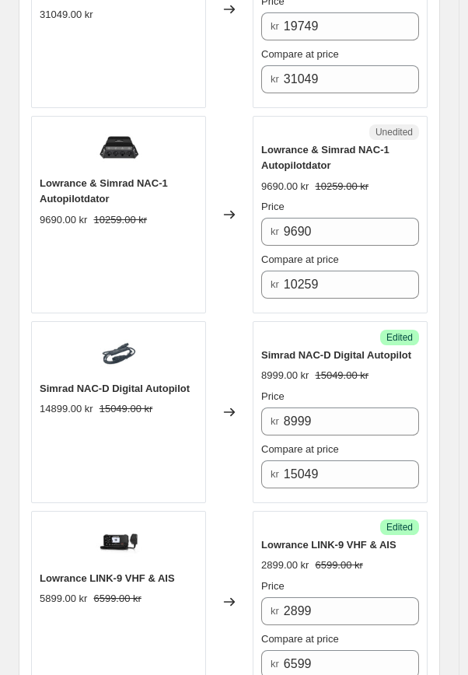
scroll to position [941, 0]
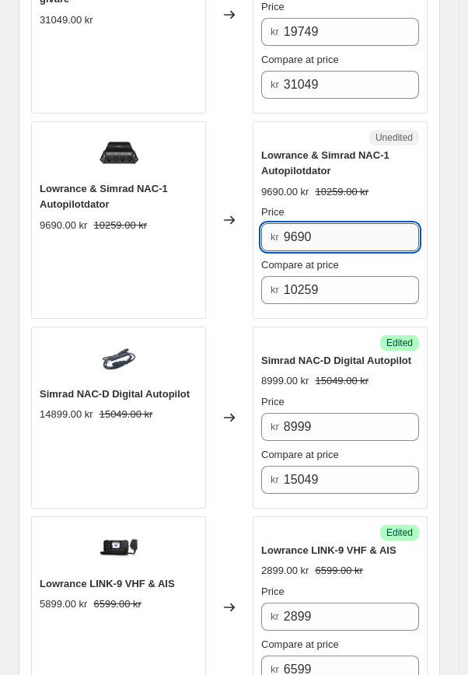
click at [345, 223] on input "9690" at bounding box center [351, 237] width 135 height 28
drag, startPoint x: 345, startPoint y: 205, endPoint x: 221, endPoint y: 206, distance: 124.4
click at [221, 206] on div "Lowrance & Simrad NAC-1 Autopilotdator 9690.00 kr 10259.00 kr Changed to Unedit…" at bounding box center [229, 219] width 396 height 197
click at [368, 223] on input "67499690" at bounding box center [351, 237] width 135 height 28
type input "6749"
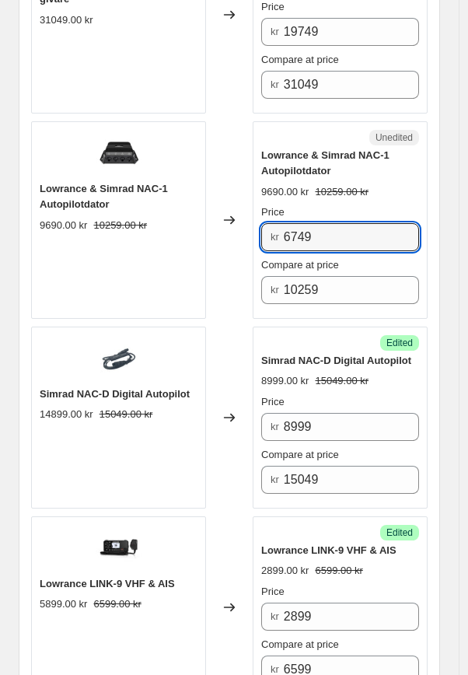
click at [242, 246] on div "Changed to" at bounding box center [229, 219] width 47 height 197
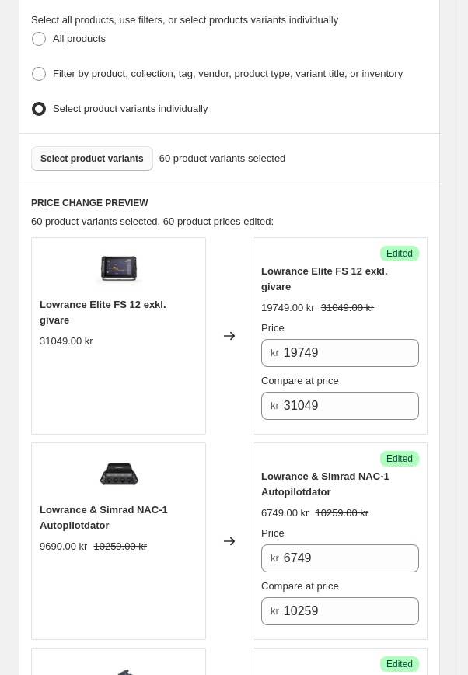
scroll to position [568, 0]
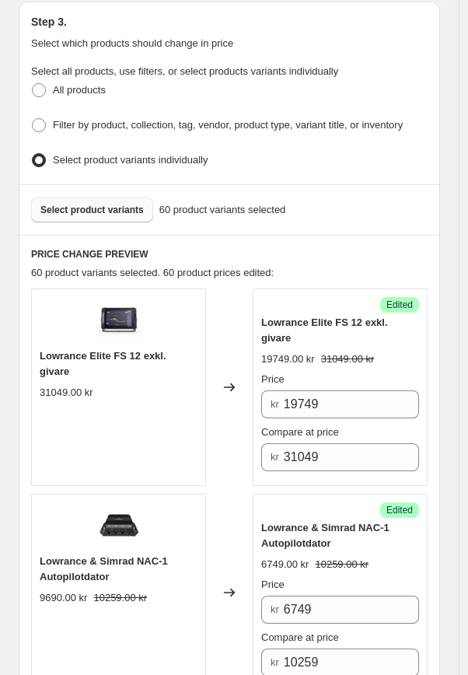
click at [104, 215] on button "Select product variants" at bounding box center [92, 209] width 122 height 25
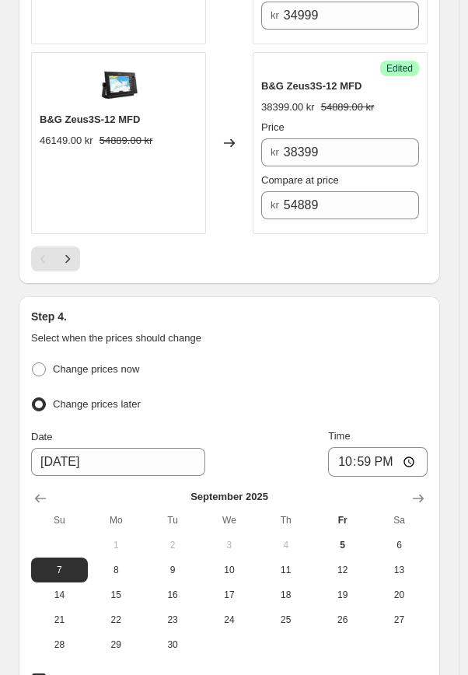
scroll to position [4615, 0]
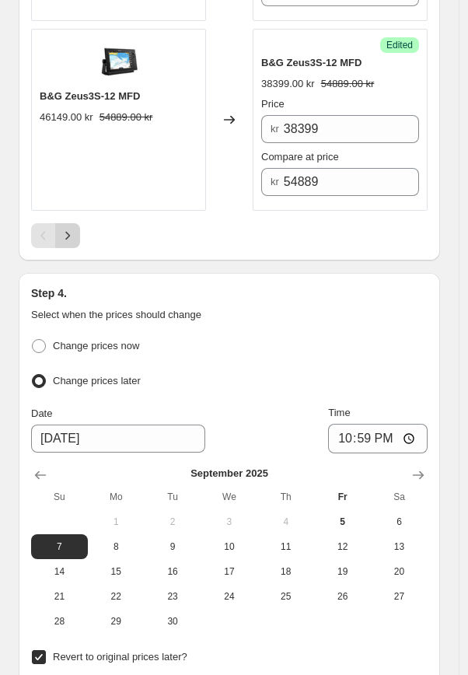
click at [70, 228] on icon "Next" at bounding box center [68, 236] width 16 height 16
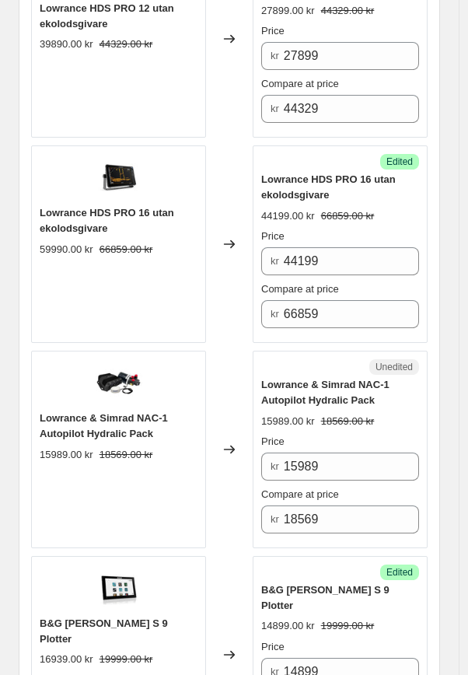
scroll to position [3455, 0]
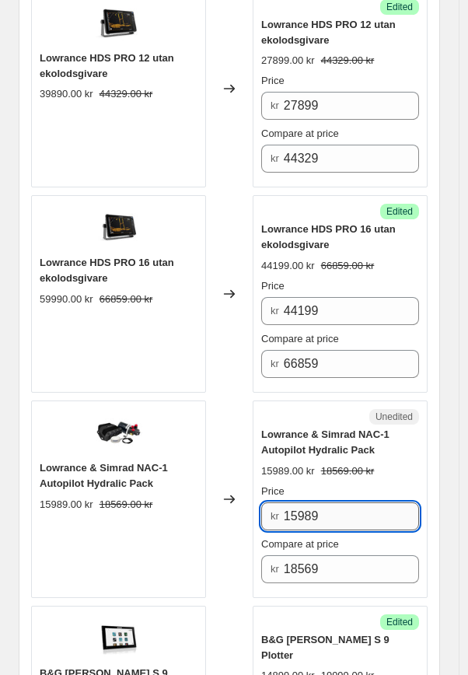
click at [329, 512] on input "15989" at bounding box center [351, 516] width 135 height 28
drag, startPoint x: 344, startPoint y: 508, endPoint x: 271, endPoint y: 499, distance: 73.6
click at [271, 502] on div "kr 15989" at bounding box center [340, 516] width 158 height 28
type input "14499"
click at [205, 428] on div "Lowrance & Simrad NAC-1 Autopilot Hydralic Pack 15989.00 kr 18569.00 kr" at bounding box center [118, 498] width 175 height 197
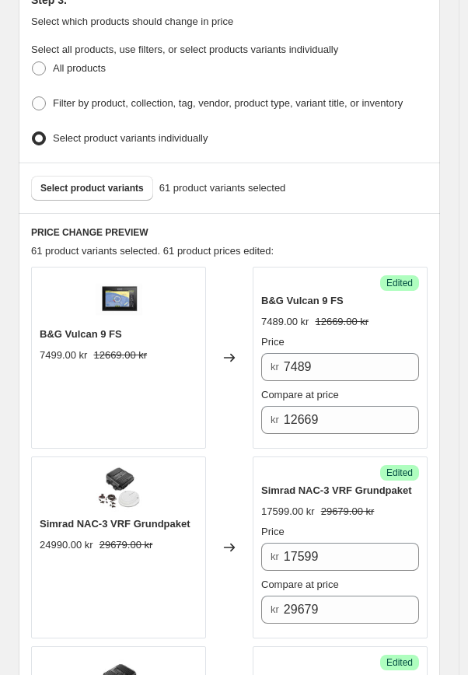
scroll to position [577, 0]
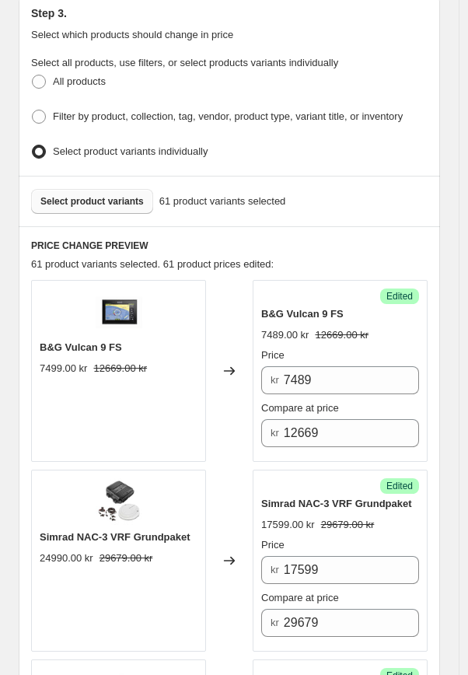
click at [135, 196] on span "Select product variants" at bounding box center [91, 201] width 103 height 12
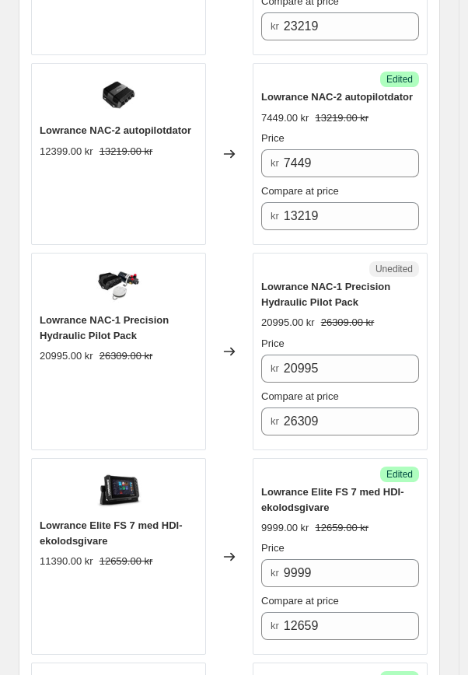
scroll to position [3826, 0]
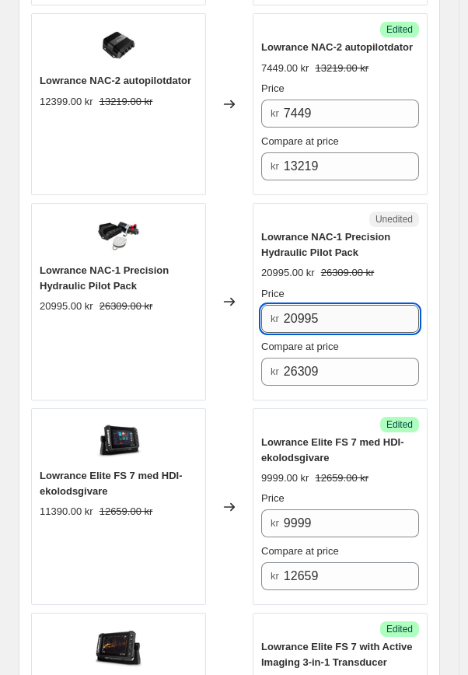
click at [327, 310] on input "20995" at bounding box center [351, 319] width 135 height 28
drag, startPoint x: 347, startPoint y: 314, endPoint x: 250, endPoint y: 312, distance: 98.0
click at [250, 312] on div "Lowrance NAC-1 Precision Hydraulic Pilot Pack 20995.00 kr 26309.00 kr Changed t…" at bounding box center [229, 301] width 396 height 197
type input "19999"
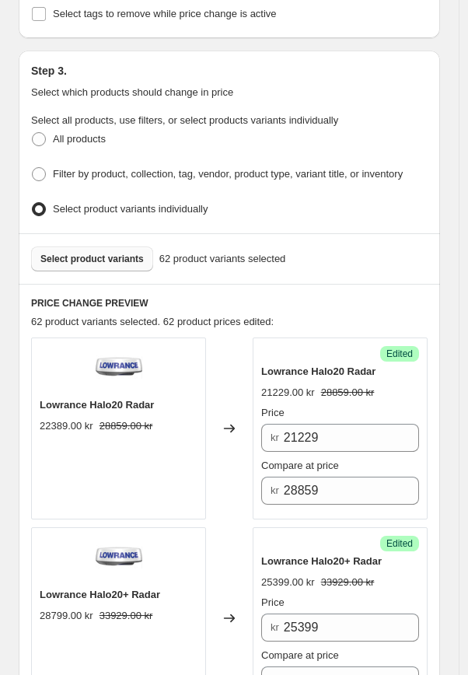
scroll to position [496, 0]
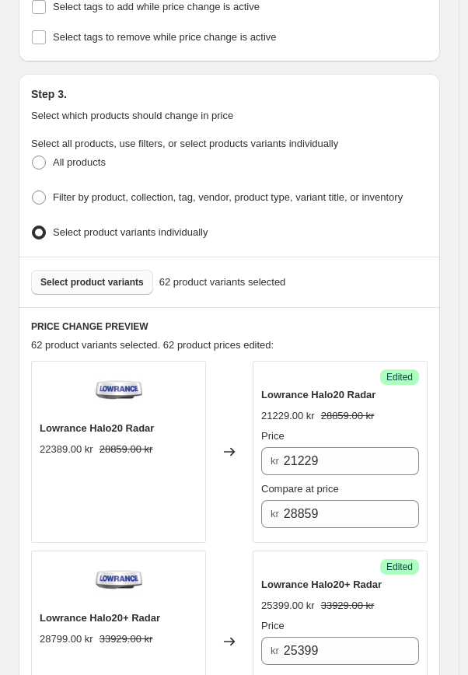
click at [124, 277] on span "Select product variants" at bounding box center [91, 282] width 103 height 12
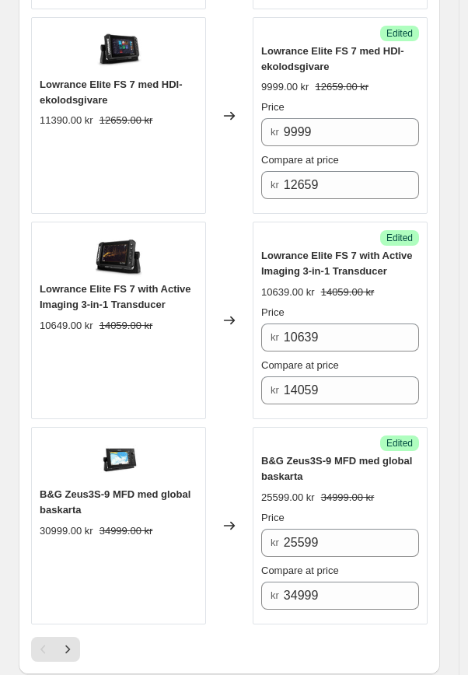
scroll to position [4220, 0]
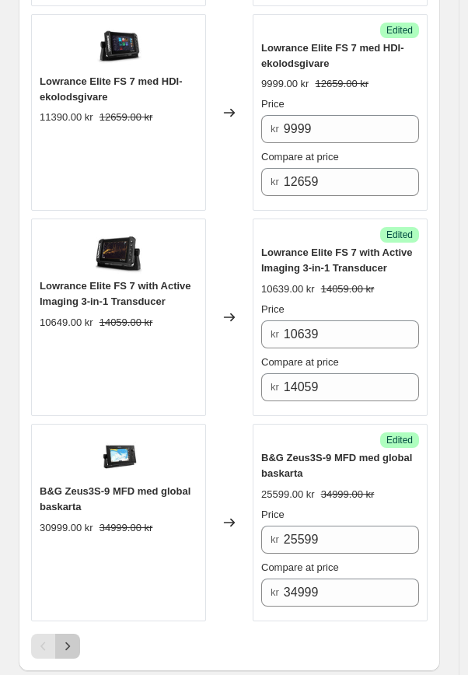
click at [72, 640] on icon "Next" at bounding box center [68, 646] width 16 height 16
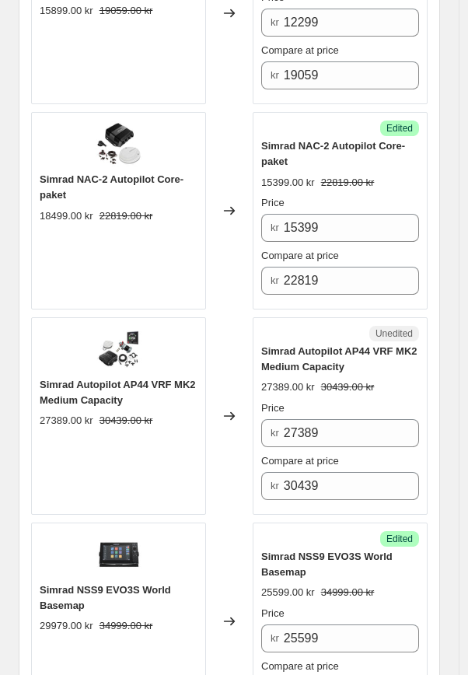
scroll to position [1685, 0]
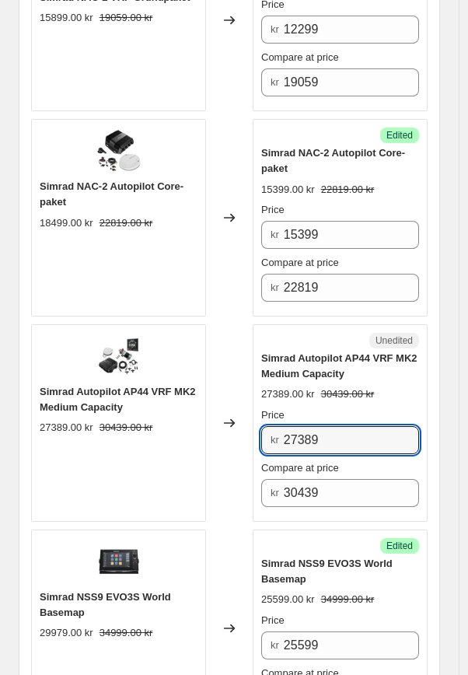
drag, startPoint x: 336, startPoint y: 438, endPoint x: 236, endPoint y: 428, distance: 100.1
click at [236, 428] on div "Simrad Autopilot AP44 VRF MK2 Medium Capacity 27389.00 kr 30439.00 kr Changed t…" at bounding box center [229, 422] width 396 height 197
type input "23399"
click at [246, 299] on div "Changed to" at bounding box center [229, 217] width 47 height 197
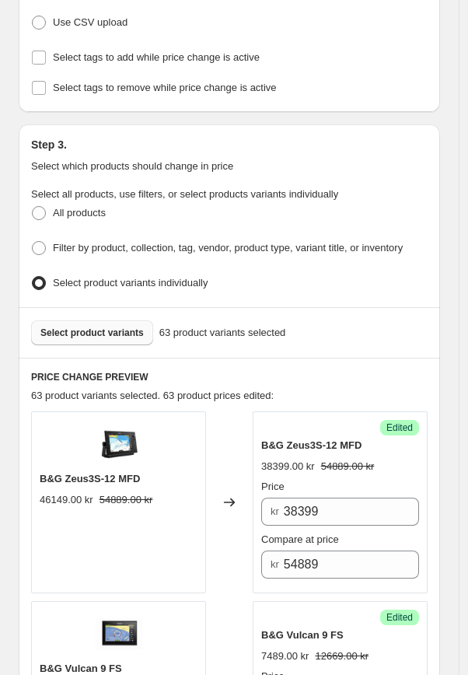
scroll to position [438, 0]
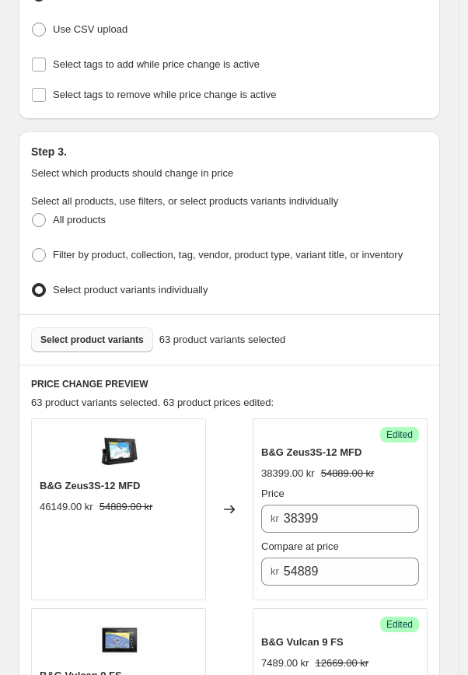
click at [120, 334] on span "Select product variants" at bounding box center [91, 340] width 103 height 12
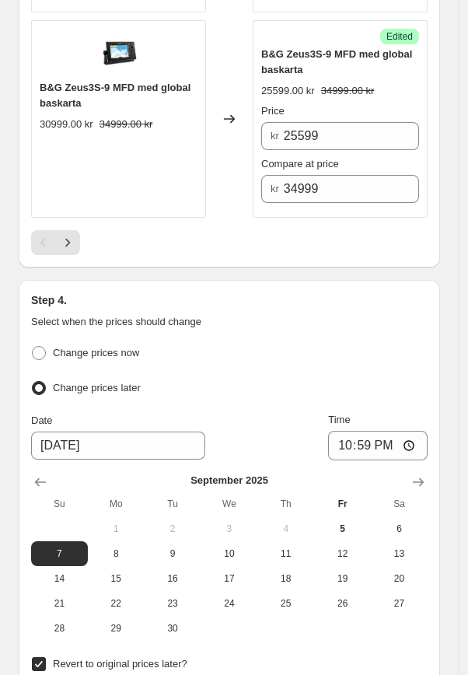
scroll to position [4630, 0]
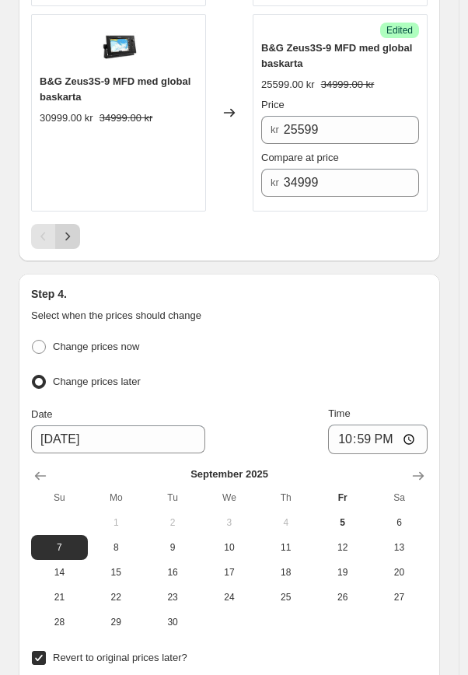
click at [65, 234] on icon "Next" at bounding box center [68, 237] width 16 height 16
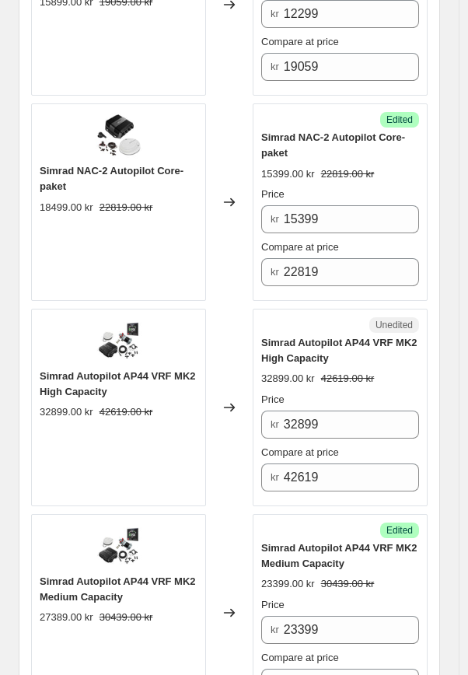
scroll to position [1695, 0]
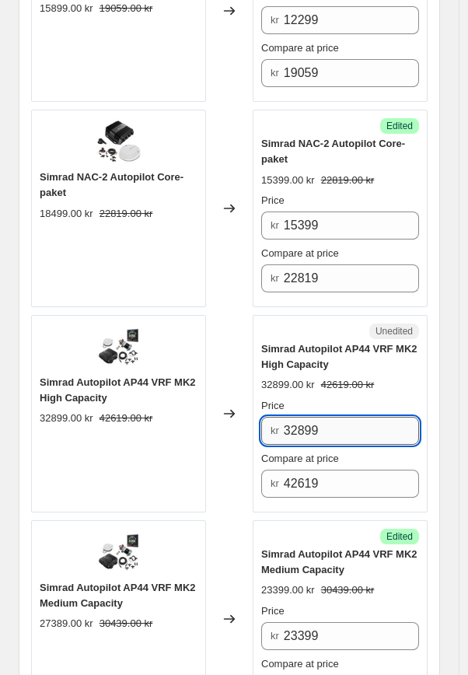
click at [366, 428] on input "32899" at bounding box center [351, 431] width 135 height 28
drag, startPoint x: 365, startPoint y: 426, endPoint x: 248, endPoint y: 426, distance: 117.4
click at [249, 426] on div "Simrad Autopilot AP44 VRF MK2 High Capacity 32899.00 kr 42619.00 kr Changed to …" at bounding box center [229, 413] width 396 height 197
type input "28299"
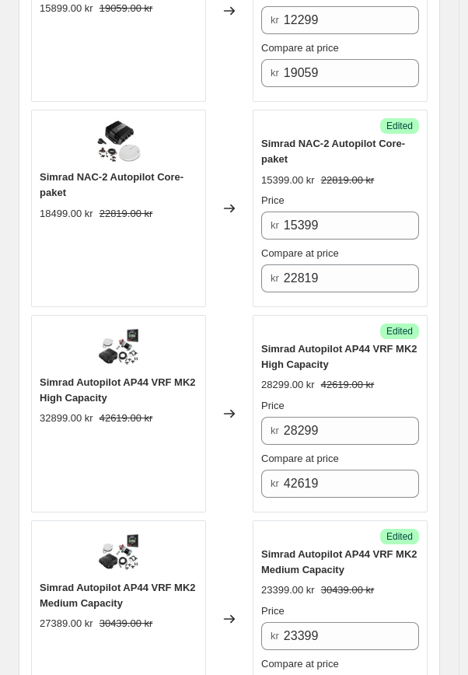
click at [222, 464] on div "Changed to" at bounding box center [229, 413] width 47 height 197
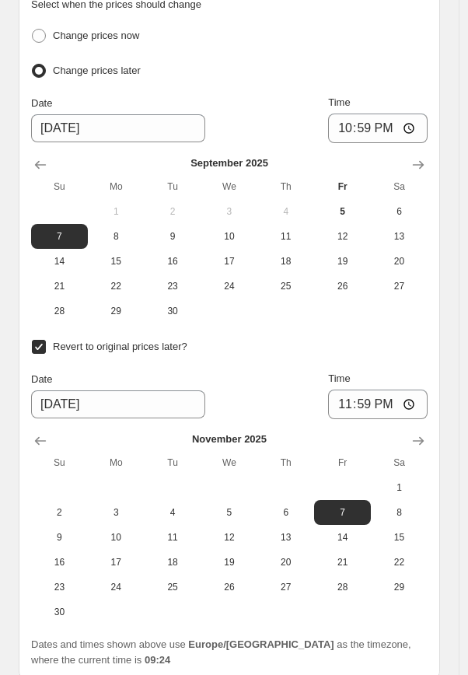
scroll to position [5003, 0]
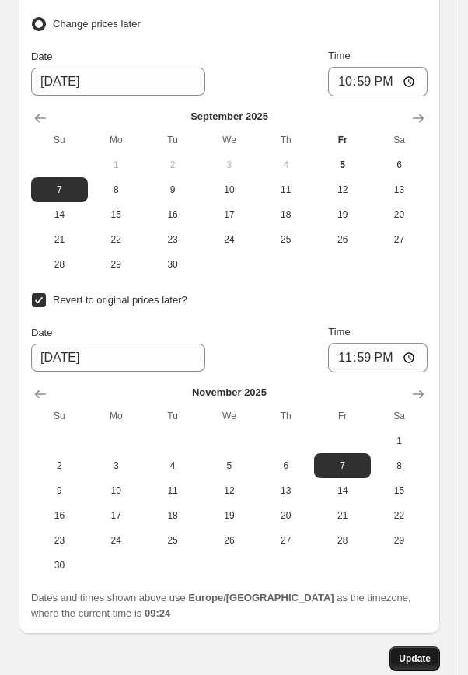
click at [422, 652] on span "Update" at bounding box center [415, 658] width 32 height 12
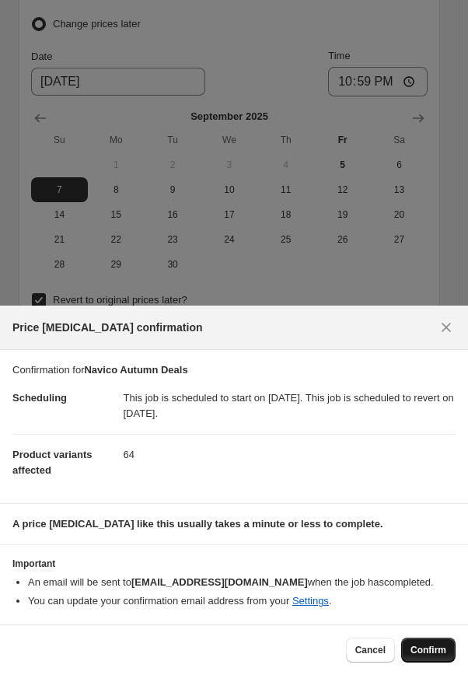
click at [426, 648] on span "Confirm" at bounding box center [428, 650] width 36 height 12
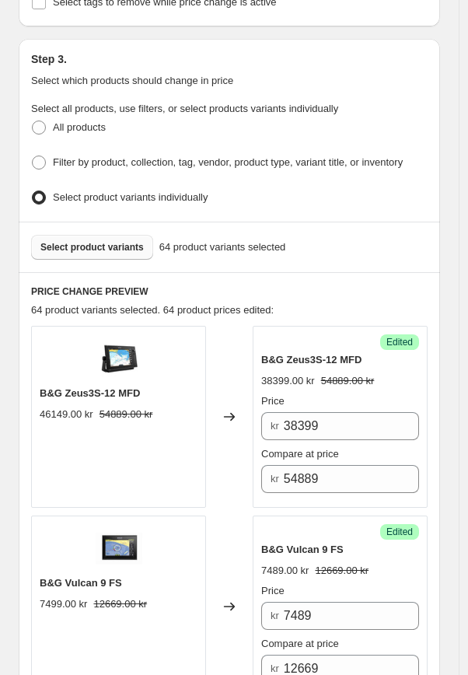
scroll to position [479, 0]
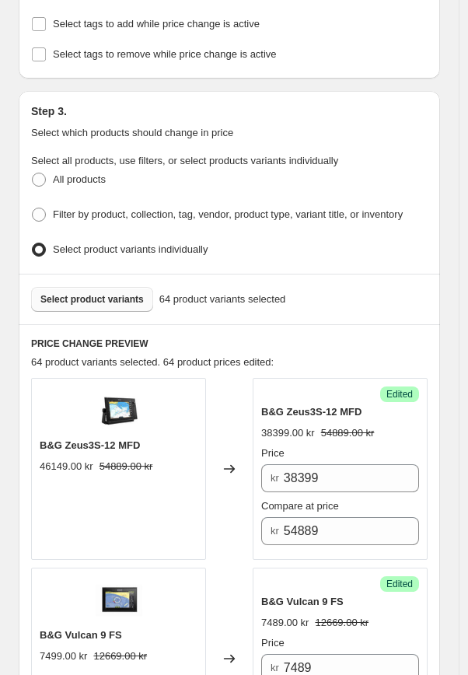
click at [66, 293] on span "Select product variants" at bounding box center [91, 299] width 103 height 12
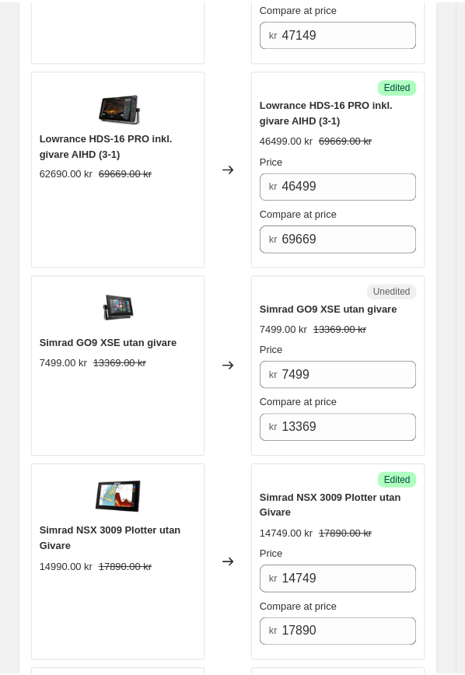
scroll to position [3190, 0]
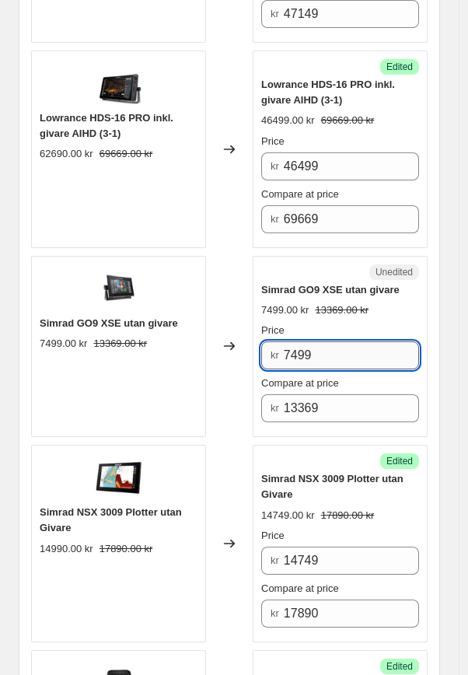
click at [307, 347] on input "7499" at bounding box center [351, 355] width 135 height 28
type input "7489"
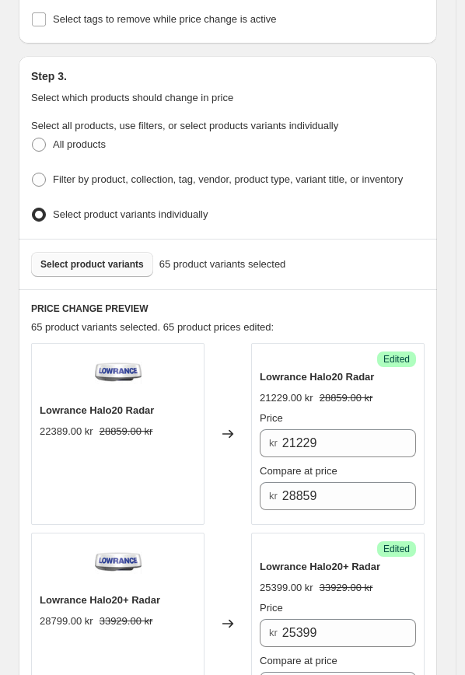
scroll to position [464, 0]
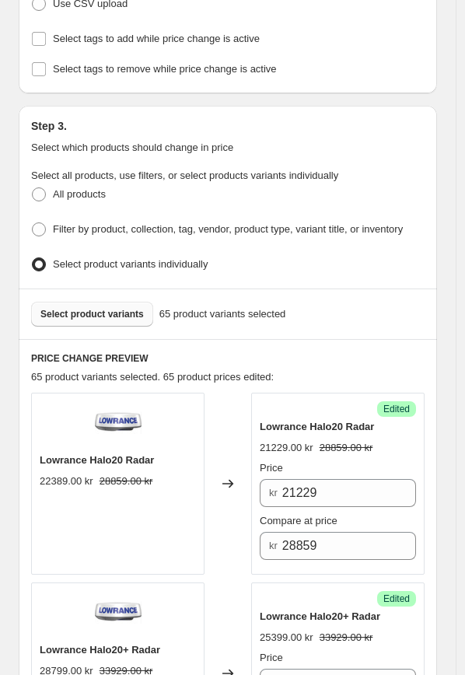
click at [104, 308] on span "Select product variants" at bounding box center [91, 314] width 103 height 12
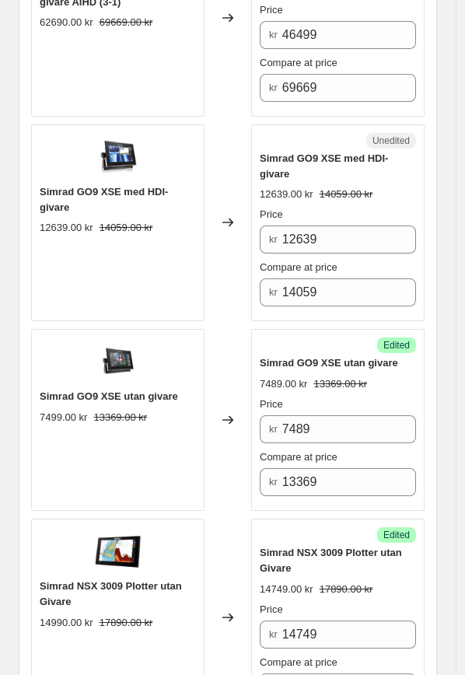
scroll to position [3317, 0]
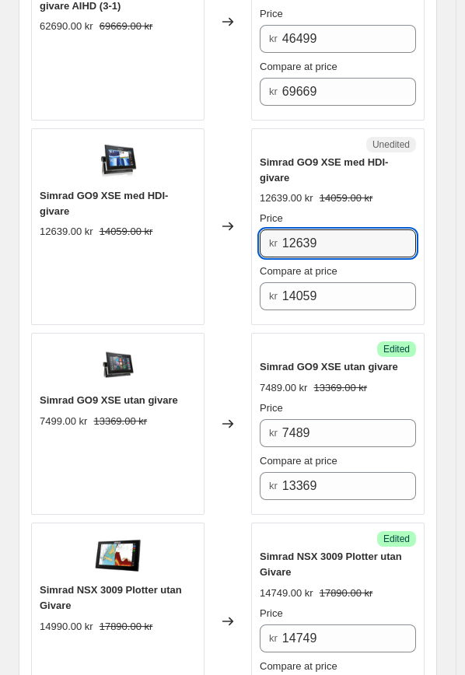
drag, startPoint x: 354, startPoint y: 239, endPoint x: 227, endPoint y: 224, distance: 128.3
click at [227, 224] on div "Simrad GO9 XSE med HDI-givare 12639.00 kr 14059.00 kr Changed to Unedited Simra…" at bounding box center [227, 226] width 393 height 197
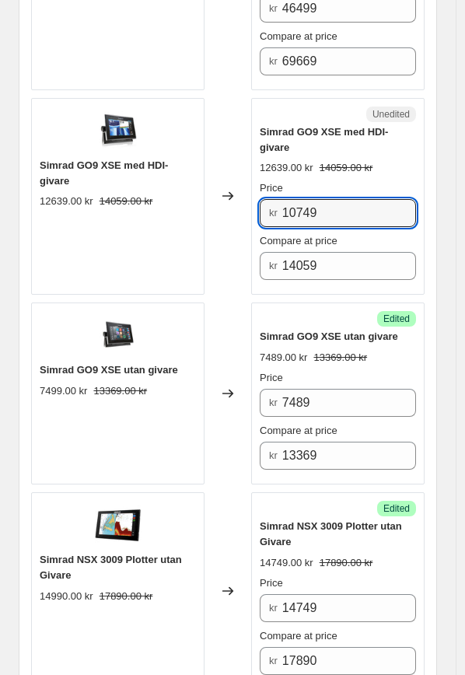
scroll to position [3357, 0]
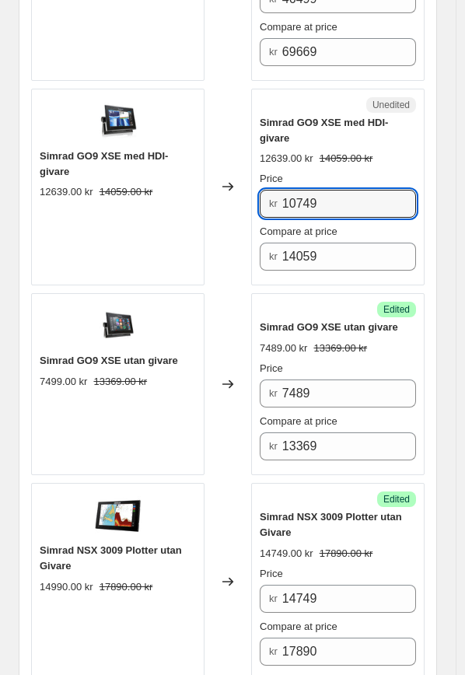
type input "10749"
click at [240, 233] on div "Changed to" at bounding box center [227, 187] width 47 height 197
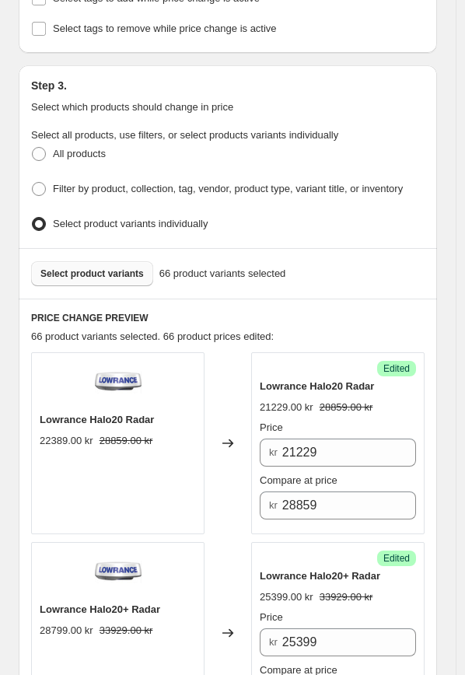
scroll to position [468, 0]
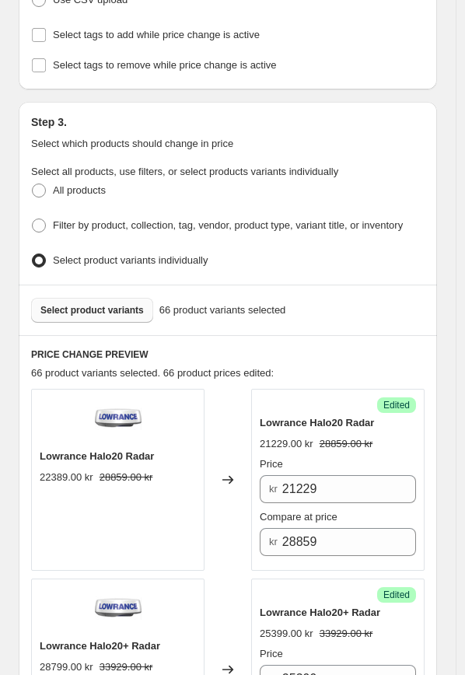
click at [75, 304] on span "Select product variants" at bounding box center [91, 310] width 103 height 12
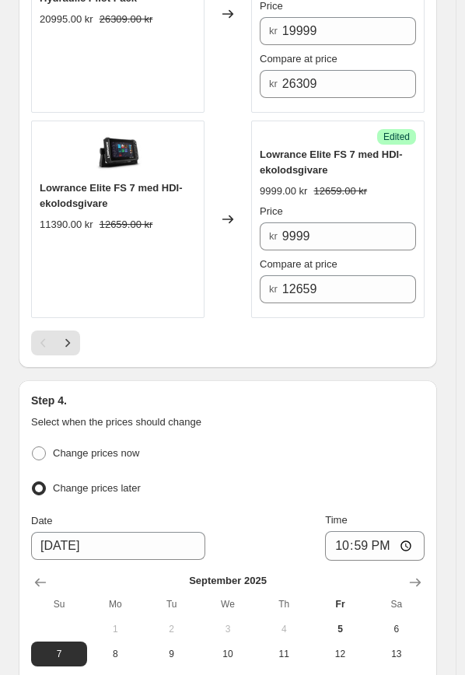
scroll to position [4505, 0]
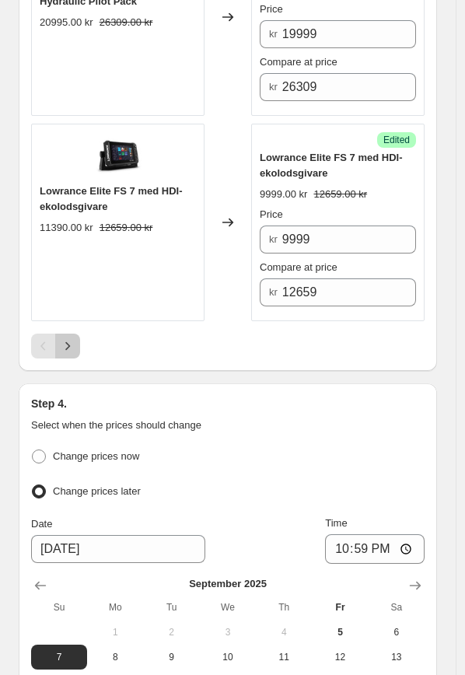
click at [68, 346] on icon "Next" at bounding box center [68, 346] width 16 height 16
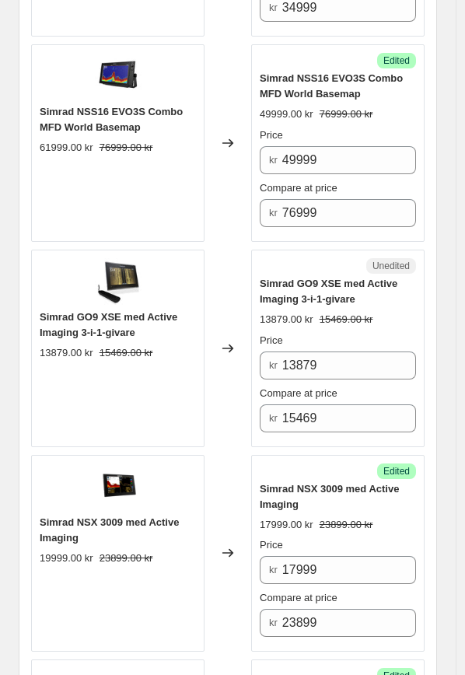
scroll to position [2951, 0]
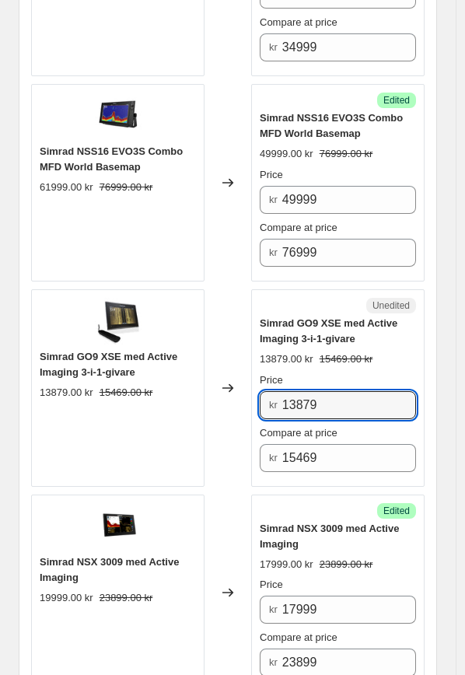
drag, startPoint x: 337, startPoint y: 404, endPoint x: 267, endPoint y: 400, distance: 69.3
click at [267, 400] on div "kr 13879" at bounding box center [338, 405] width 156 height 28
type input "11899"
click at [251, 421] on div "Changed to" at bounding box center [227, 387] width 47 height 197
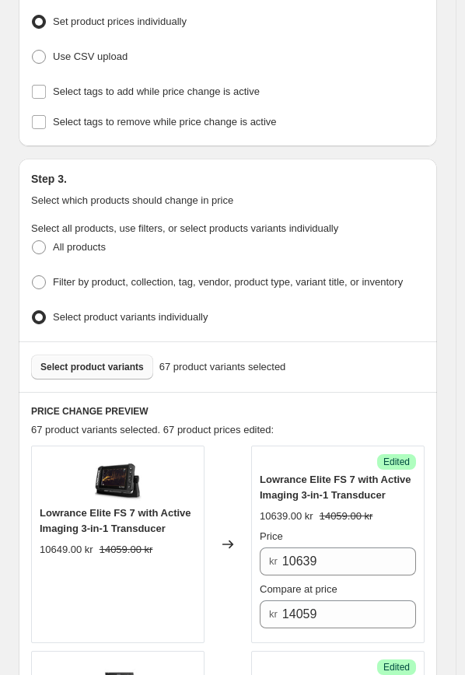
scroll to position [361, 0]
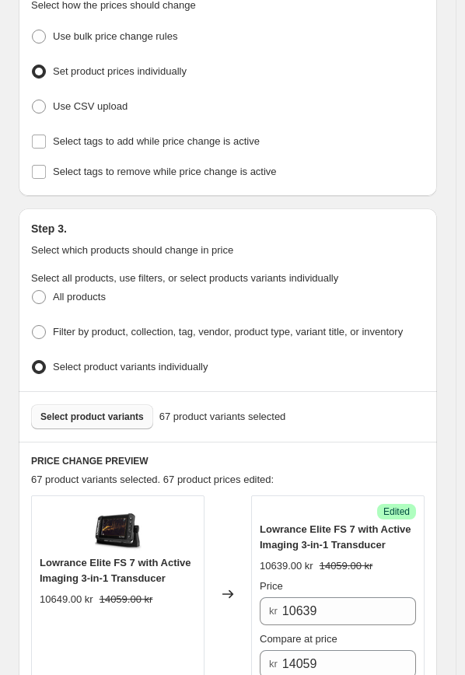
click at [94, 417] on button "Select product variants" at bounding box center [92, 416] width 122 height 25
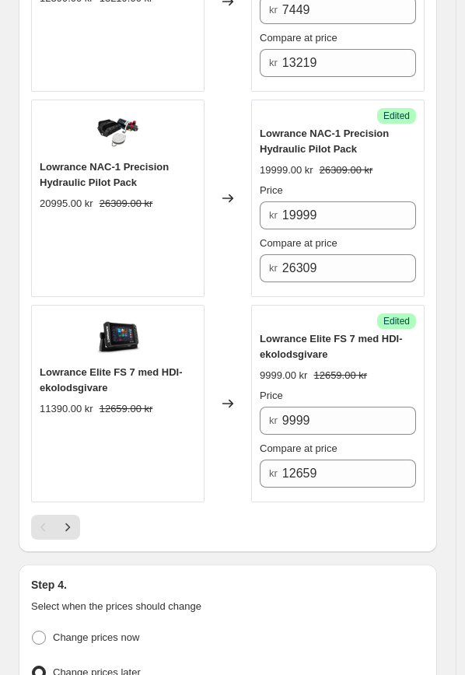
scroll to position [4330, 0]
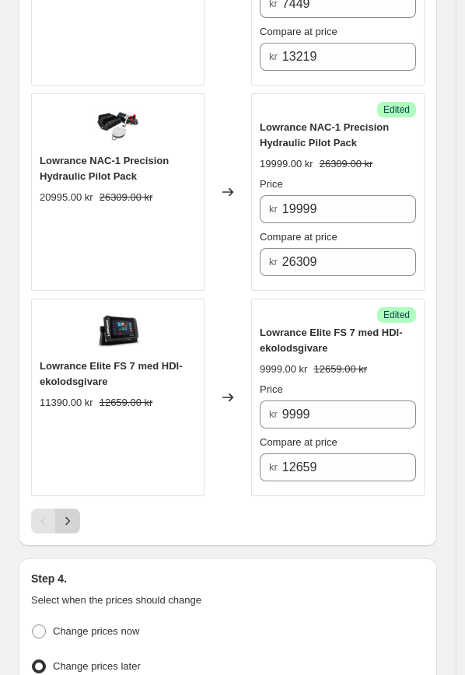
click at [72, 517] on icon "Next" at bounding box center [68, 521] width 16 height 16
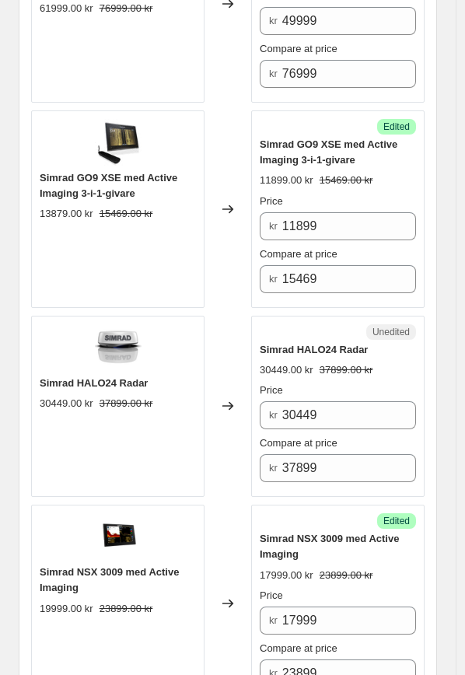
scroll to position [3103, 0]
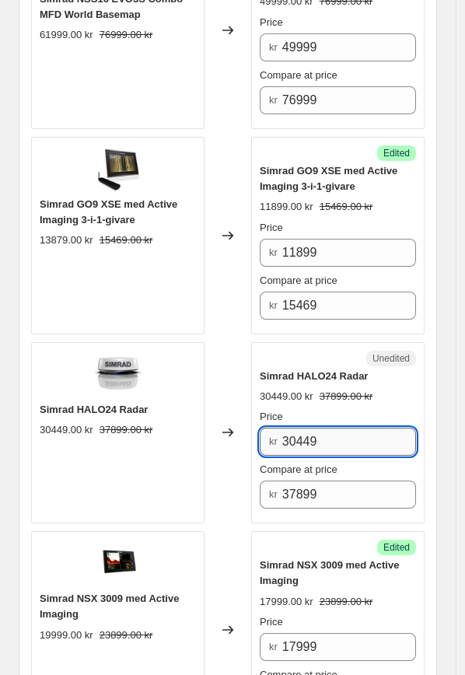
click at [339, 441] on input "30449" at bounding box center [349, 442] width 134 height 28
drag, startPoint x: 344, startPoint y: 434, endPoint x: 250, endPoint y: 419, distance: 94.4
click at [251, 419] on div "Simrad HALO24 Radar 30449.00 kr 37899.00 kr Changed to Unedited Simrad HALO24 R…" at bounding box center [227, 433] width 393 height 182
type input "28799"
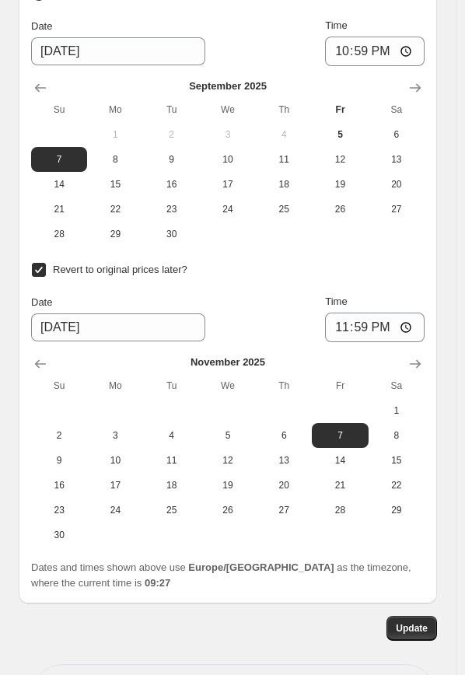
scroll to position [5081, 0]
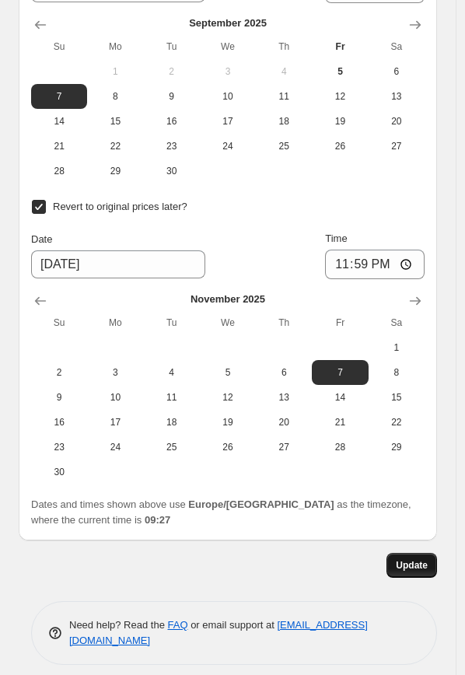
click at [407, 561] on span "Update" at bounding box center [412, 565] width 32 height 12
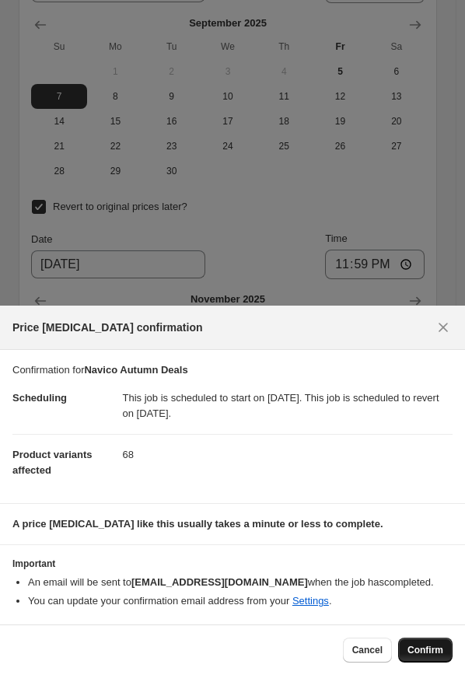
click at [429, 642] on button "Confirm" at bounding box center [425, 649] width 54 height 25
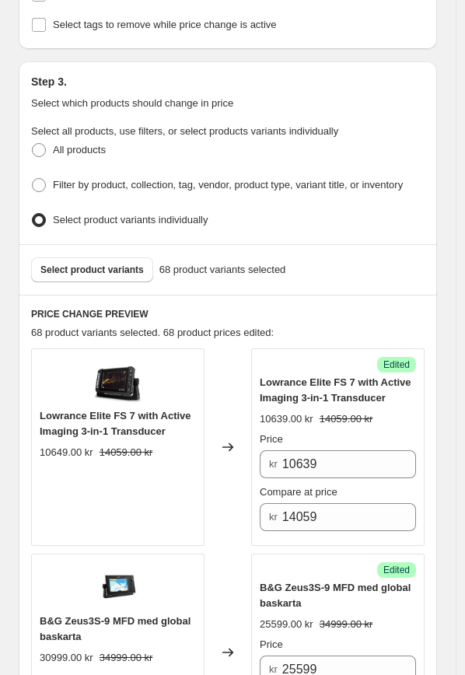
scroll to position [506, 0]
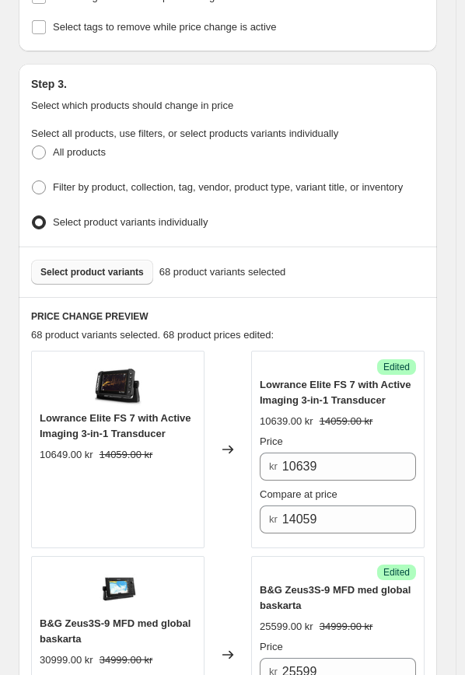
click at [97, 270] on span "Select product variants" at bounding box center [91, 272] width 103 height 12
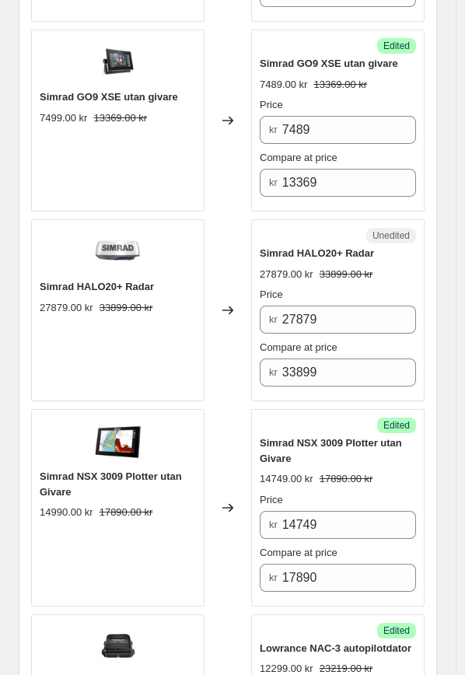
scroll to position [3644, 0]
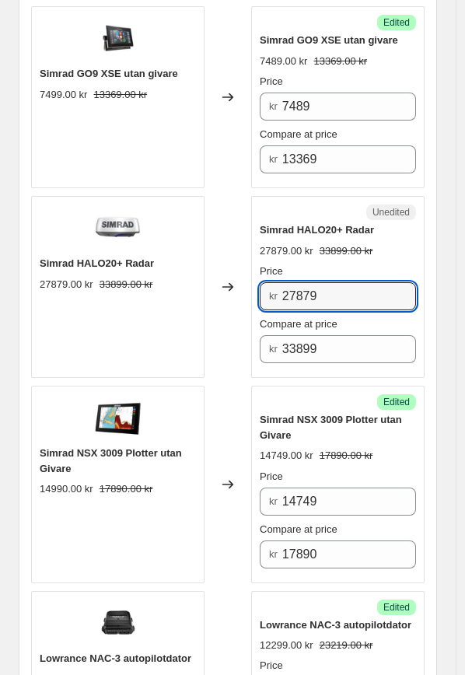
drag, startPoint x: 331, startPoint y: 289, endPoint x: 268, endPoint y: 278, distance: 63.9
click at [270, 282] on div "kr 27879" at bounding box center [338, 296] width 156 height 28
type input "25399"
click at [222, 347] on div "Changed to" at bounding box center [227, 287] width 47 height 182
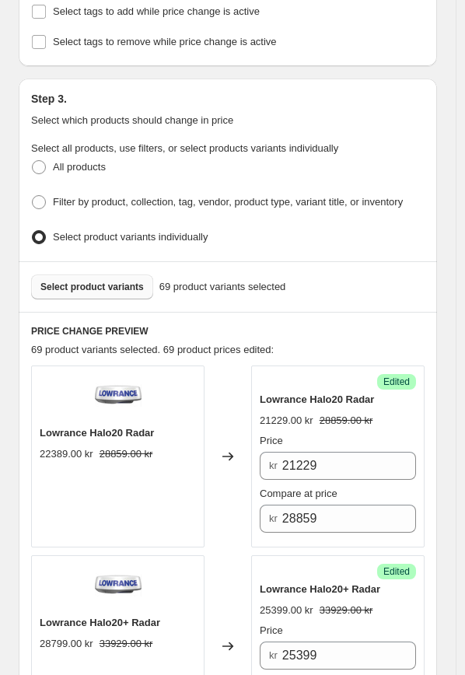
scroll to position [485, 0]
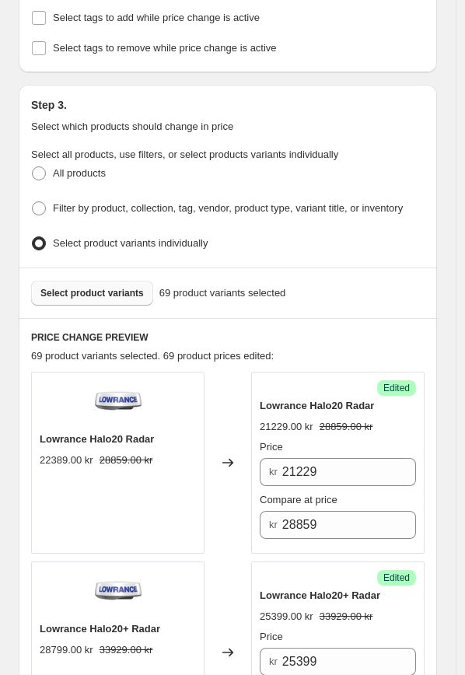
click at [105, 287] on span "Select product variants" at bounding box center [91, 293] width 103 height 12
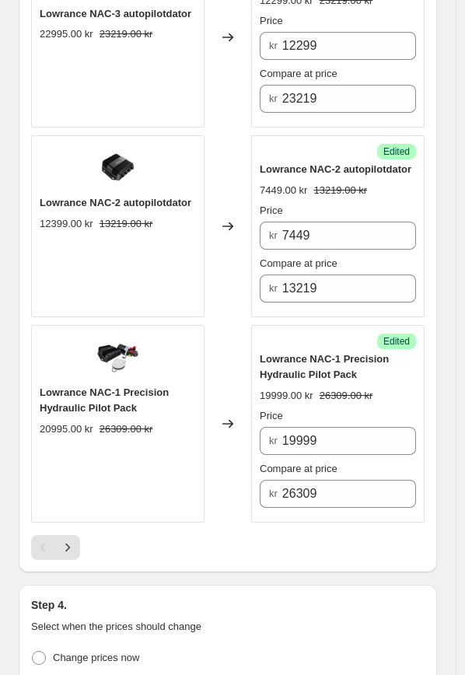
scroll to position [4297, 0]
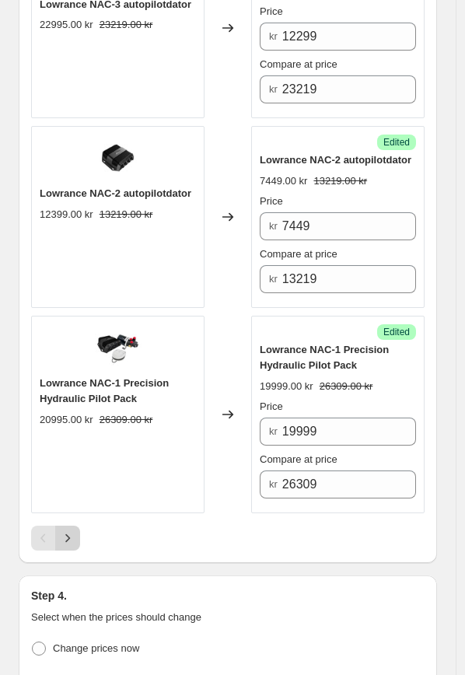
click at [66, 536] on icon "Next" at bounding box center [68, 538] width 16 height 16
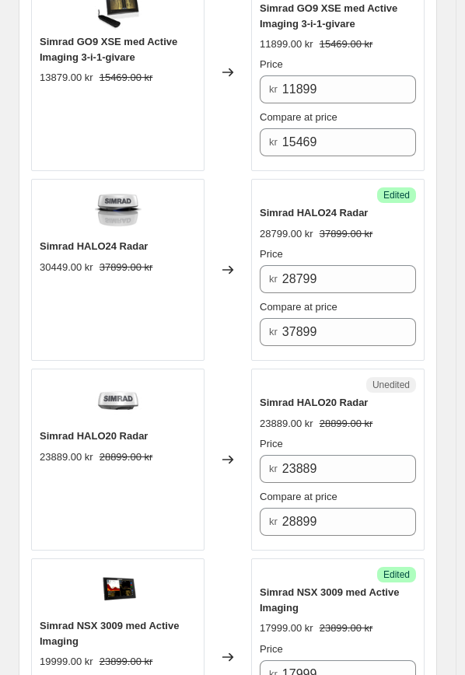
scroll to position [3468, 0]
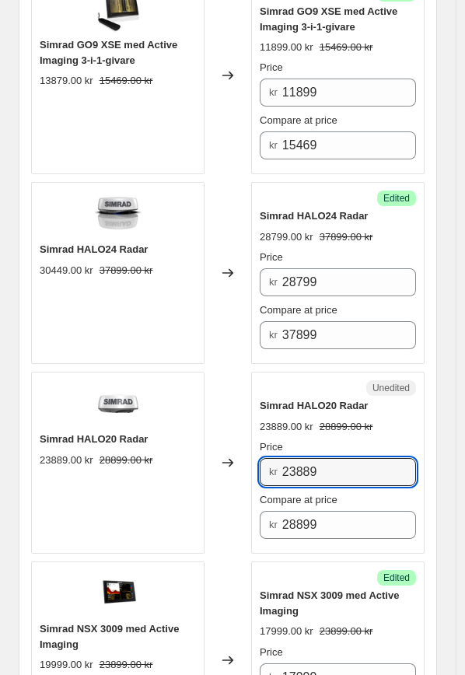
drag, startPoint x: 354, startPoint y: 465, endPoint x: 260, endPoint y: 463, distance: 94.9
click at [262, 463] on div "Unedited Simrad HALO20 Radar 23889.00 kr 28899.00 kr Price kr 23889 Compare at …" at bounding box center [337, 463] width 173 height 182
type input "21299"
click at [237, 381] on div "Changed to" at bounding box center [227, 463] width 47 height 182
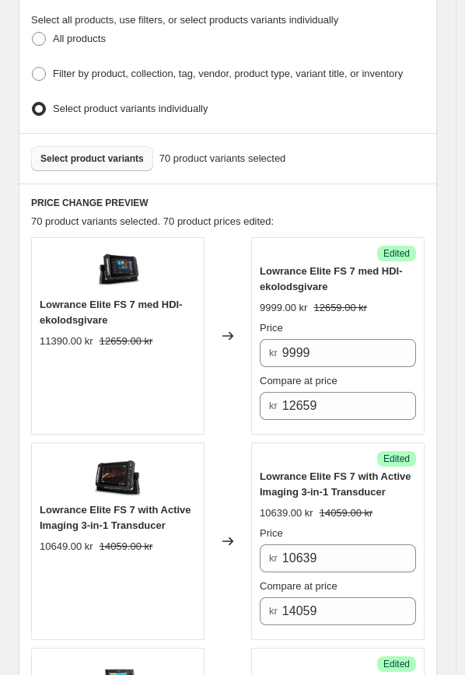
scroll to position [586, 0]
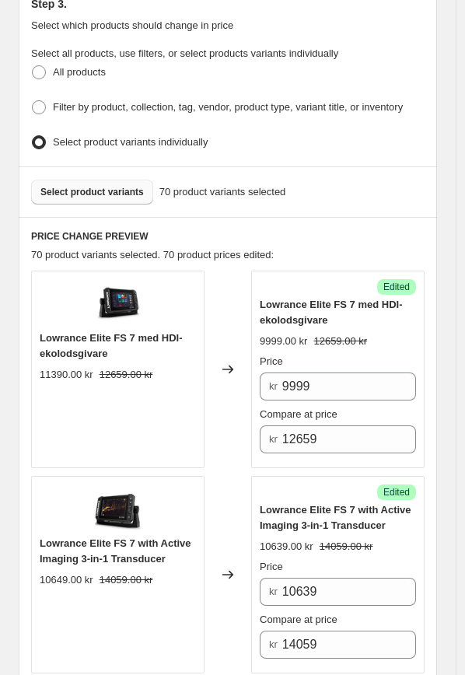
click at [97, 180] on button "Select product variants" at bounding box center [92, 192] width 122 height 25
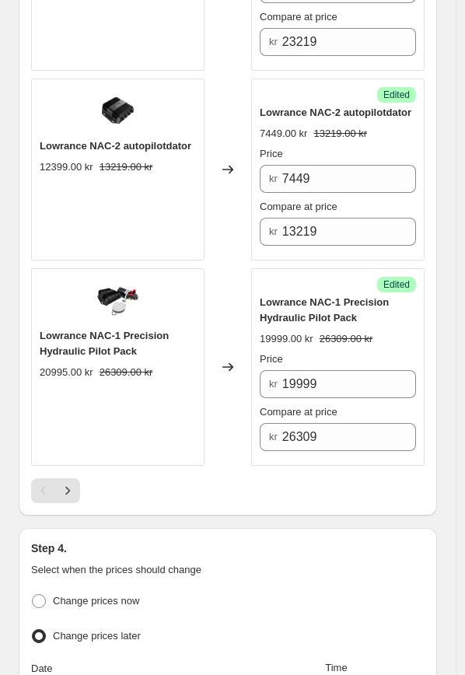
scroll to position [4361, 0]
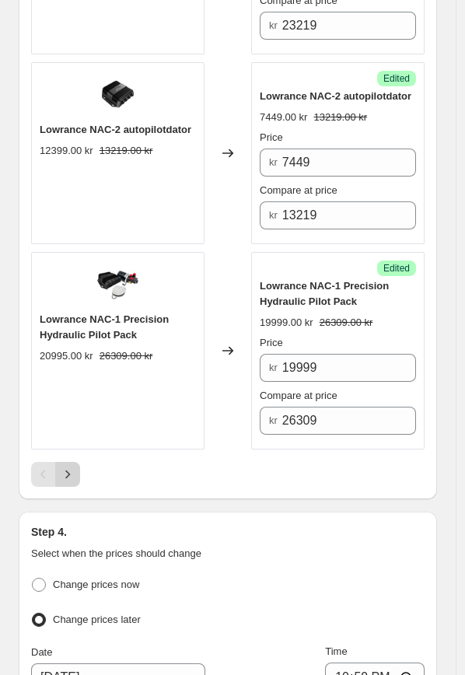
click at [69, 467] on icon "Next" at bounding box center [68, 474] width 16 height 16
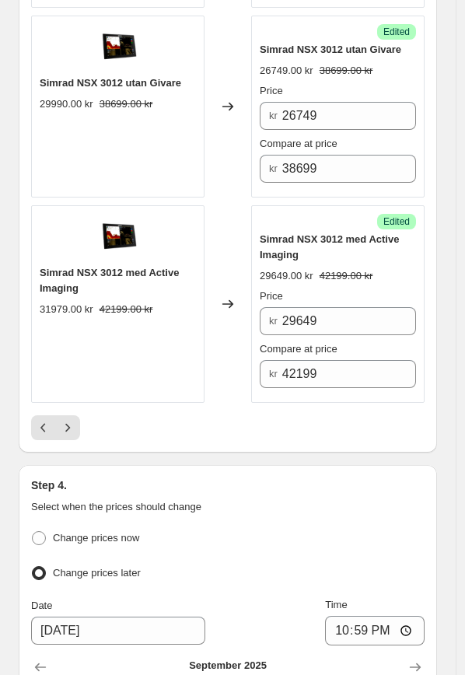
scroll to position [4513, 0]
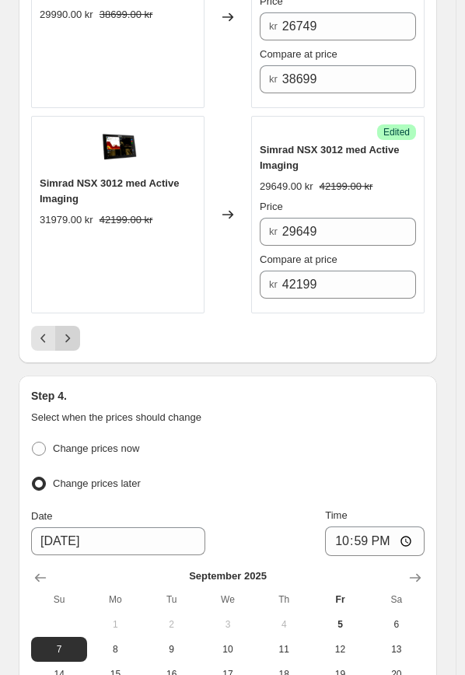
click at [59, 334] on button "Next" at bounding box center [67, 338] width 25 height 25
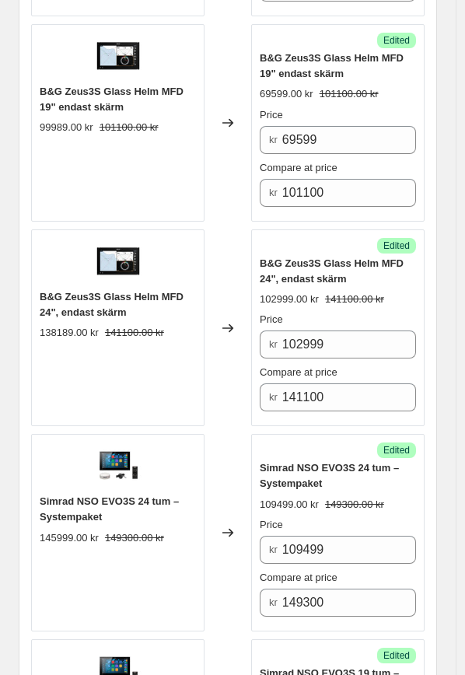
scroll to position [4123, 0]
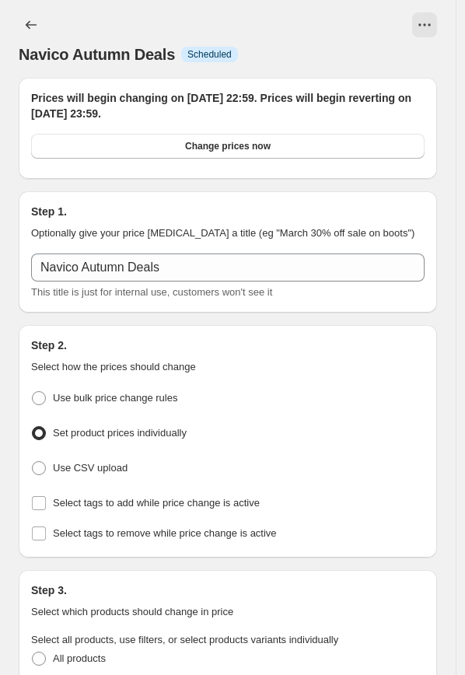
scroll to position [4545, 0]
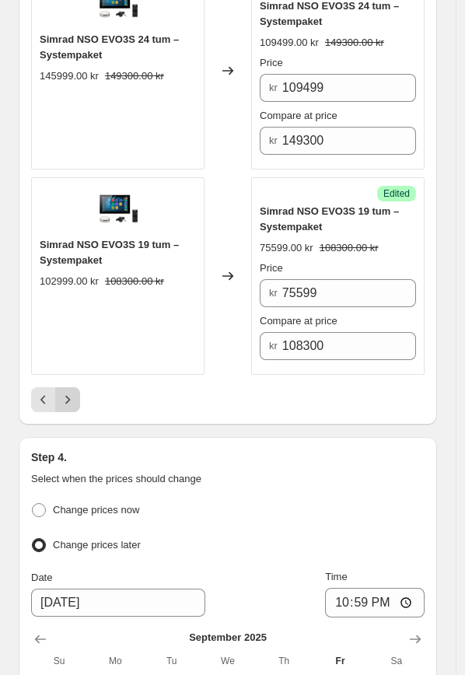
click at [71, 392] on icon "Next" at bounding box center [68, 400] width 16 height 16
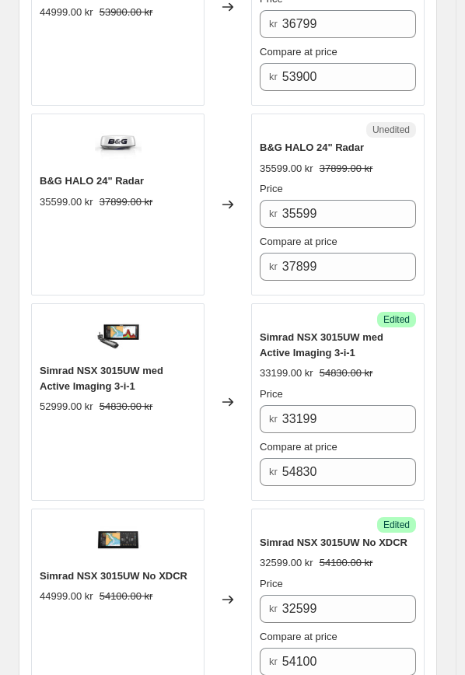
scroll to position [1682, 0]
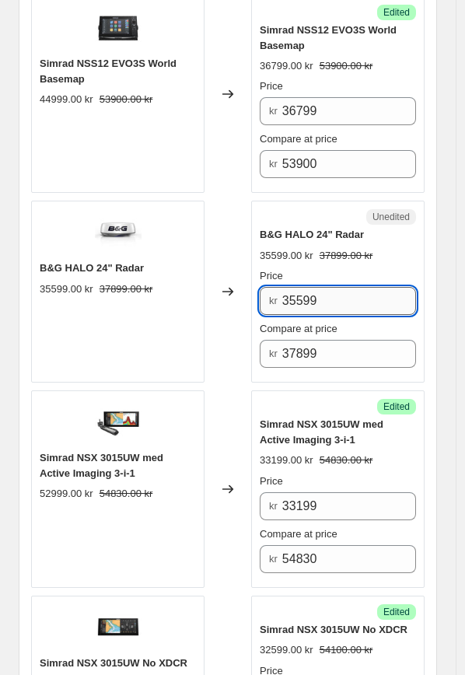
click at [358, 294] on input "35599" at bounding box center [349, 301] width 134 height 28
drag, startPoint x: 259, startPoint y: 299, endPoint x: 229, endPoint y: 297, distance: 30.4
click at [229, 297] on div "B&G HALO 24" Radar 35599.00 kr 37899.00 kr Changed to Unedited B&G HALO 24" Rad…" at bounding box center [227, 292] width 393 height 182
type input "28799"
click at [231, 357] on div "Changed to" at bounding box center [227, 292] width 47 height 182
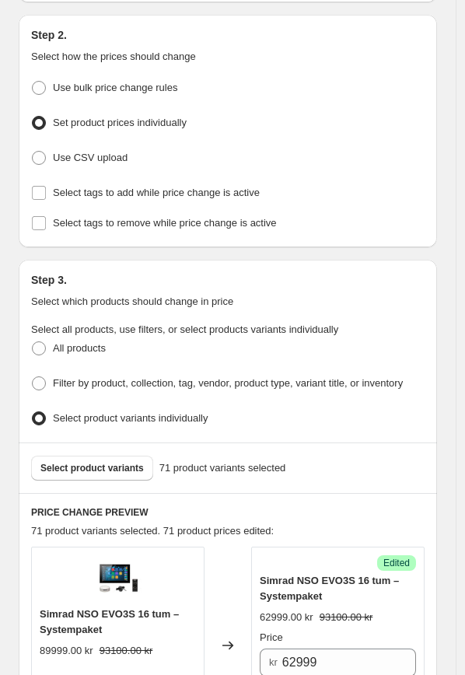
scroll to position [281, 0]
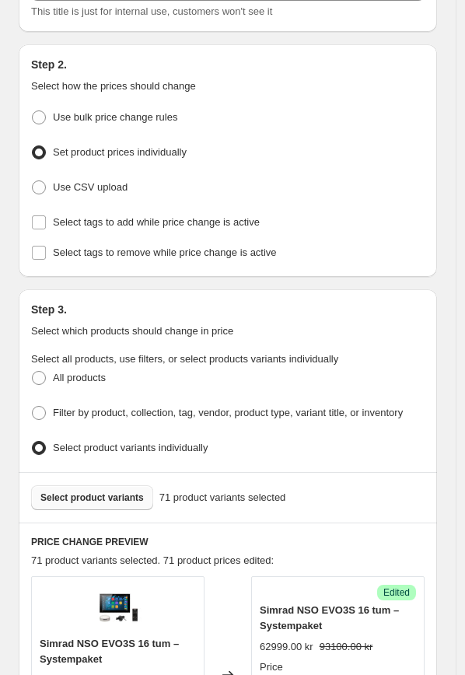
click at [100, 492] on span "Select product variants" at bounding box center [91, 497] width 103 height 12
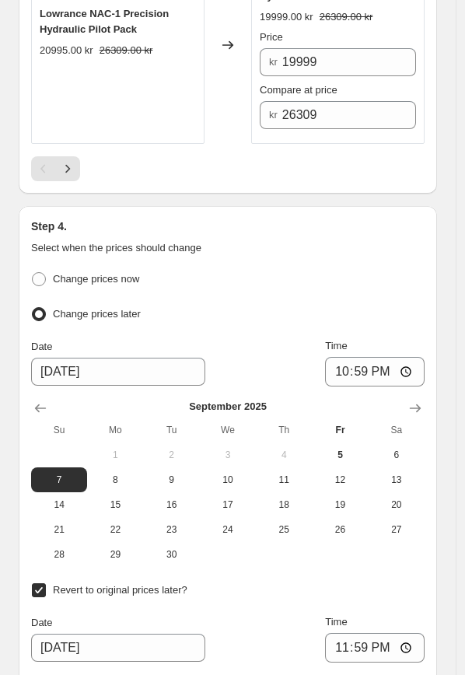
scroll to position [4730, 0]
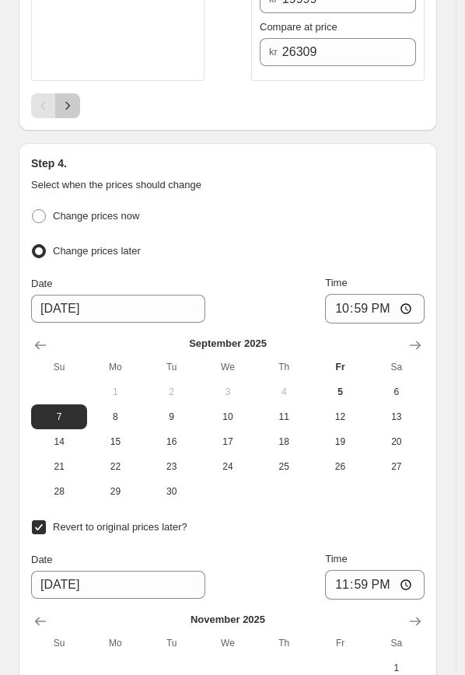
click at [66, 93] on button "Next" at bounding box center [67, 105] width 25 height 25
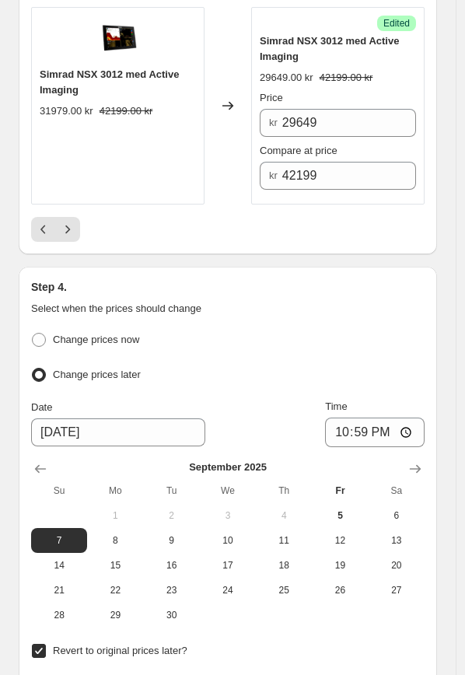
scroll to position [4611, 0]
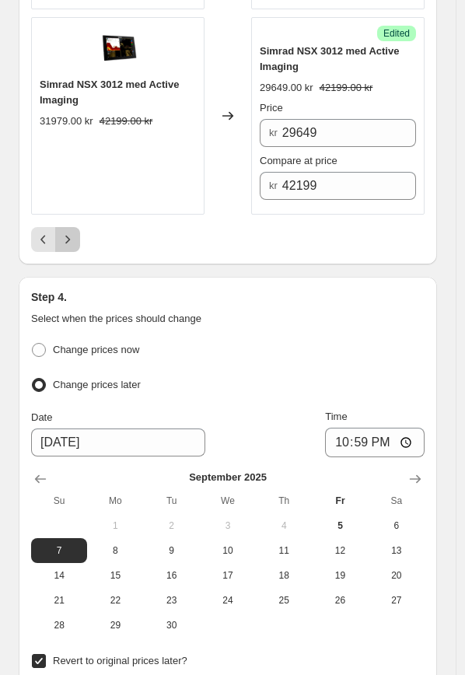
click at [68, 232] on icon "Next" at bounding box center [68, 240] width 16 height 16
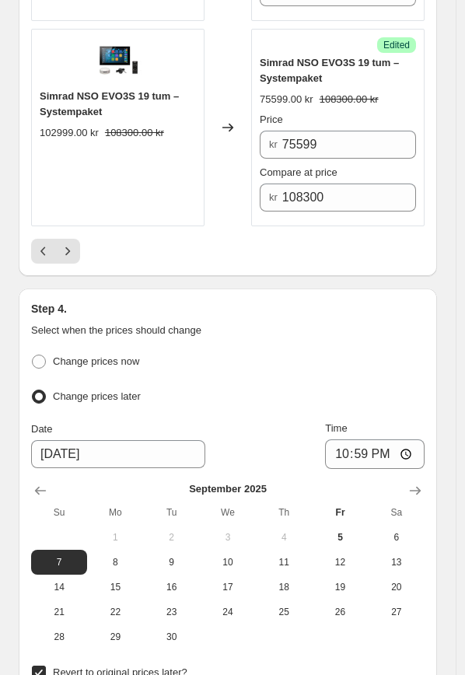
scroll to position [4713, 0]
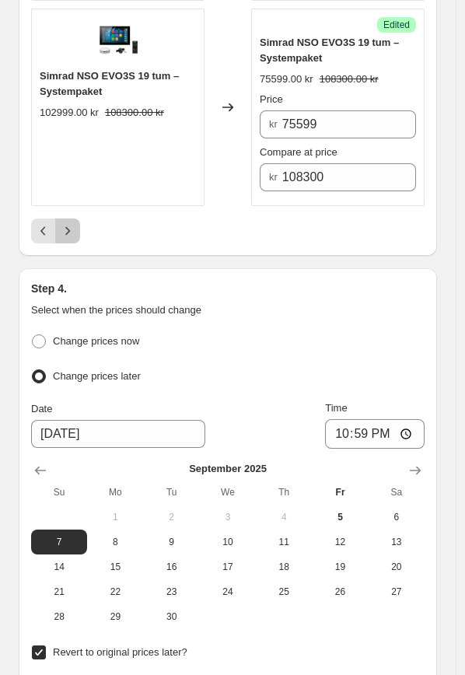
click at [79, 218] on button "Next" at bounding box center [67, 230] width 25 height 25
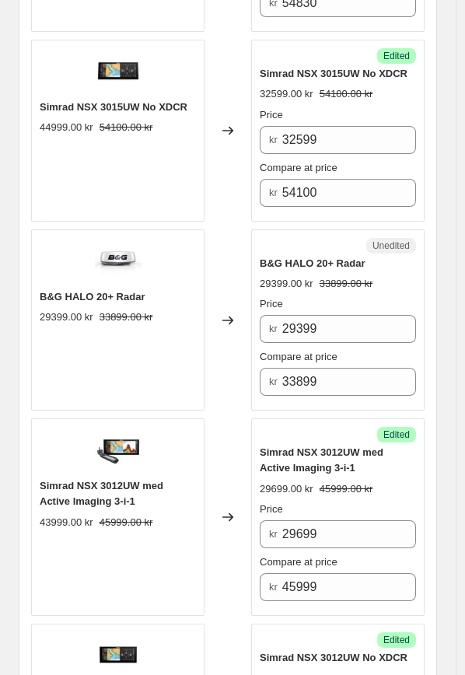
scroll to position [2233, 0]
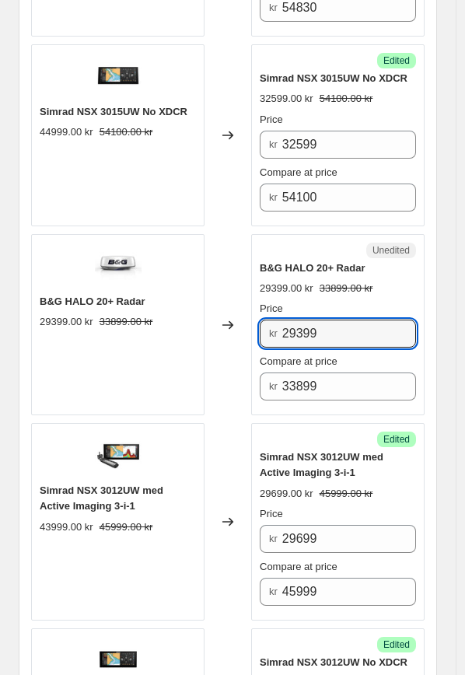
drag, startPoint x: 333, startPoint y: 325, endPoint x: 240, endPoint y: 325, distance: 92.5
click at [240, 325] on div "B&G HALO 20+ Radar 29399.00 kr 33899.00 kr Changed to Unedited B&G HALO 20+ Rad…" at bounding box center [227, 325] width 393 height 182
type input "25399"
click at [211, 365] on div "Changed to" at bounding box center [227, 325] width 47 height 182
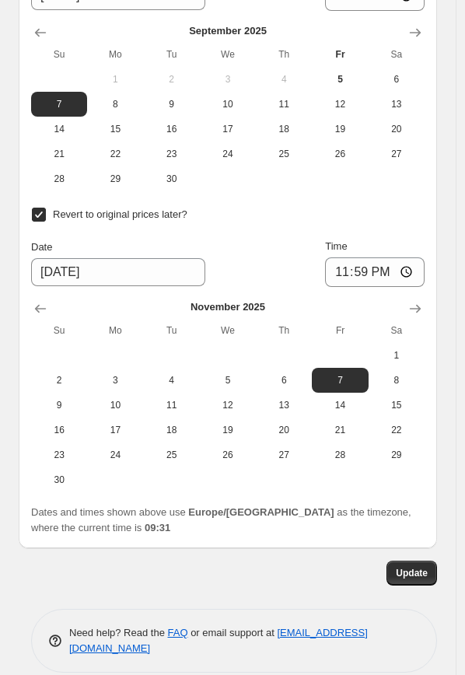
scroll to position [3477, 0]
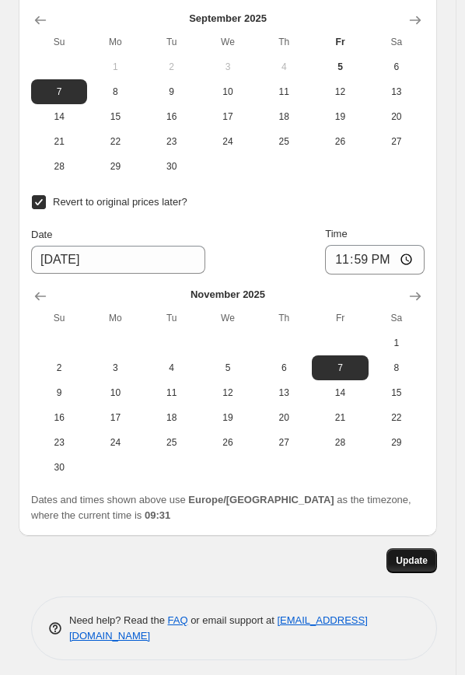
click at [428, 556] on span "Update" at bounding box center [412, 560] width 32 height 12
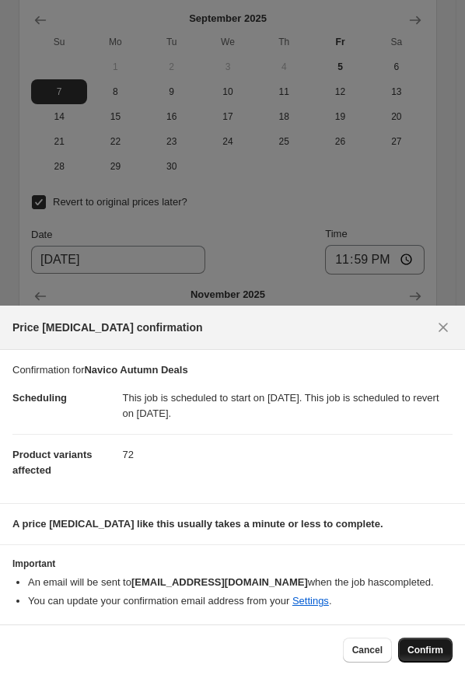
click at [414, 653] on span "Confirm" at bounding box center [425, 650] width 36 height 12
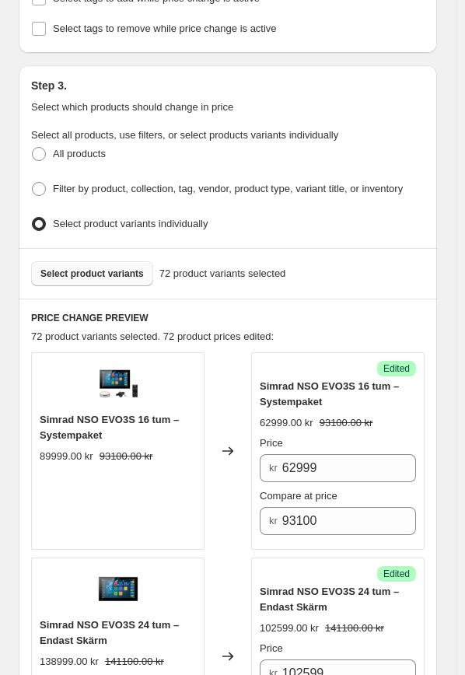
scroll to position [502, 0]
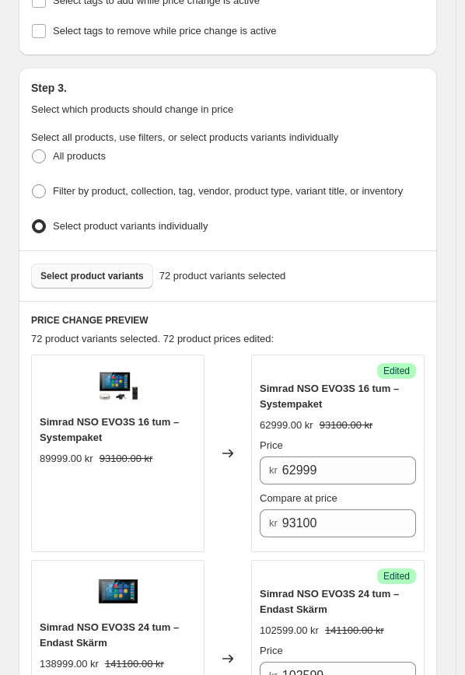
click at [100, 270] on span "Select product variants" at bounding box center [91, 276] width 103 height 12
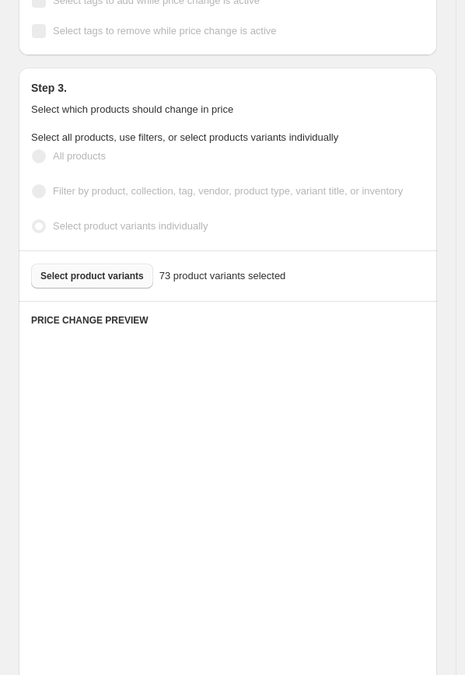
drag, startPoint x: 403, startPoint y: 283, endPoint x: 414, endPoint y: 273, distance: 14.9
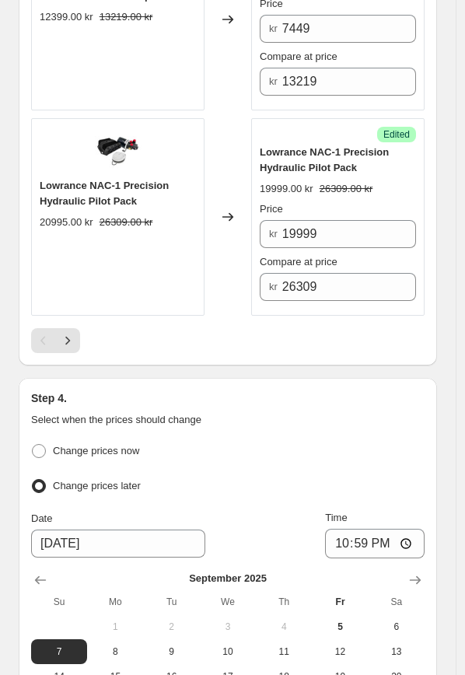
scroll to position [4479, 0]
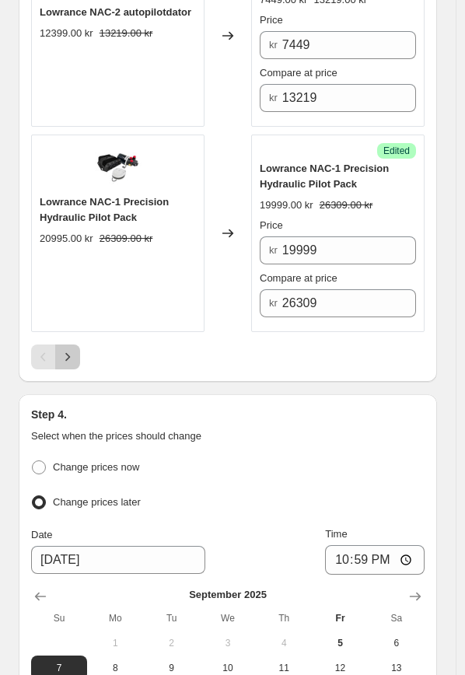
click at [63, 349] on icon "Next" at bounding box center [68, 357] width 16 height 16
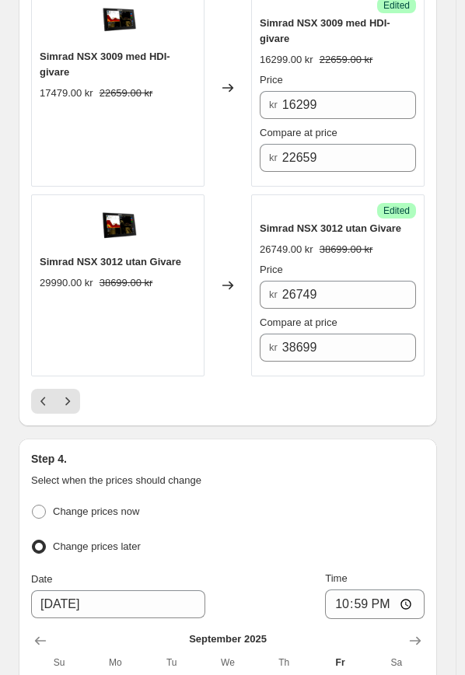
scroll to position [4421, 0]
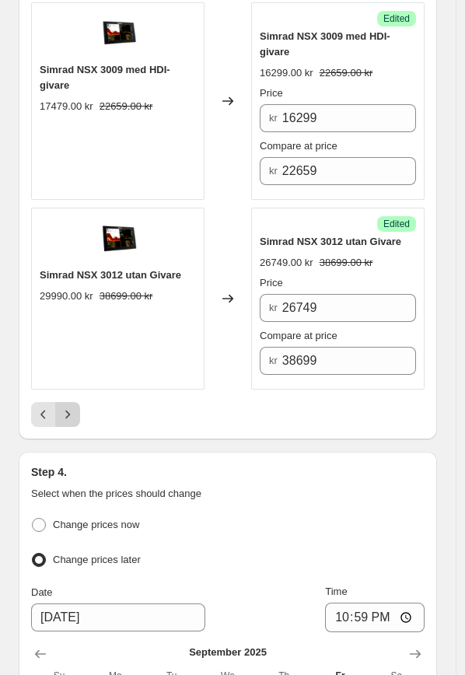
click at [73, 407] on icon "Next" at bounding box center [68, 415] width 16 height 16
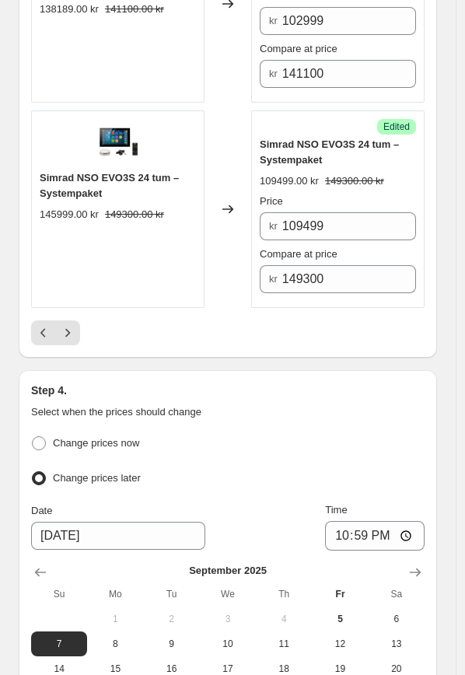
scroll to position [4706, 0]
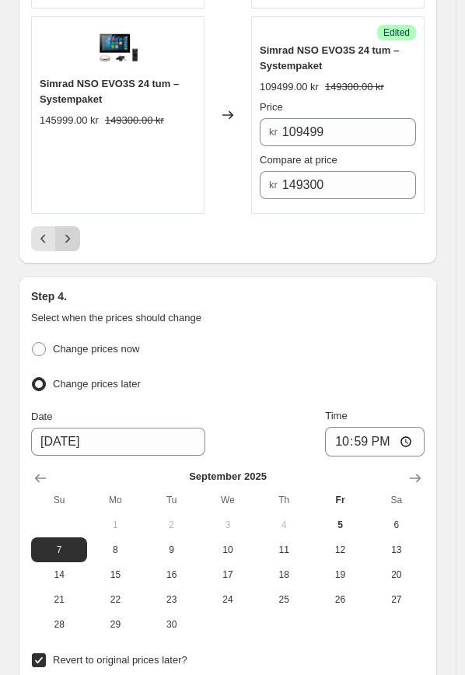
click at [72, 231] on icon "Next" at bounding box center [68, 239] width 16 height 16
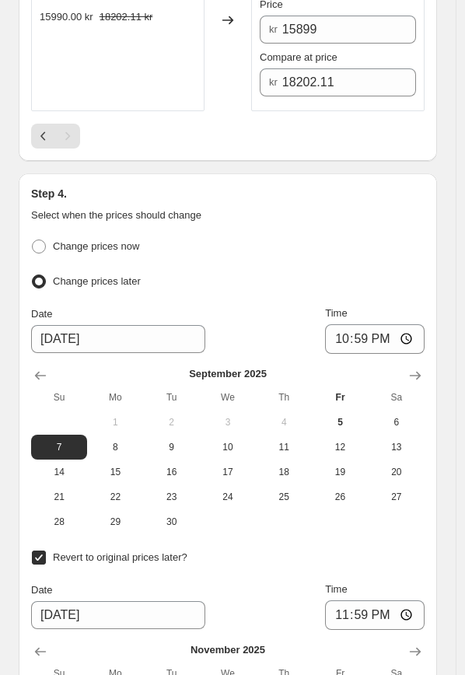
scroll to position [3372, 0]
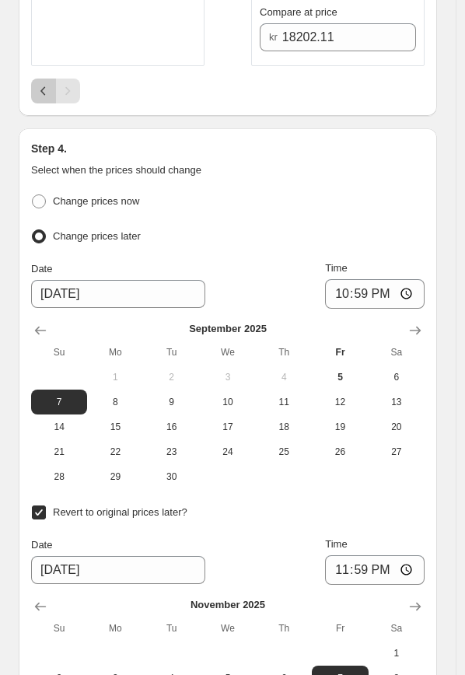
click at [44, 89] on icon "Previous" at bounding box center [44, 91] width 16 height 16
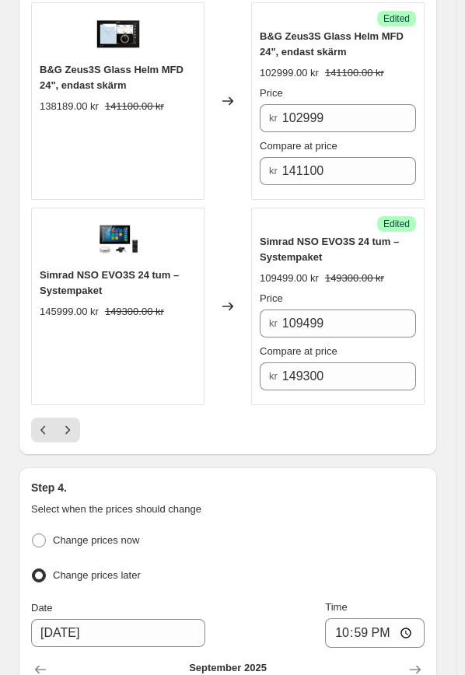
scroll to position [4515, 0]
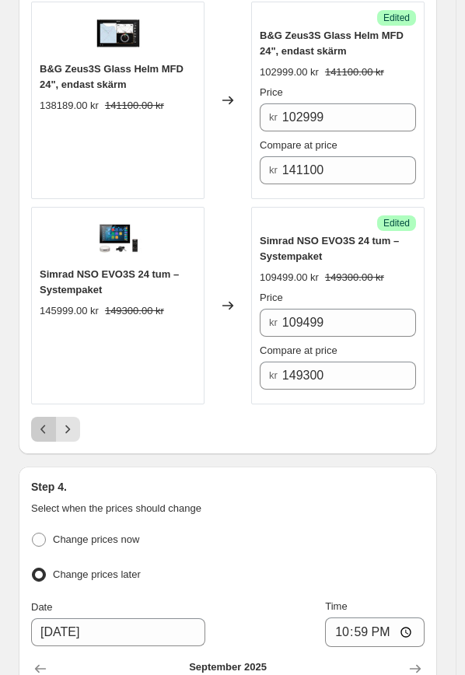
click at [51, 417] on button "Previous" at bounding box center [43, 429] width 25 height 25
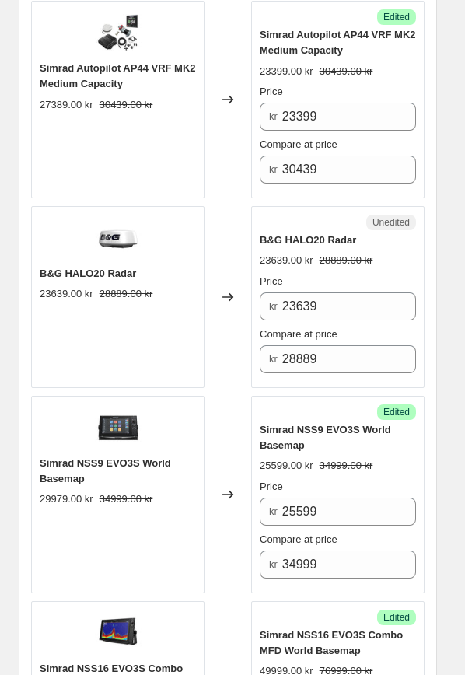
scroll to position [2827, 0]
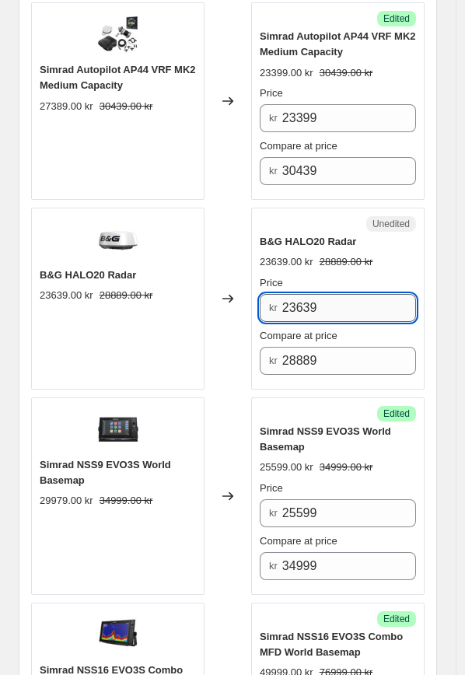
click at [351, 301] on input "23639" at bounding box center [349, 308] width 134 height 28
click at [334, 300] on input "23639" at bounding box center [349, 308] width 134 height 28
drag, startPoint x: 323, startPoint y: 300, endPoint x: 251, endPoint y: 300, distance: 71.5
click at [251, 300] on div "B&G HALO20 Radar 23639.00 kr 28889.00 kr Changed to Unedited B&G HALO20 Radar 2…" at bounding box center [227, 299] width 393 height 182
type input "22999"
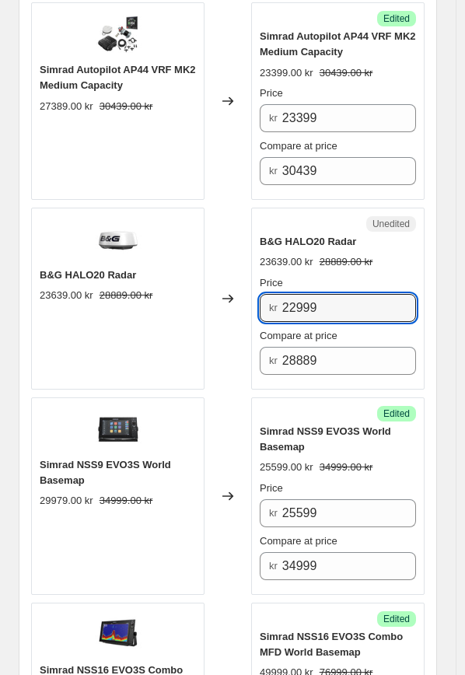
click at [230, 337] on div "Changed to" at bounding box center [227, 299] width 47 height 182
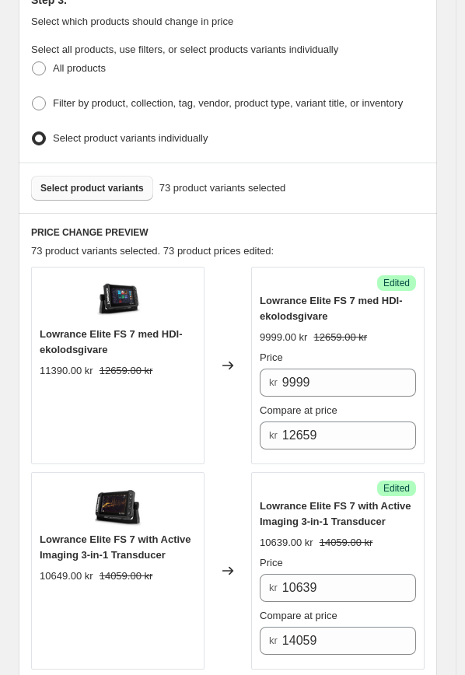
scroll to position [589, 0]
click at [120, 184] on span "Select product variants" at bounding box center [91, 189] width 103 height 12
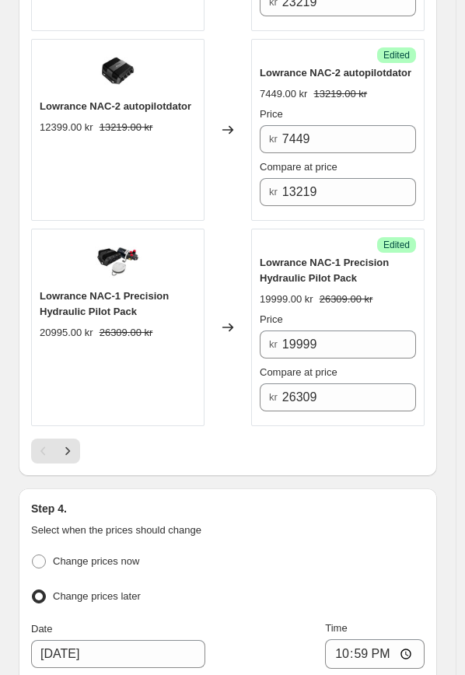
scroll to position [4403, 0]
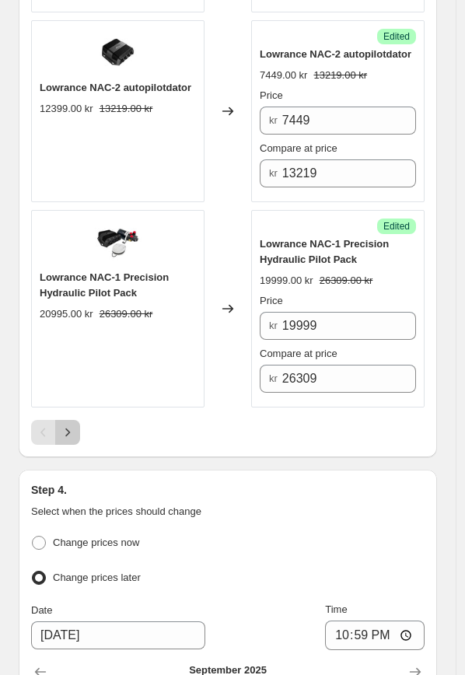
click at [76, 429] on button "Next" at bounding box center [67, 432] width 25 height 25
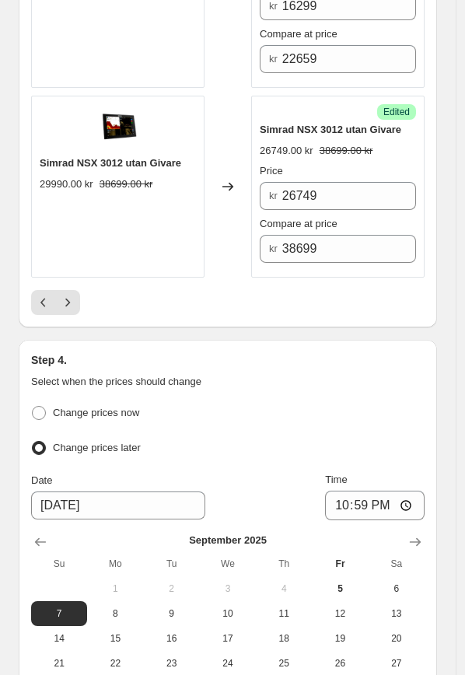
scroll to position [4535, 0]
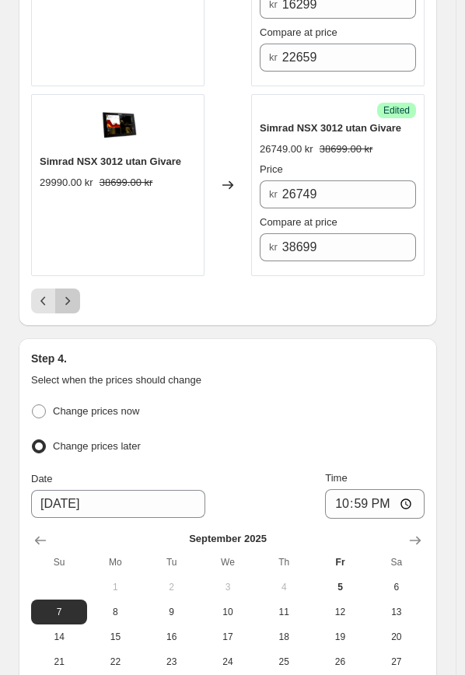
click at [65, 293] on icon "Next" at bounding box center [68, 301] width 16 height 16
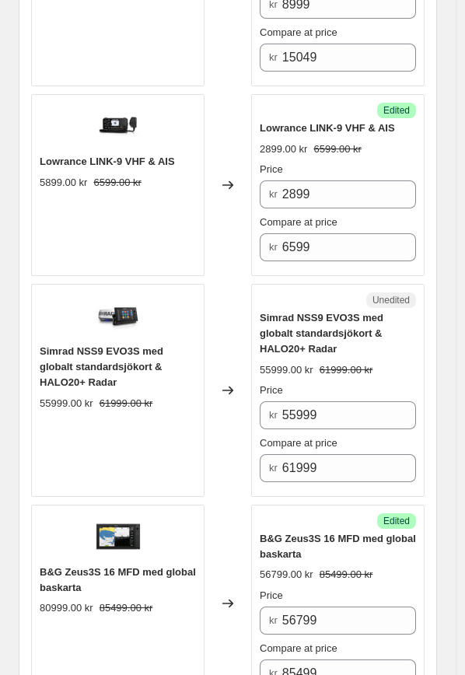
scroll to position [3617, 0]
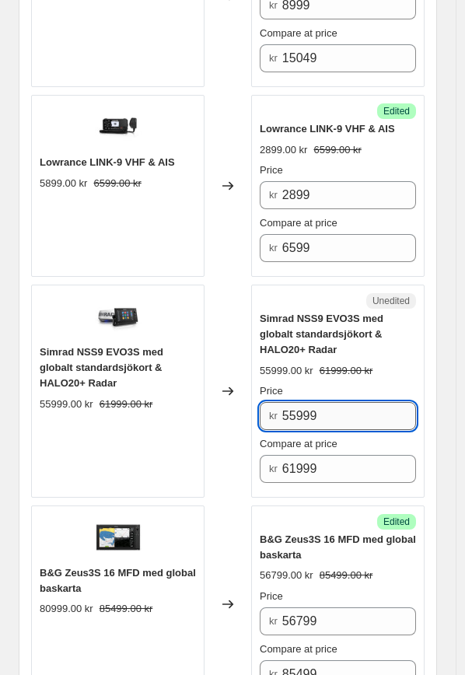
click at [351, 402] on input "55999" at bounding box center [349, 416] width 134 height 28
drag, startPoint x: 357, startPoint y: 381, endPoint x: 246, endPoint y: 376, distance: 110.5
click at [246, 376] on div "Simrad NSS9 EVO3S med globalt standardsjökort & HALO20+ Radar 55999.00 kr 61999…" at bounding box center [227, 391] width 393 height 213
type input "45299"
click at [213, 413] on div "Changed to" at bounding box center [227, 391] width 47 height 213
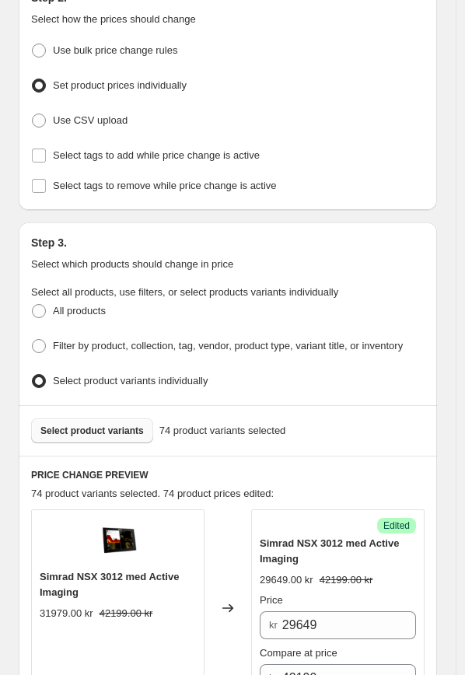
scroll to position [338, 0]
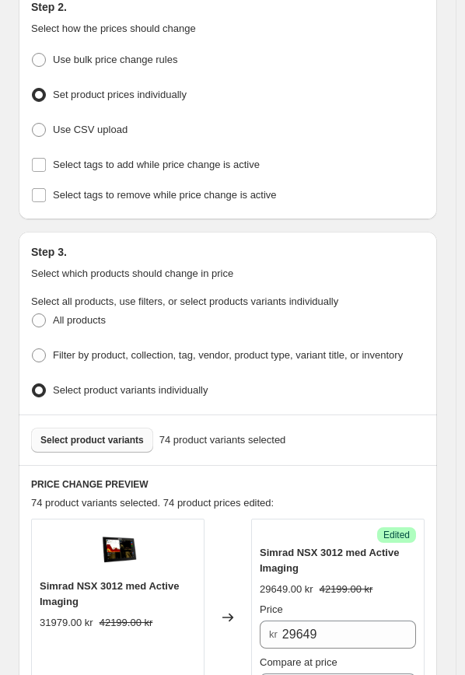
click at [90, 434] on span "Select product variants" at bounding box center [91, 440] width 103 height 12
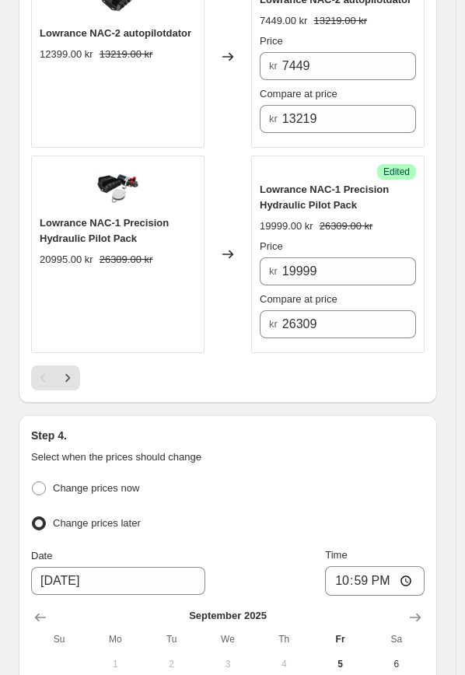
scroll to position [4466, 0]
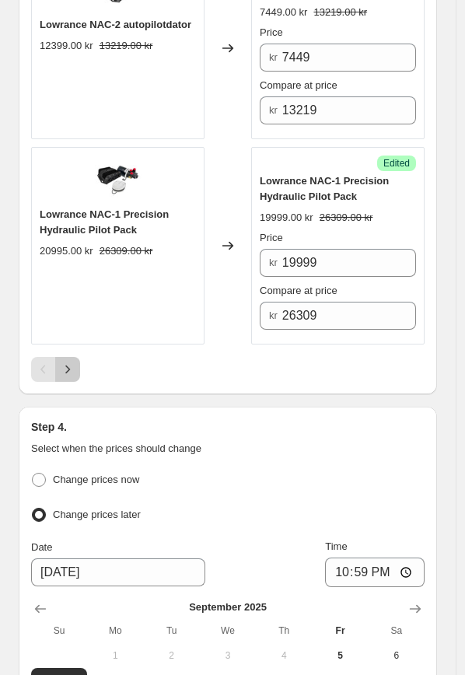
click at [75, 364] on icon "Next" at bounding box center [68, 369] width 16 height 16
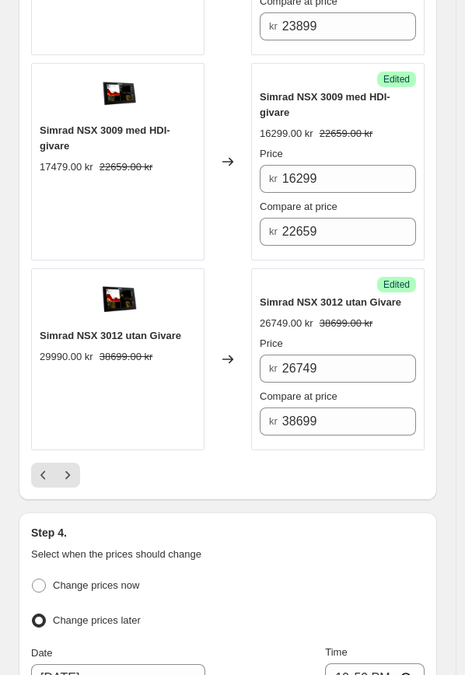
scroll to position [4428, 0]
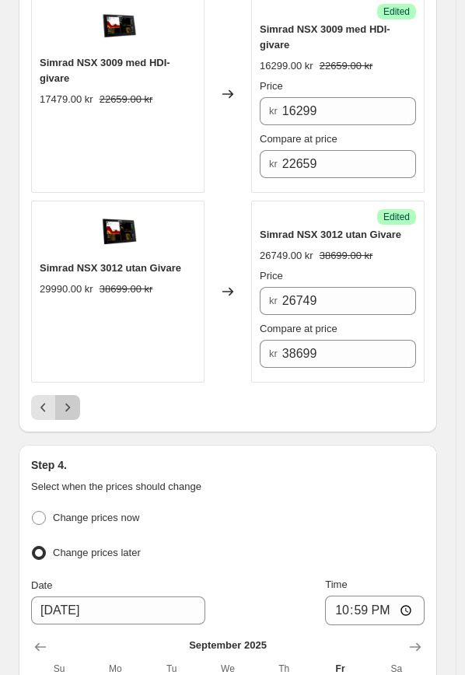
click at [75, 396] on button "Next" at bounding box center [67, 407] width 25 height 25
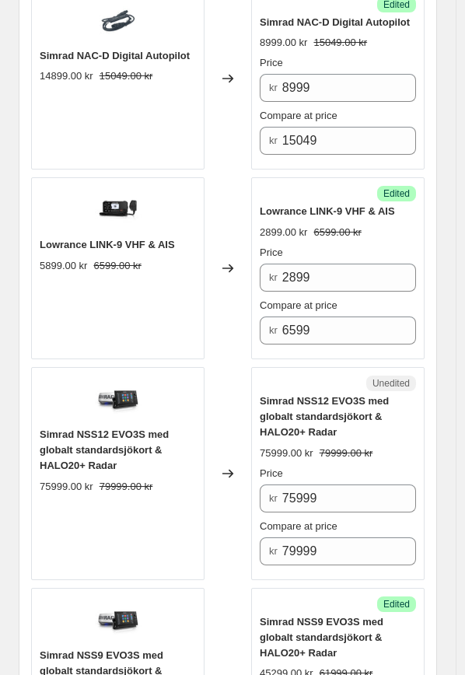
scroll to position [3529, 0]
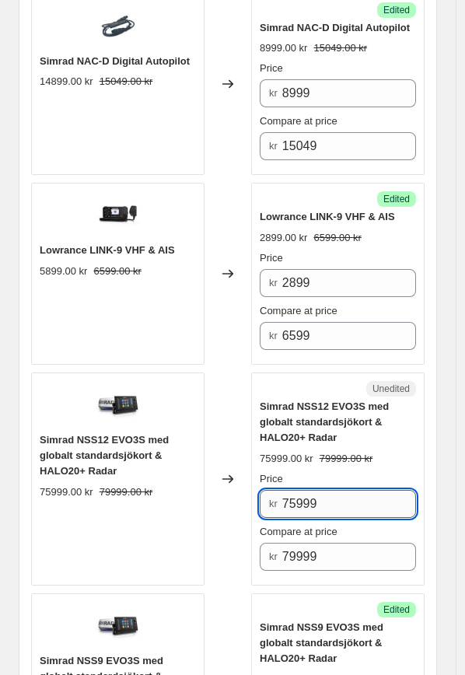
click at [358, 490] on input "75999" at bounding box center [349, 504] width 134 height 28
drag, startPoint x: 358, startPoint y: 470, endPoint x: 278, endPoint y: 463, distance: 79.6
click at [281, 490] on div "kr 75999" at bounding box center [338, 504] width 156 height 28
type input "56499"
click at [210, 487] on div "Changed to" at bounding box center [227, 478] width 47 height 213
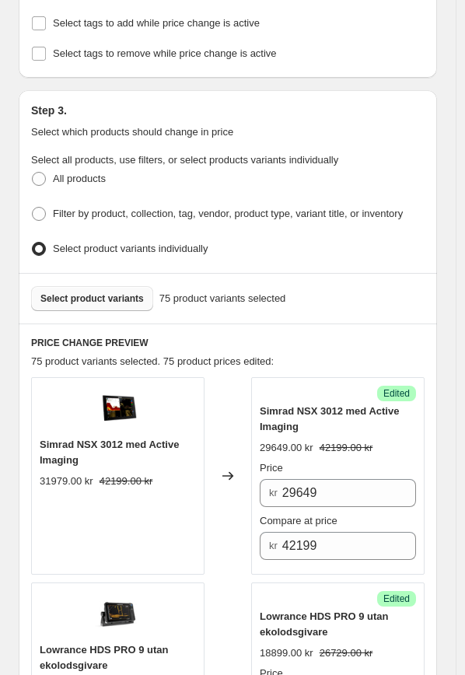
scroll to position [476, 0]
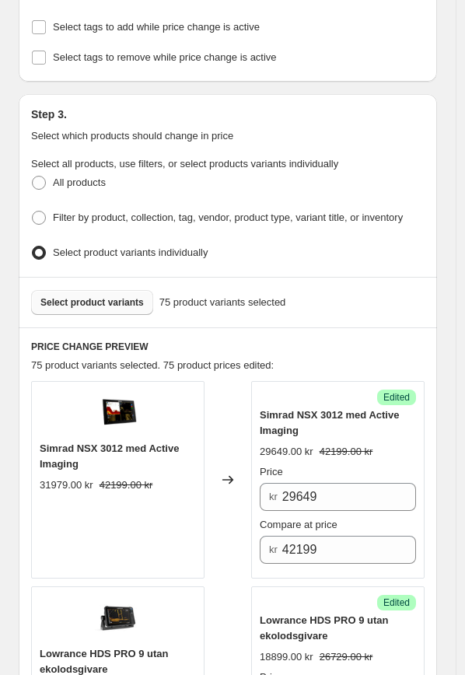
click at [109, 299] on span "Select product variants" at bounding box center [91, 302] width 103 height 12
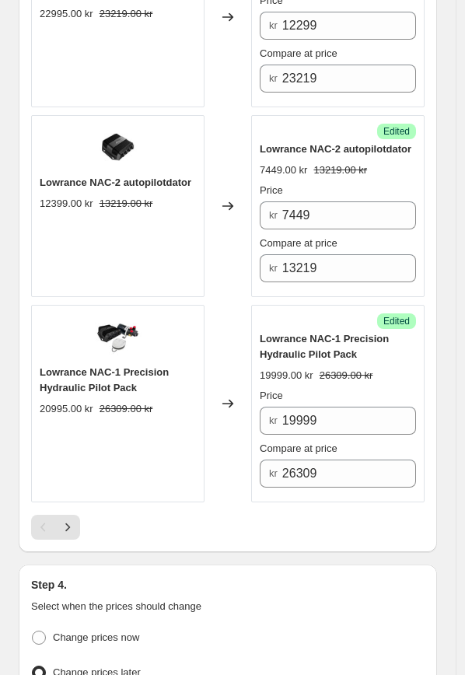
scroll to position [4339, 0]
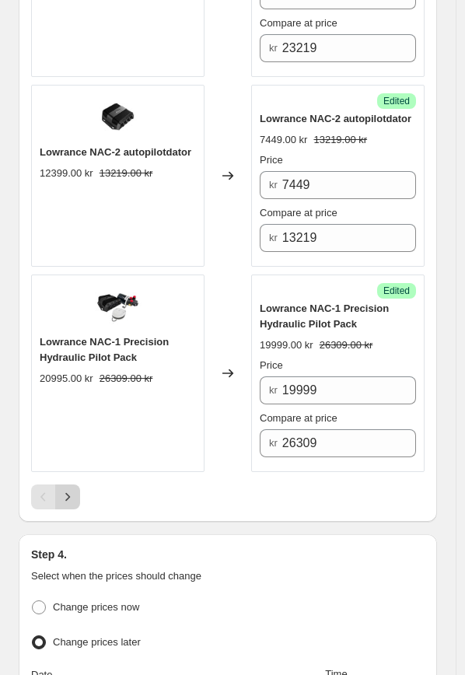
click at [65, 493] on icon "Next" at bounding box center [68, 497] width 16 height 16
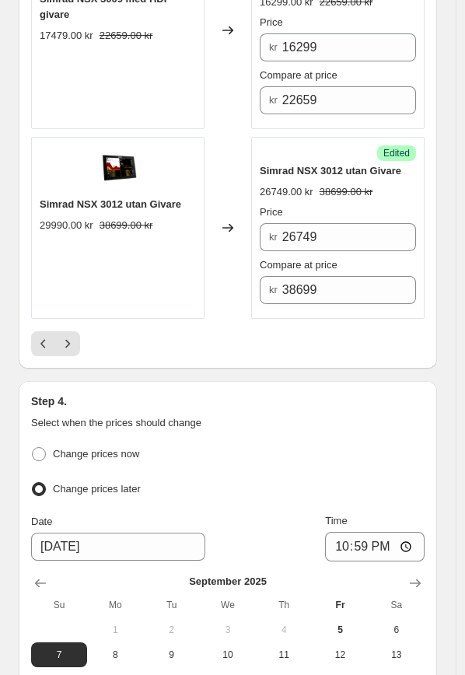
scroll to position [4499, 0]
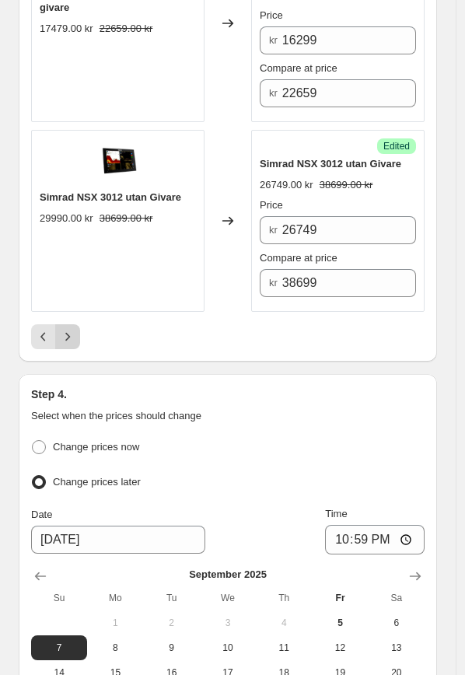
click at [68, 333] on icon "Next" at bounding box center [67, 337] width 5 height 9
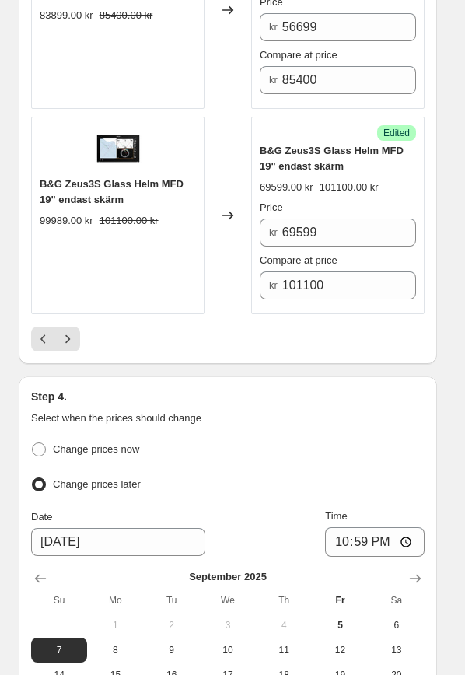
scroll to position [4677, 0]
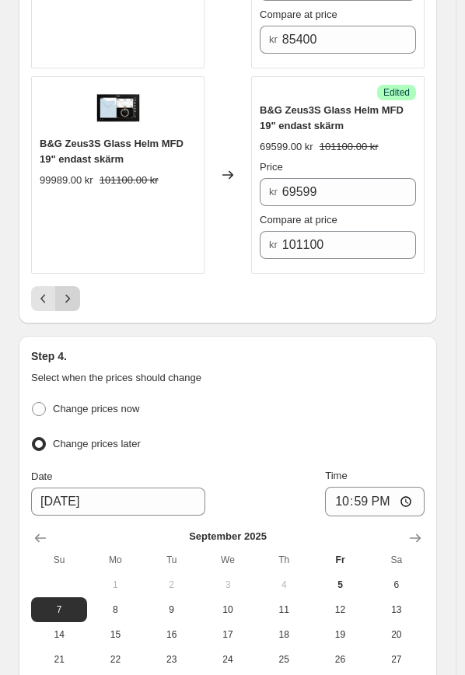
click at [72, 291] on icon "Next" at bounding box center [68, 299] width 16 height 16
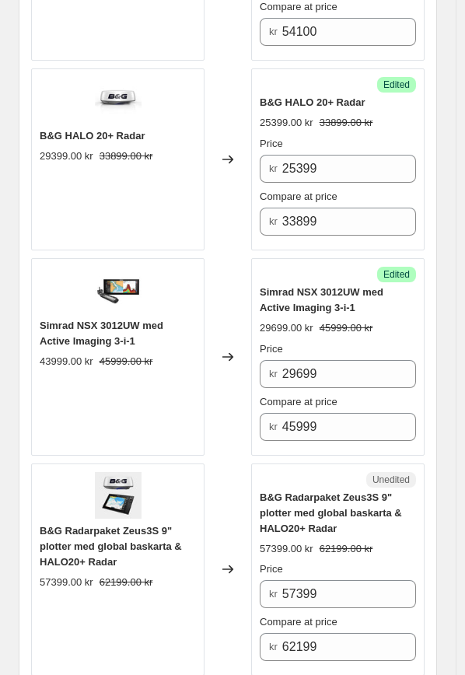
scroll to position [3105, 0]
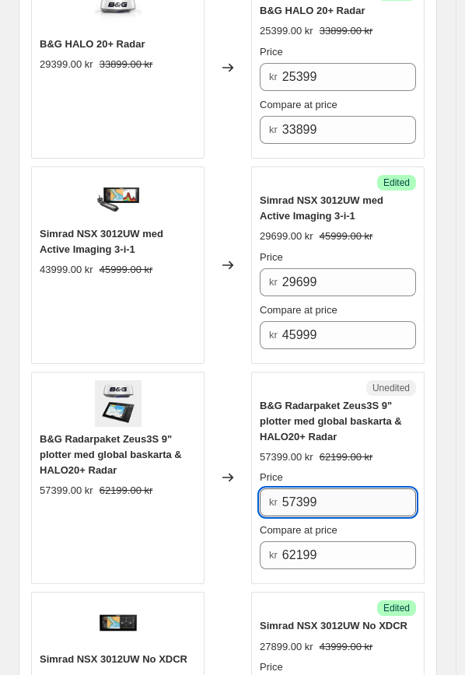
click at [384, 493] on input "57399" at bounding box center [349, 502] width 134 height 28
drag, startPoint x: 384, startPoint y: 493, endPoint x: 244, endPoint y: 487, distance: 140.0
click at [244, 487] on div "B&G Radarpaket Zeus3S 9" plotter med global baskarta & HALO20+ Radar 57399.00 k…" at bounding box center [227, 478] width 393 height 213
type input "54299"
click at [230, 395] on div "Changed to" at bounding box center [227, 478] width 47 height 213
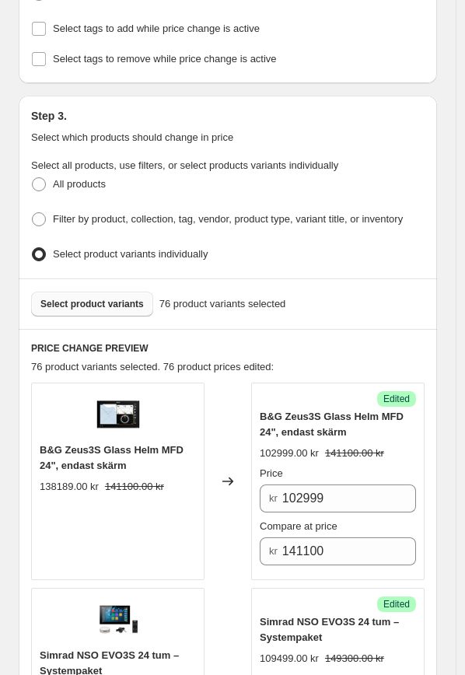
scroll to position [431, 0]
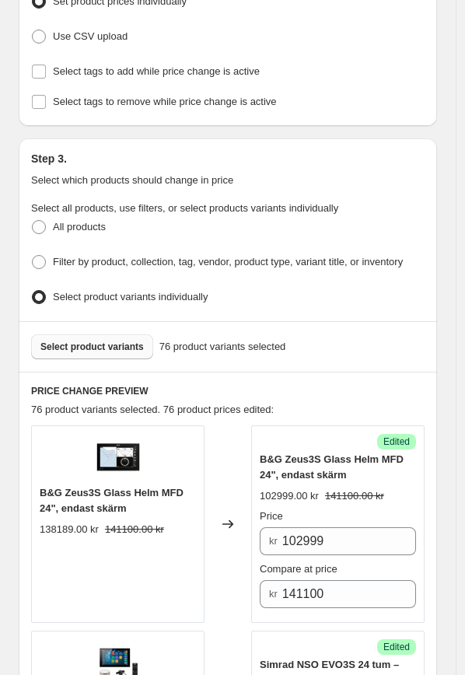
click at [108, 334] on button "Select product variants" at bounding box center [92, 346] width 122 height 25
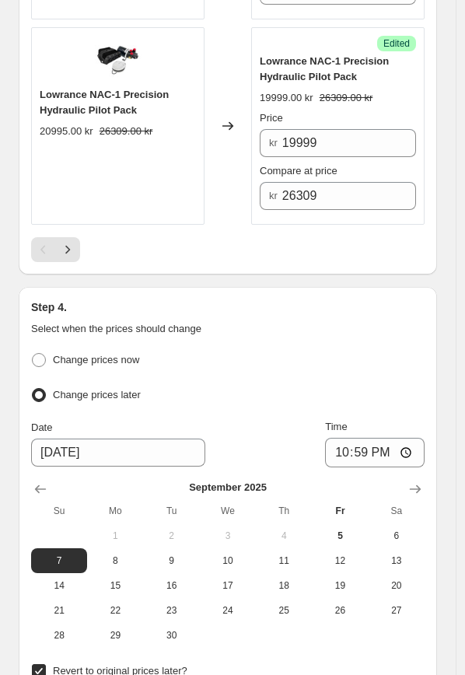
scroll to position [4599, 0]
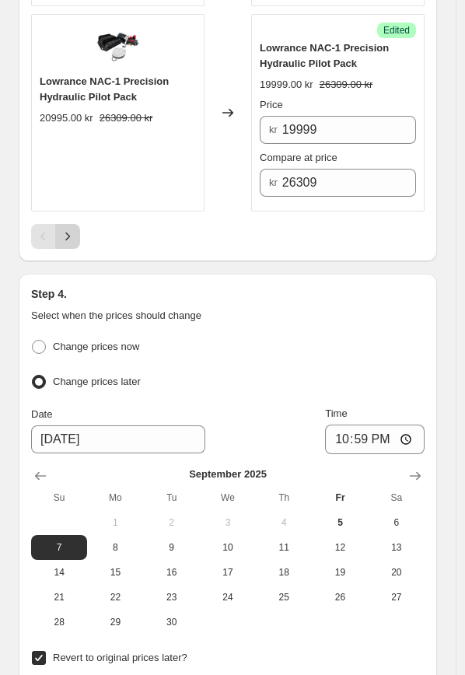
click at [65, 229] on icon "Next" at bounding box center [68, 237] width 16 height 16
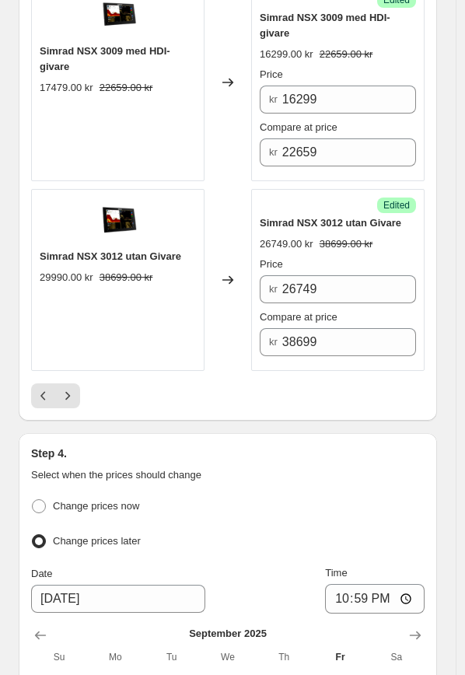
scroll to position [4489, 0]
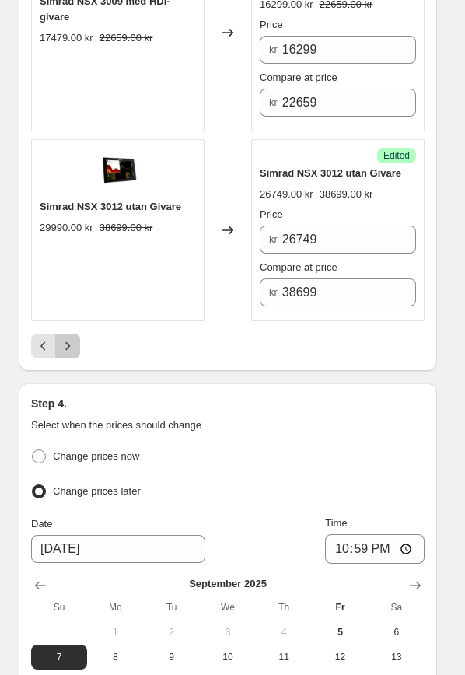
click at [74, 338] on icon "Next" at bounding box center [68, 346] width 16 height 16
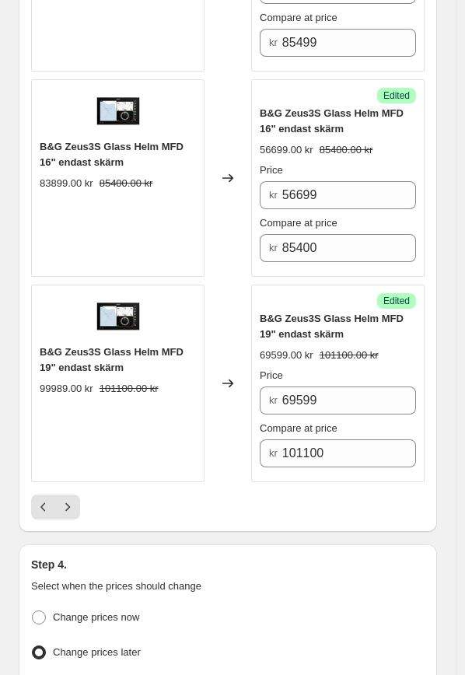
scroll to position [4590, 0]
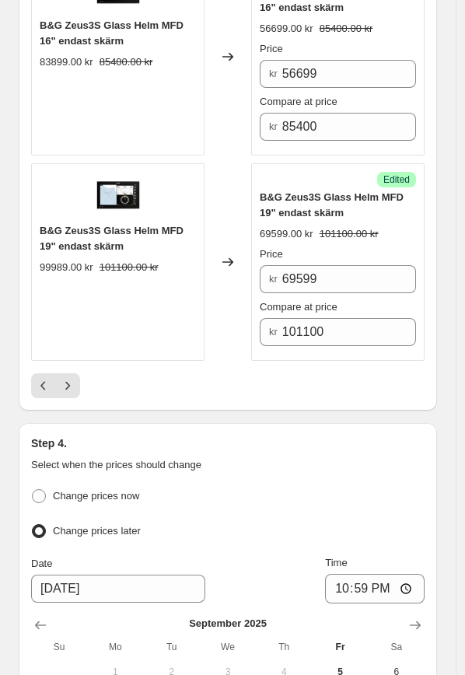
click at [70, 378] on icon "Next" at bounding box center [68, 386] width 16 height 16
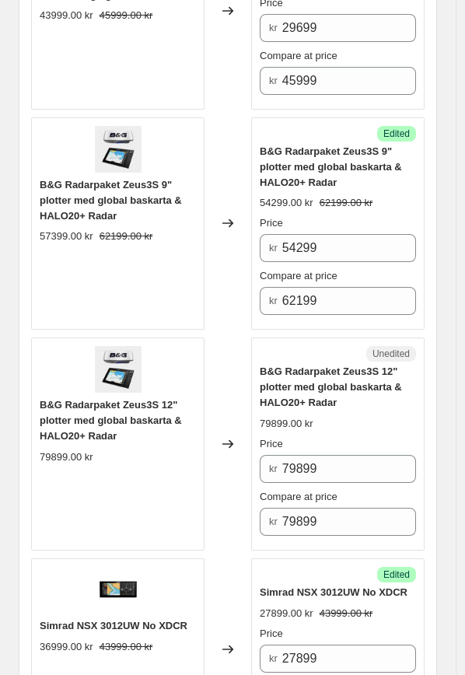
scroll to position [3398, 0]
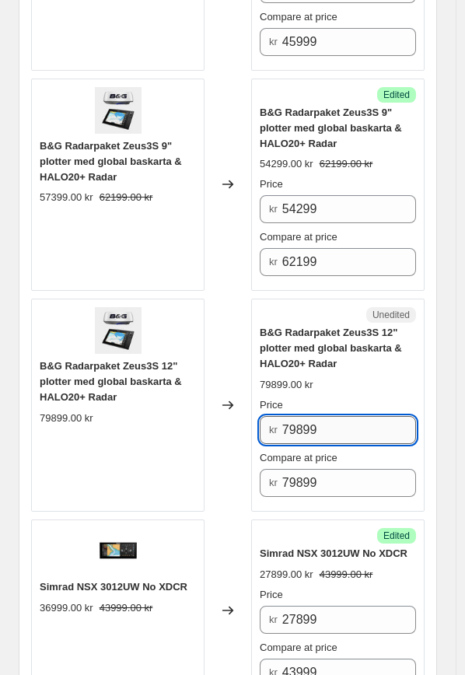
click at [347, 426] on input "79899" at bounding box center [349, 430] width 134 height 28
drag, startPoint x: 348, startPoint y: 434, endPoint x: 234, endPoint y: 429, distance: 114.4
click at [234, 429] on div "B&G Radarpaket Zeus3S 12" plotter med global baskarta & HALO20+ Radar 79899.00 …" at bounding box center [227, 405] width 393 height 213
type input "56499"
click at [255, 449] on div "Unedited B&G Radarpaket Zeus3S 12" plotter med global baskarta & HALO20+ Radar …" at bounding box center [337, 405] width 173 height 213
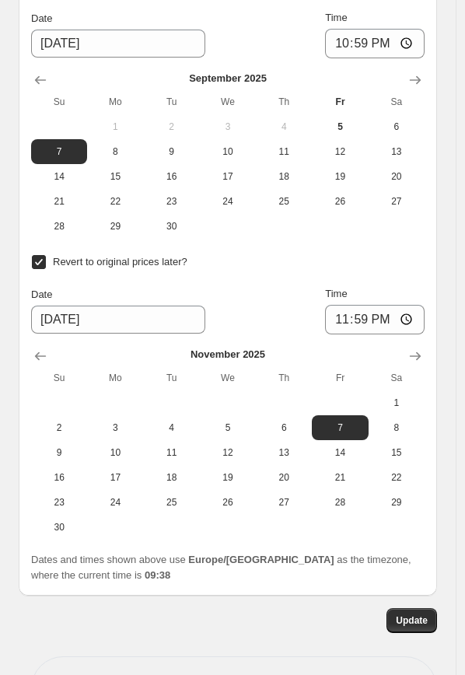
scroll to position [4485, 0]
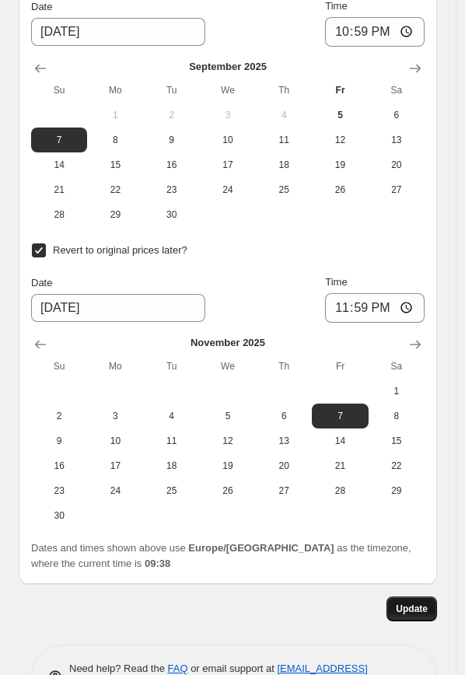
click at [428, 602] on span "Update" at bounding box center [412, 608] width 32 height 12
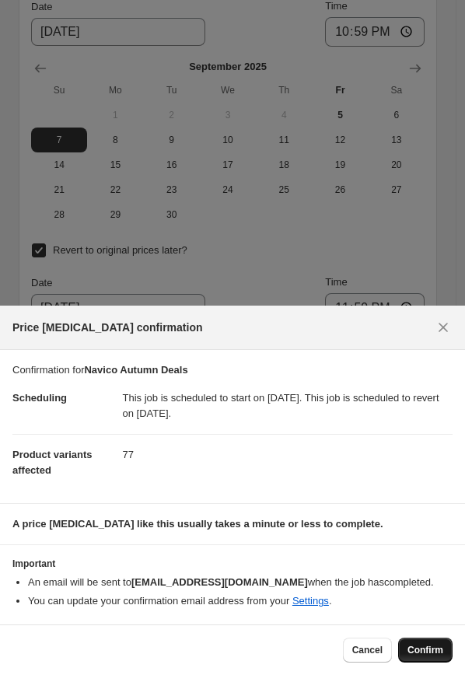
click at [429, 658] on button "Confirm" at bounding box center [425, 649] width 54 height 25
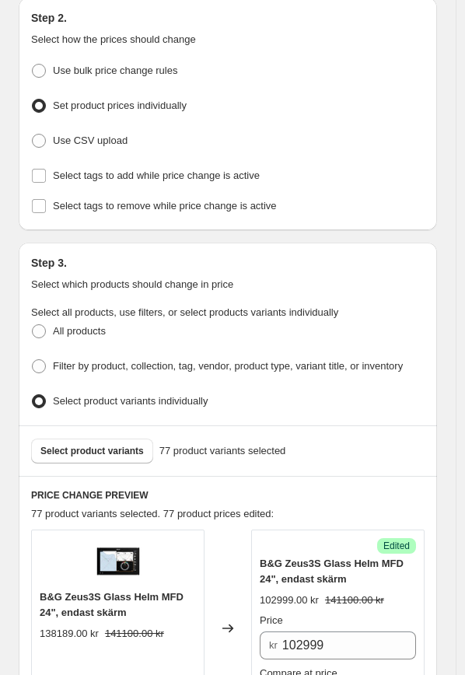
scroll to position [309, 0]
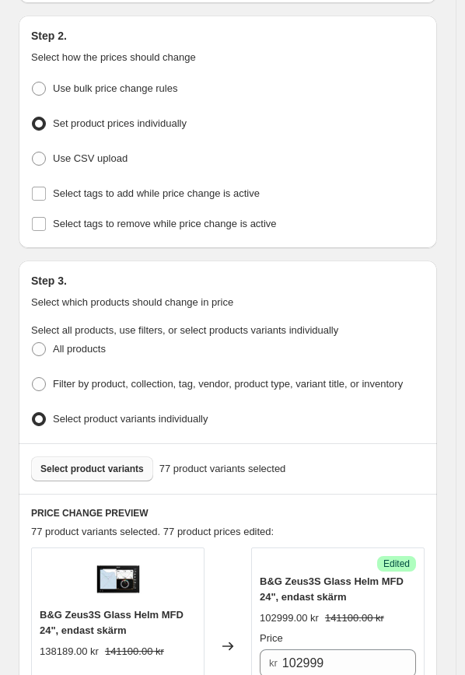
click at [74, 463] on span "Select product variants" at bounding box center [91, 469] width 103 height 12
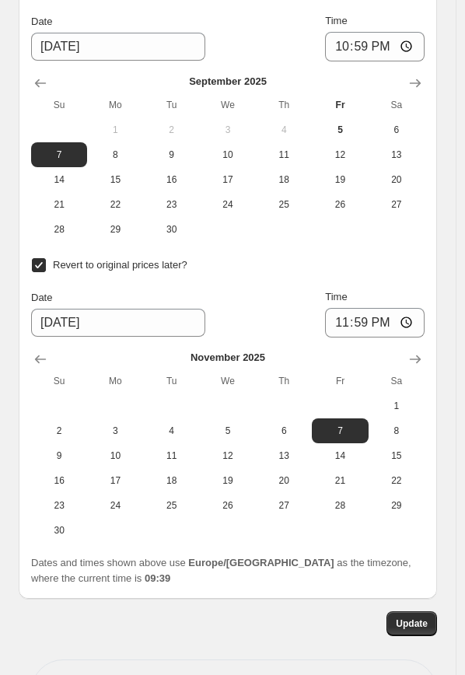
scroll to position [4518, 0]
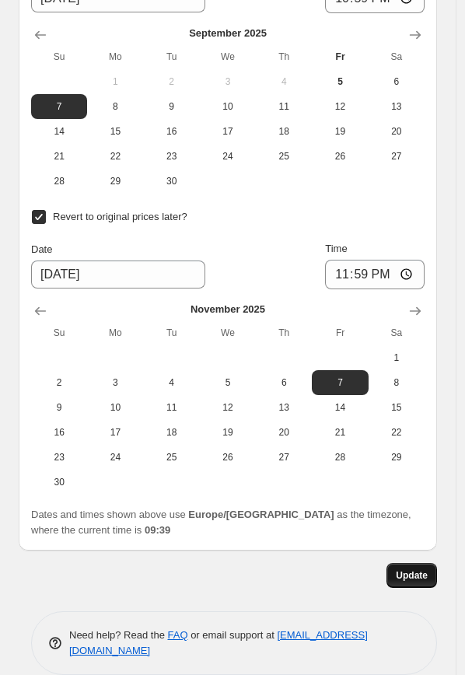
click at [424, 569] on span "Update" at bounding box center [412, 575] width 32 height 12
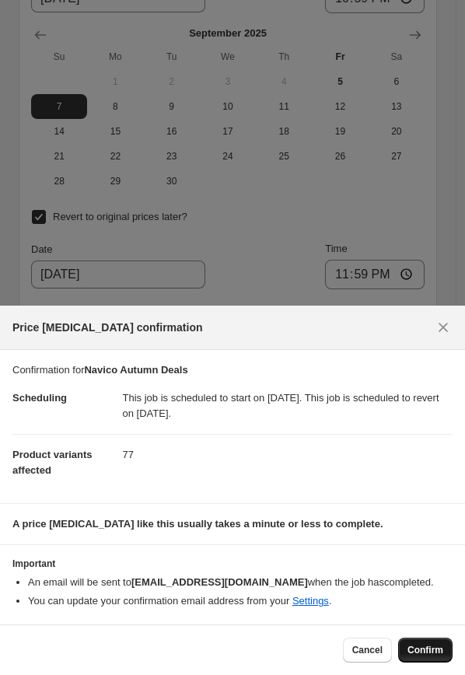
click at [424, 646] on span "Confirm" at bounding box center [425, 650] width 36 height 12
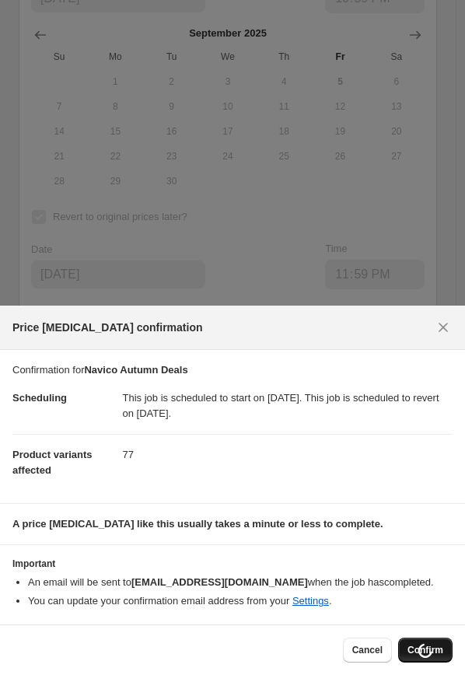
scroll to position [4518, 0]
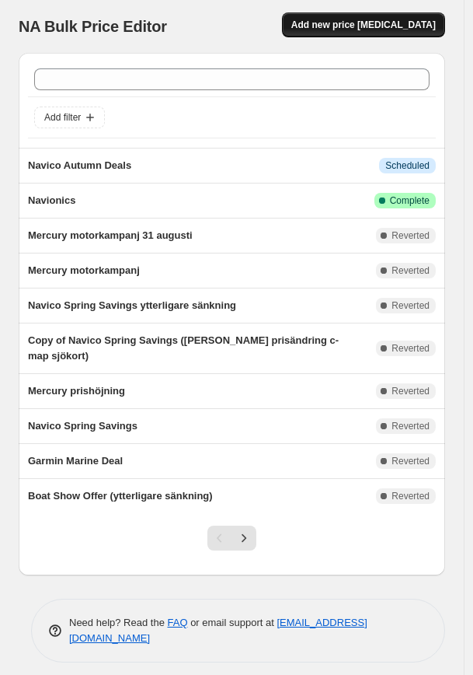
click at [377, 19] on span "Add new price [MEDICAL_DATA]" at bounding box center [364, 25] width 145 height 12
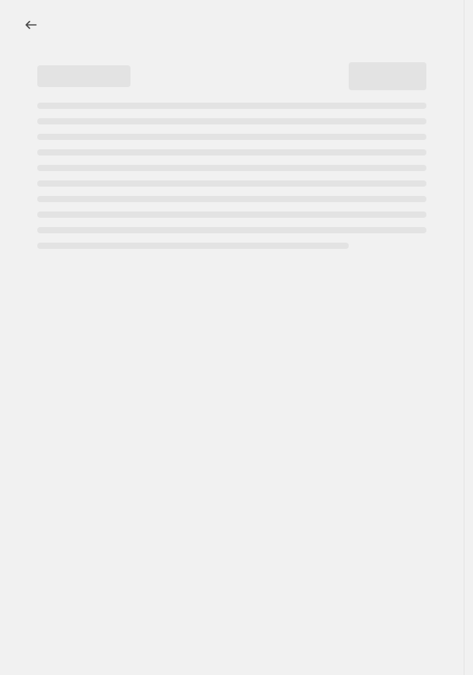
select select "percentage"
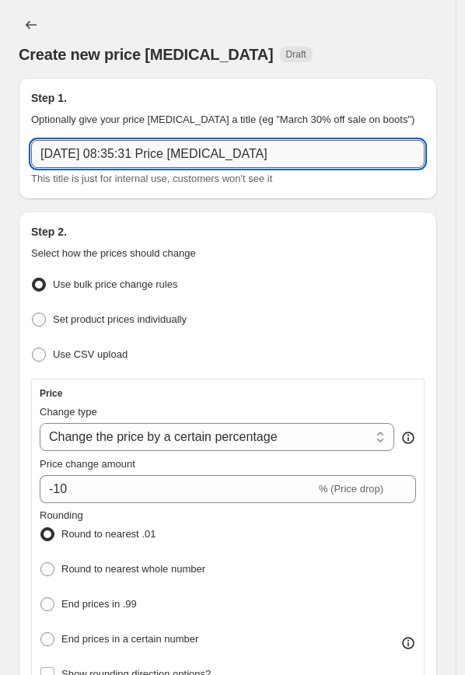
click at [215, 153] on input "[DATE] 08:35:31 Price [MEDICAL_DATA]" at bounding box center [227, 154] width 393 height 28
drag, startPoint x: 320, startPoint y: 154, endPoint x: 51, endPoint y: 193, distance: 271.8
click at [60, 178] on div "5 sep. 2025 08:35:31 Price change job This title is just for internal use, cust…" at bounding box center [227, 163] width 393 height 47
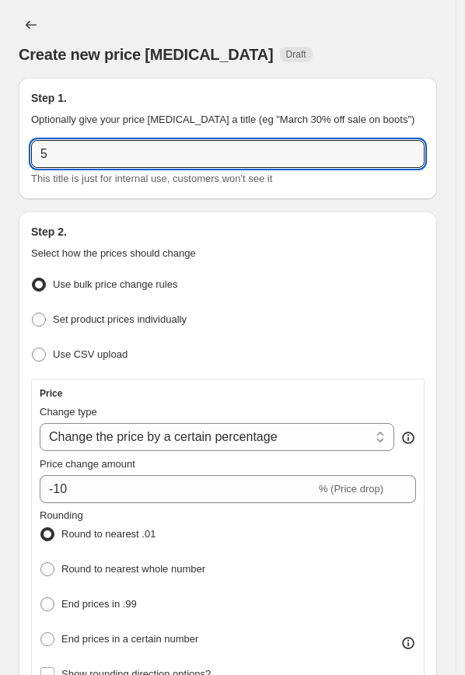
type input "5"
type input "A"
type input "Navico Autumn Deals C-Map"
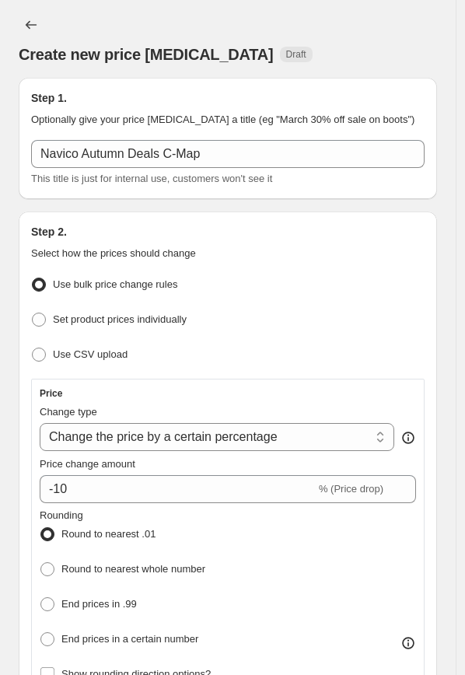
click at [285, 218] on div "Step 2. Select how the prices should change Use bulk price change rules Set pro…" at bounding box center [228, 635] width 418 height 849
click at [101, 323] on span "Set product prices individually" at bounding box center [120, 319] width 134 height 12
click at [33, 313] on input "Set product prices individually" at bounding box center [32, 313] width 1 height 1
radio input "true"
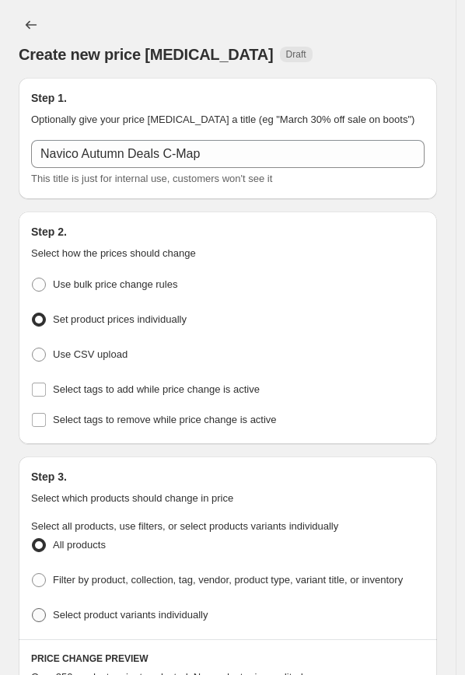
click at [154, 604] on label "Select product variants individually" at bounding box center [119, 615] width 176 height 22
click at [33, 608] on input "Select product variants individually" at bounding box center [32, 608] width 1 height 1
radio input "true"
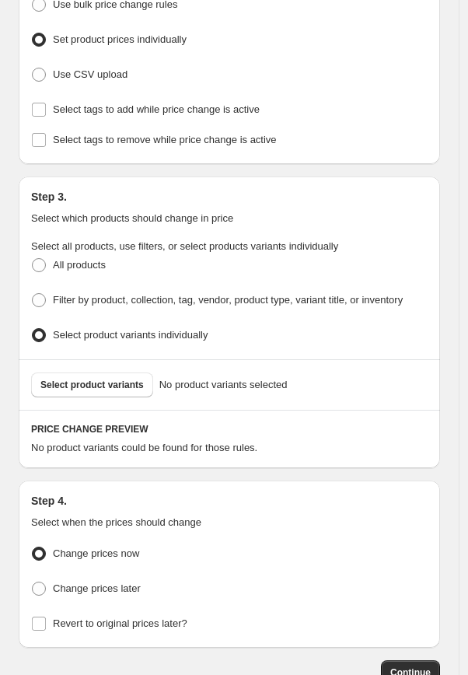
scroll to position [296, 0]
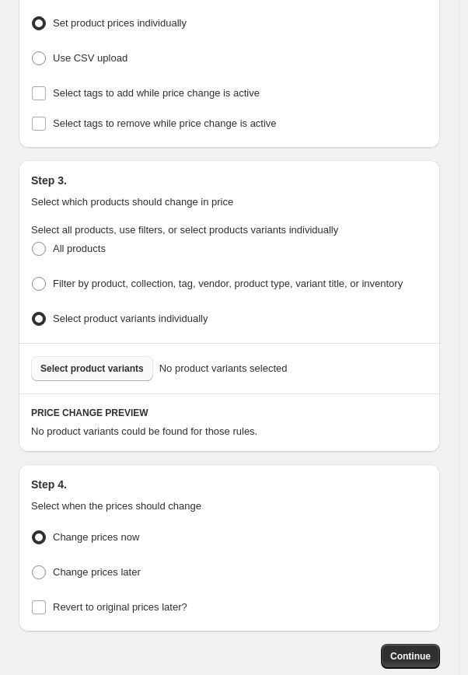
click at [117, 362] on span "Select product variants" at bounding box center [91, 368] width 103 height 12
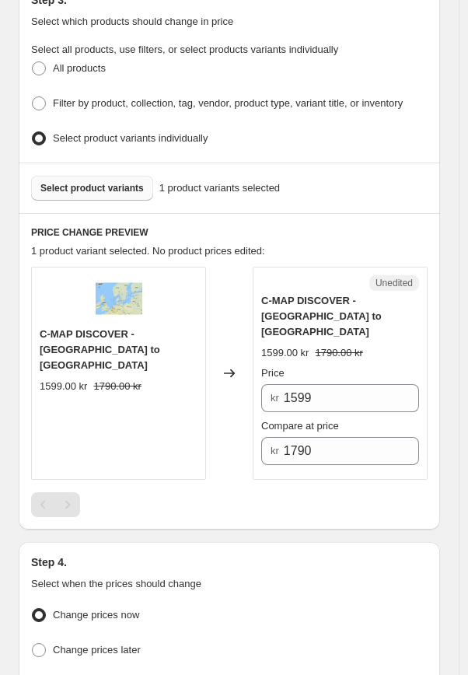
scroll to position [480, 0]
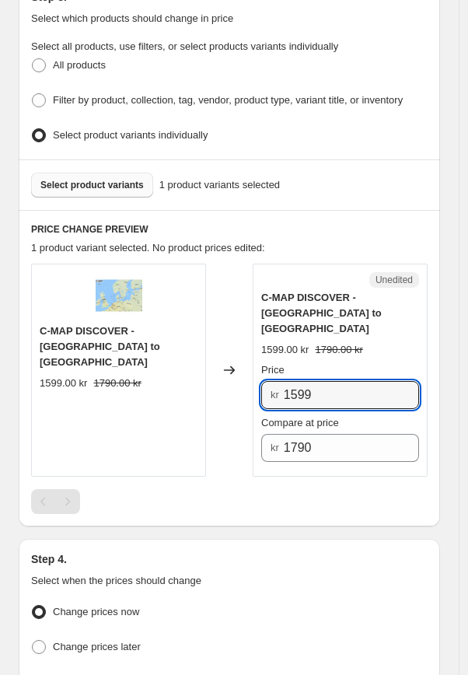
drag, startPoint x: 337, startPoint y: 372, endPoint x: 254, endPoint y: 372, distance: 82.4
click at [254, 372] on div "C-MAP DISCOVER - Karlskrona to Emden 1599.00 kr 1790.00 kr Changed to Unedited …" at bounding box center [229, 370] width 396 height 213
type input "890"
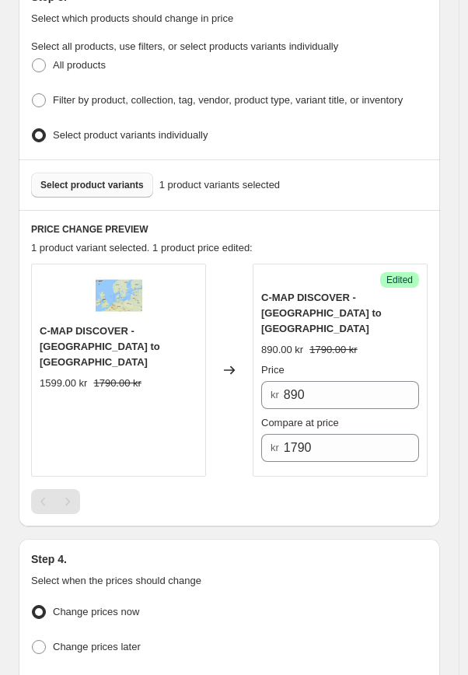
click at [146, 173] on button "Select product variants" at bounding box center [92, 185] width 122 height 25
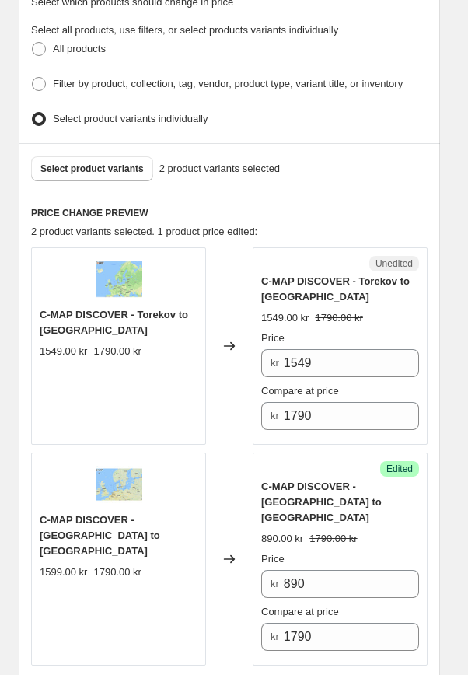
scroll to position [498, 0]
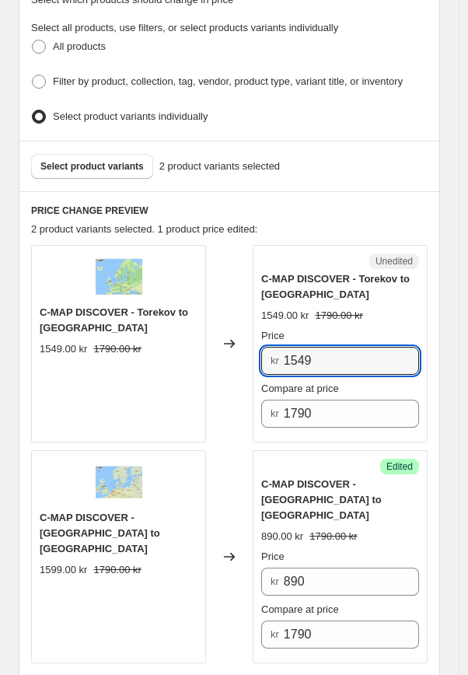
drag, startPoint x: 323, startPoint y: 361, endPoint x: 249, endPoint y: 333, distance: 79.0
click at [249, 333] on div "C-MAP DISCOVER - Torekov to Larvik 1549.00 kr 1790.00 kr Changed to Unedited C-…" at bounding box center [229, 343] width 396 height 197
type input "890"
click at [230, 400] on div "Changed to" at bounding box center [229, 343] width 47 height 197
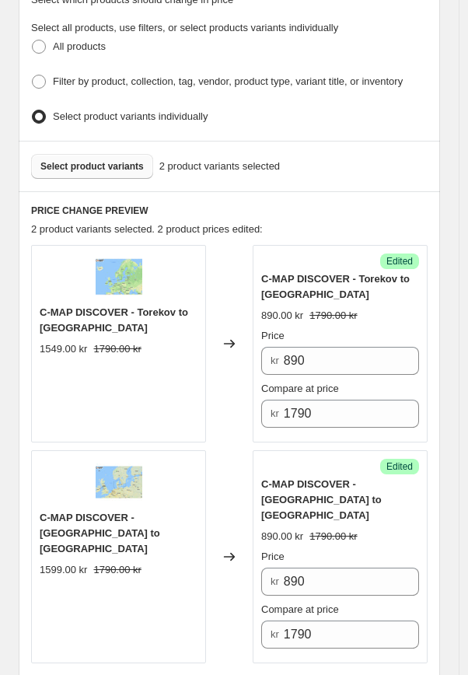
click at [87, 160] on span "Select product variants" at bounding box center [91, 166] width 103 height 12
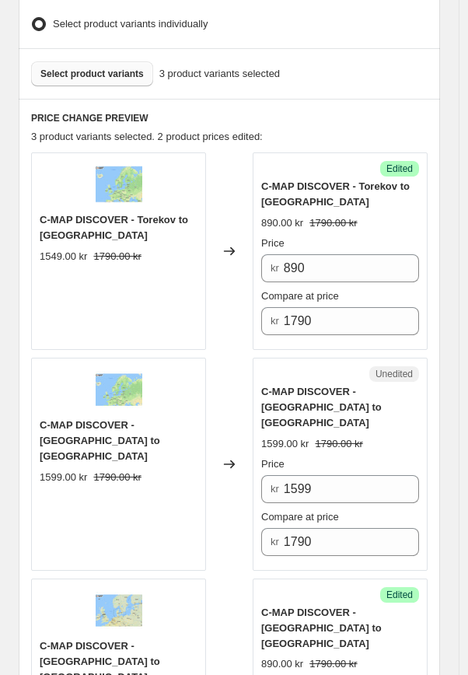
scroll to position [594, 0]
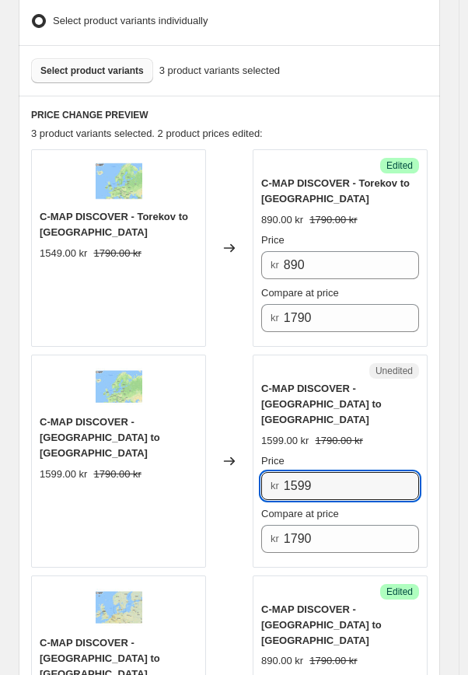
drag, startPoint x: 320, startPoint y: 466, endPoint x: 226, endPoint y: 461, distance: 93.4
click at [226, 461] on div "C-MAP DISCOVER - Malmö to Valdermarsvik 1599.00 kr 1790.00 kr Changed to Unedit…" at bounding box center [229, 460] width 396 height 213
type input "890"
click at [220, 496] on div "Changed to" at bounding box center [229, 460] width 47 height 213
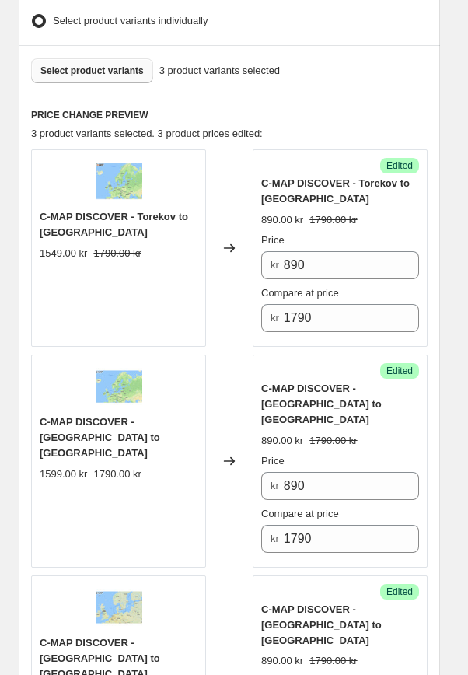
click at [103, 70] on span "Select product variants" at bounding box center [91, 71] width 103 height 12
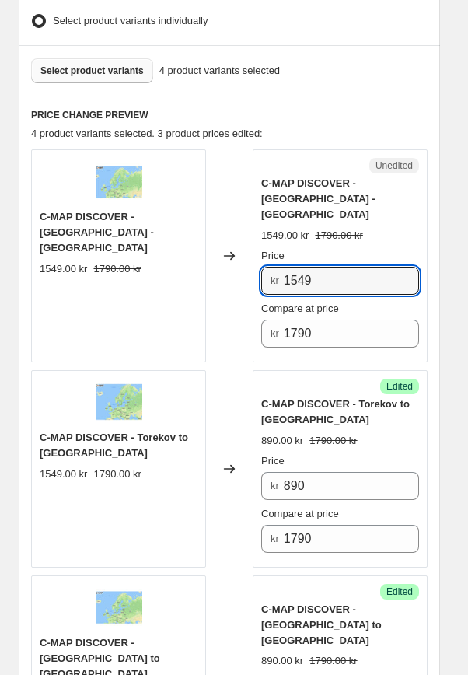
drag, startPoint x: 336, startPoint y: 262, endPoint x: 225, endPoint y: 250, distance: 111.9
click at [225, 250] on div "C-MAP DISCOVER - Västervik - Söderhamn 1549.00 kr 1790.00 kr Changed to Unedite…" at bounding box center [229, 255] width 396 height 213
type input "890"
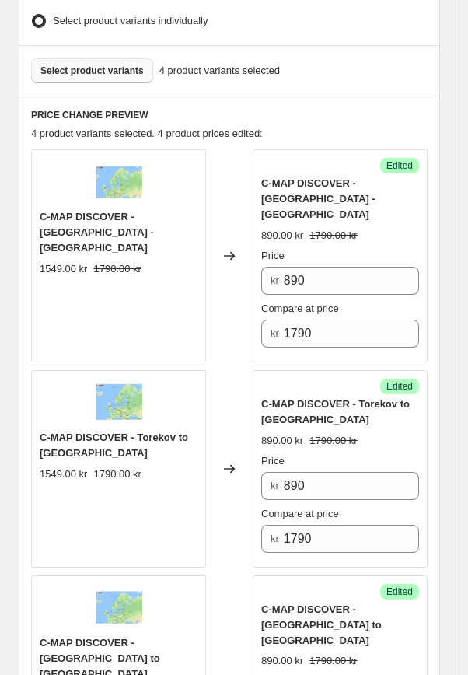
click at [225, 370] on div "Changed to" at bounding box center [229, 468] width 47 height 197
click at [120, 65] on span "Select product variants" at bounding box center [91, 71] width 103 height 12
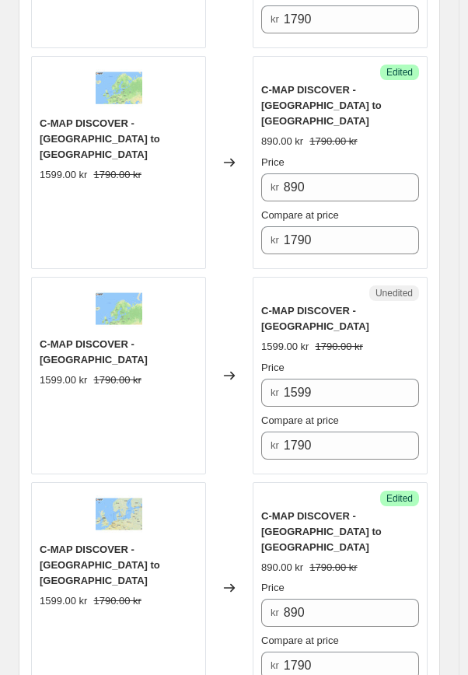
scroll to position [1115, 0]
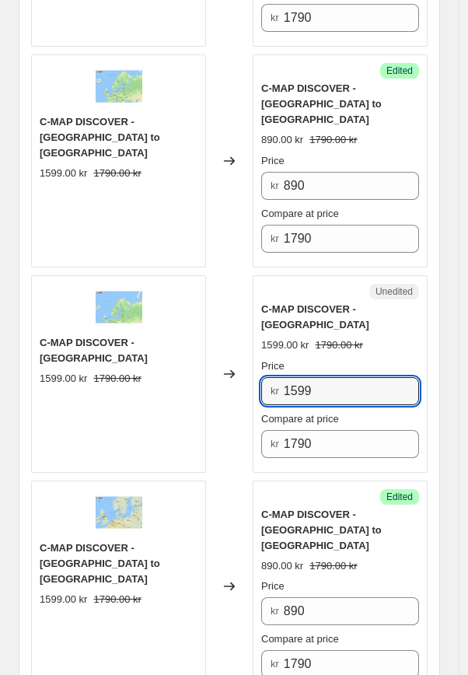
drag, startPoint x: 334, startPoint y: 350, endPoint x: 260, endPoint y: 344, distance: 74.9
click at [260, 344] on div "Unedited C-MAP DISCOVER - Gulf of Bothnia 1599.00 kr 1790.00 kr Price kr 1599 C…" at bounding box center [340, 373] width 175 height 197
type input "A"
click at [352, 377] on input "1599" at bounding box center [351, 391] width 135 height 28
drag, startPoint x: 352, startPoint y: 354, endPoint x: 218, endPoint y: 351, distance: 133.8
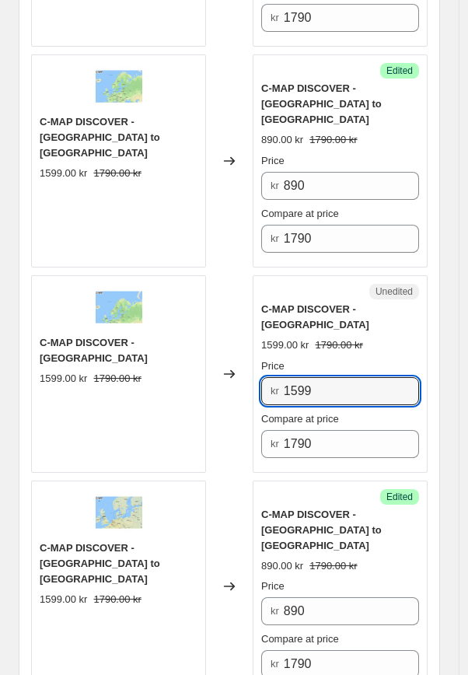
click at [218, 351] on div "C-MAP DISCOVER - Gulf of Bothnia 1599.00 kr 1790.00 kr Changed to Unedited C-MA…" at bounding box center [229, 373] width 396 height 197
type input "890"
click at [216, 375] on div "Changed to" at bounding box center [229, 373] width 47 height 197
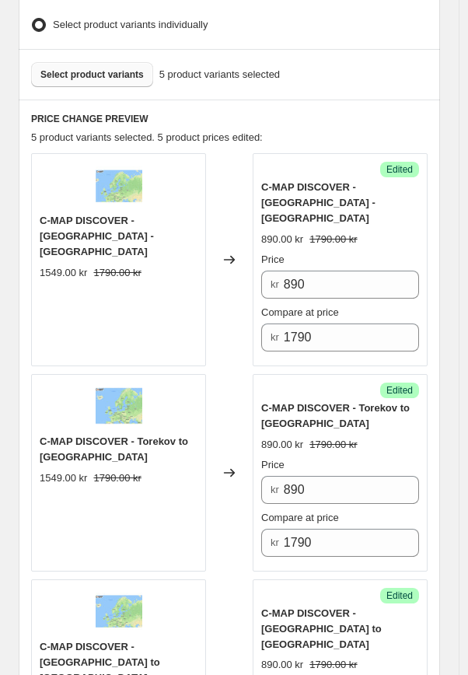
scroll to position [508, 0]
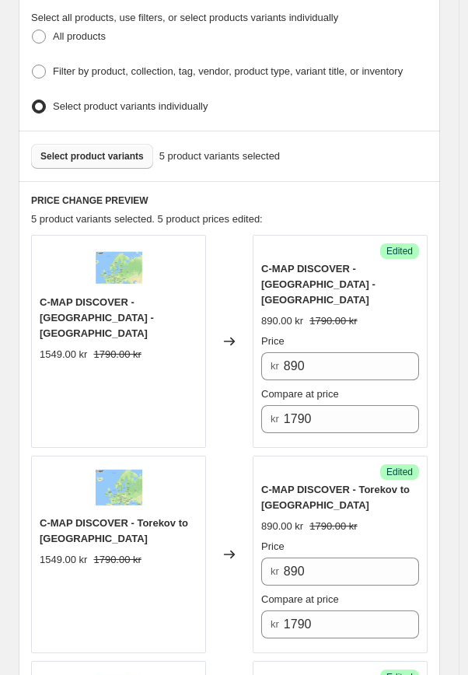
click at [106, 157] on button "Select product variants" at bounding box center [92, 156] width 122 height 25
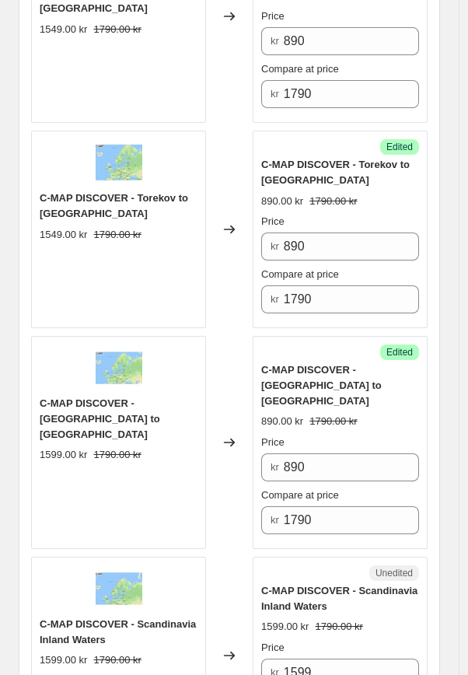
scroll to position [992, 0]
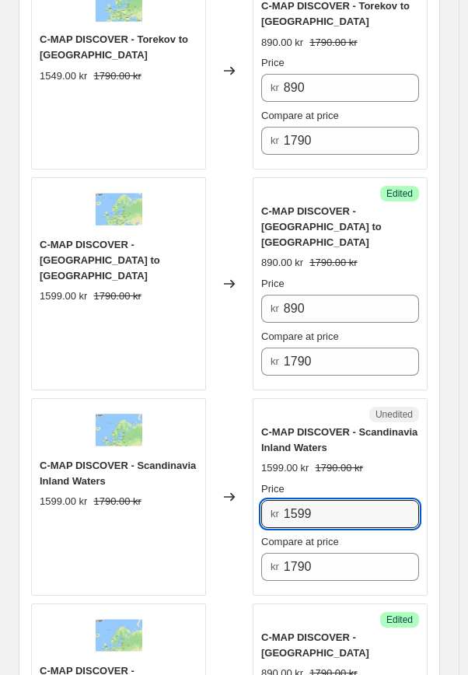
drag, startPoint x: 328, startPoint y: 478, endPoint x: 244, endPoint y: 463, distance: 85.4
click at [244, 463] on div "C-MAP DISCOVER - Scandinavia Inland Waters 1599.00 kr 1790.00 kr Changed to Une…" at bounding box center [229, 496] width 396 height 197
type input "890"
click at [225, 491] on div "Changed to" at bounding box center [229, 496] width 47 height 197
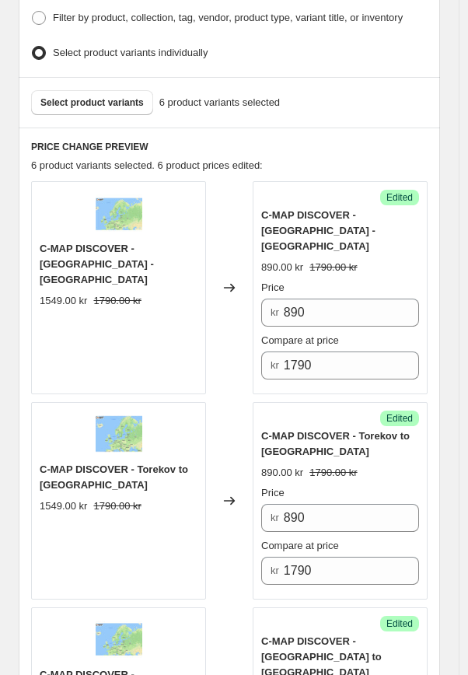
scroll to position [531, 0]
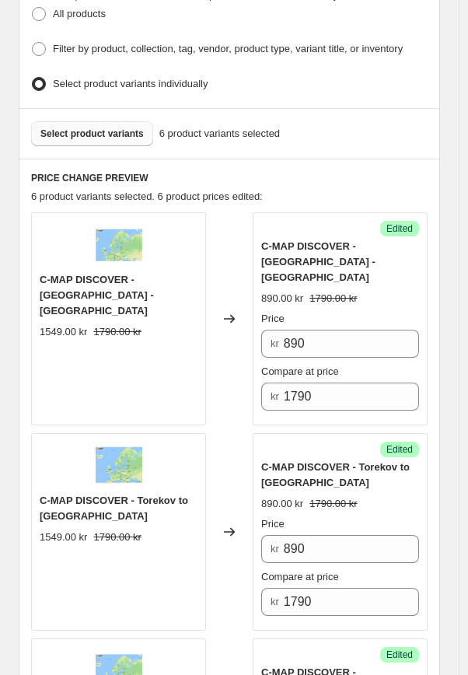
click at [113, 127] on span "Select product variants" at bounding box center [91, 133] width 103 height 12
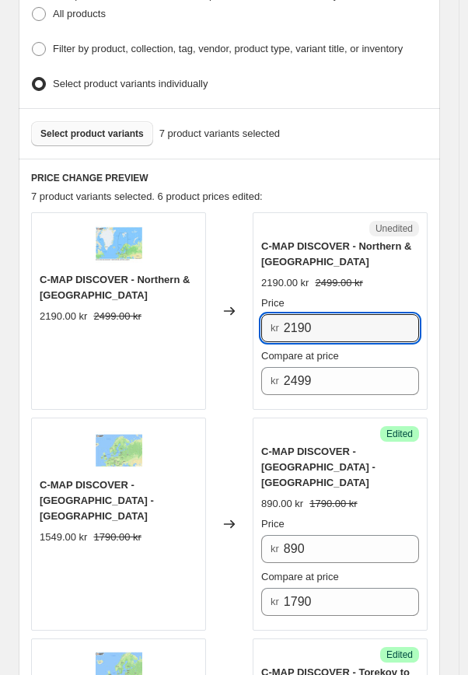
drag, startPoint x: 326, startPoint y: 321, endPoint x: 229, endPoint y: 300, distance: 99.4
click at [229, 300] on div "C-MAP DISCOVER - Northern & Central Europe 2190.00 kr 2499.00 kr Changed to Une…" at bounding box center [229, 310] width 396 height 197
type input "1290"
click at [230, 355] on div "Changed to" at bounding box center [229, 310] width 47 height 197
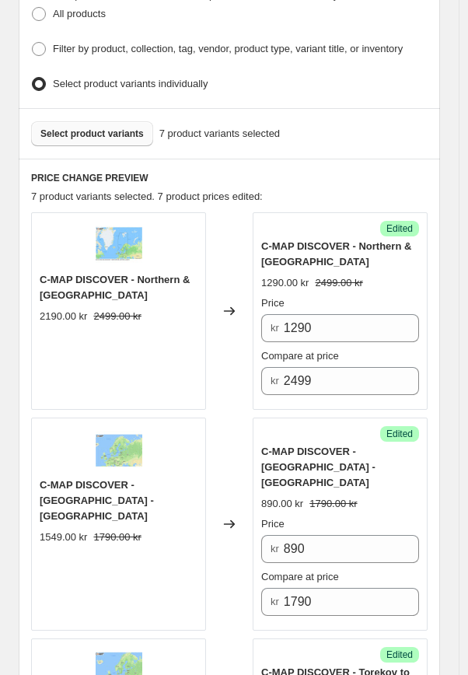
click at [115, 129] on span "Select product variants" at bounding box center [91, 133] width 103 height 12
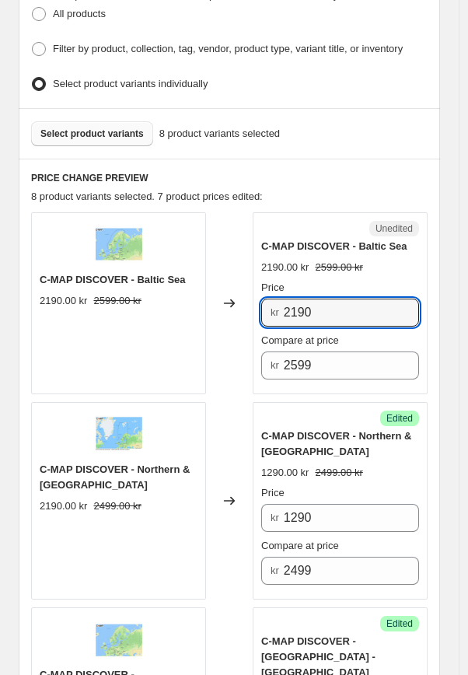
drag, startPoint x: 322, startPoint y: 306, endPoint x: 244, endPoint y: 301, distance: 77.9
click at [244, 301] on div "C-MAP DISCOVER - Baltic Sea 2190.00 kr 2599.00 kr Changed to Unedited C-MAP DIS…" at bounding box center [229, 303] width 396 height 182
type input "1290"
click at [225, 331] on div "Changed to" at bounding box center [229, 303] width 47 height 182
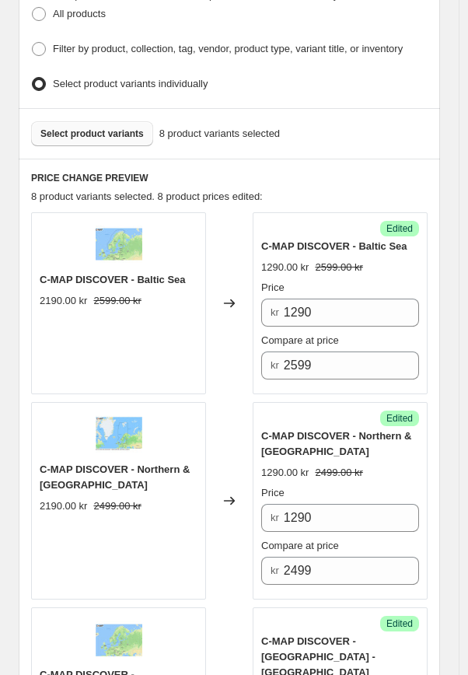
click at [86, 127] on span "Select product variants" at bounding box center [91, 133] width 103 height 12
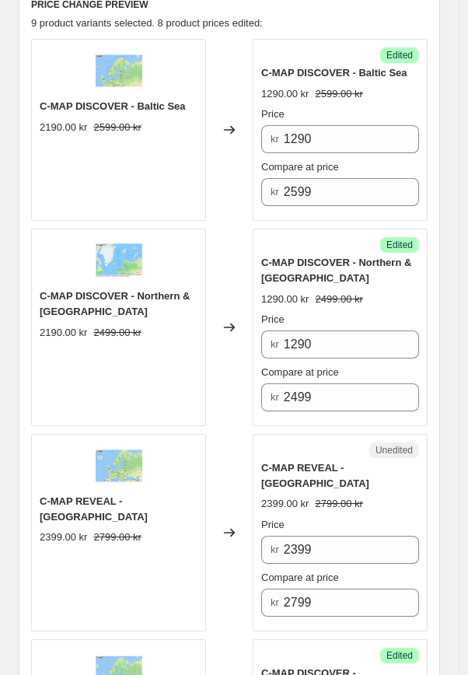
scroll to position [756, 0]
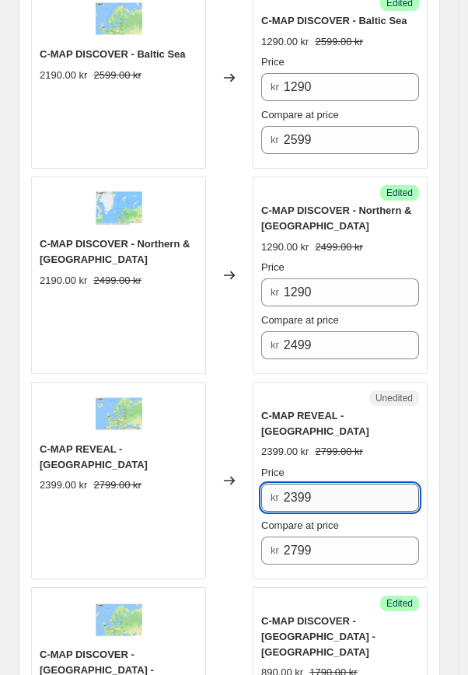
click at [330, 484] on input "2399" at bounding box center [351, 498] width 135 height 28
drag, startPoint x: 330, startPoint y: 473, endPoint x: 264, endPoint y: 468, distance: 65.5
click at [264, 468] on div "Unedited C-MAP REVEAL - Baltic Sea 2399.00 kr 2799.00 kr Price kr 2399 Compare …" at bounding box center [340, 480] width 175 height 197
type input "1390"
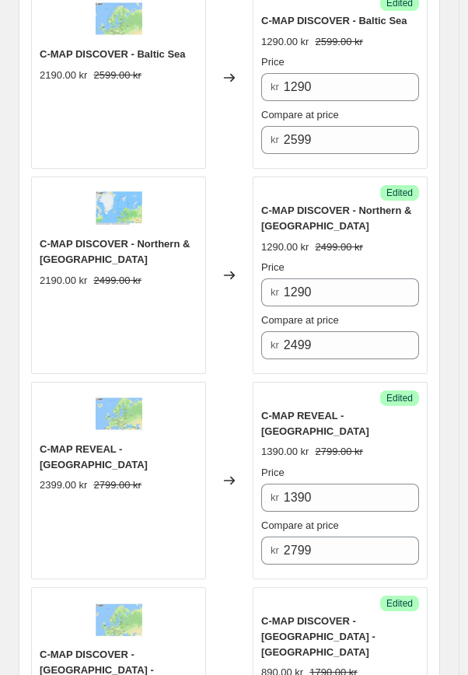
click at [224, 501] on div "Changed to" at bounding box center [229, 480] width 47 height 197
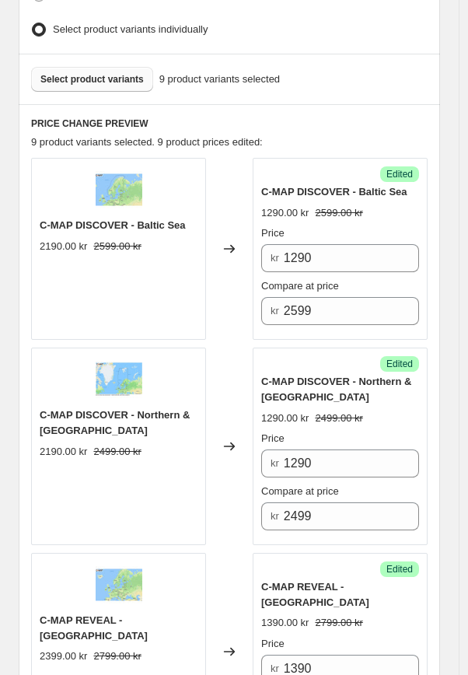
scroll to position [519, 0]
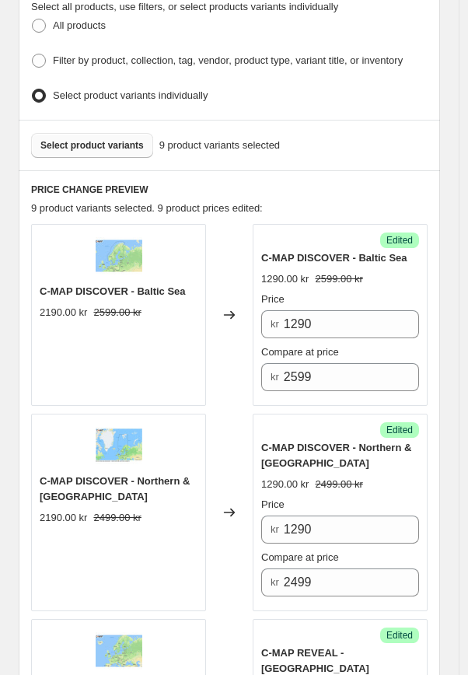
click at [89, 139] on span "Select product variants" at bounding box center [91, 145] width 103 height 12
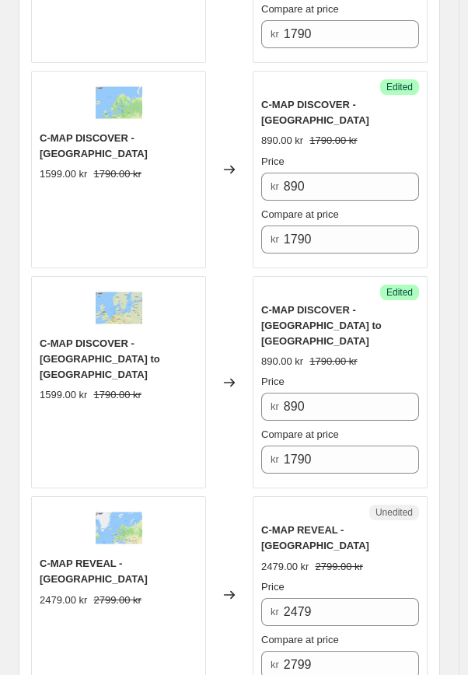
scroll to position [2125, 0]
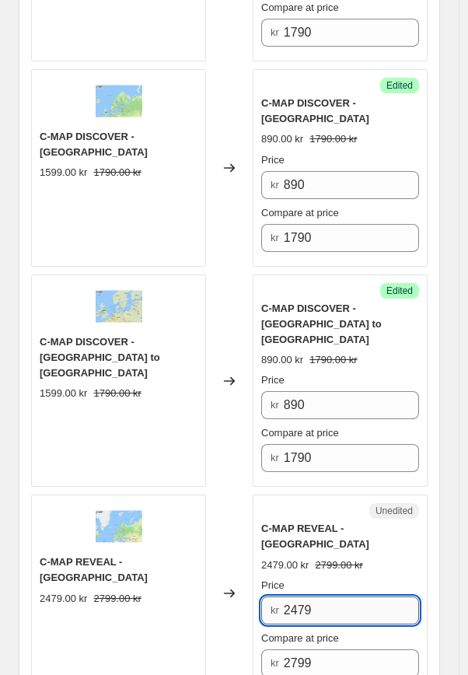
click at [336, 596] on input "2479" at bounding box center [351, 610] width 135 height 28
drag, startPoint x: 333, startPoint y: 525, endPoint x: 260, endPoint y: 522, distance: 73.1
click at [260, 522] on div "Unedited C-MAP REVEAL - Finland Lakes 2479.00 kr 2799.00 kr Price kr 2479 Compa…" at bounding box center [340, 592] width 175 height 197
type input "1390"
click at [229, 557] on div "Changed to" at bounding box center [229, 592] width 47 height 197
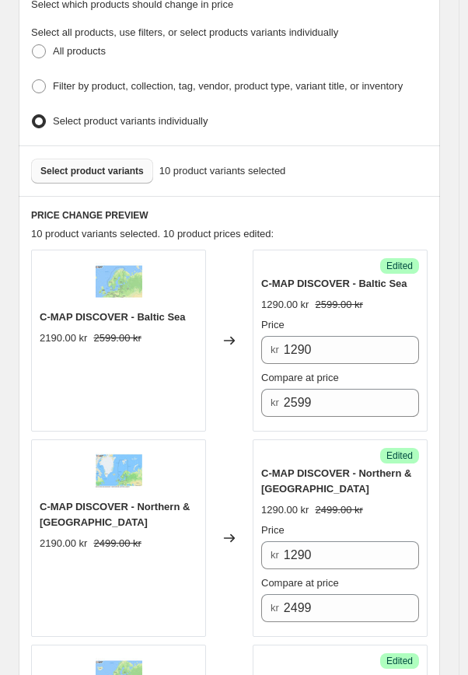
scroll to position [470, 0]
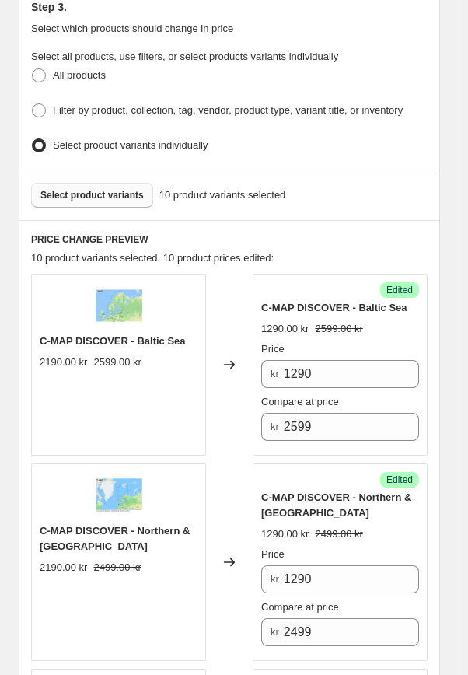
click at [130, 189] on span "Select product variants" at bounding box center [91, 195] width 103 height 12
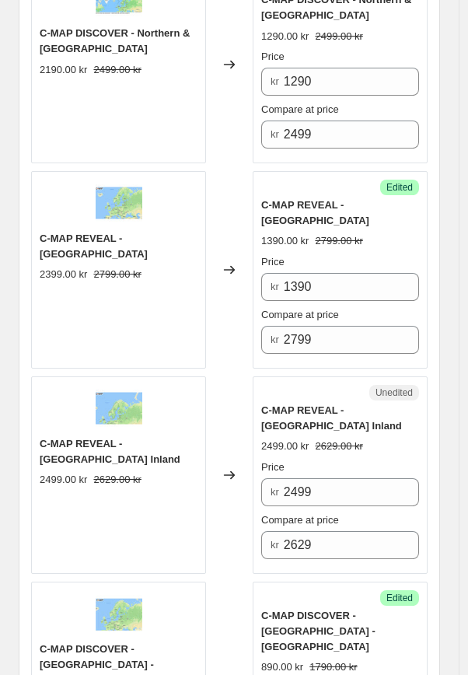
scroll to position [1008, 0]
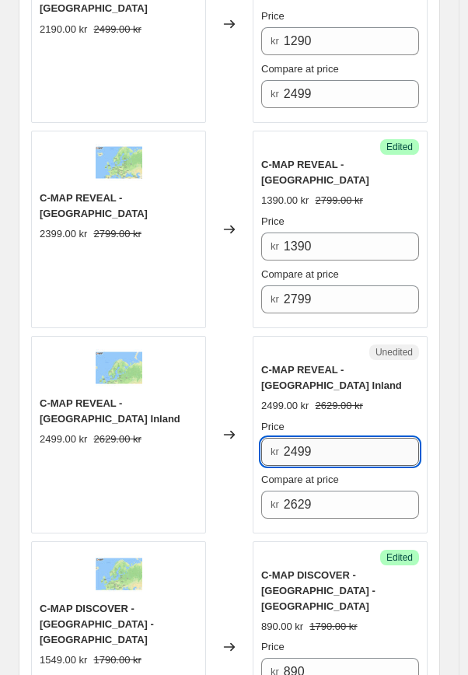
click at [350, 438] on input "2499" at bounding box center [351, 452] width 135 height 28
drag, startPoint x: 350, startPoint y: 420, endPoint x: 261, endPoint y: 411, distance: 89.0
click at [261, 411] on div "Unedited C-MAP REVEAL - Scandinavia Inland 2499.00 kr 2629.00 kr Price kr 2499 …" at bounding box center [340, 434] width 175 height 197
type input "1390"
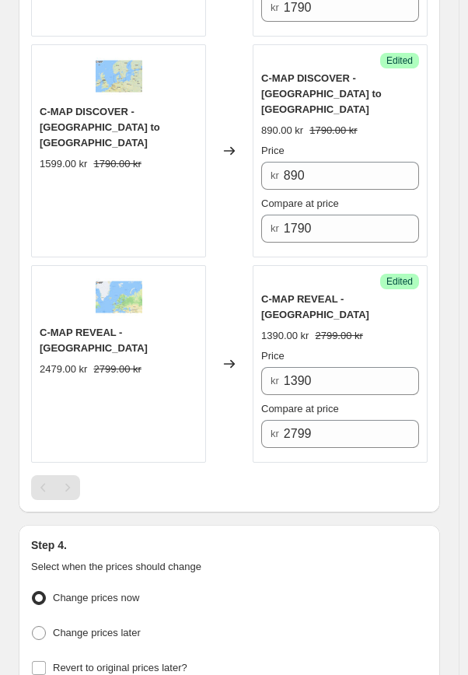
scroll to position [2614, 0]
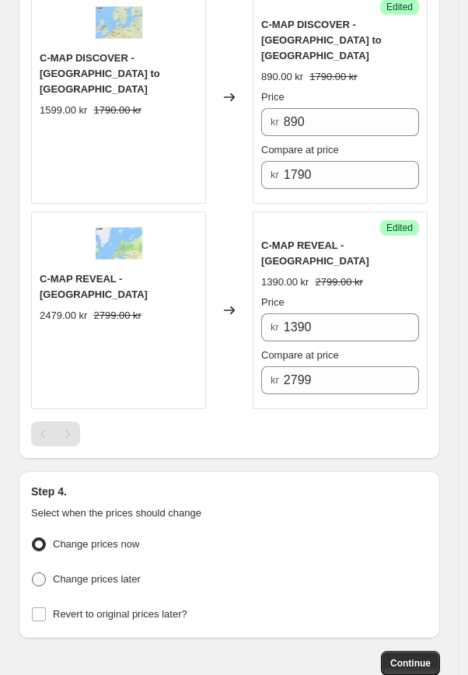
click at [122, 573] on span "Change prices later" at bounding box center [97, 579] width 88 height 12
click at [33, 572] on input "Change prices later" at bounding box center [32, 572] width 1 height 1
radio input "true"
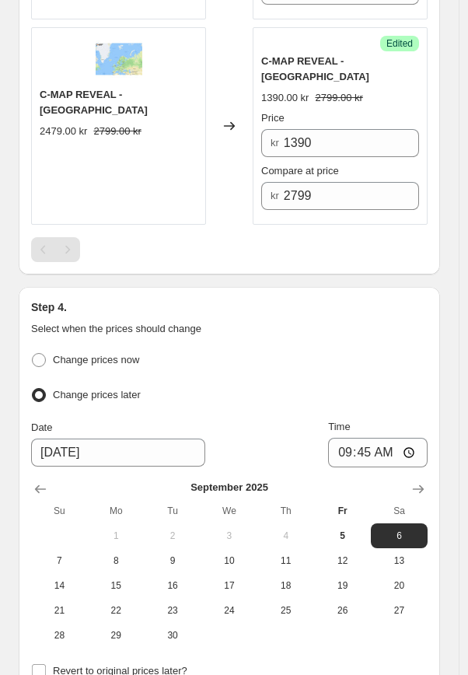
scroll to position [2812, 0]
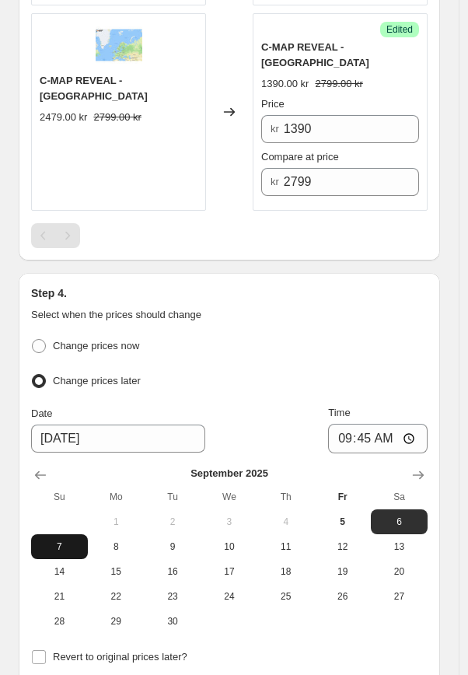
click at [68, 540] on span "7" at bounding box center [59, 546] width 44 height 12
type input "[DATE]"
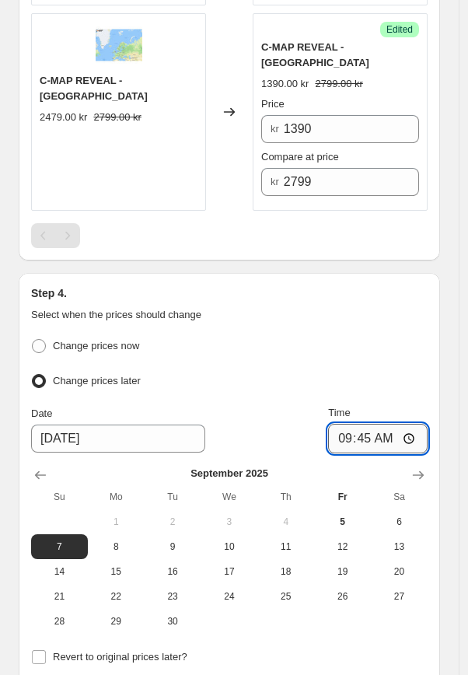
click at [379, 424] on input "09:45" at bounding box center [378, 439] width 100 height 30
type input "23:59"
click at [303, 285] on div "Step 4. Select when the prices should change Change prices now Change prices la…" at bounding box center [229, 498] width 396 height 427
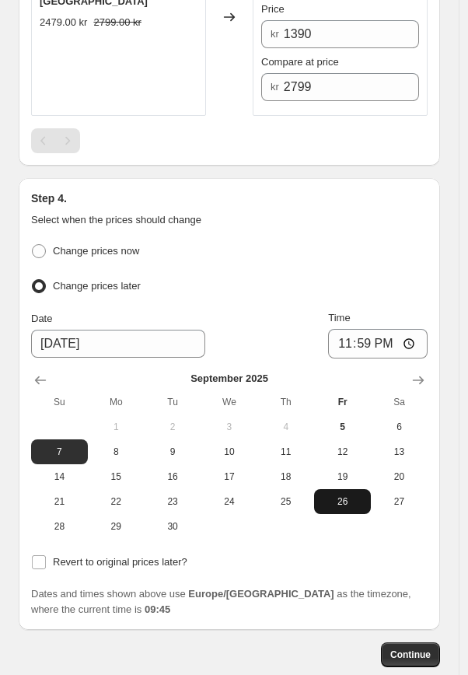
scroll to position [2913, 0]
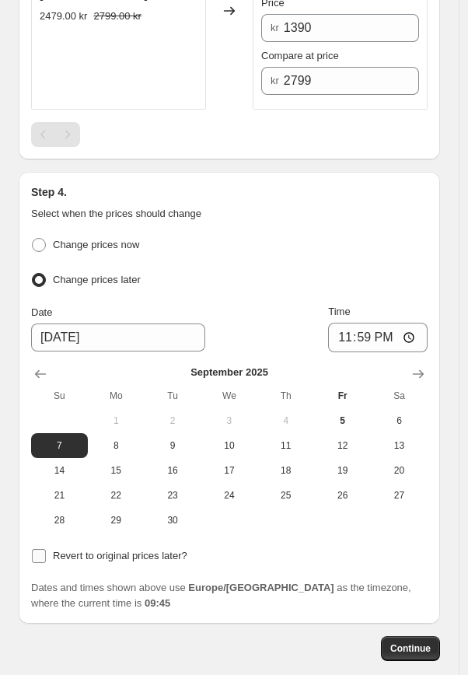
click at [118, 550] on span "Revert to original prices later?" at bounding box center [120, 556] width 134 height 12
click at [46, 549] on input "Revert to original prices later?" at bounding box center [39, 556] width 14 height 14
checkbox input "true"
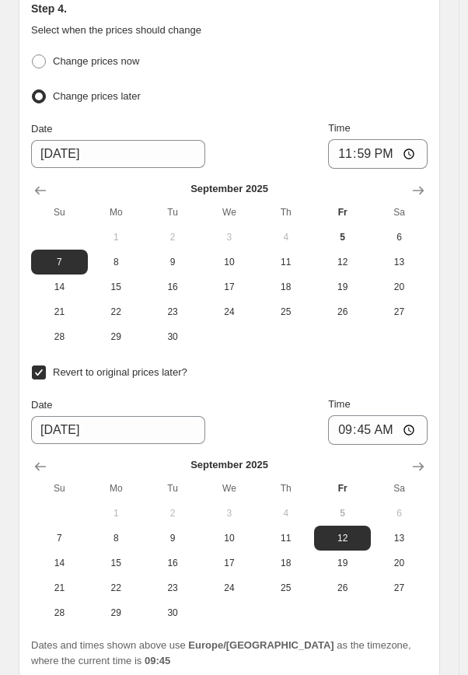
scroll to position [3103, 0]
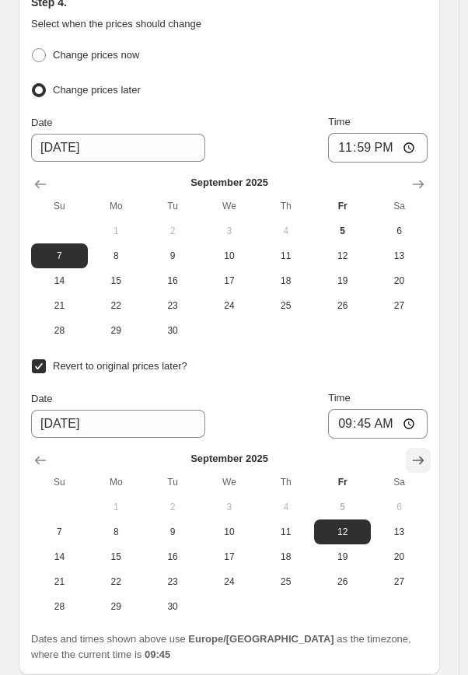
click at [424, 452] on icon "Show next month, October 2025" at bounding box center [418, 460] width 16 height 16
click at [424, 452] on icon "Show next month, November 2025" at bounding box center [418, 460] width 16 height 16
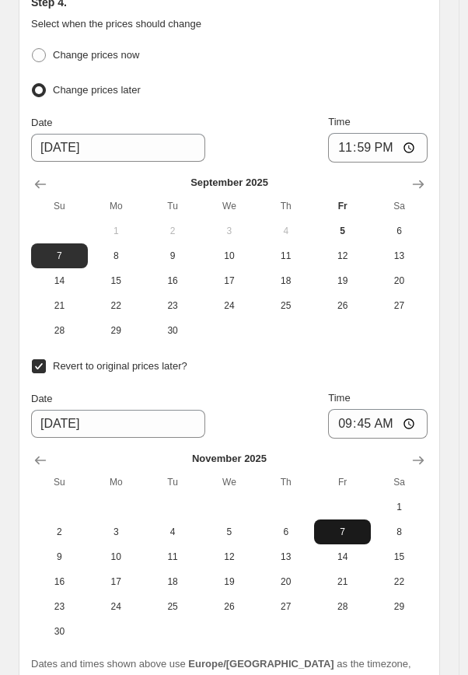
click at [354, 526] on span "7" at bounding box center [342, 532] width 44 height 12
type input "[DATE]"
click at [372, 409] on input "09:45" at bounding box center [378, 424] width 100 height 30
type input "23:49"
click at [292, 390] on div "Date 11/7/2025 Time 23:49" at bounding box center [229, 414] width 396 height 48
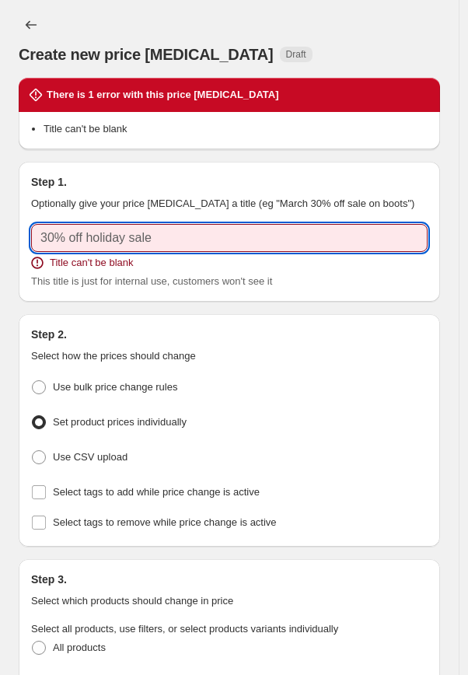
click at [190, 240] on input "text" at bounding box center [229, 238] width 396 height 28
type input "A"
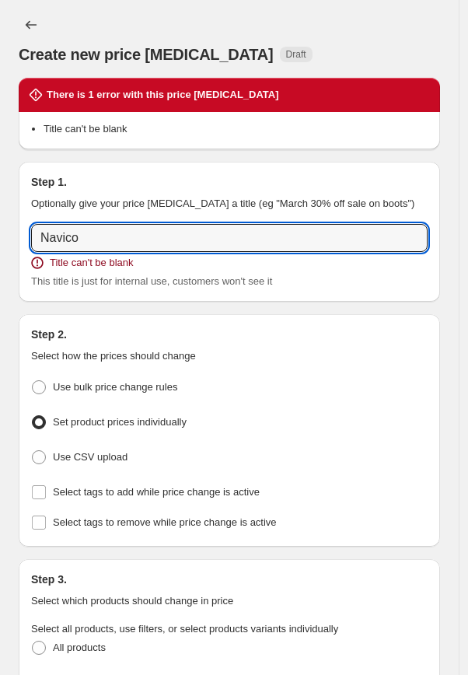
type input "Navico Autumn Deals C-Map"
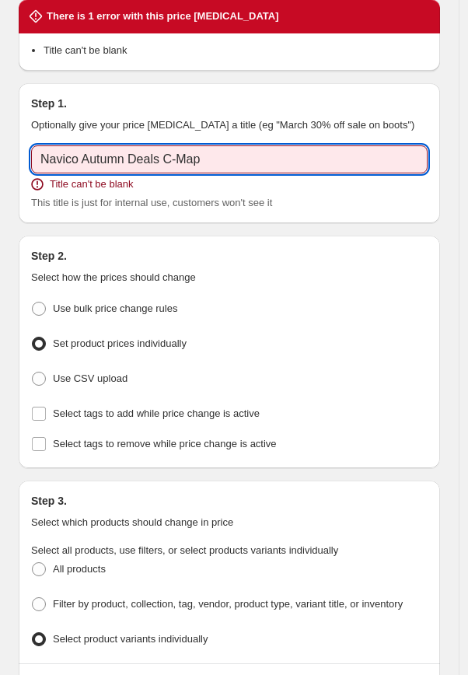
click at [316, 327] on ul "Use bulk price change rules Set product prices individually Use CSV upload" at bounding box center [229, 344] width 396 height 93
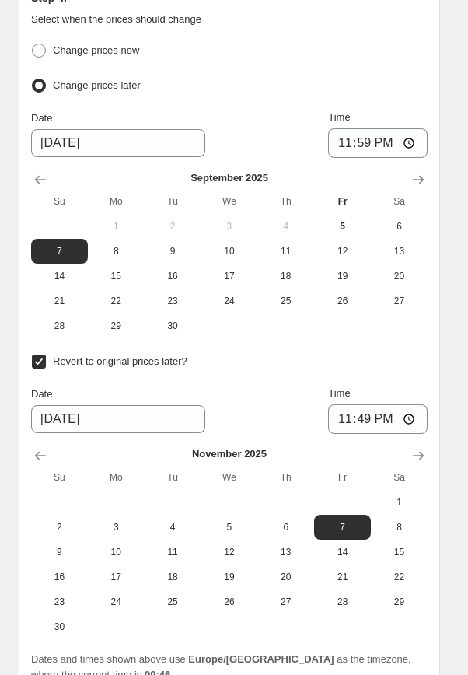
scroll to position [3291, 0]
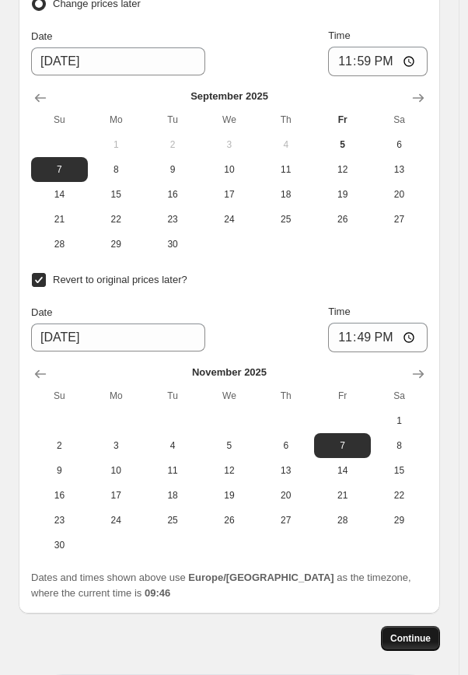
click at [404, 632] on span "Continue" at bounding box center [410, 638] width 40 height 12
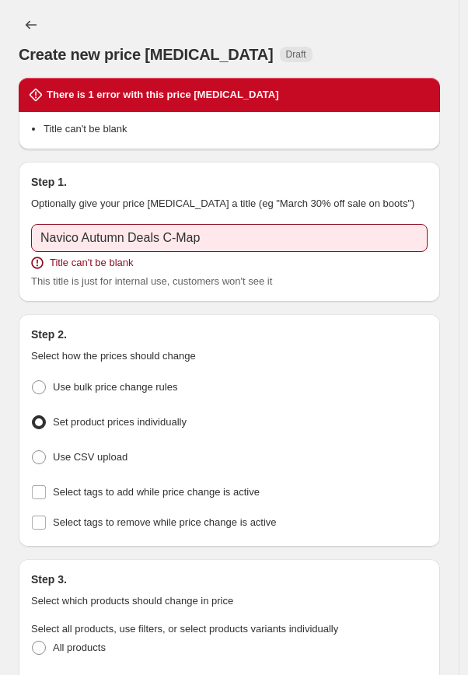
scroll to position [3189, 0]
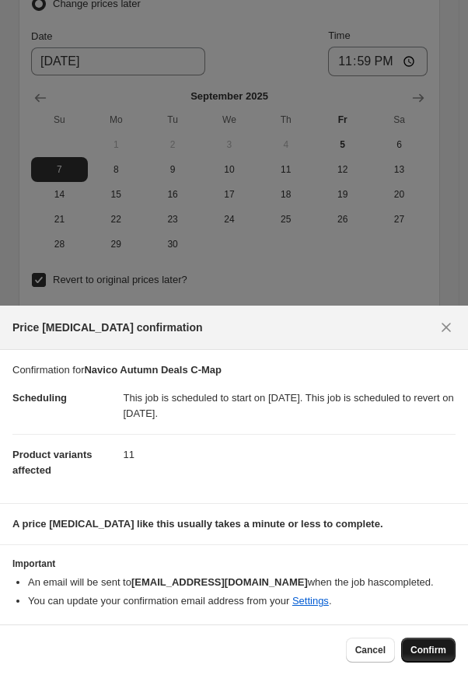
click at [421, 656] on button "Confirm" at bounding box center [428, 649] width 54 height 25
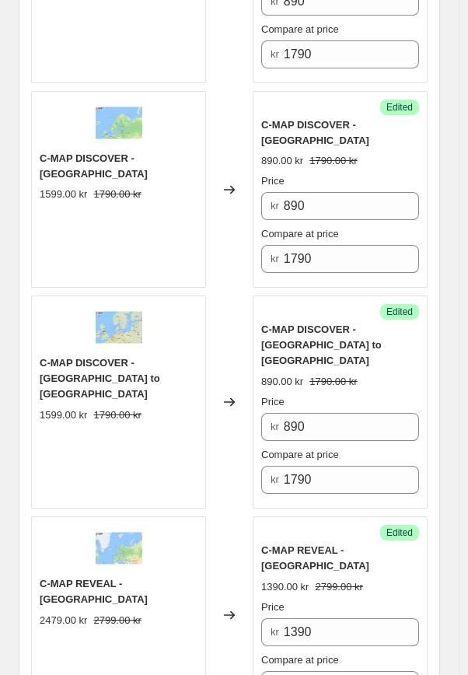
scroll to position [2155, 0]
